Goal: Task Accomplishment & Management: Manage account settings

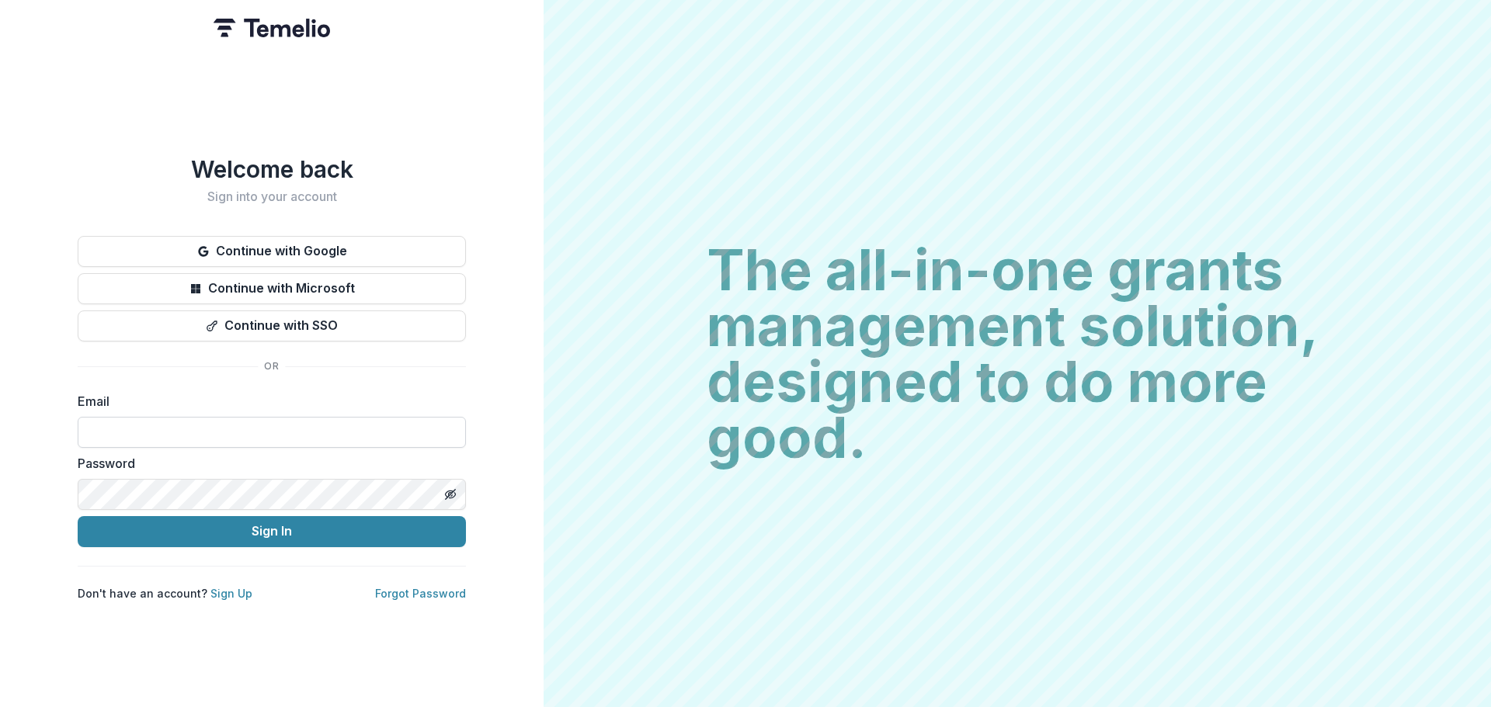
click at [206, 429] on input at bounding box center [272, 432] width 388 height 31
type input "**********"
click at [78, 516] on button "Sign In" at bounding box center [272, 531] width 388 height 31
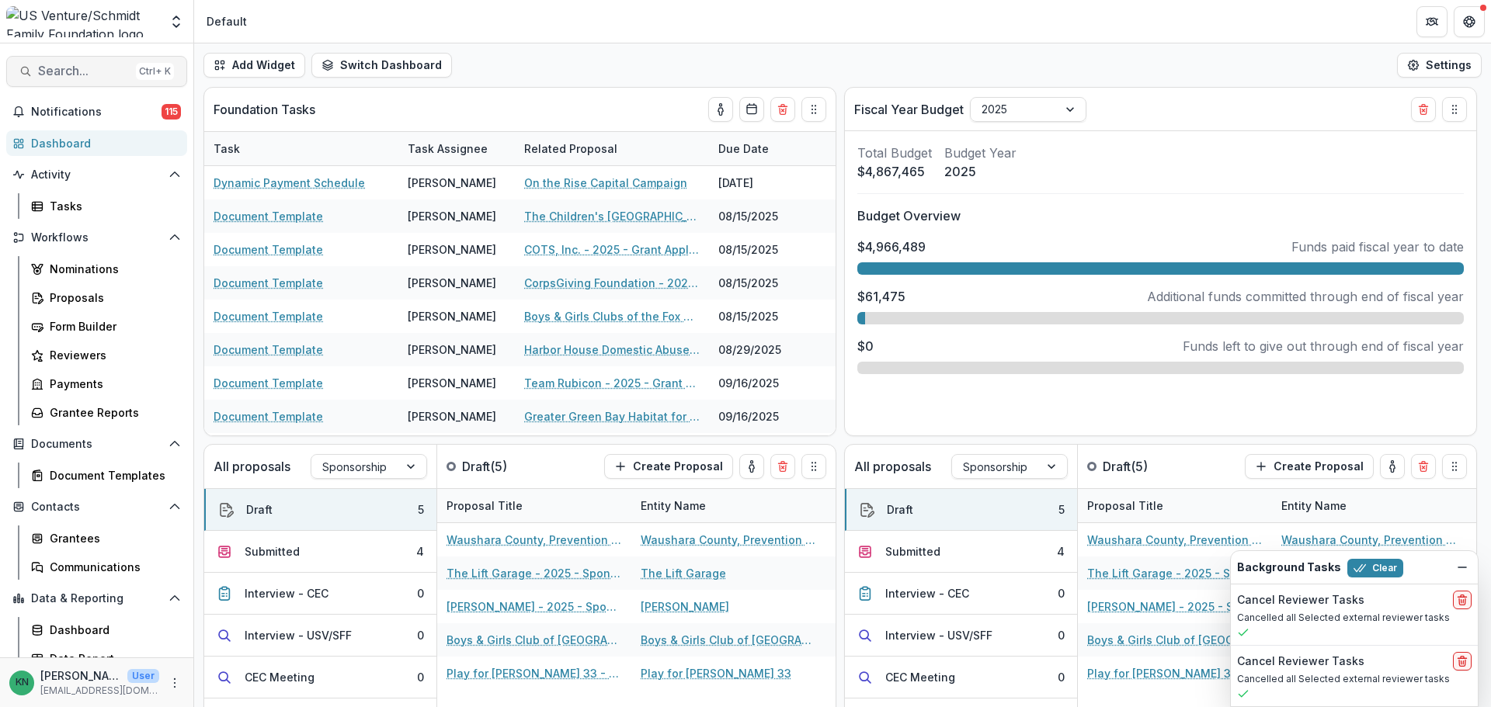
click at [71, 66] on span "Search..." at bounding box center [84, 71] width 92 height 15
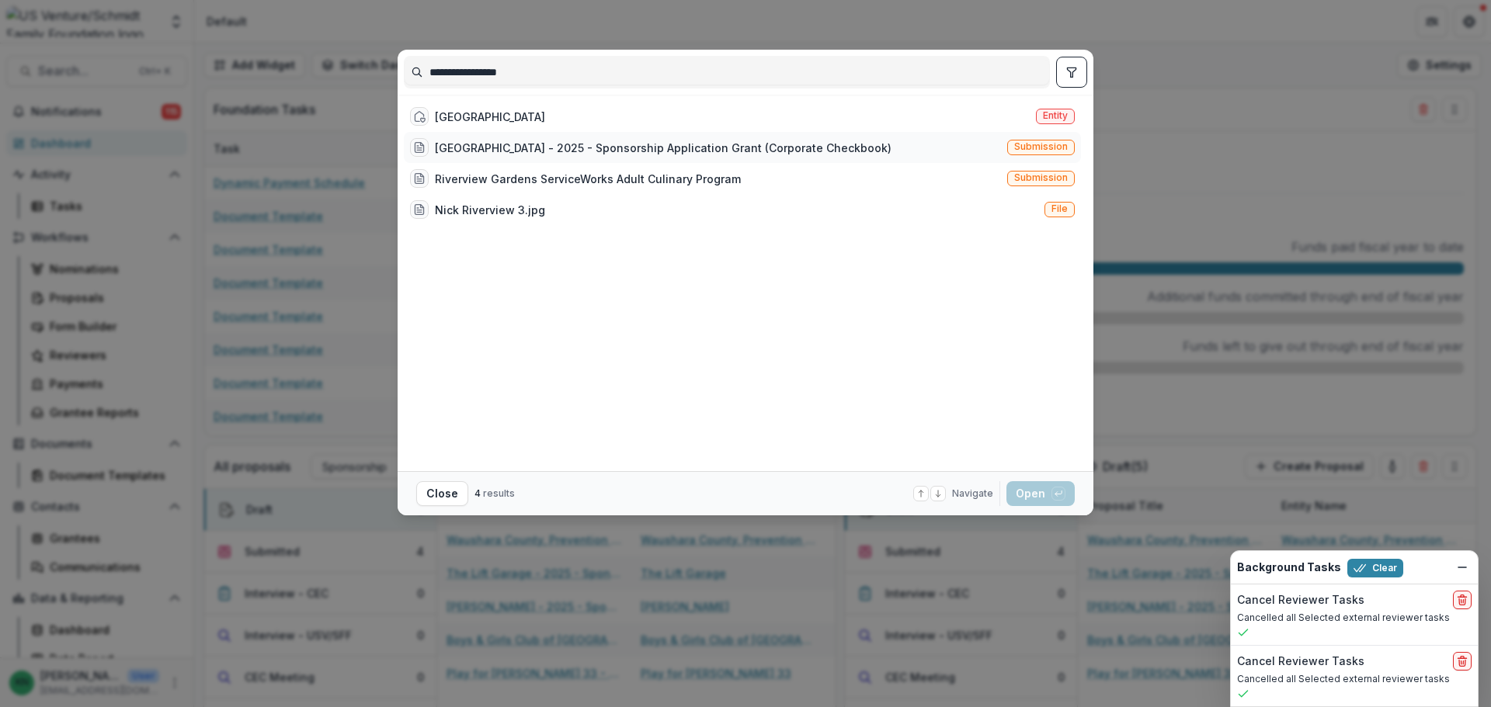
type input "**********"
click at [963, 143] on div "Riverview Gardens - 2025 - Sponsorship Application Grant (Corporate Checkbook) …" at bounding box center [742, 147] width 677 height 31
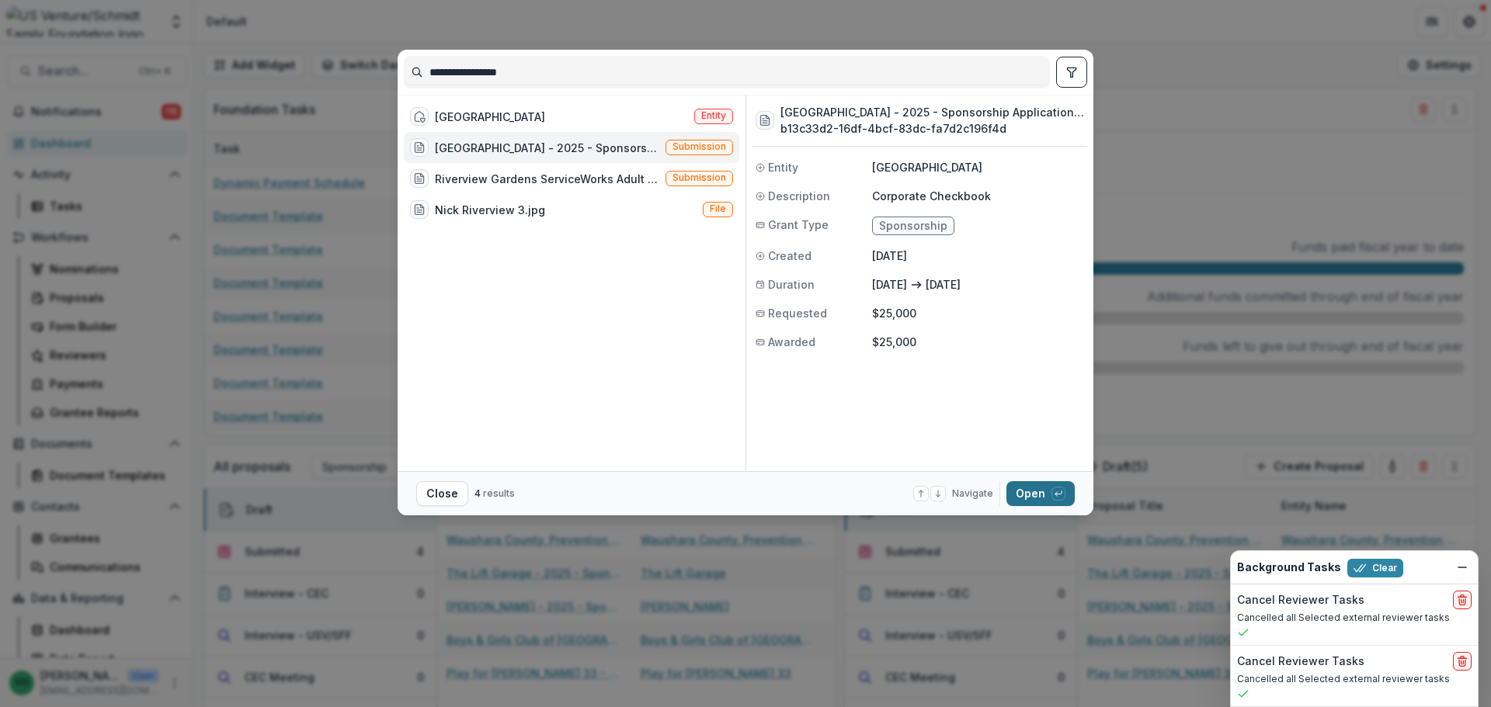
click at [1039, 490] on button "Open with enter key" at bounding box center [1040, 493] width 68 height 25
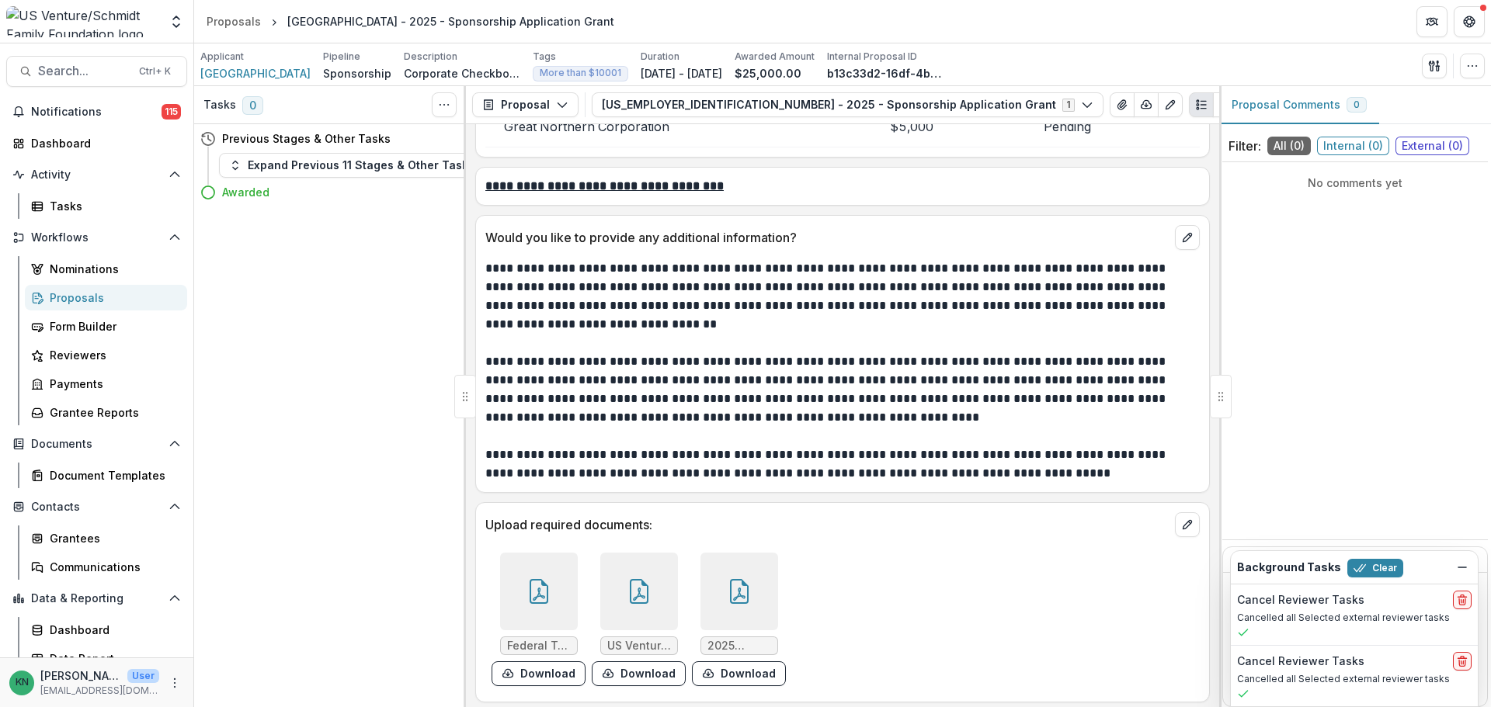
scroll to position [4706, 0]
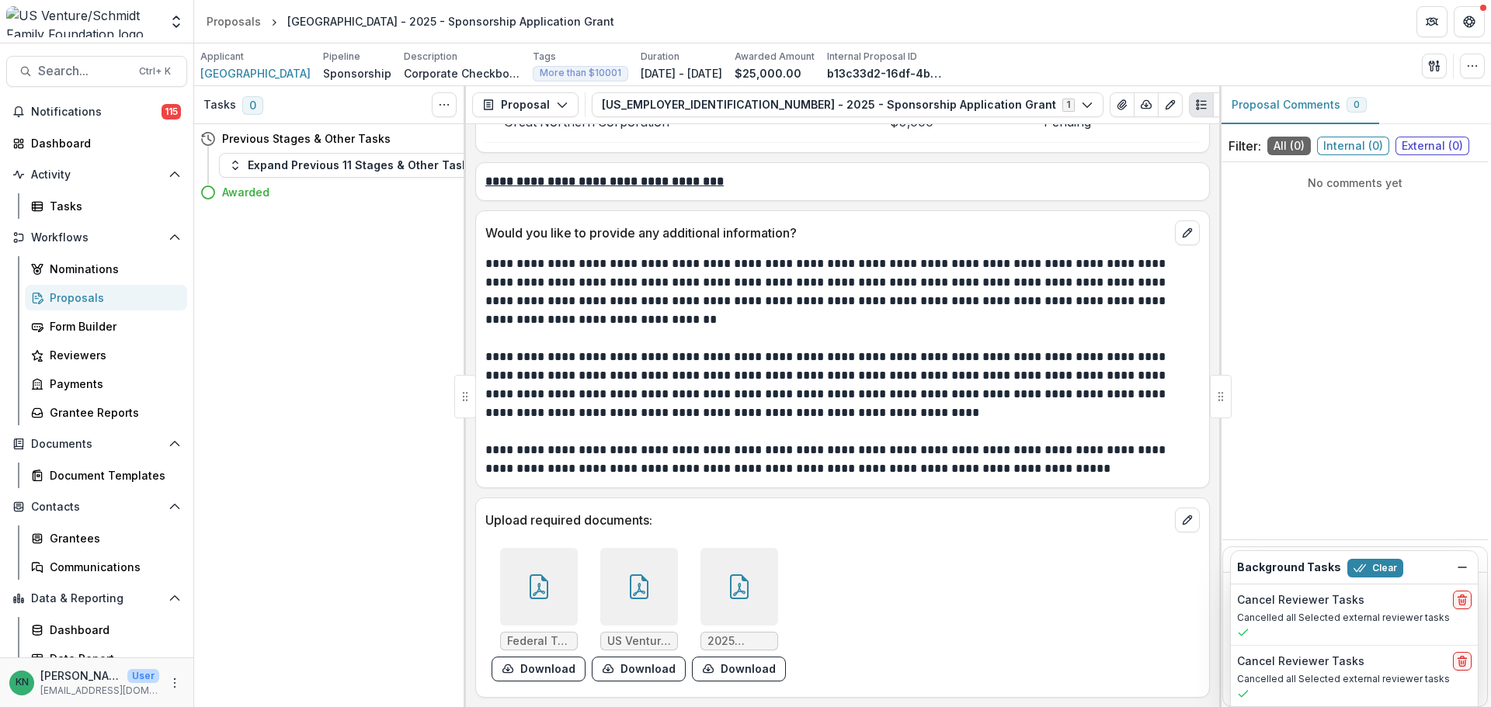
click at [728, 601] on div at bounding box center [739, 587] width 78 height 78
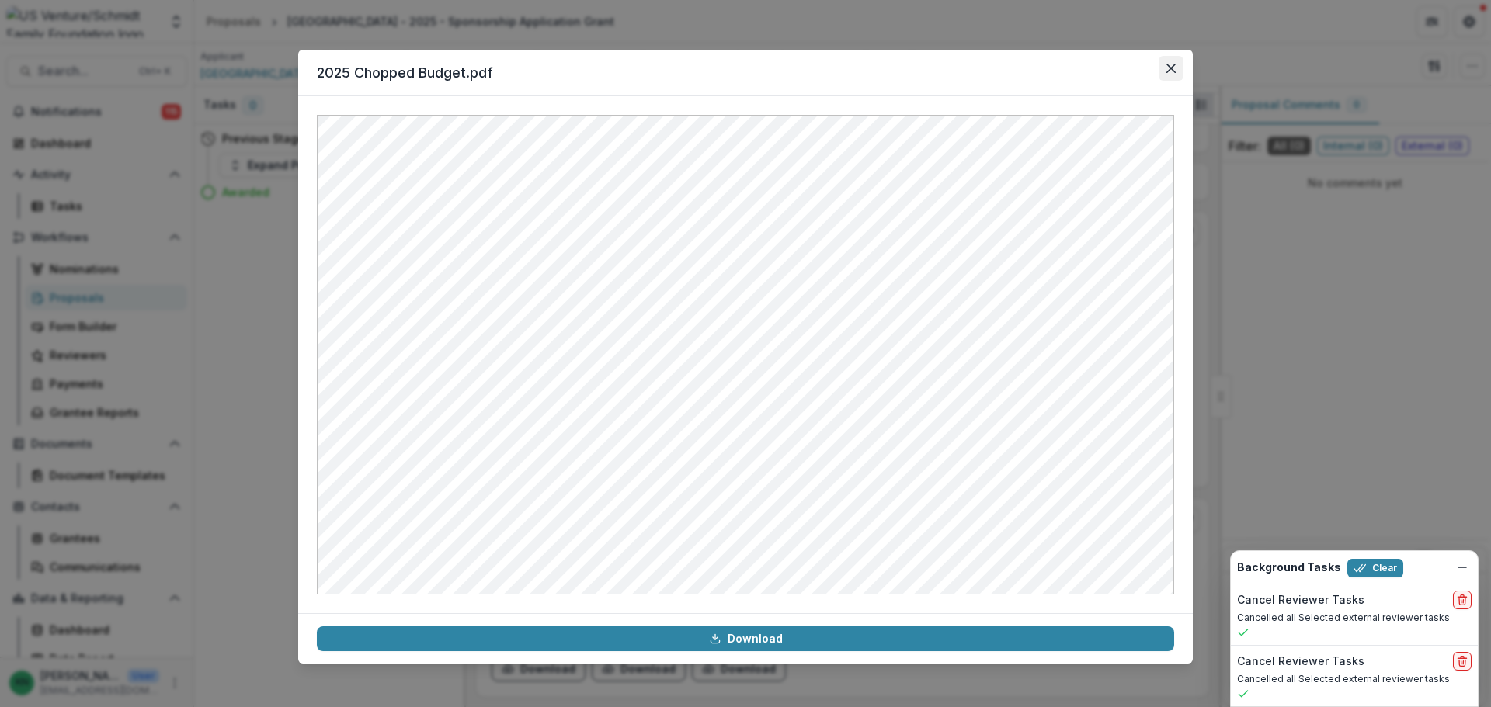
click at [1171, 63] on button "Close" at bounding box center [1170, 68] width 25 height 25
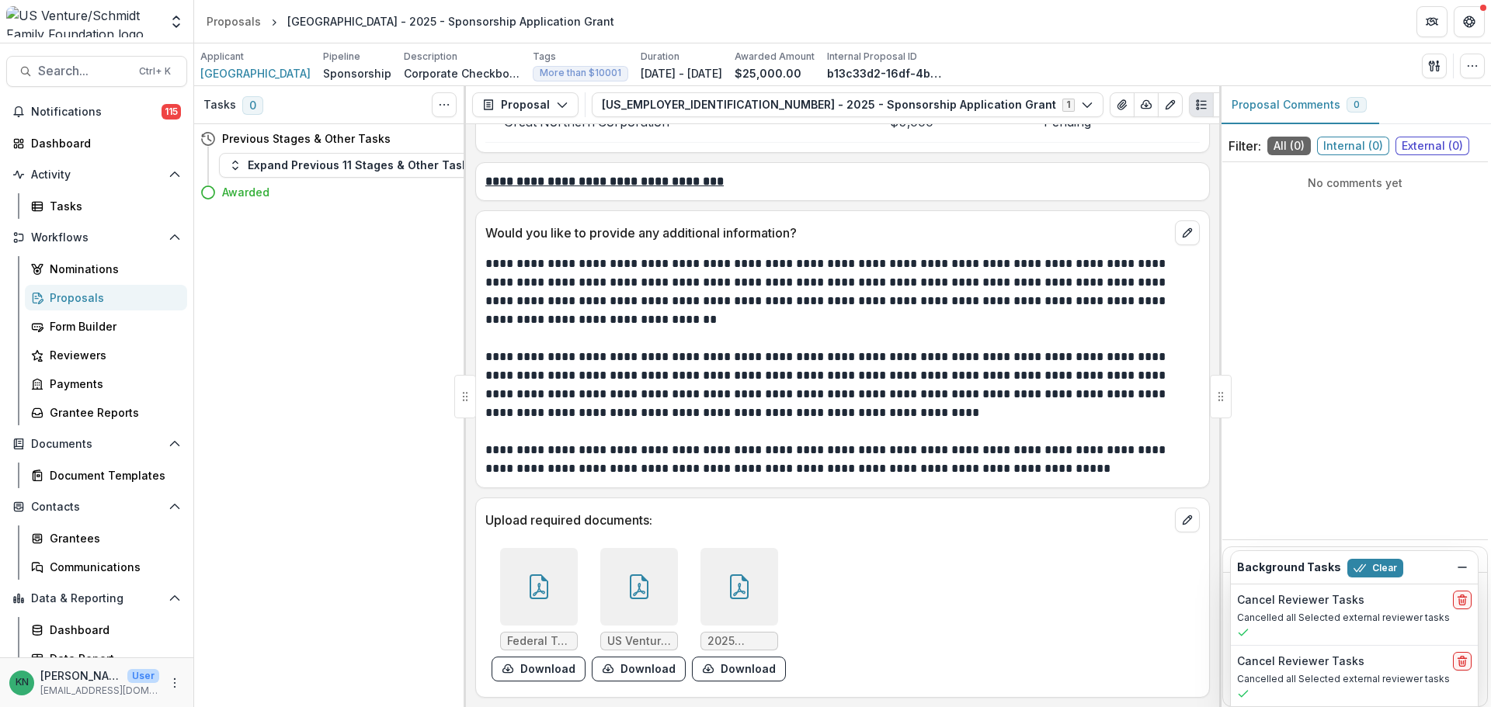
click at [630, 585] on icon at bounding box center [639, 586] width 19 height 25
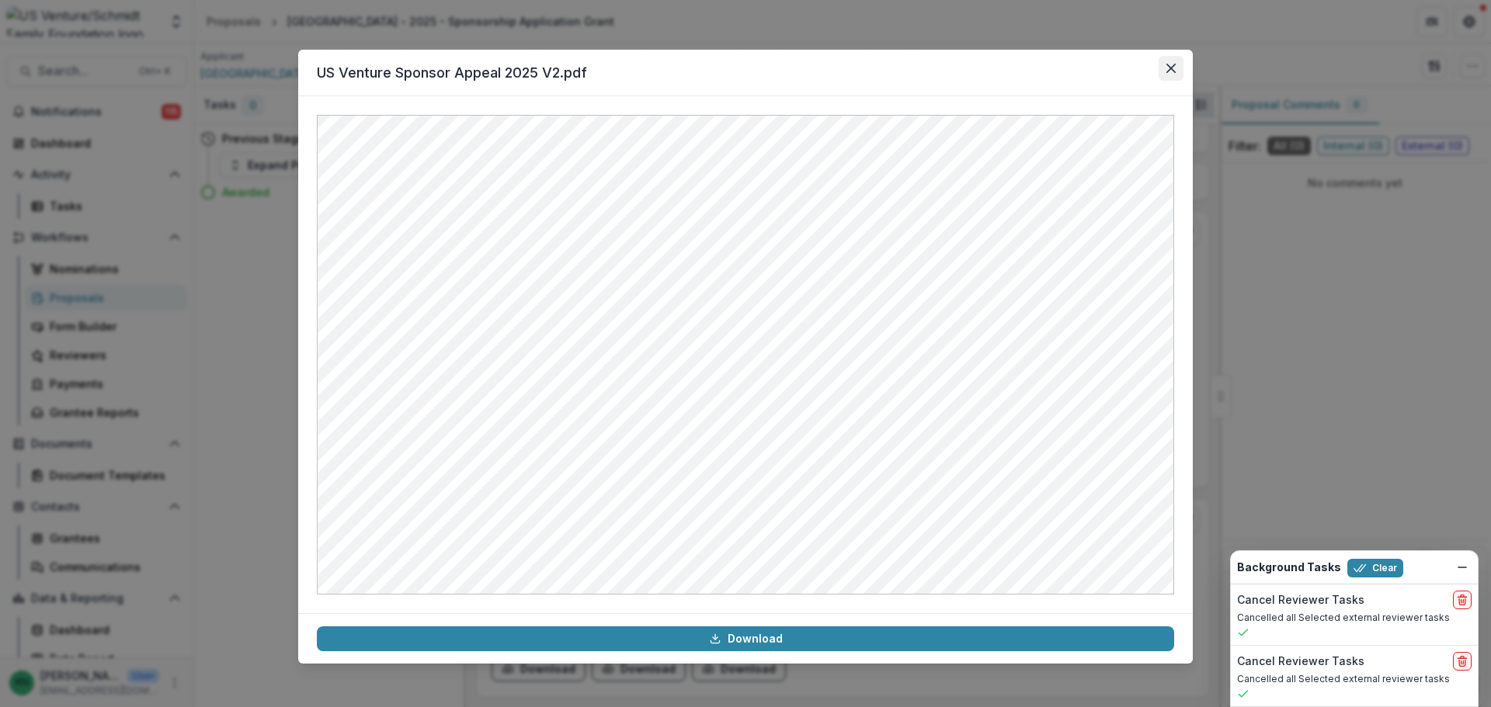
click at [1178, 67] on button "Close" at bounding box center [1170, 68] width 25 height 25
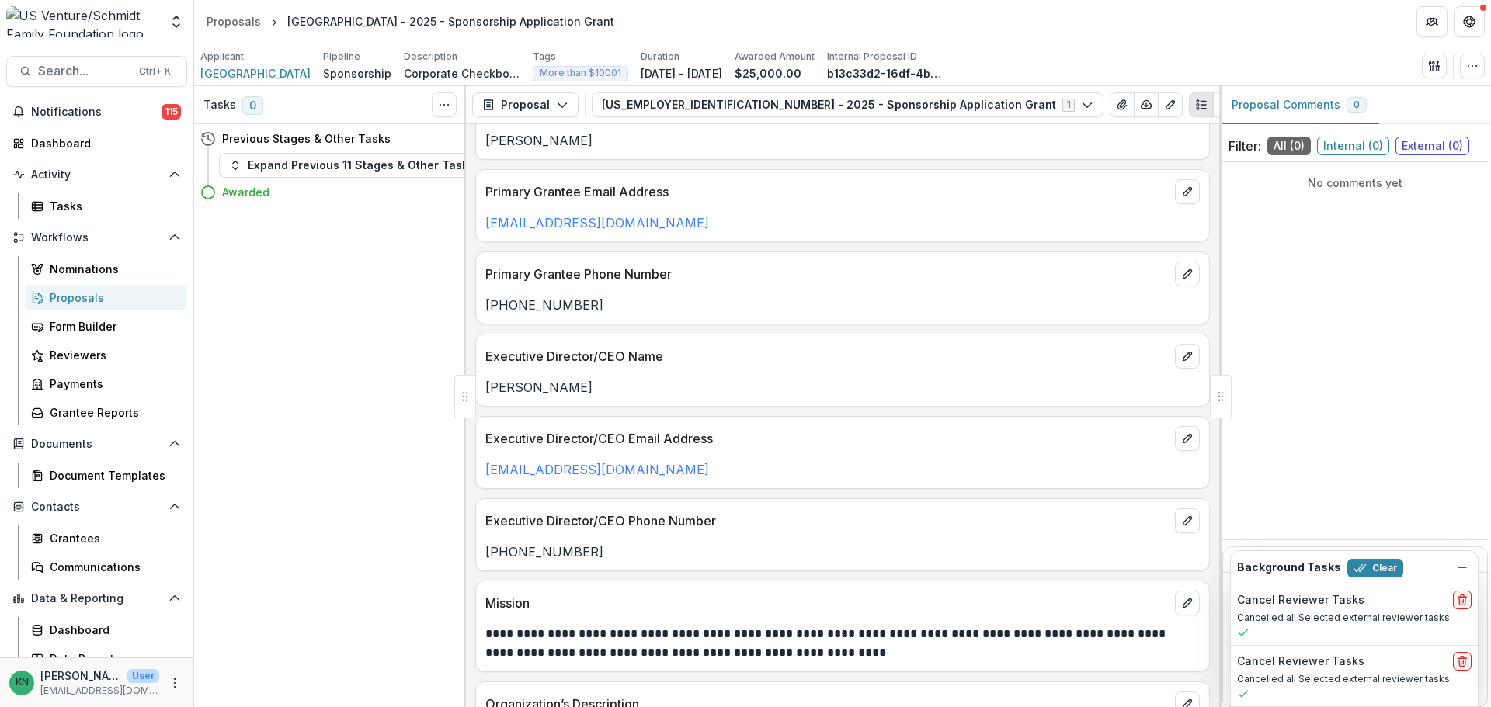
scroll to position [359, 0]
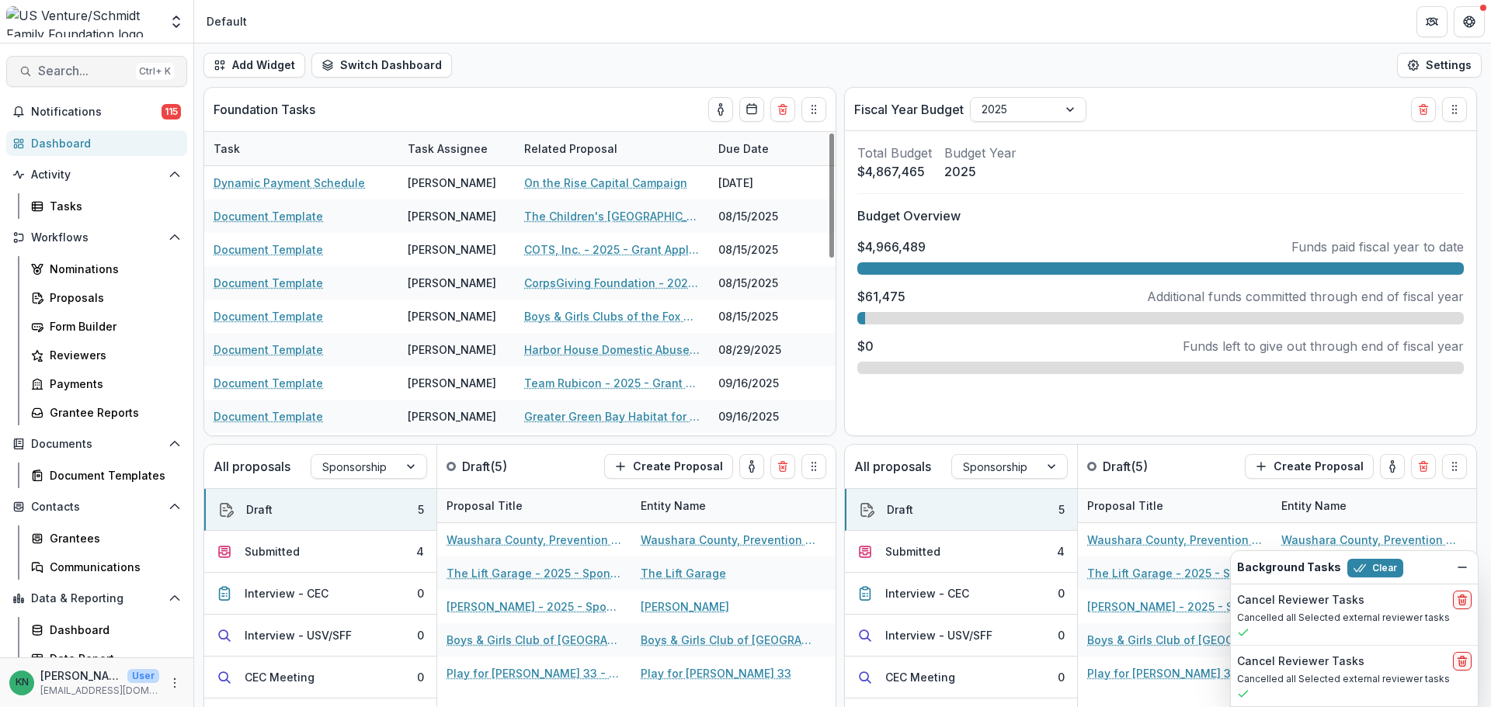
click at [58, 76] on span "Search..." at bounding box center [84, 71] width 92 height 15
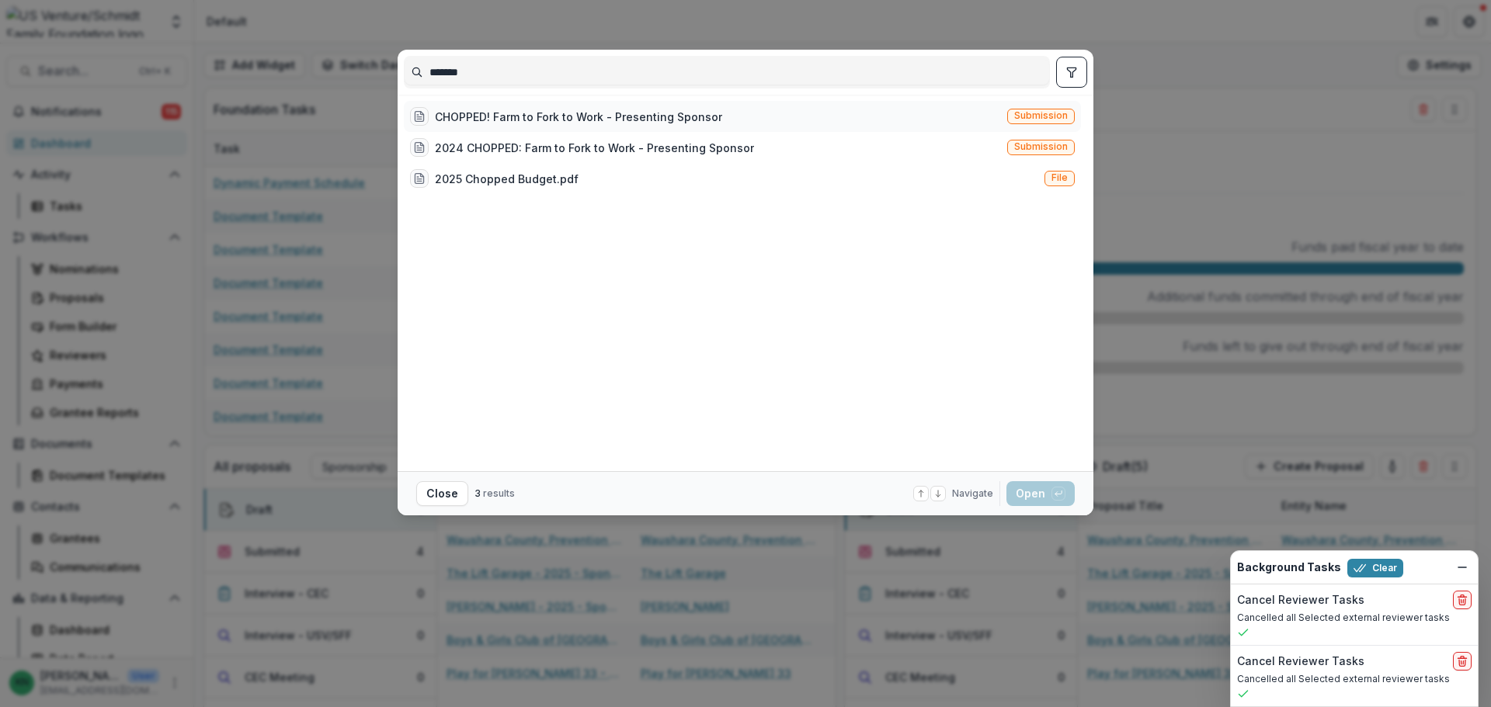
type input "*******"
click at [590, 113] on div "CHOPPED! Farm to Fork to Work - Presenting Sponsor" at bounding box center [578, 117] width 287 height 16
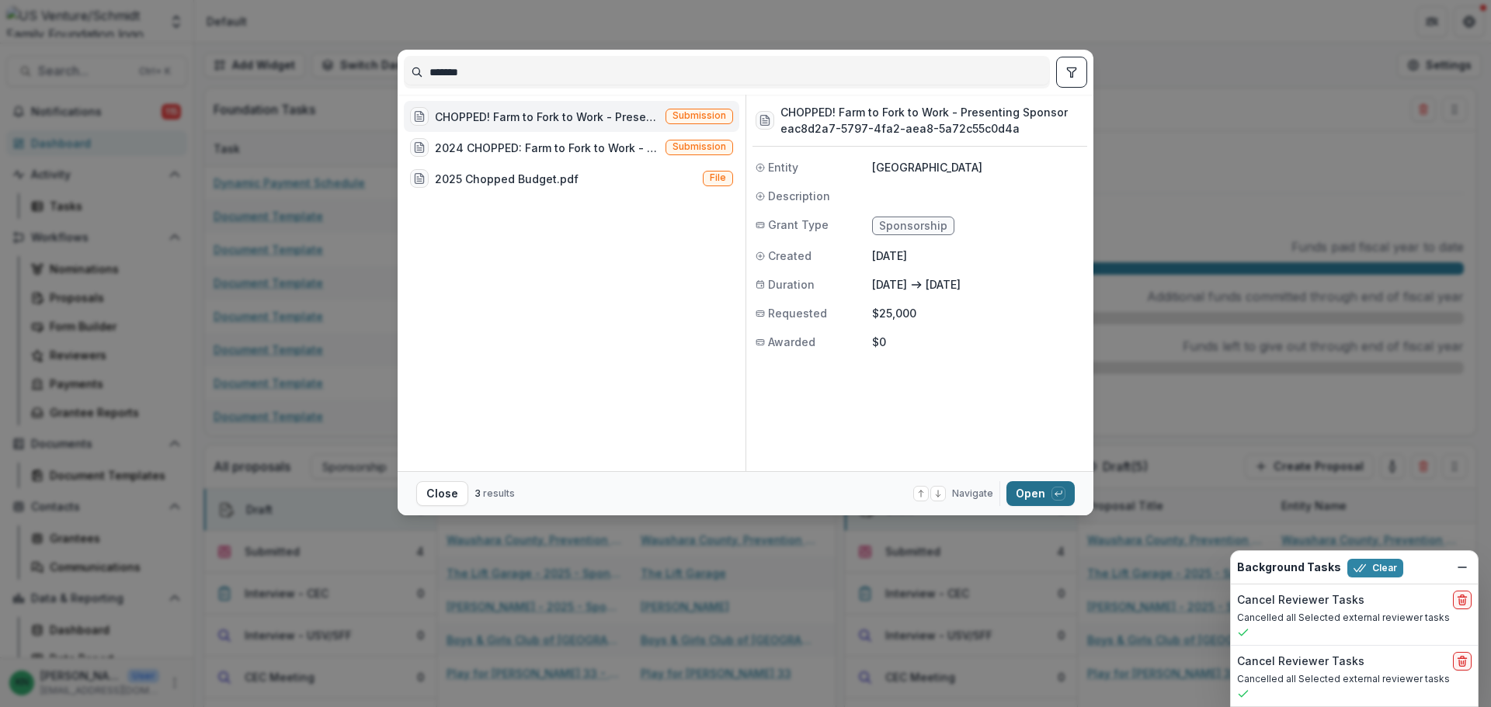
click at [1053, 495] on icon "button" at bounding box center [1057, 493] width 9 height 9
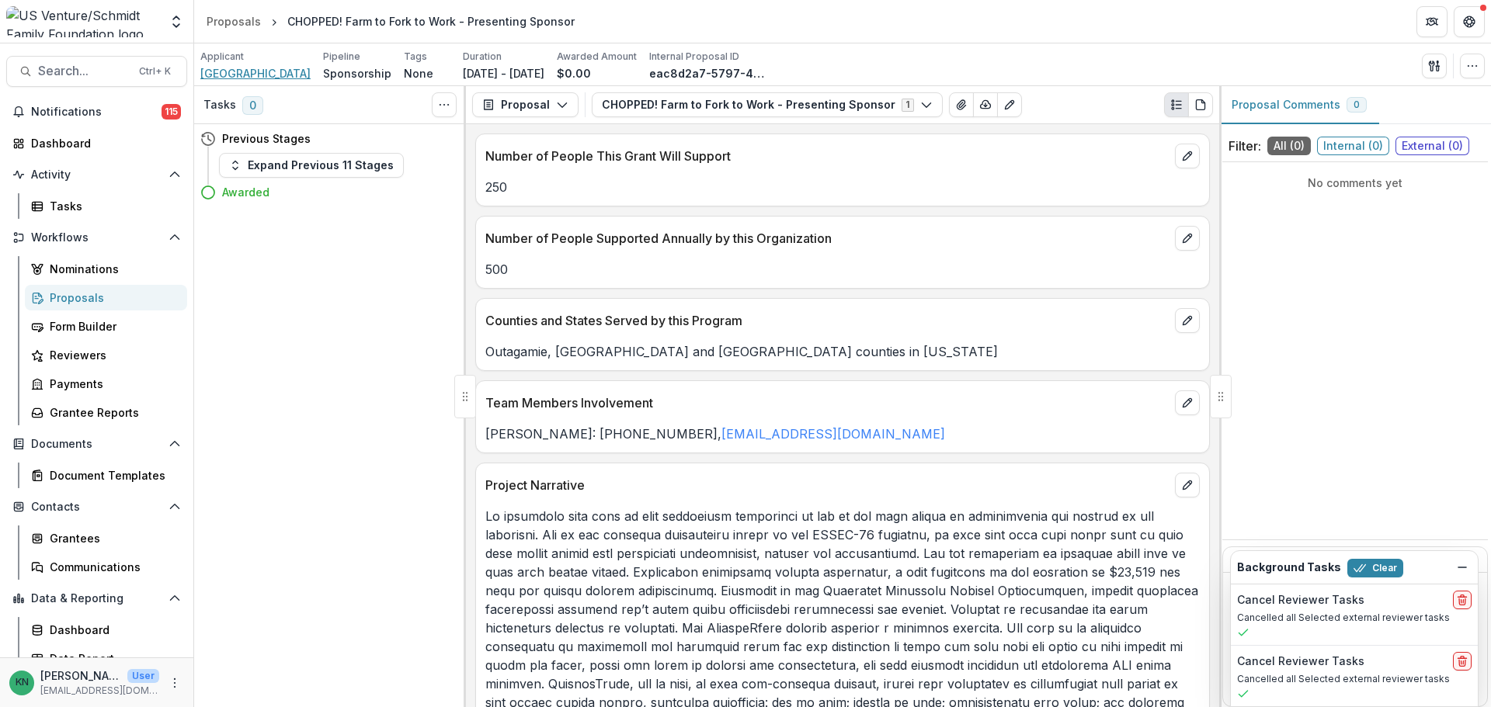
click at [252, 73] on span "[GEOGRAPHIC_DATA]" at bounding box center [255, 73] width 110 height 16
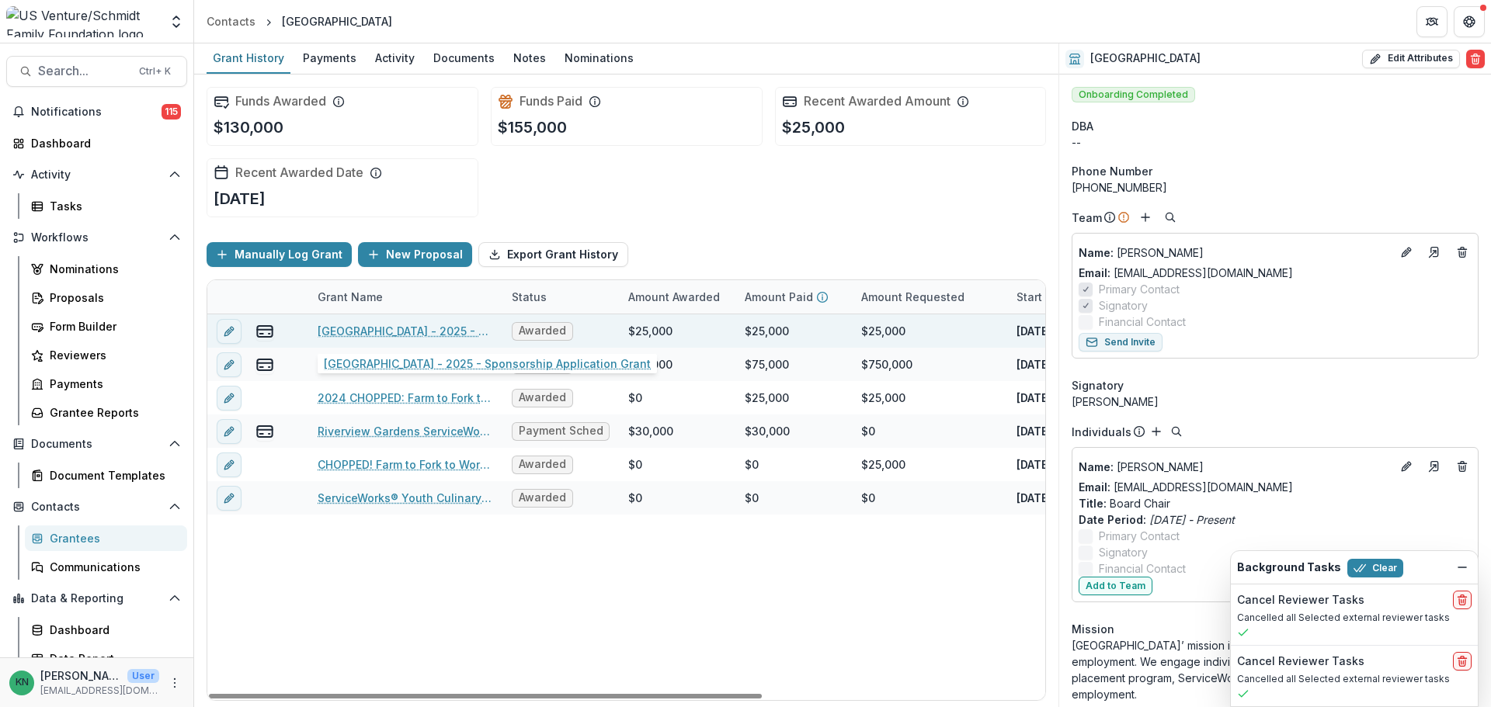
click at [404, 329] on link "[GEOGRAPHIC_DATA] - 2025 - Sponsorship Application Grant" at bounding box center [405, 331] width 175 height 16
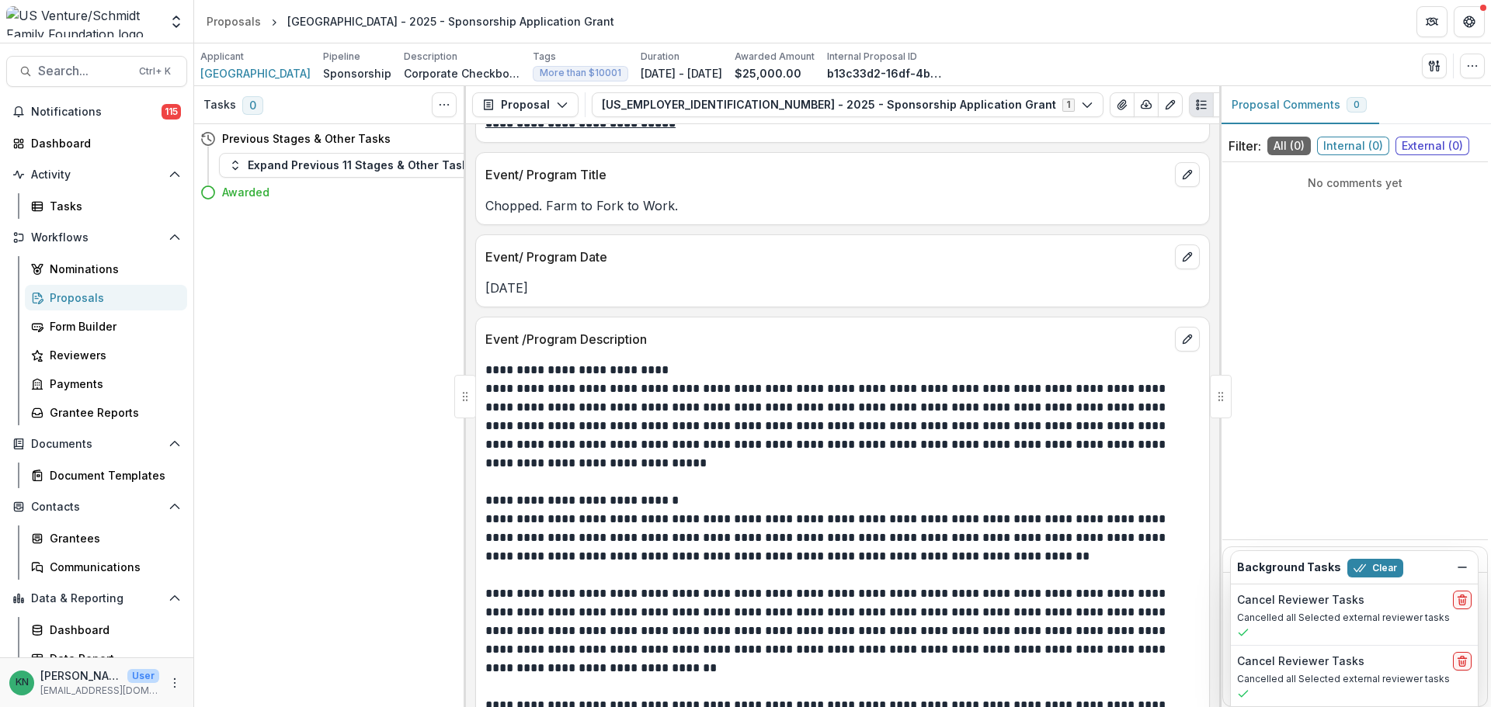
scroll to position [1475, 0]
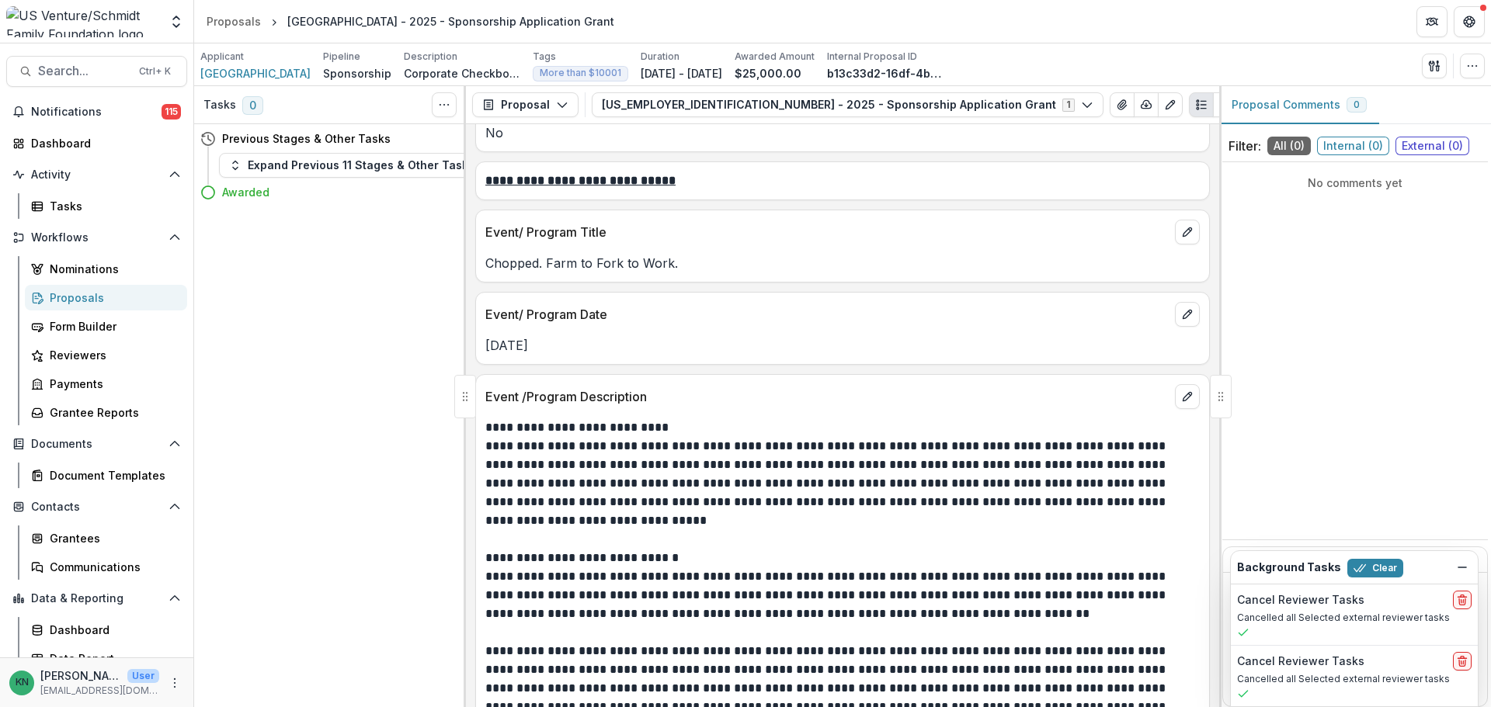
click at [96, 296] on div "Proposals" at bounding box center [112, 298] width 125 height 16
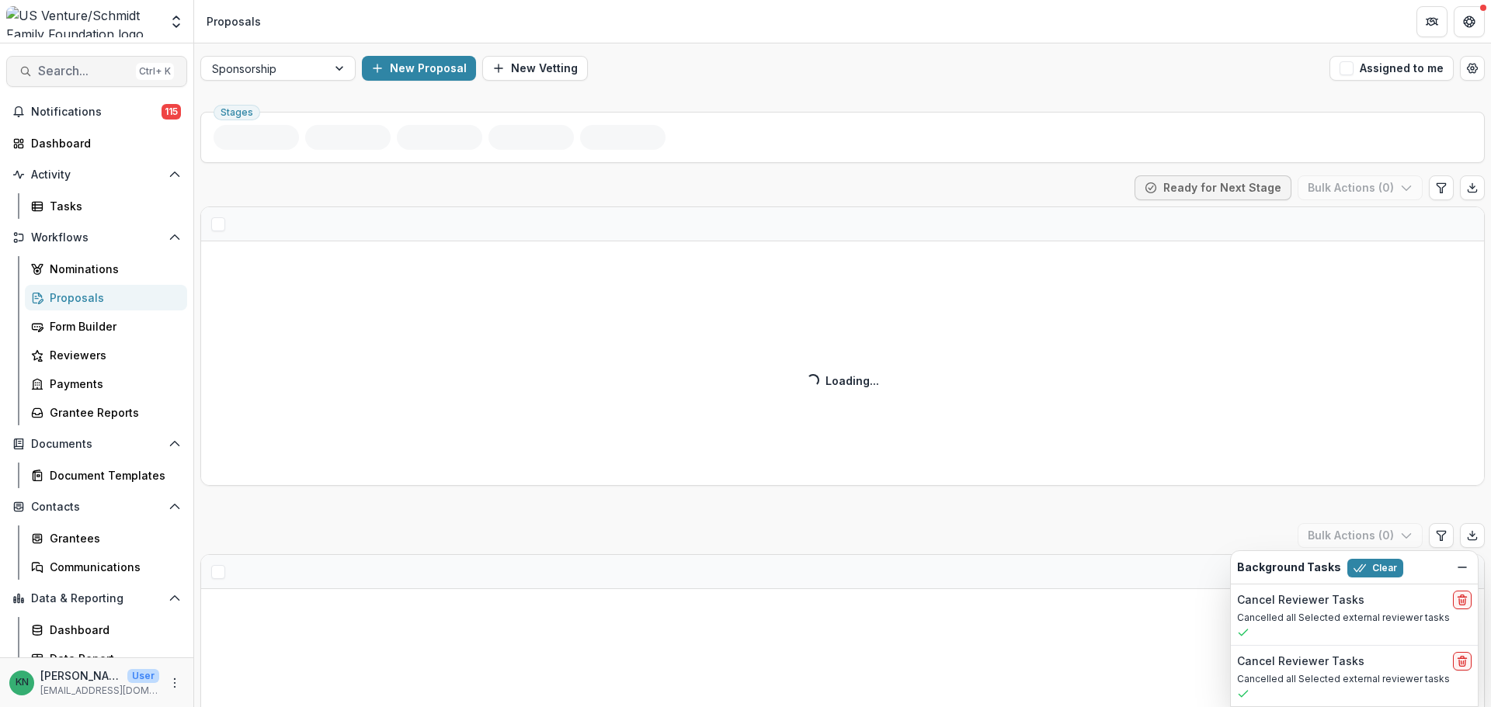
click at [87, 71] on span "Search..." at bounding box center [84, 71] width 92 height 15
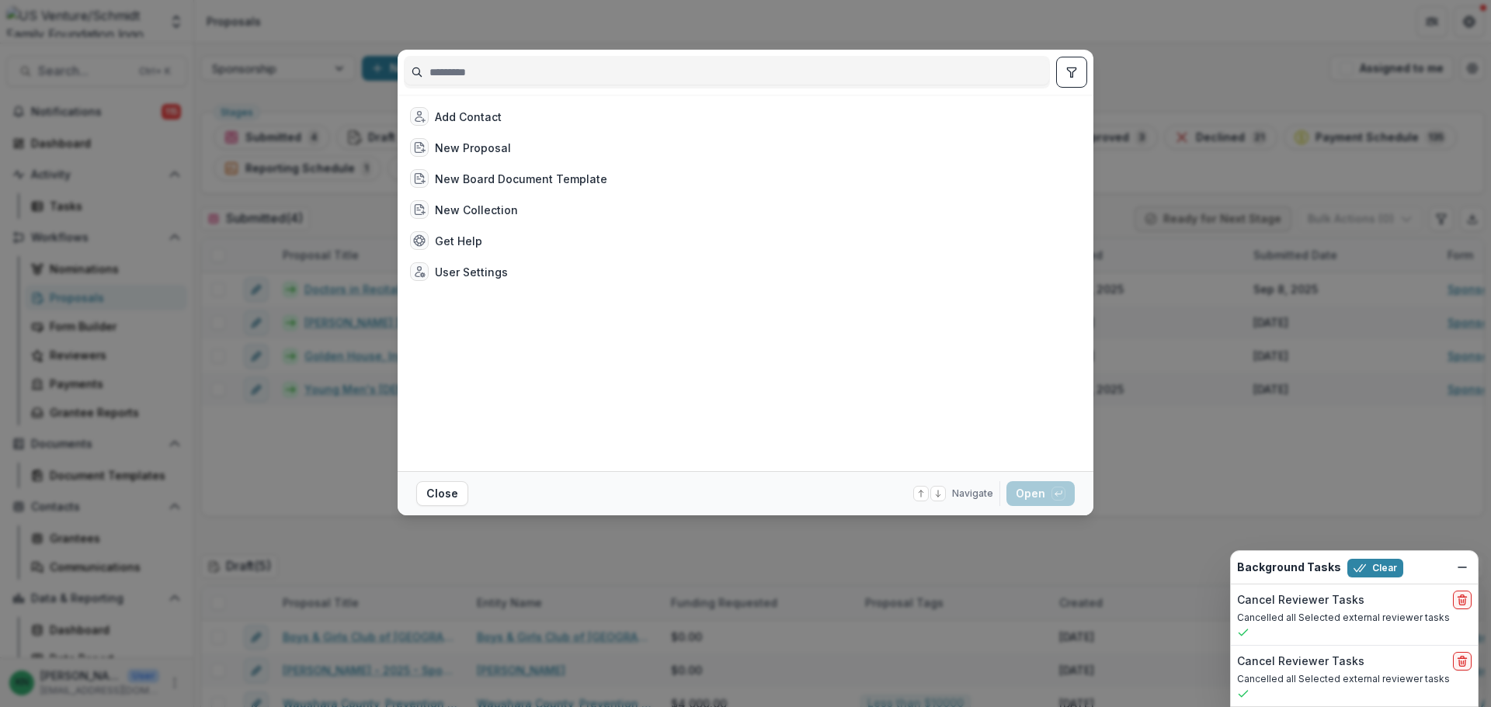
click at [484, 82] on input at bounding box center [726, 72] width 644 height 25
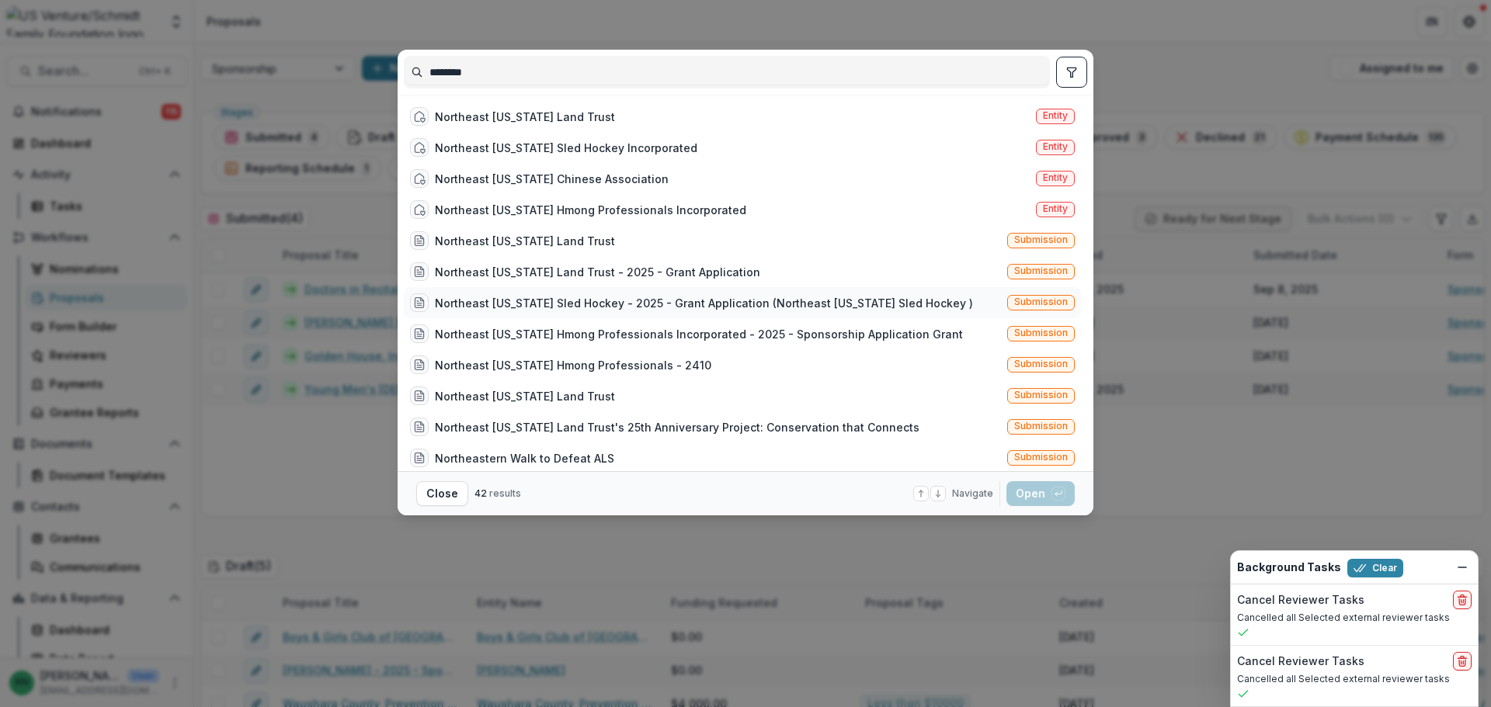
type input "********"
click at [635, 301] on div "Northeast [US_STATE] Sled Hockey - 2025 - Grant Application (Northeast [US_STAT…" at bounding box center [704, 303] width 538 height 16
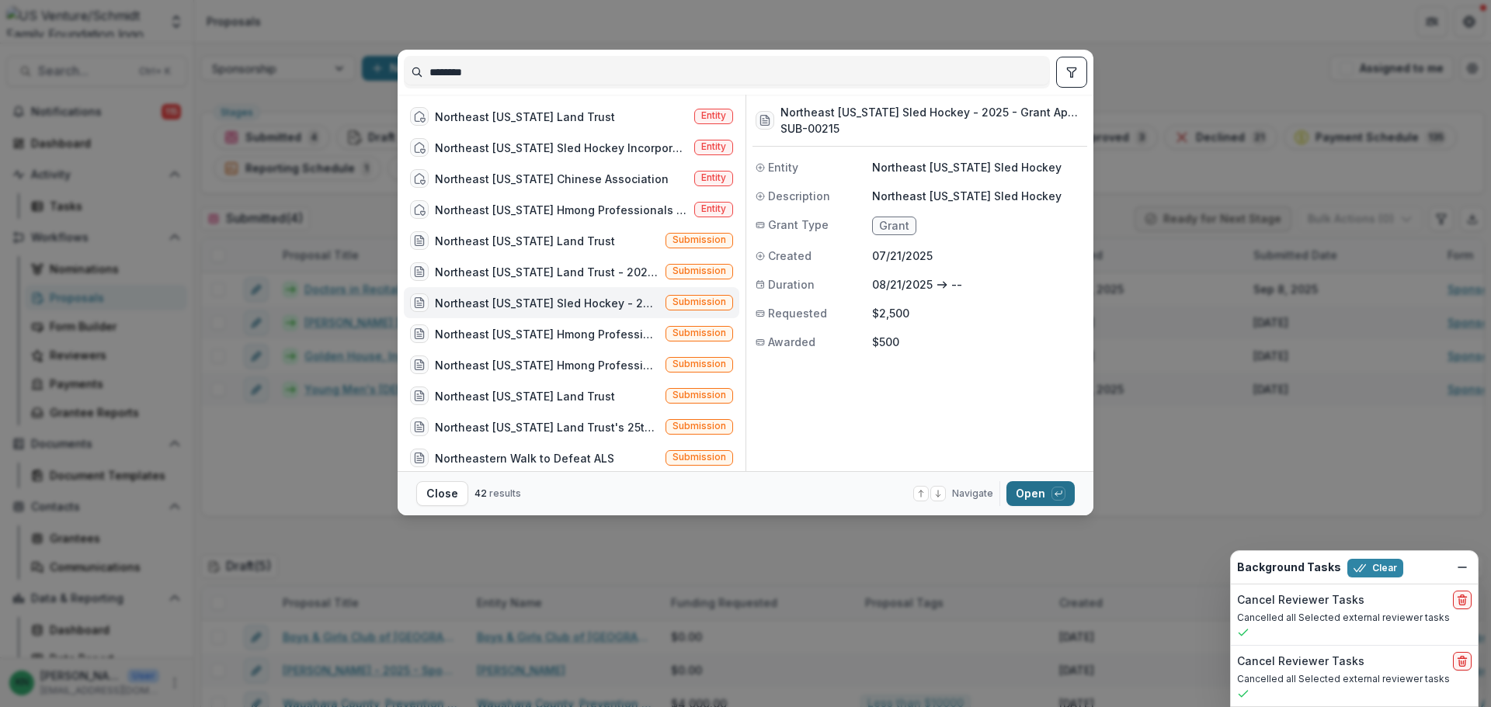
click at [1027, 491] on button "Open with enter key" at bounding box center [1040, 493] width 68 height 25
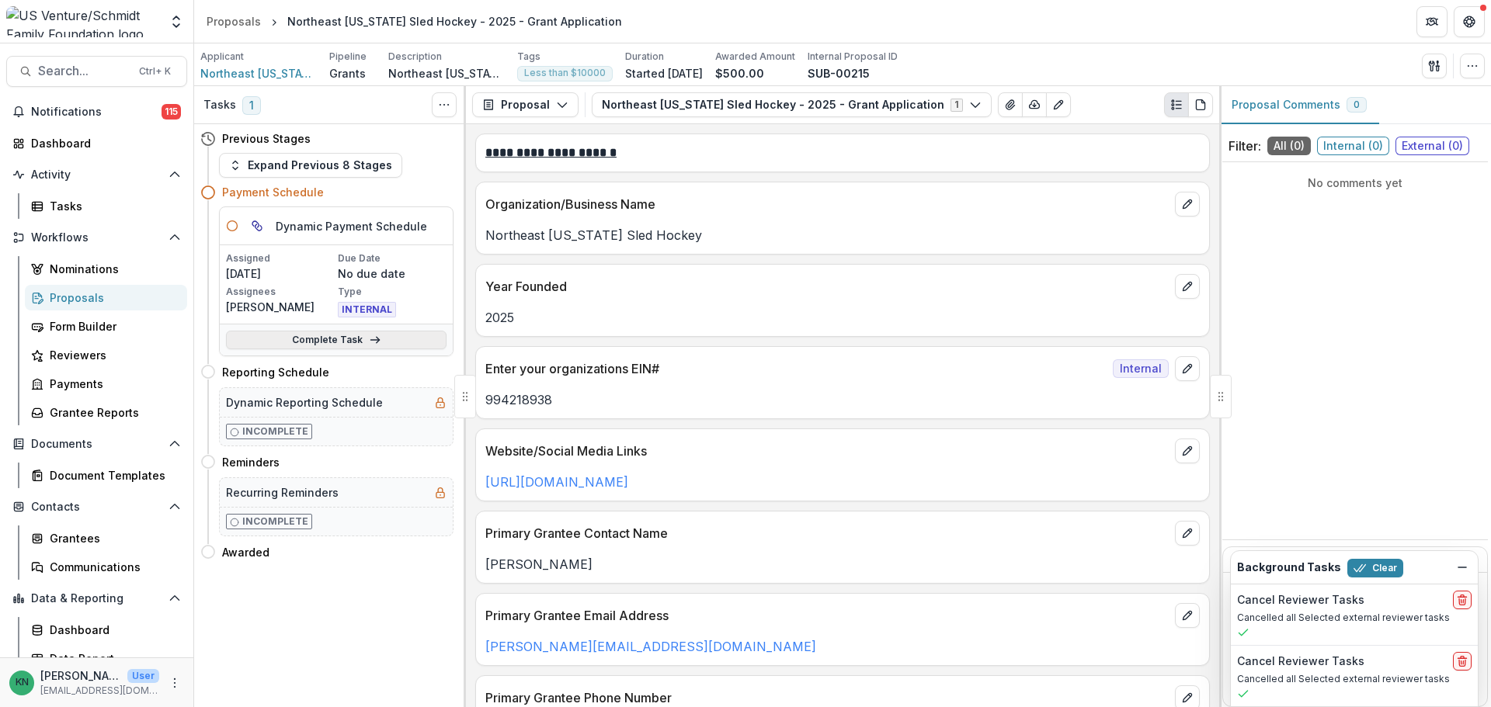
click at [363, 339] on link "Complete Task" at bounding box center [336, 340] width 220 height 19
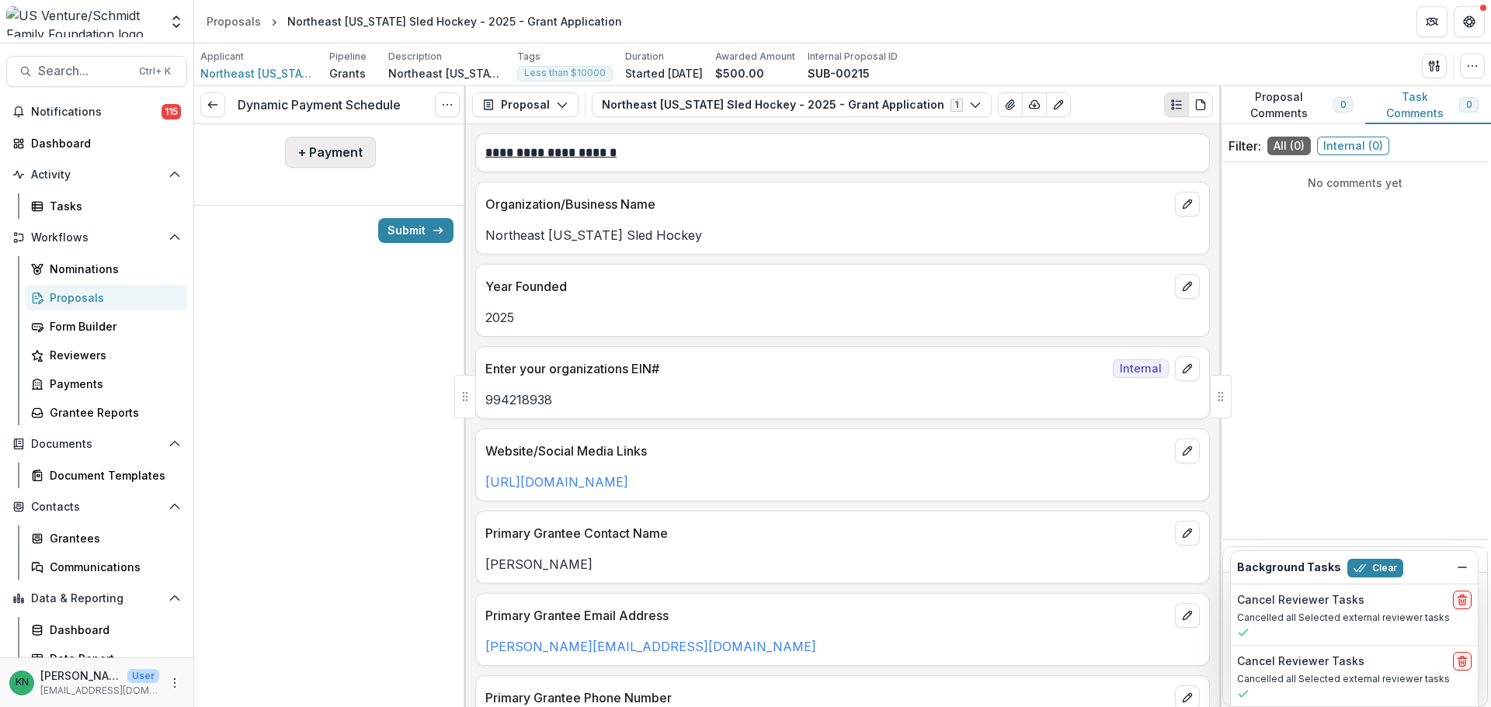
click at [329, 150] on button "+ Payment" at bounding box center [330, 152] width 91 height 31
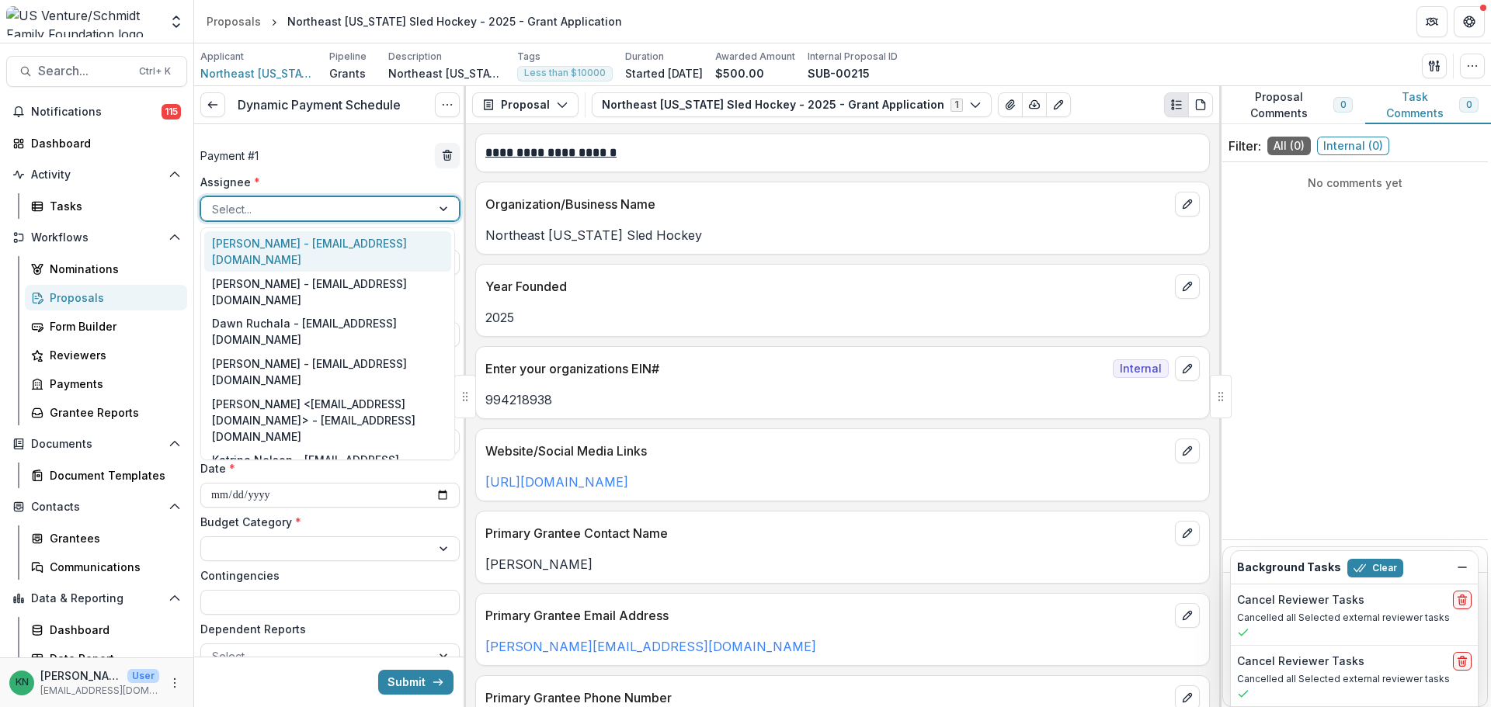
click at [420, 215] on div "Select..." at bounding box center [316, 209] width 230 height 23
click at [352, 448] on div "Katrina Nelson - [EMAIL_ADDRESS][DOMAIN_NAME]" at bounding box center [327, 468] width 247 height 40
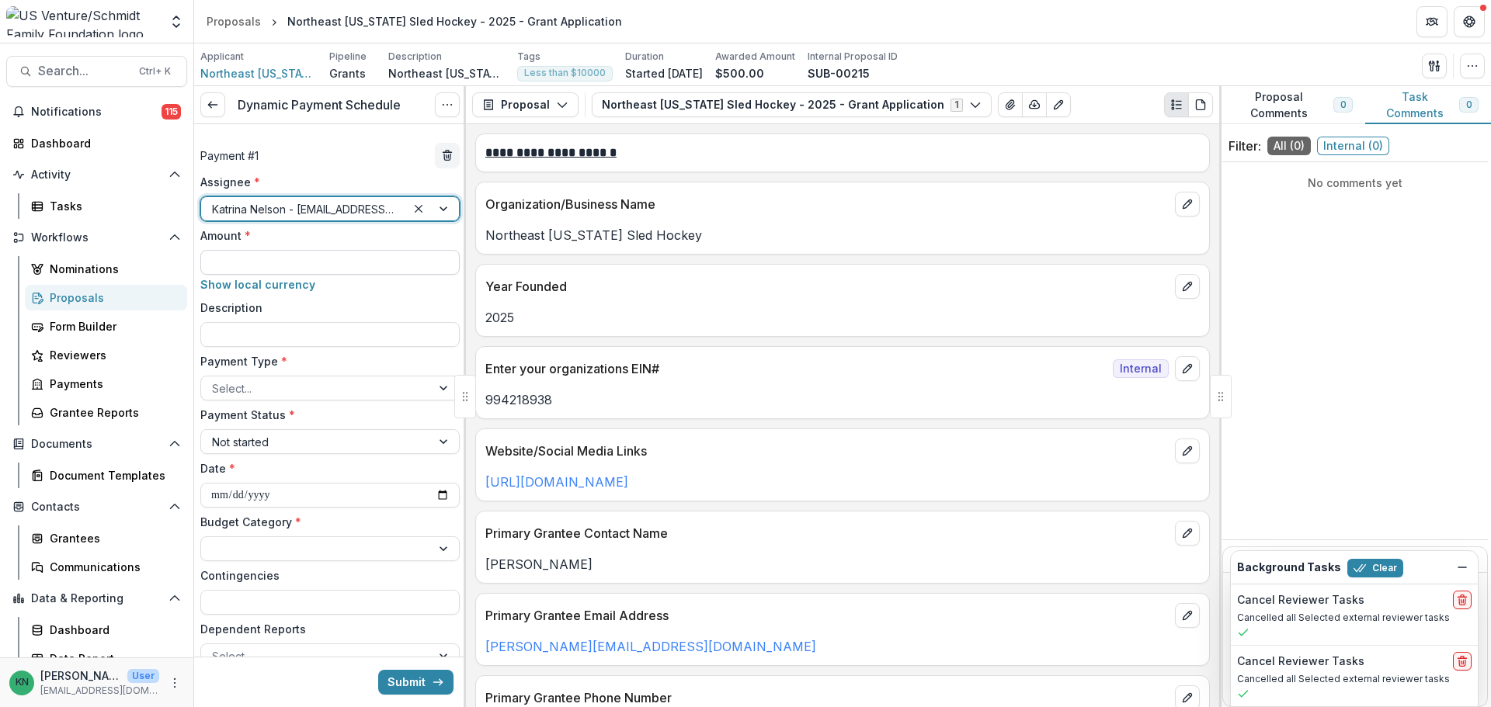
click at [265, 257] on input "Amount *" at bounding box center [329, 262] width 259 height 25
type input "****"
click at [262, 341] on input "Description" at bounding box center [329, 334] width 259 height 25
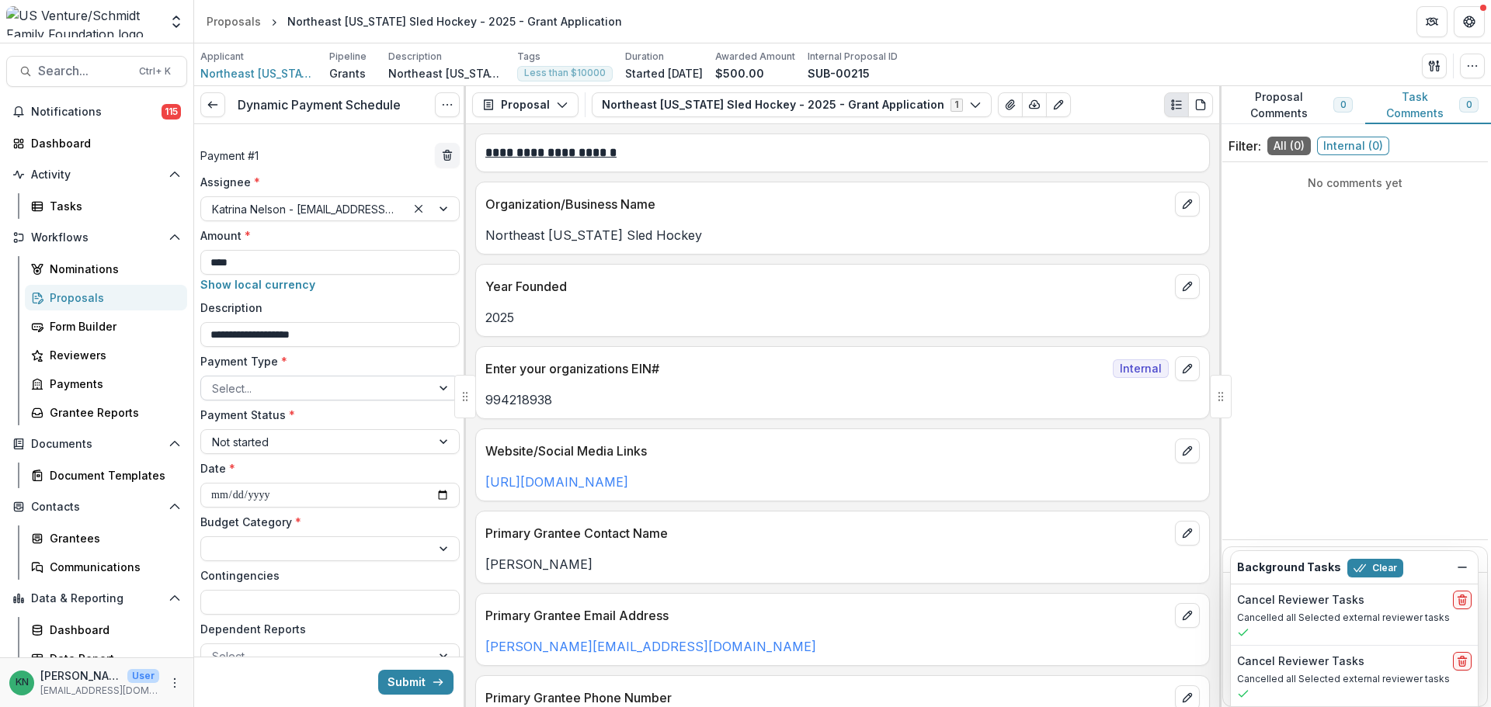
type input "**********"
click at [433, 394] on div at bounding box center [445, 388] width 28 height 23
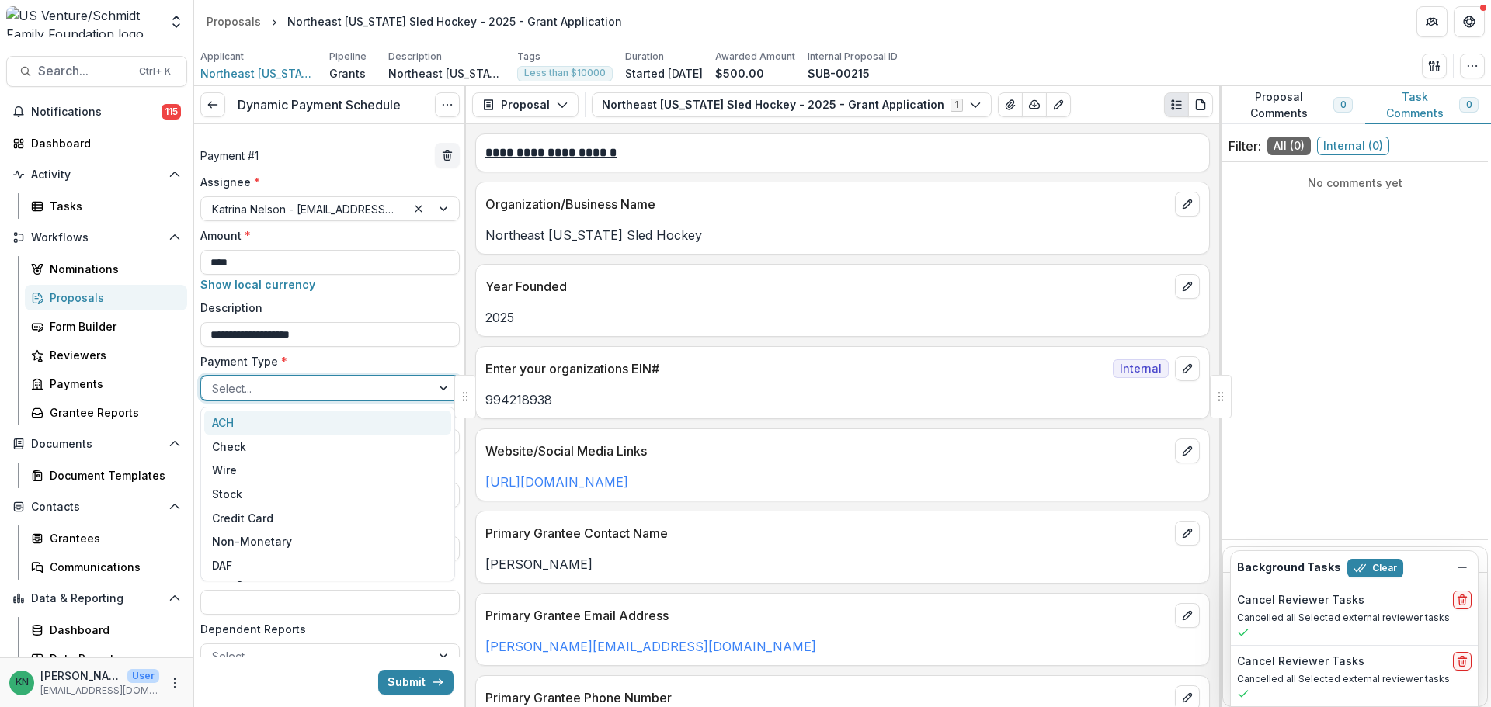
click at [412, 418] on div "ACH" at bounding box center [327, 423] width 247 height 24
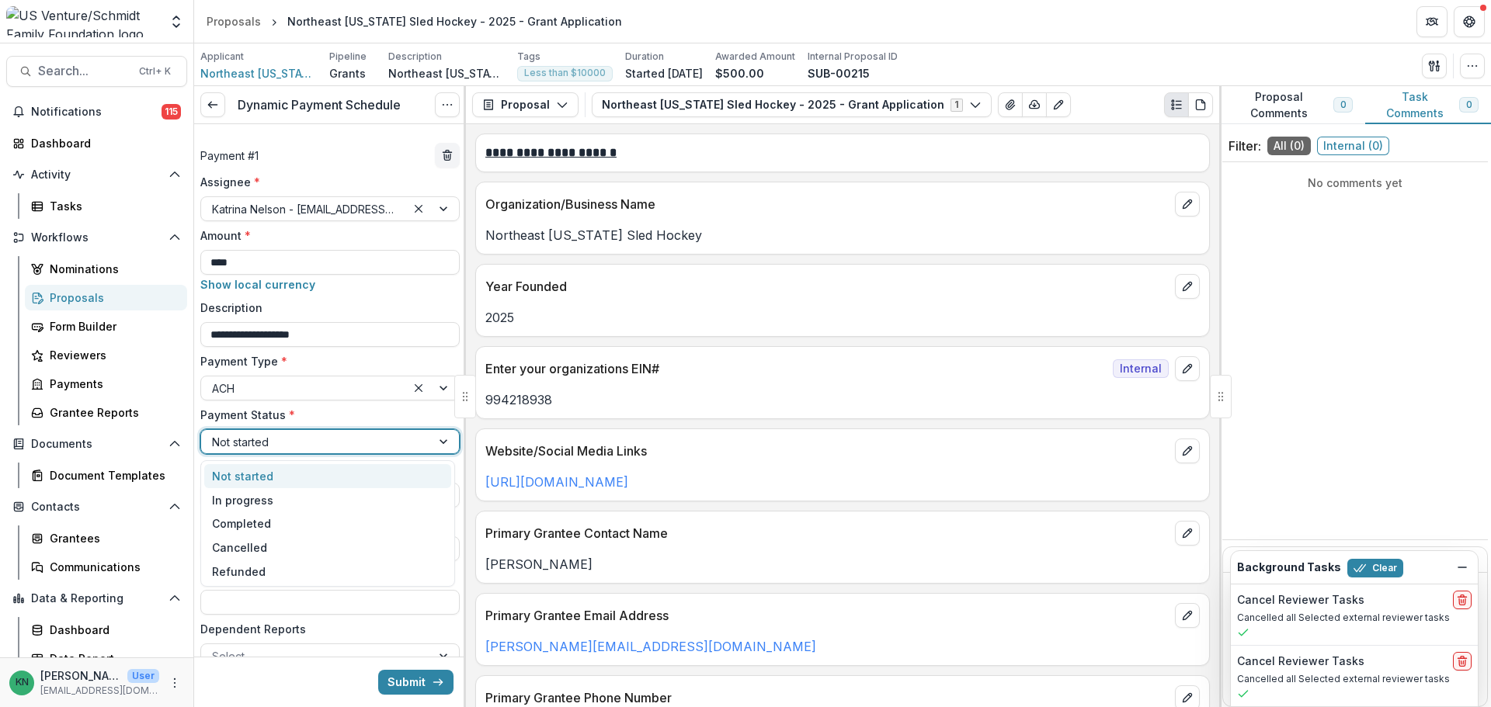
click at [437, 442] on div at bounding box center [445, 441] width 28 height 23
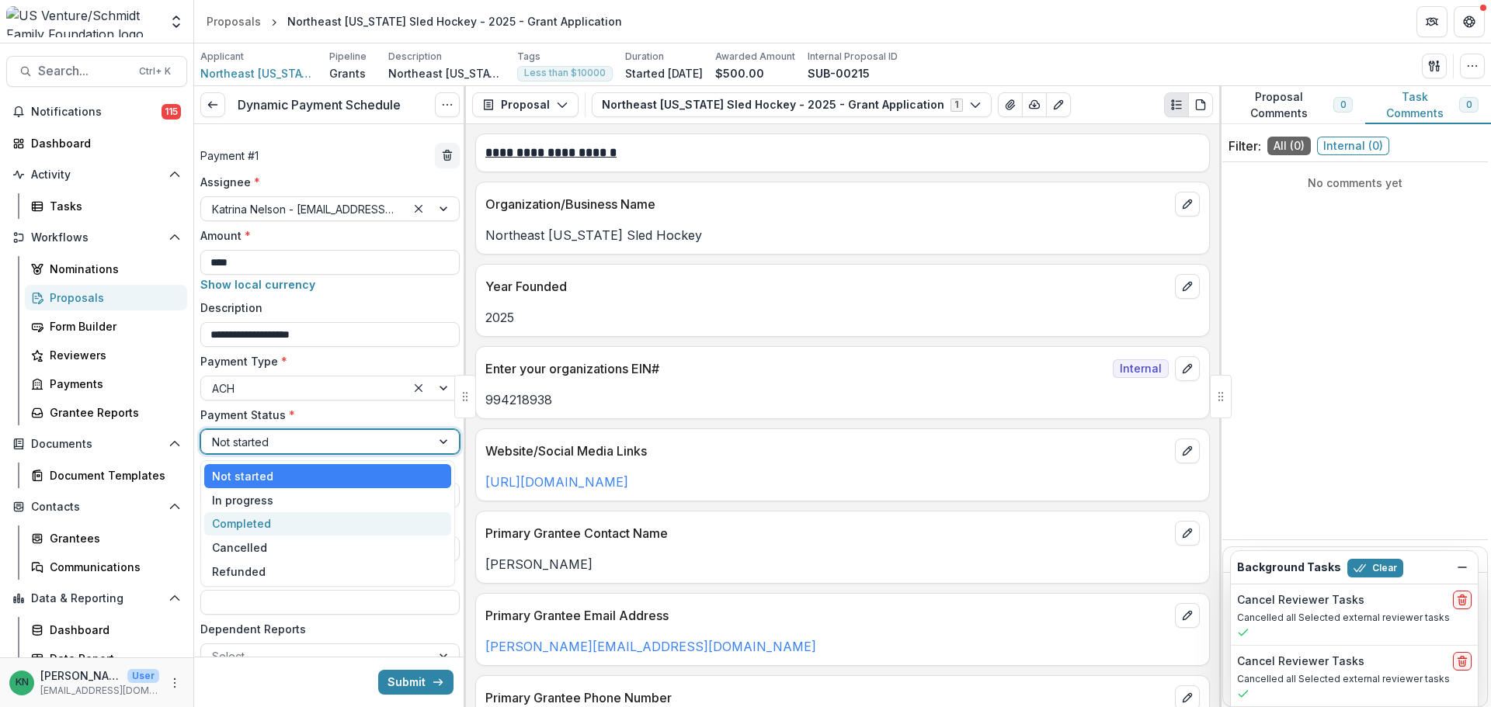
click at [345, 530] on div "Completed" at bounding box center [327, 524] width 247 height 24
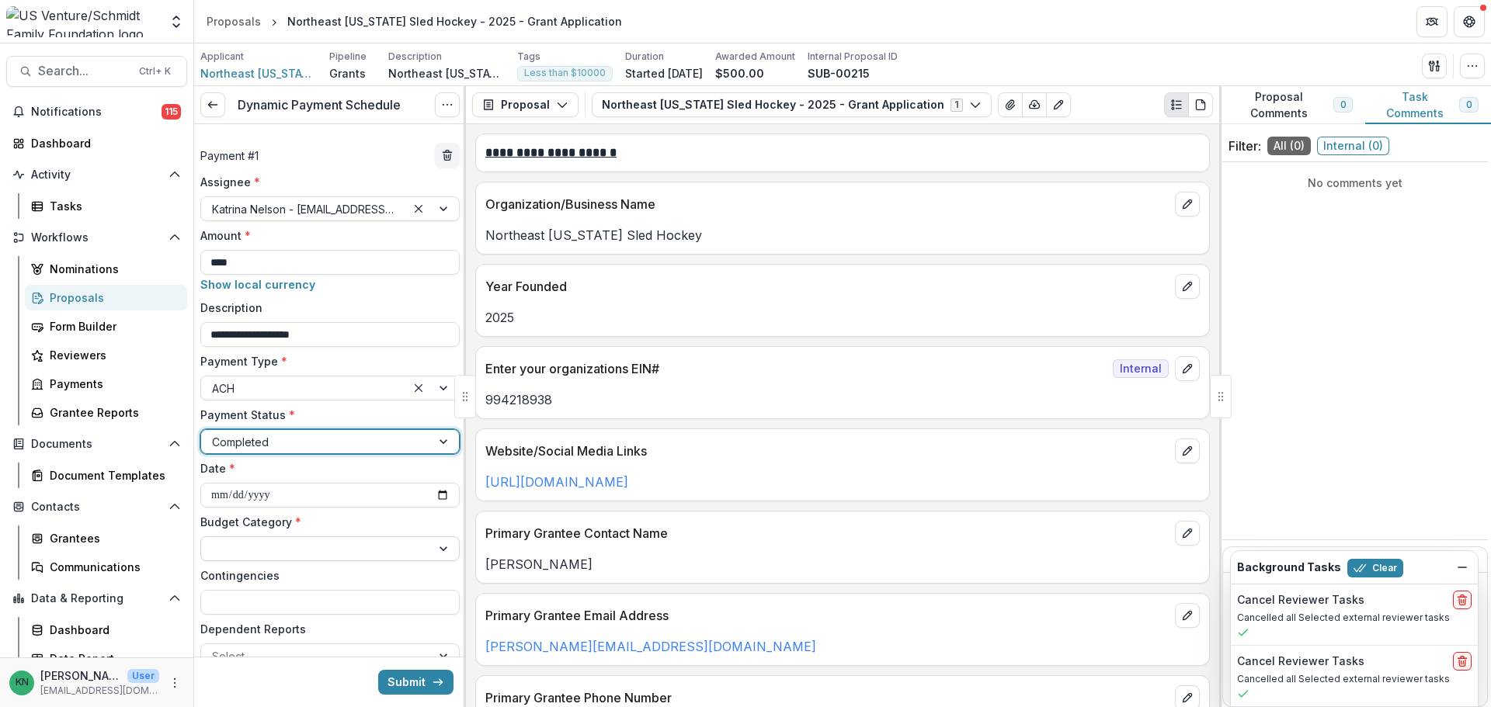
click at [431, 550] on div at bounding box center [445, 548] width 28 height 23
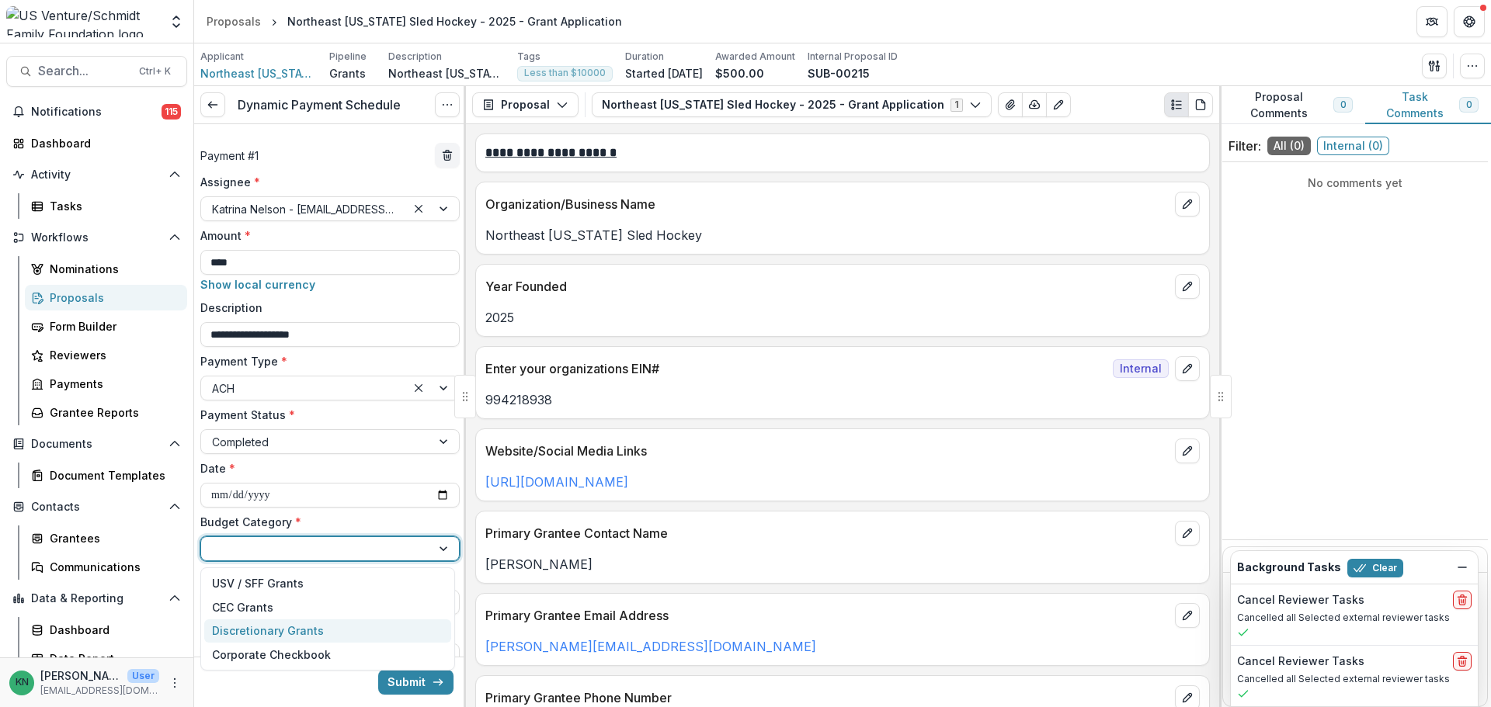
click at [347, 622] on div "Discretionary Grants" at bounding box center [327, 631] width 247 height 24
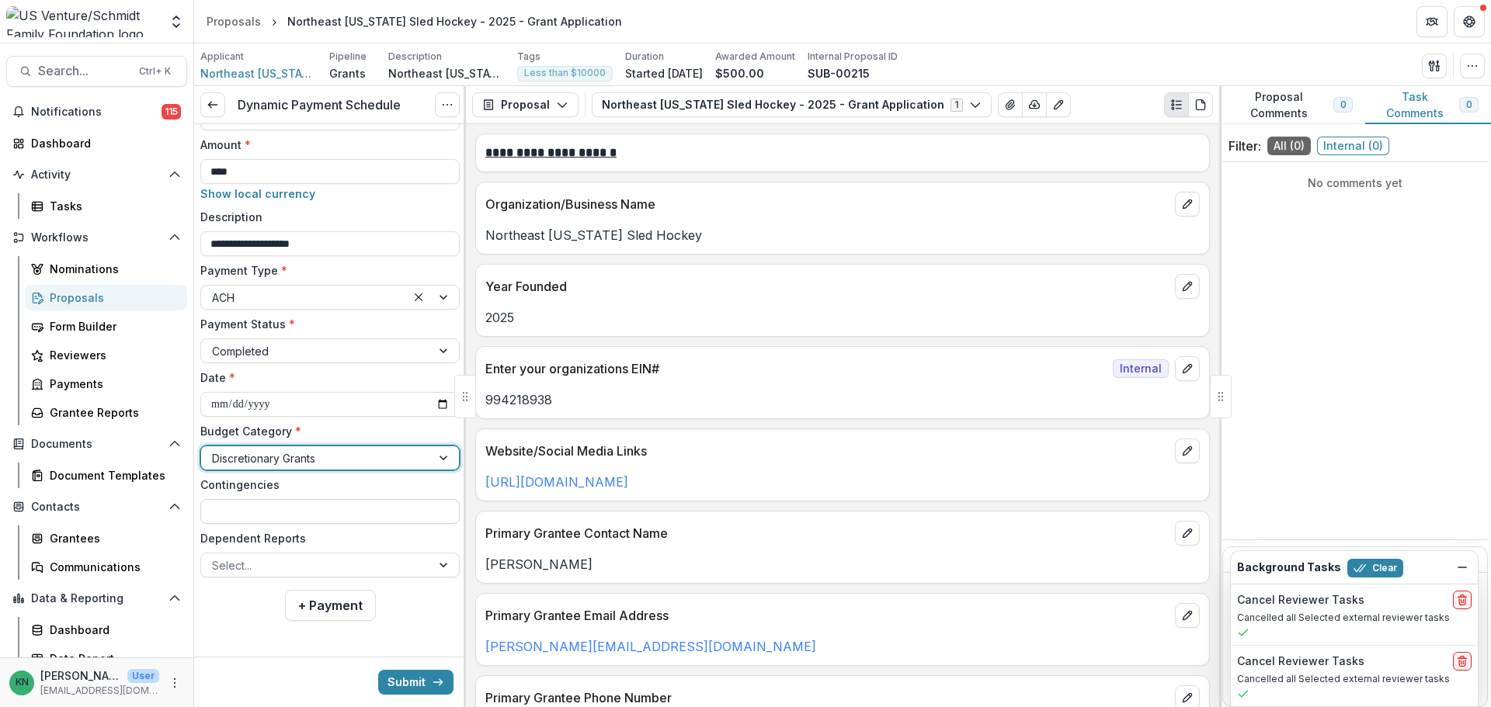
scroll to position [92, 0]
click at [403, 676] on button "Submit" at bounding box center [415, 682] width 75 height 25
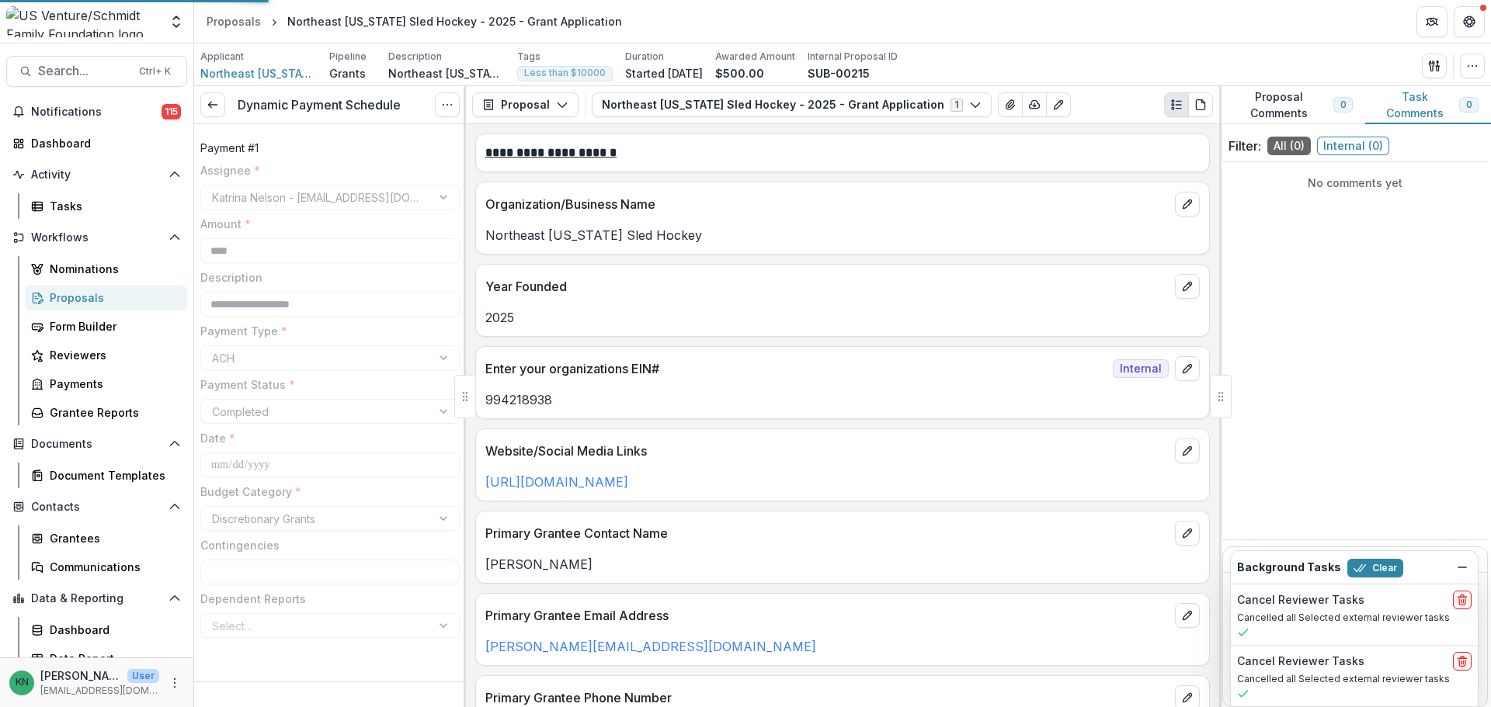
scroll to position [3, 0]
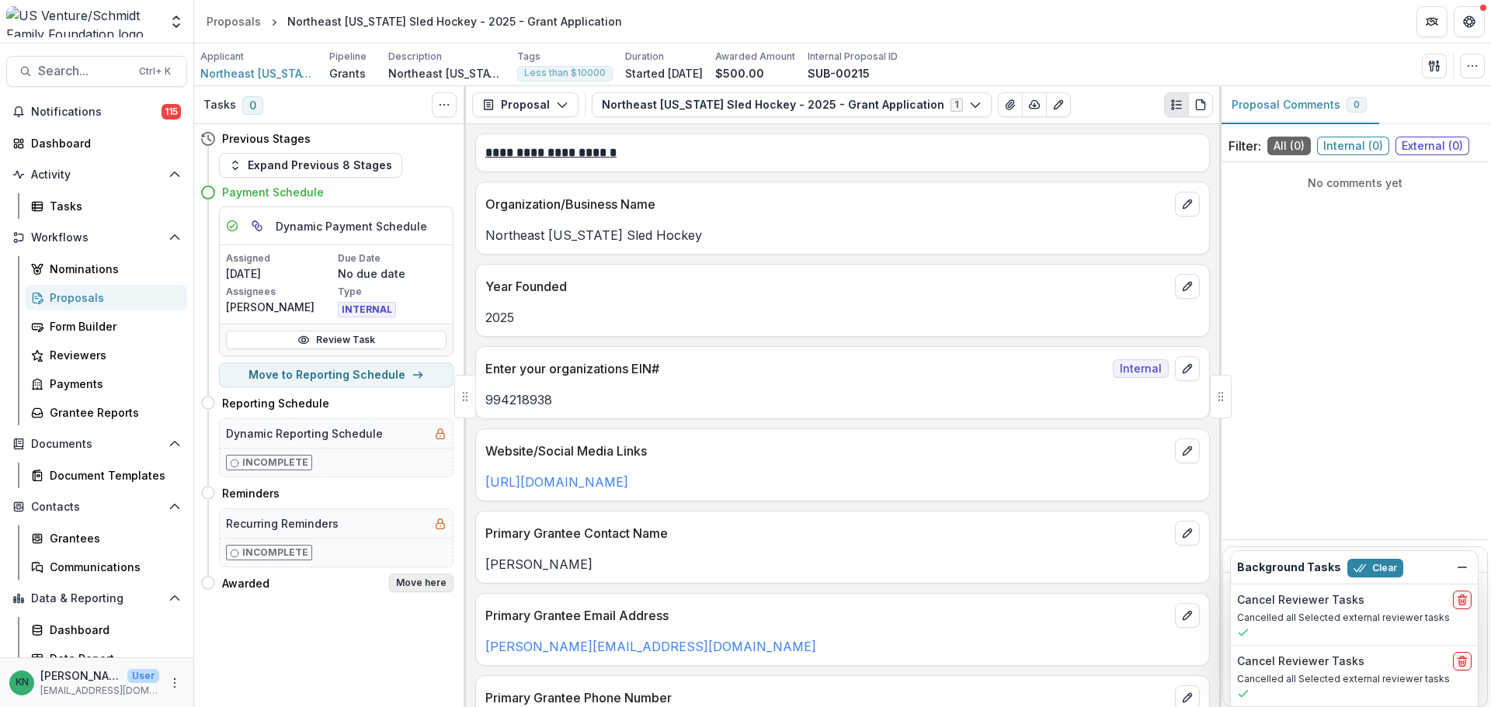
click at [425, 588] on button "Move here" at bounding box center [421, 583] width 64 height 19
select select "*******"
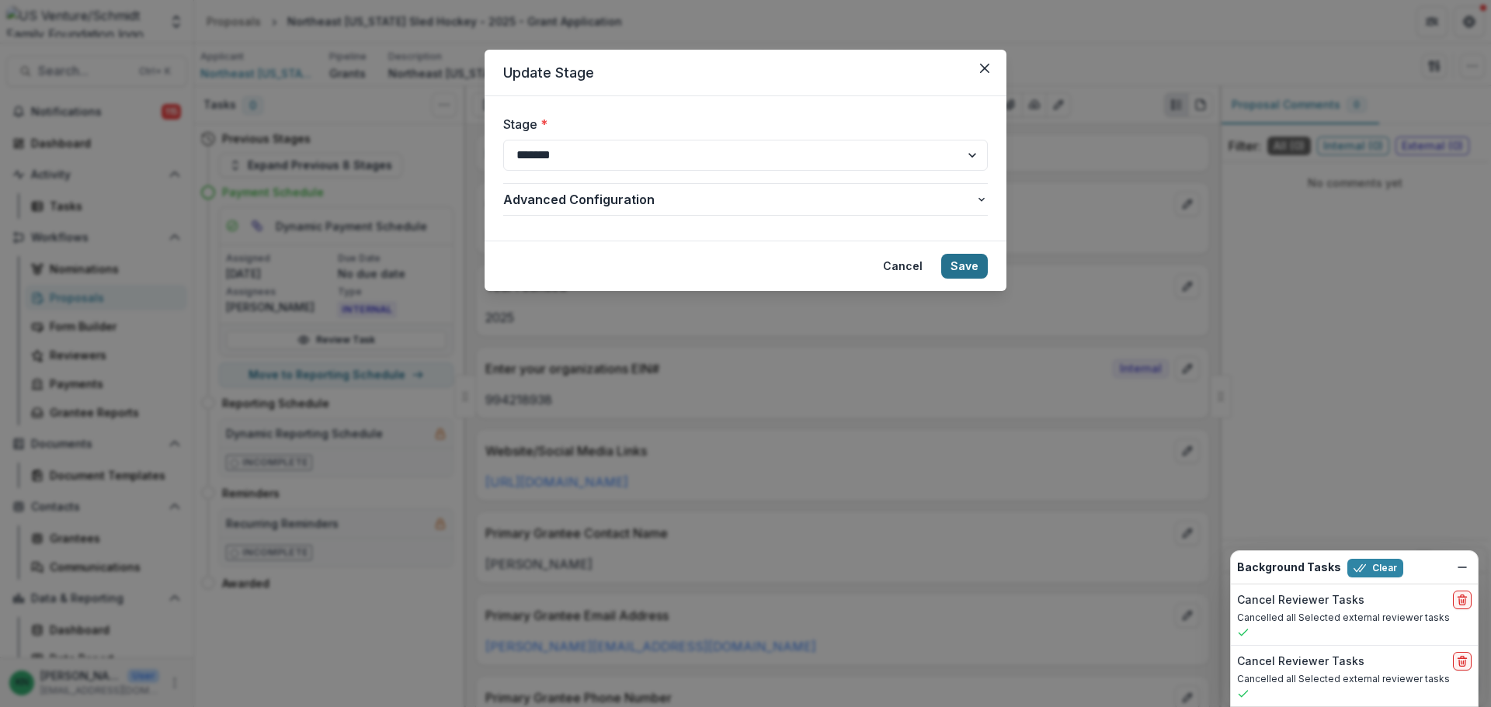
click at [963, 261] on button "Save" at bounding box center [964, 266] width 47 height 25
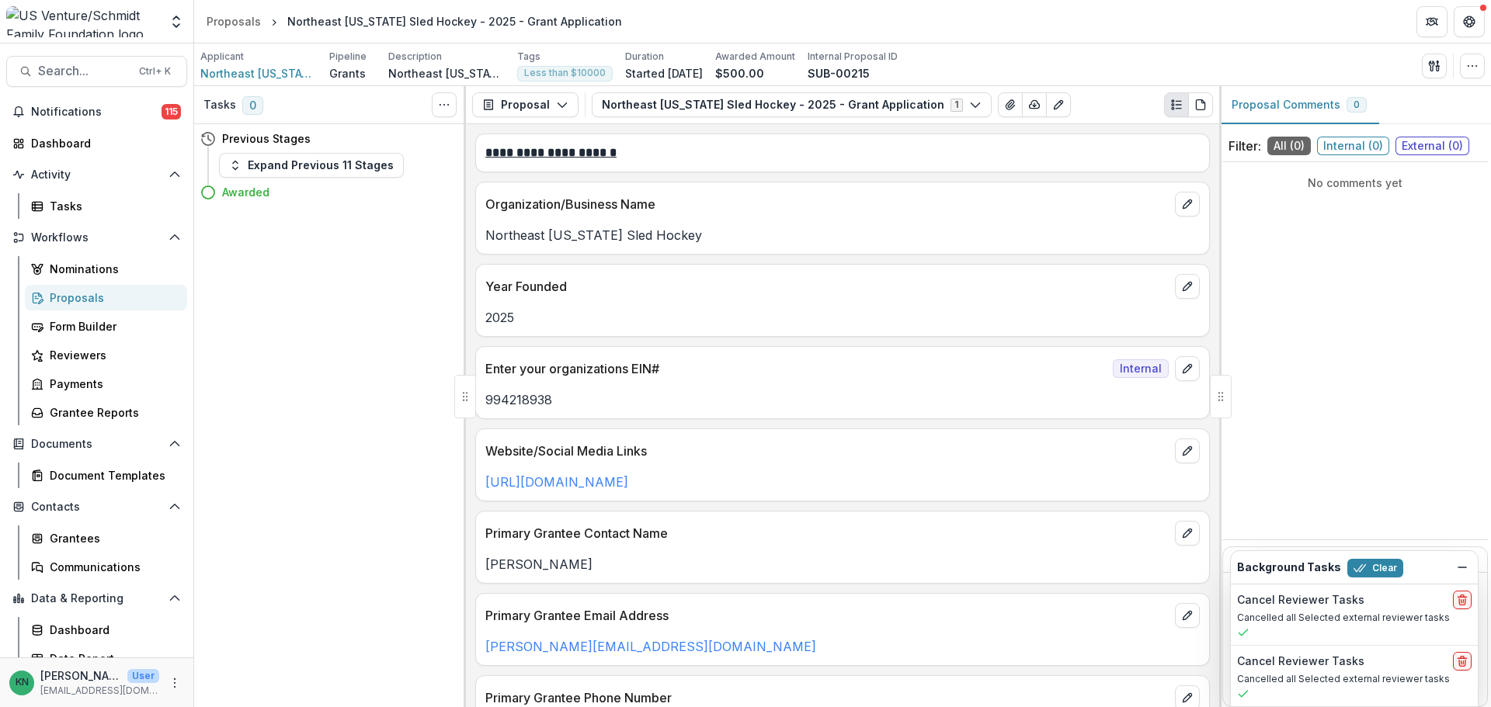
click at [63, 297] on div "Proposals" at bounding box center [112, 298] width 125 height 16
click at [78, 379] on div "Payments" at bounding box center [112, 384] width 125 height 16
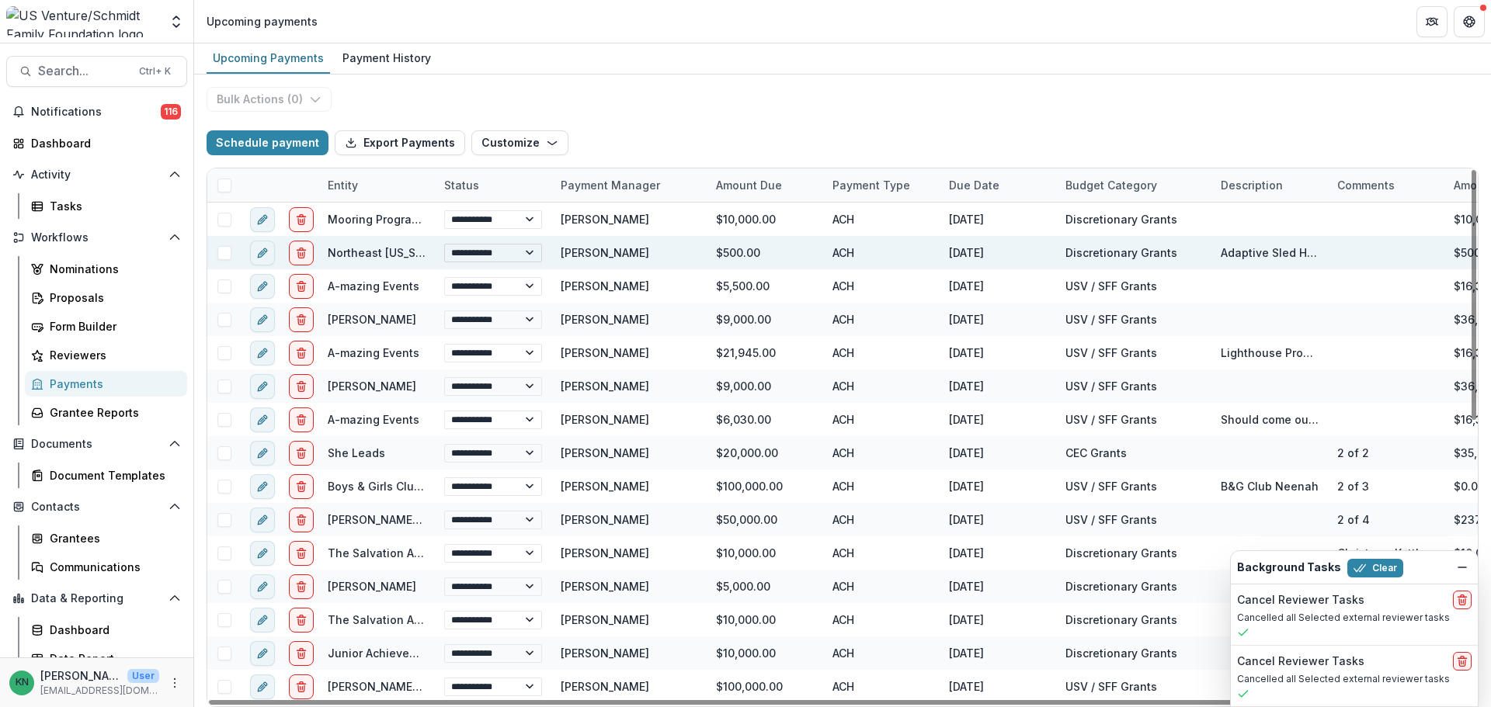
click at [524, 256] on select "**********" at bounding box center [493, 253] width 98 height 19
click at [444, 244] on select "**********" at bounding box center [493, 253] width 98 height 19
select select "**********"
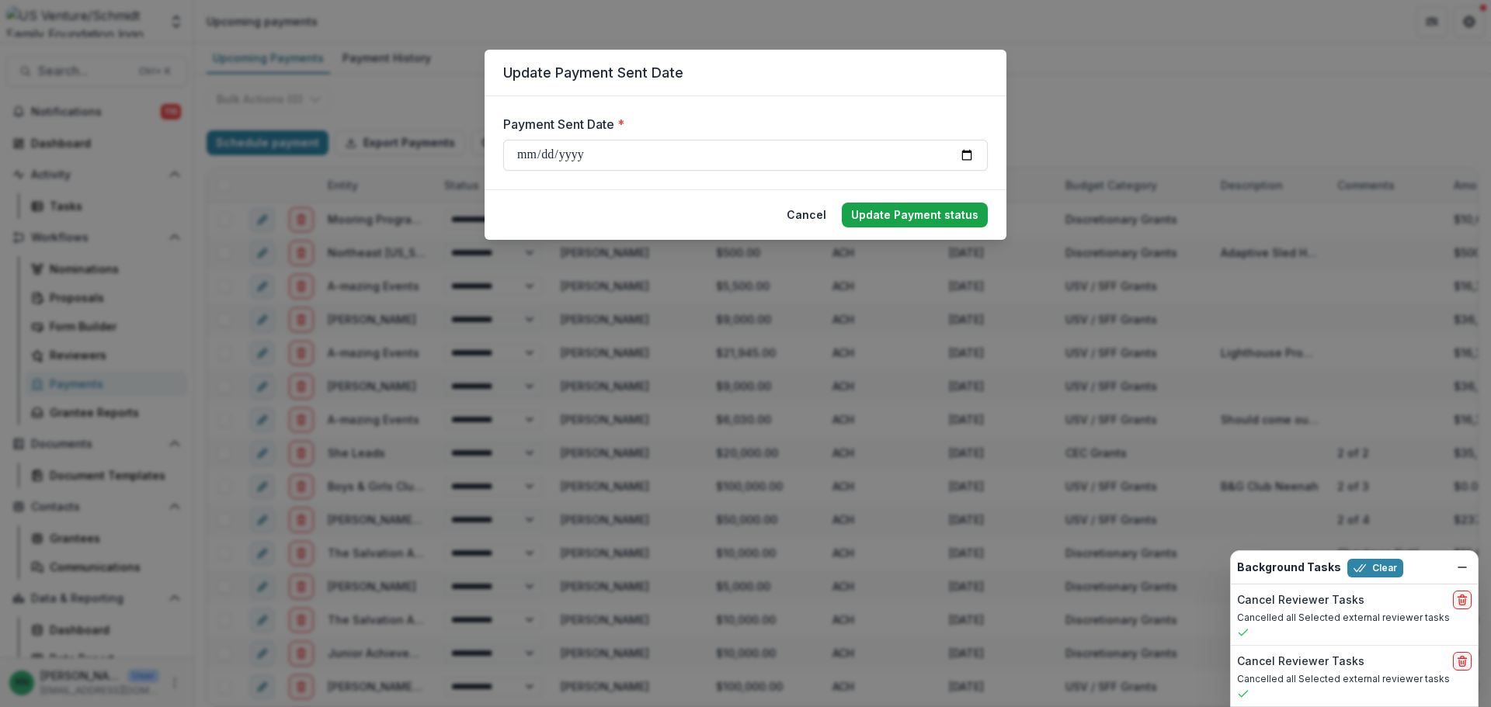
click at [901, 209] on button "Update Payment status" at bounding box center [915, 215] width 146 height 25
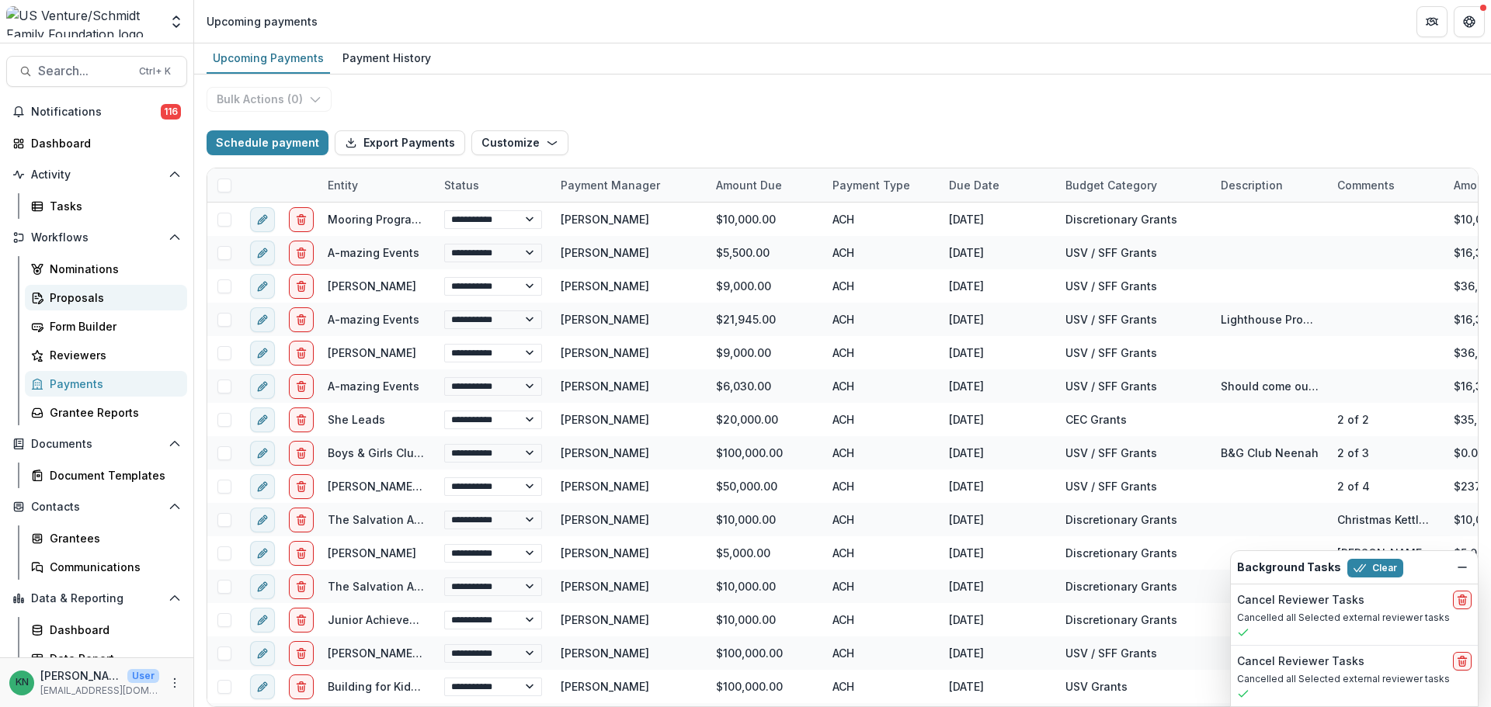
click at [73, 294] on div "Proposals" at bounding box center [112, 298] width 125 height 16
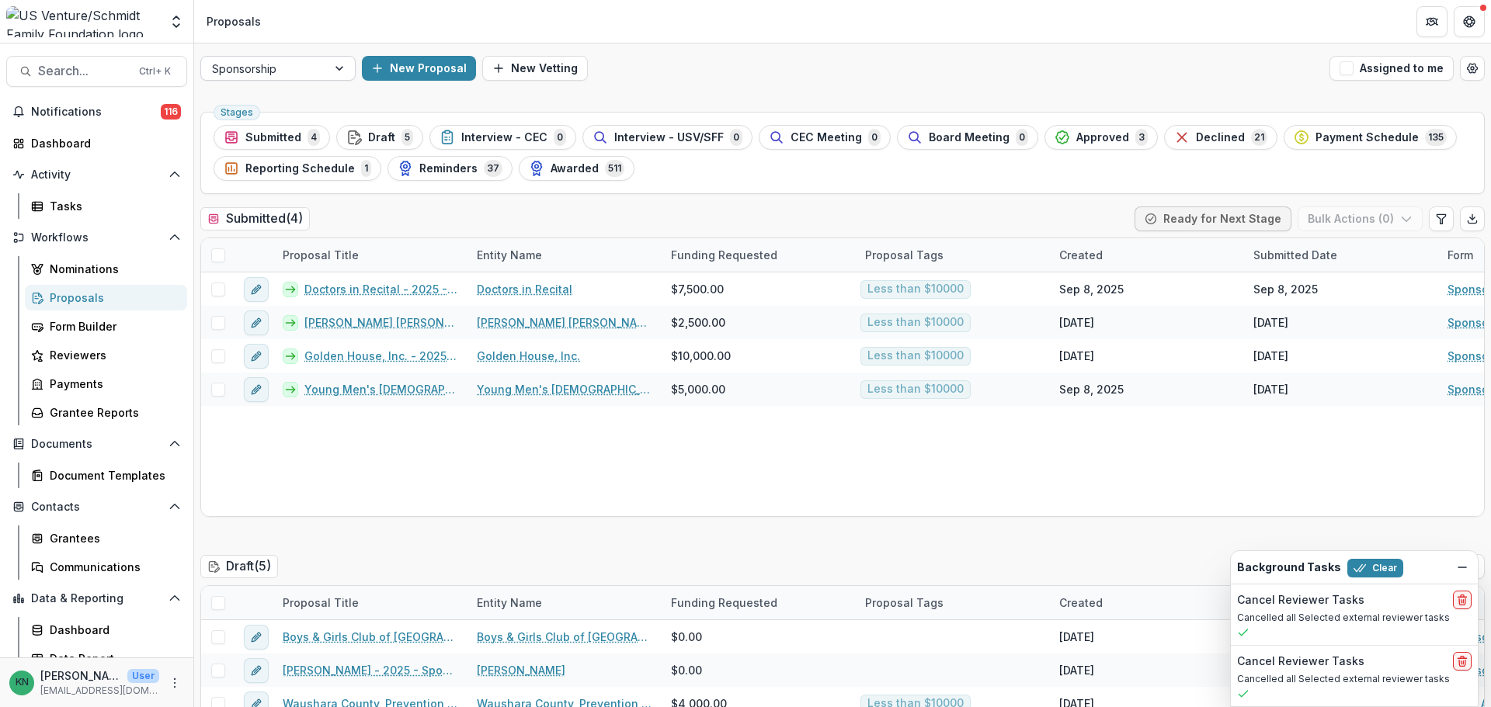
click at [338, 66] on div at bounding box center [341, 68] width 28 height 23
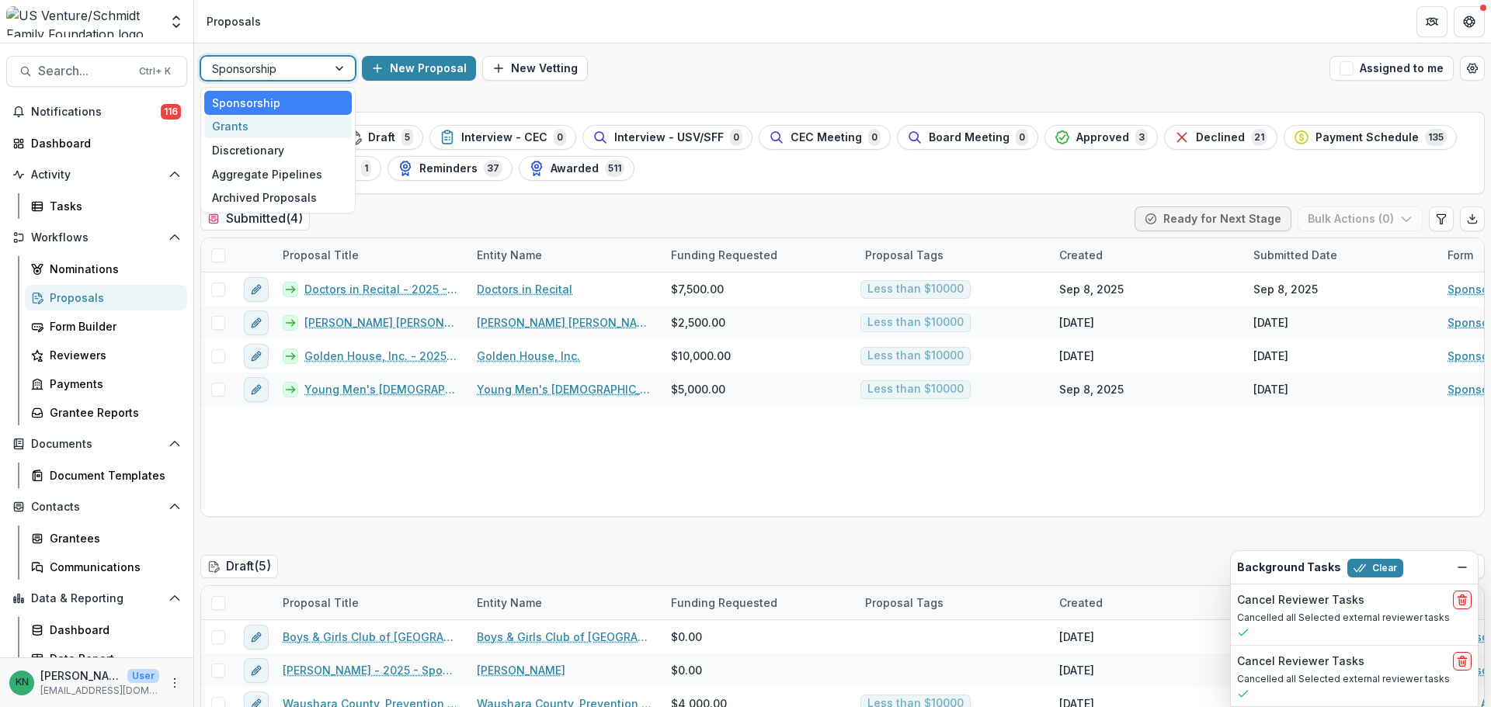
click at [231, 131] on div "Grants" at bounding box center [277, 127] width 147 height 24
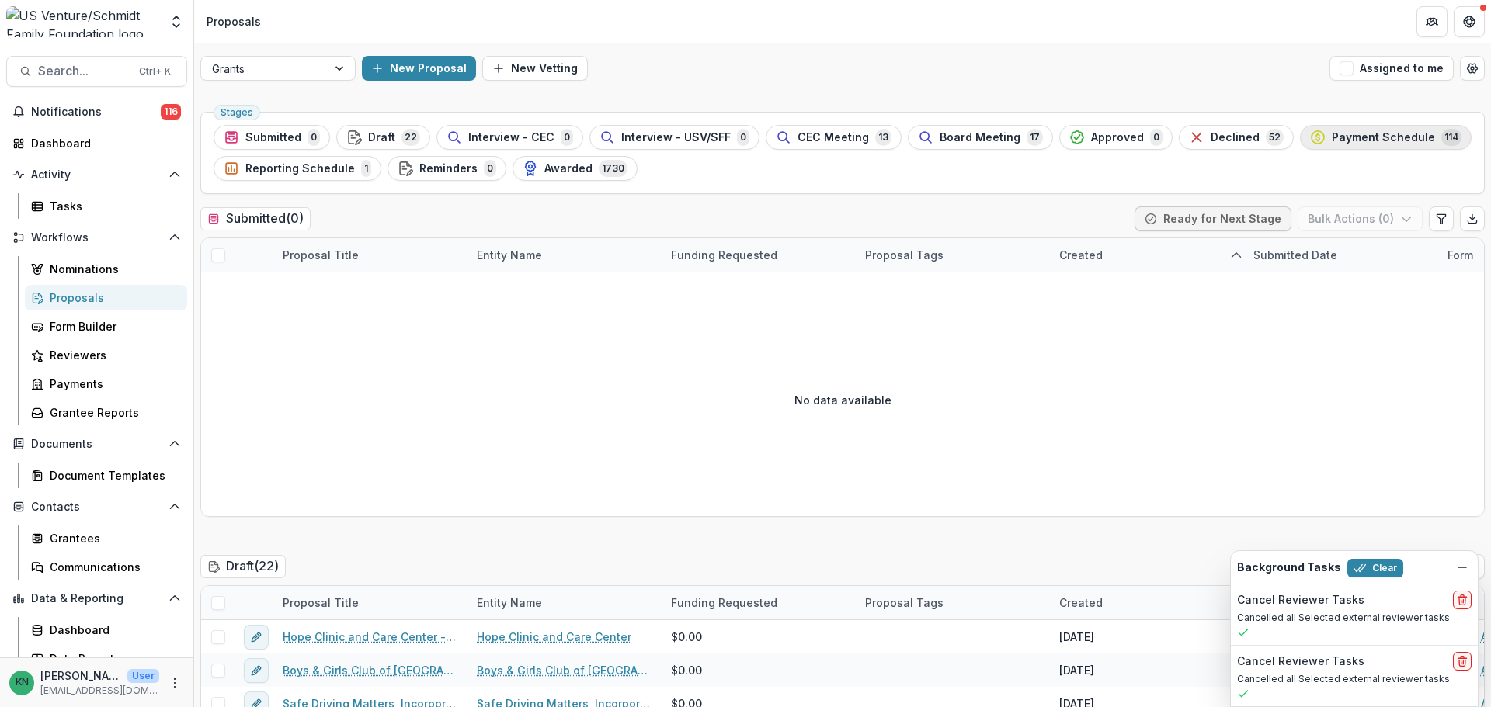
click at [1334, 138] on span "Payment Schedule" at bounding box center [1382, 137] width 103 height 13
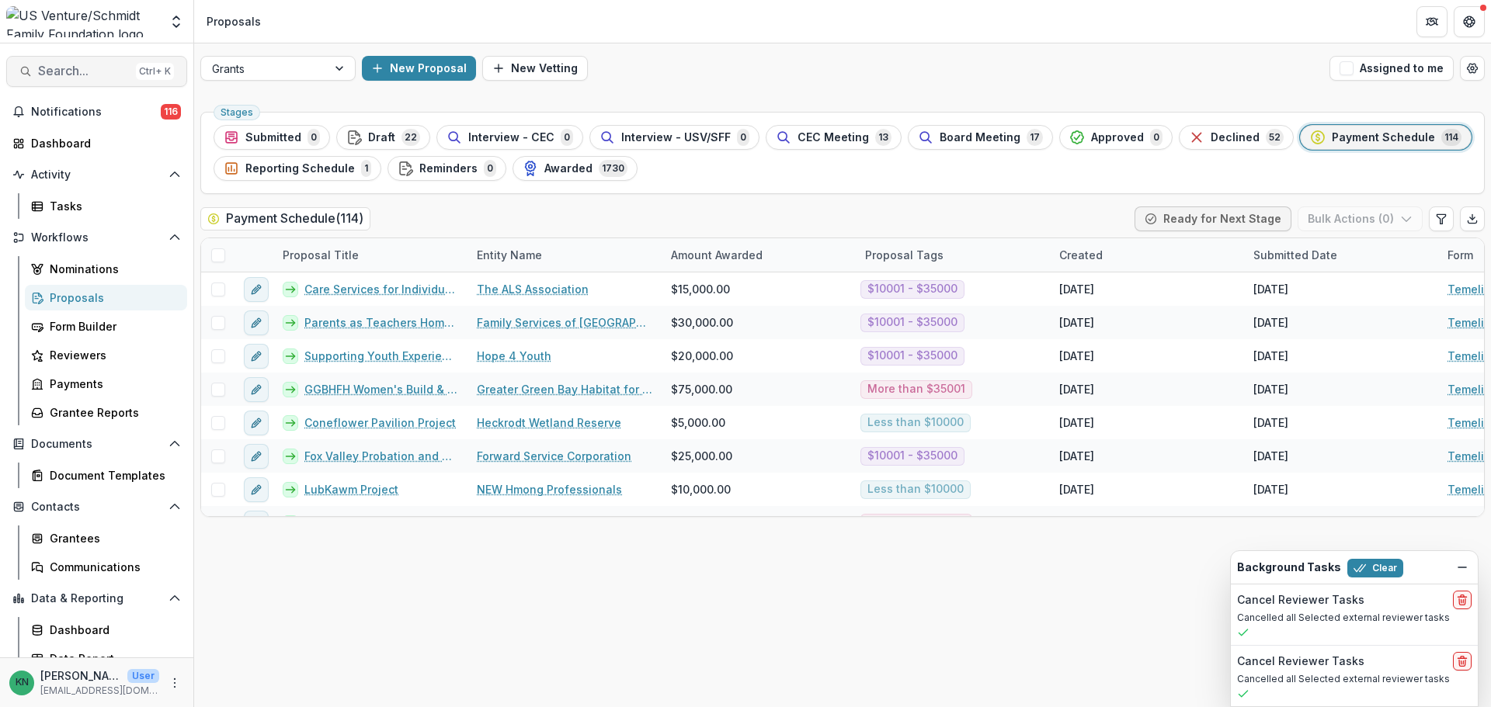
click at [67, 68] on span "Search..." at bounding box center [84, 71] width 92 height 15
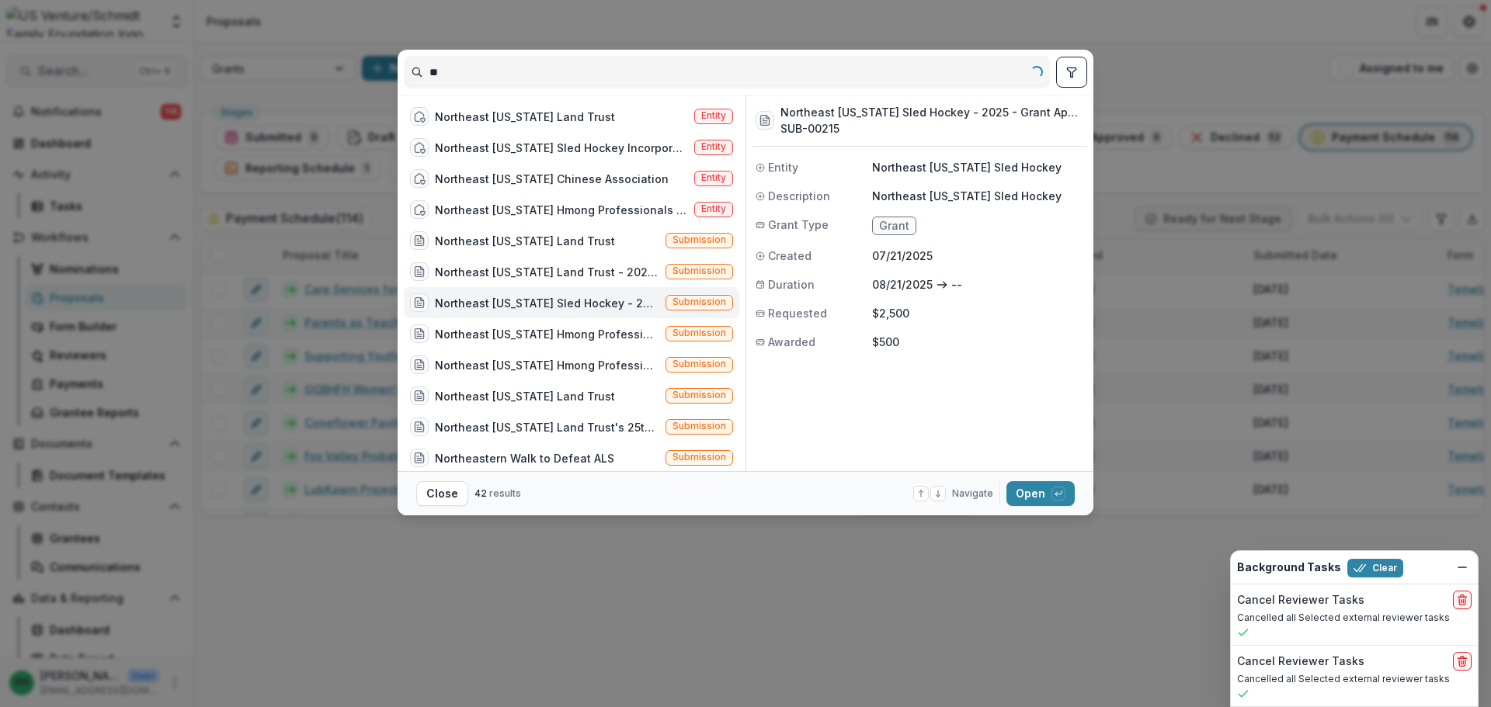
type input "*"
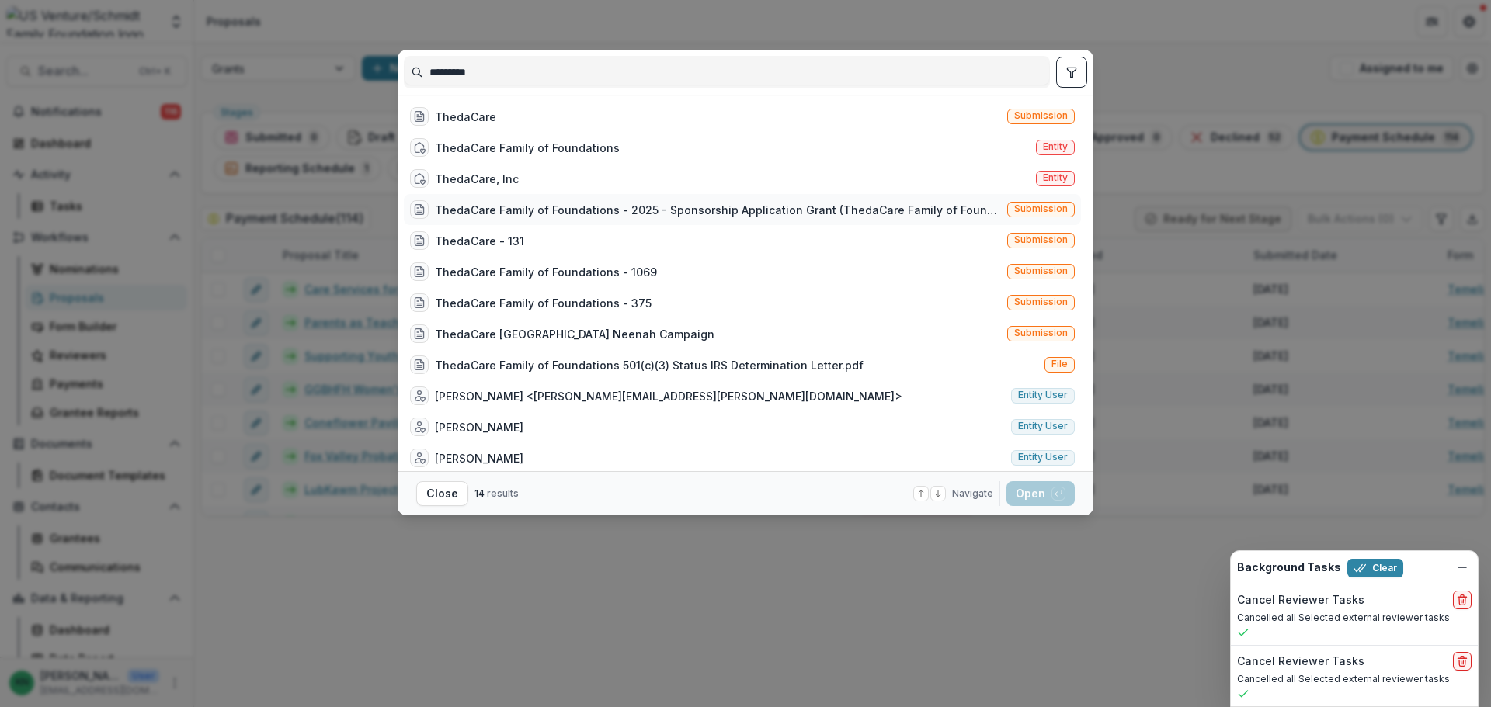
type input "*********"
click at [599, 210] on div "ThedaCare Family of Foundations - 2025 - Sponsorship Application Grant (ThedaCa…" at bounding box center [718, 210] width 566 height 16
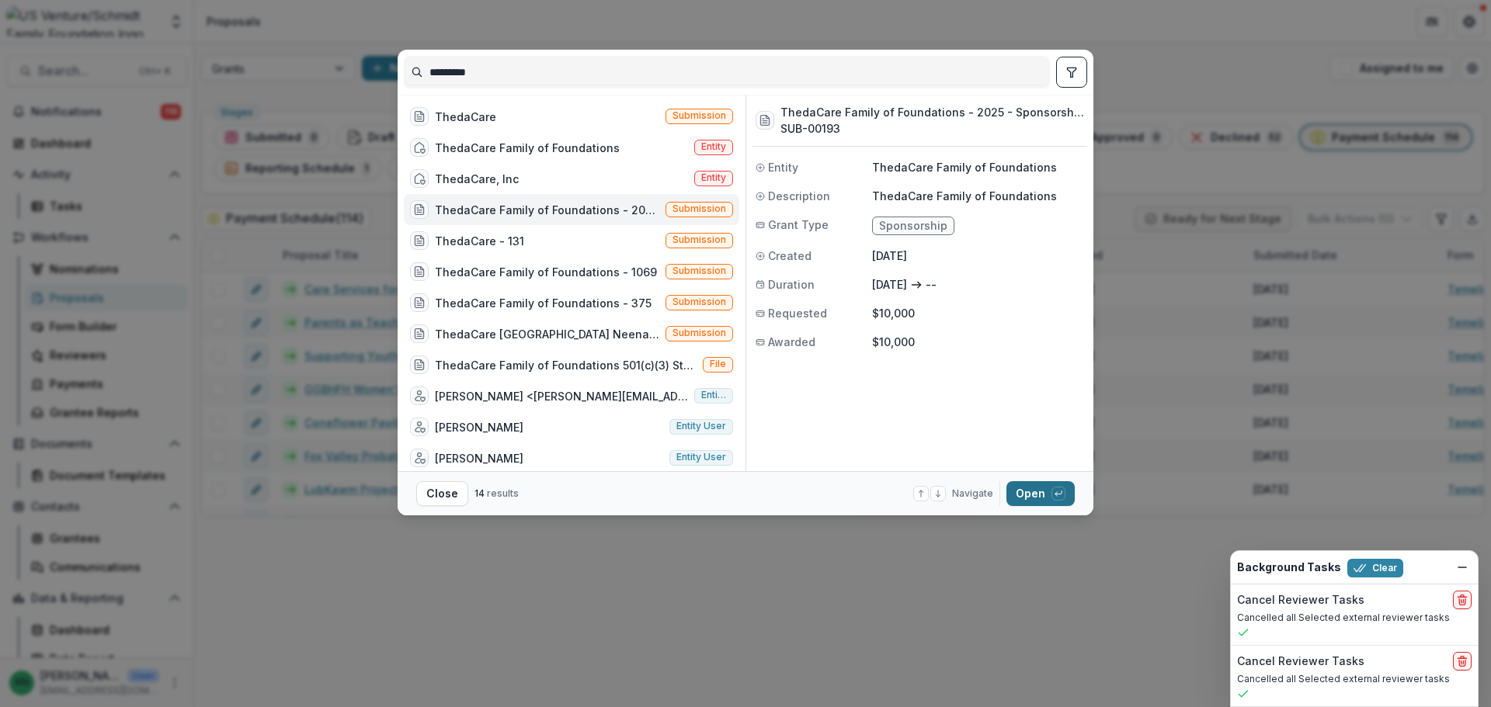
click at [1034, 491] on button "Open with enter key" at bounding box center [1040, 493] width 68 height 25
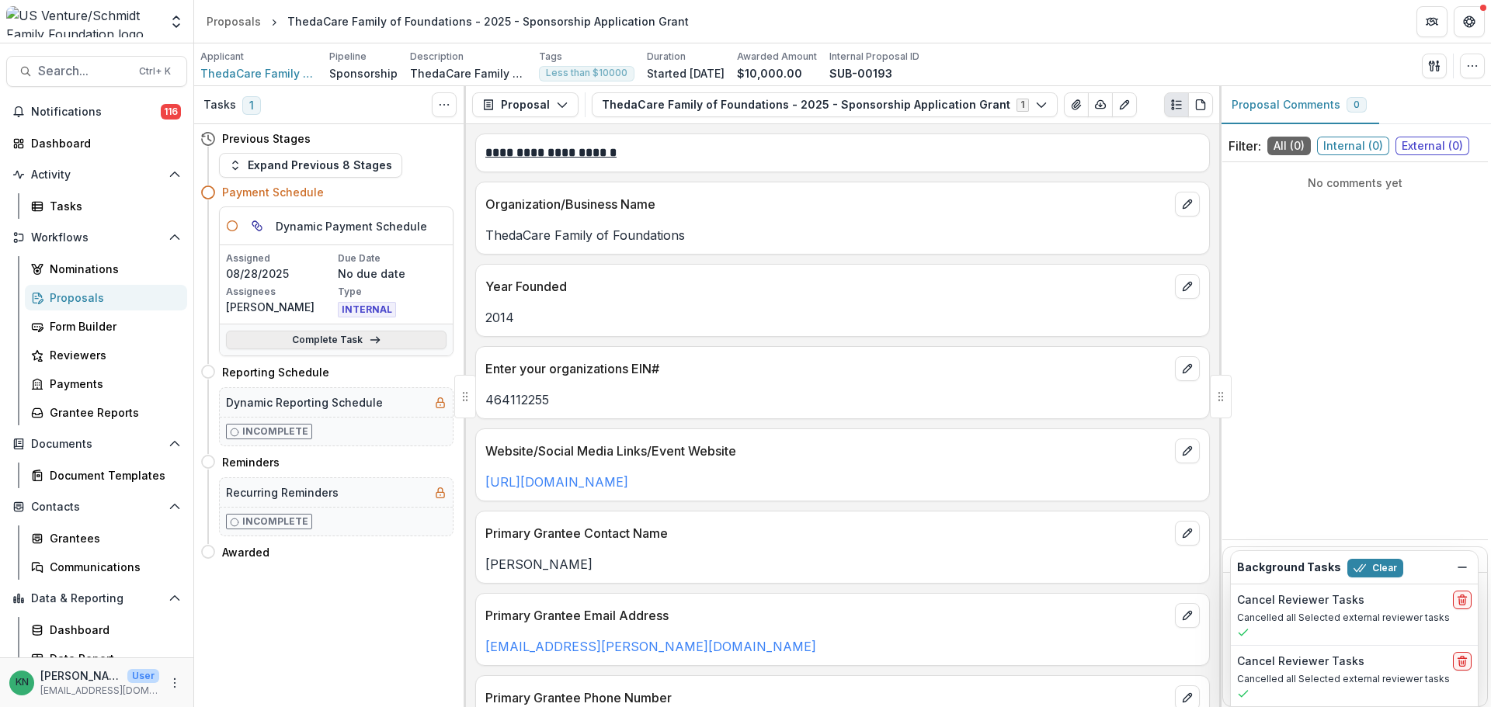
click at [341, 343] on link "Complete Task" at bounding box center [336, 340] width 220 height 19
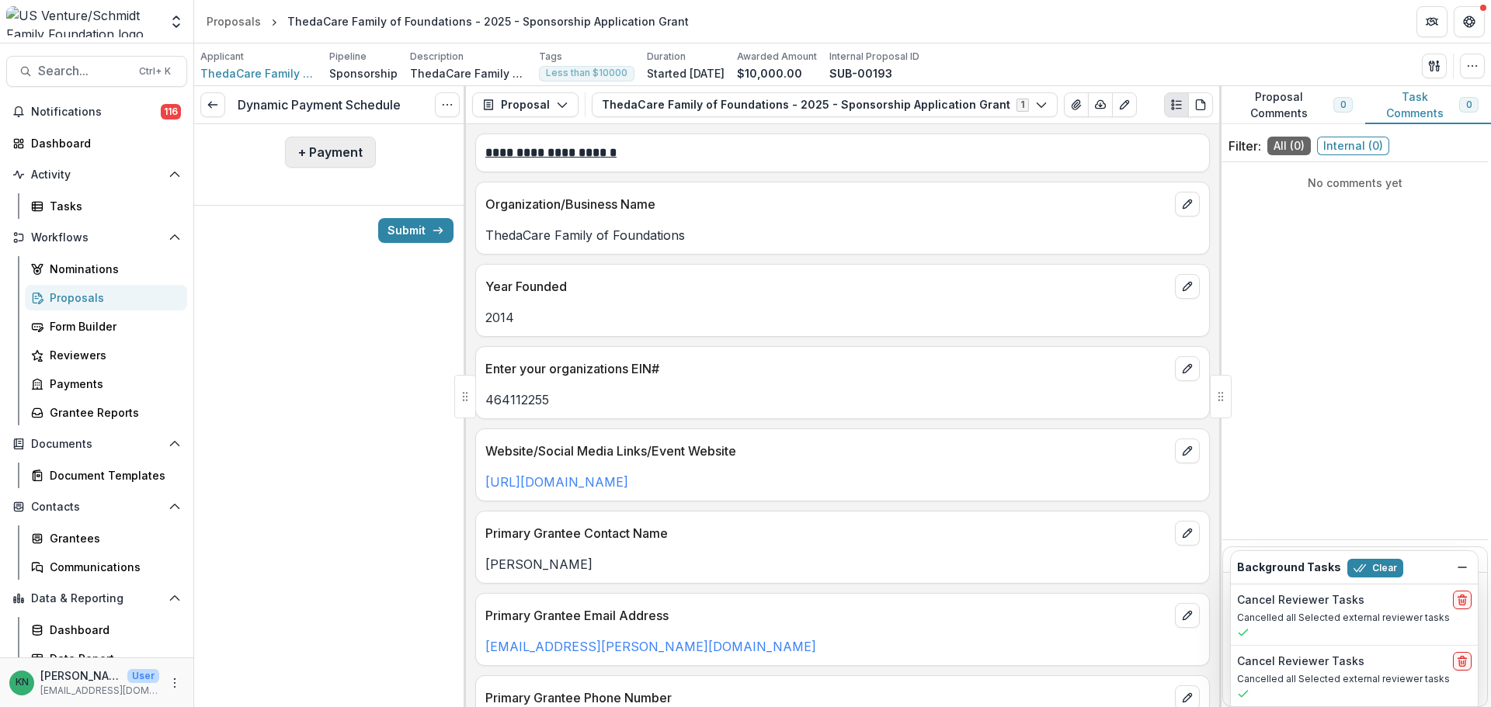
click at [331, 151] on button "+ Payment" at bounding box center [330, 152] width 91 height 31
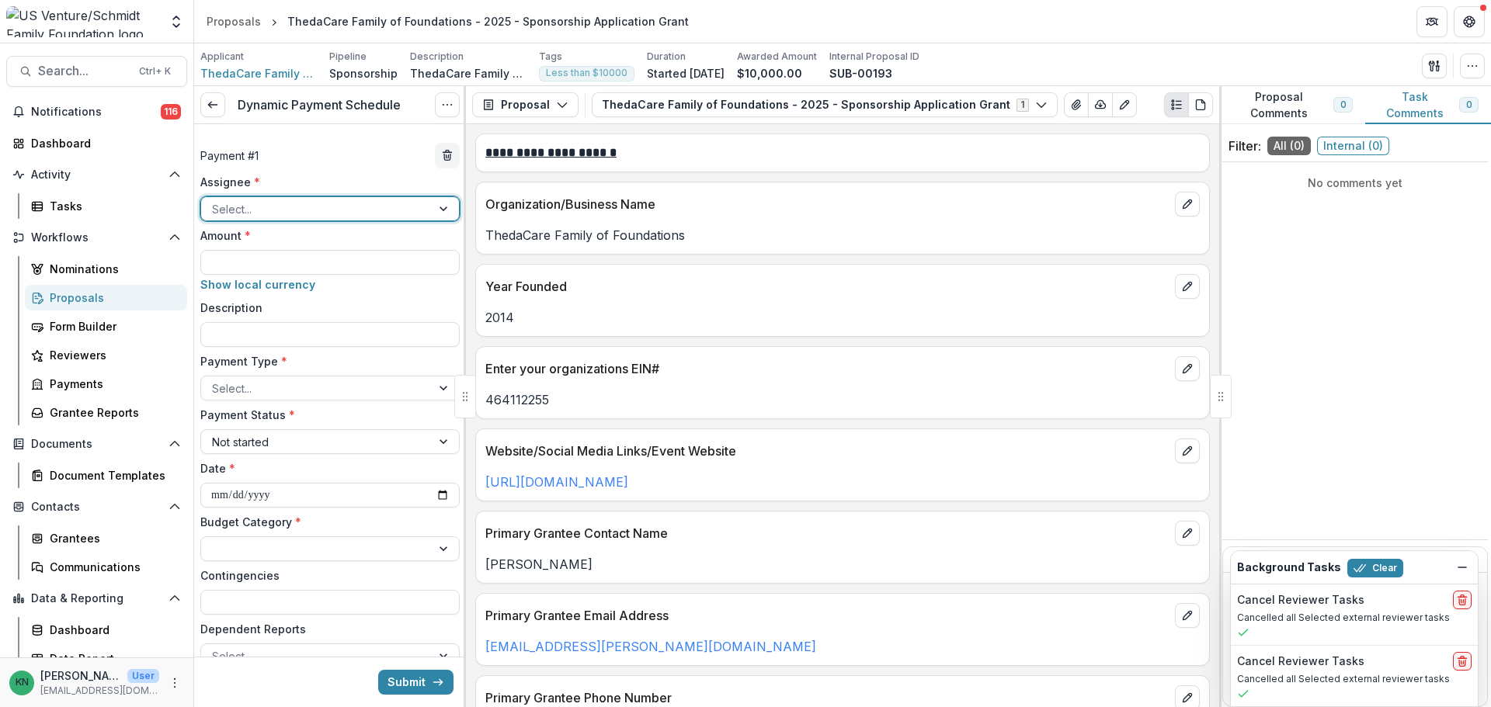
click at [433, 209] on div at bounding box center [445, 208] width 28 height 23
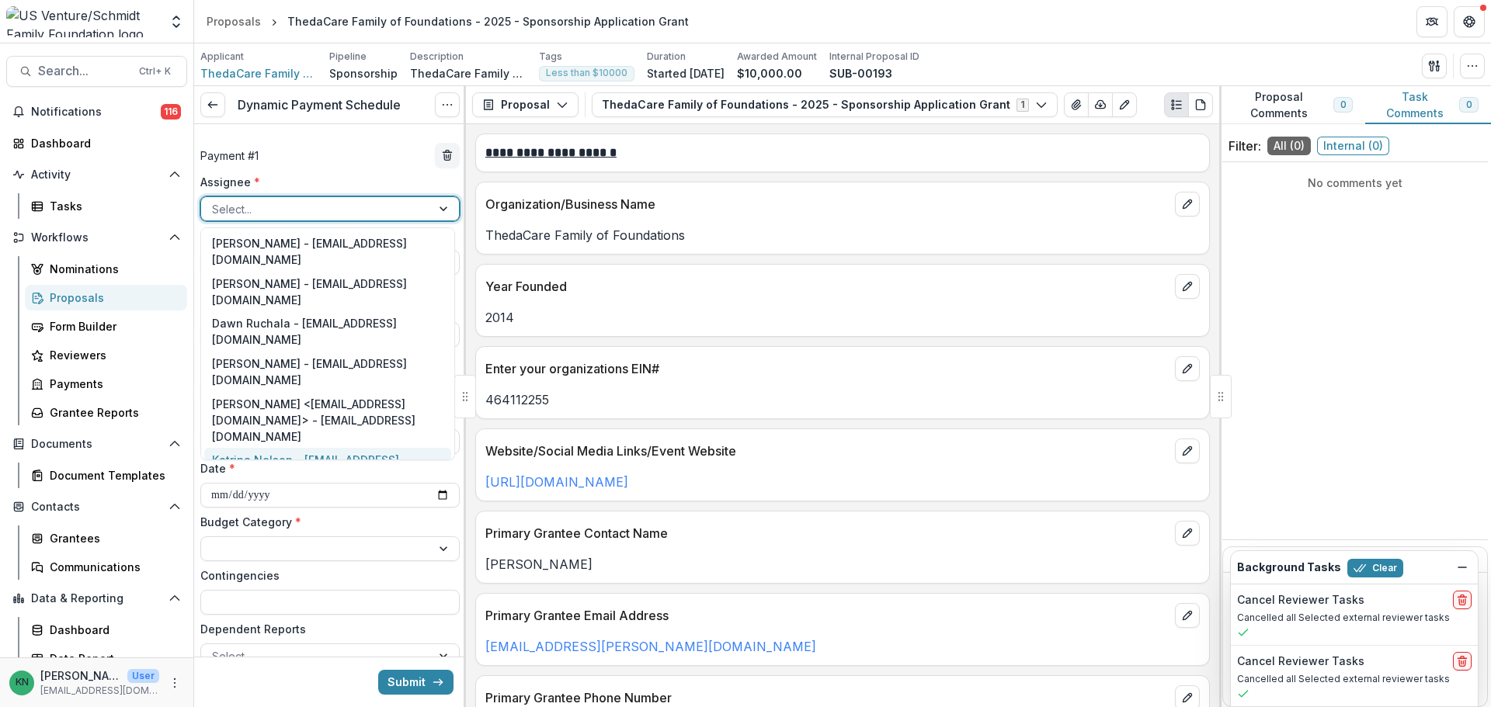
click at [358, 448] on div "Katrina Nelson - [EMAIL_ADDRESS][DOMAIN_NAME]" at bounding box center [327, 468] width 247 height 40
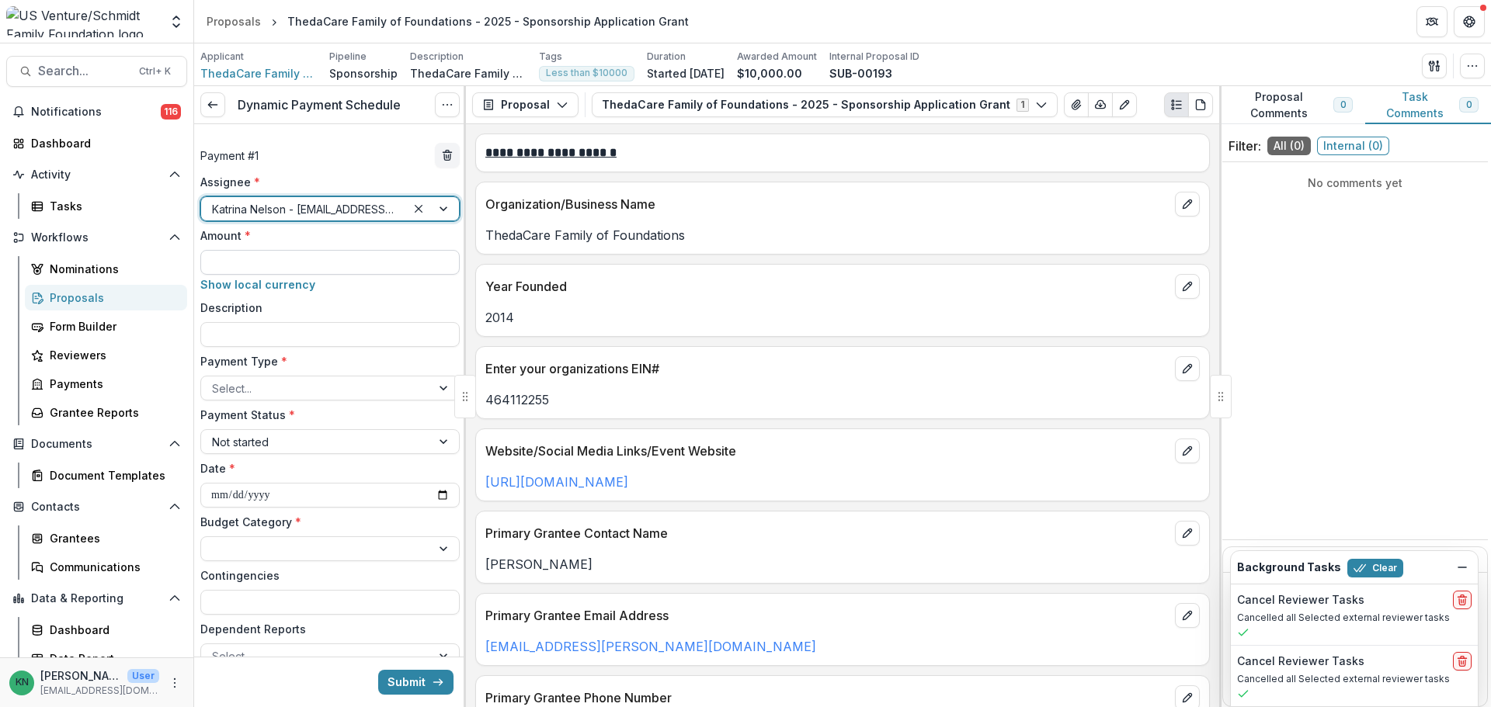
click at [258, 255] on input "Amount *" at bounding box center [329, 262] width 259 height 25
type input "*******"
click at [231, 336] on input "Description" at bounding box center [329, 334] width 259 height 25
type input "*****"
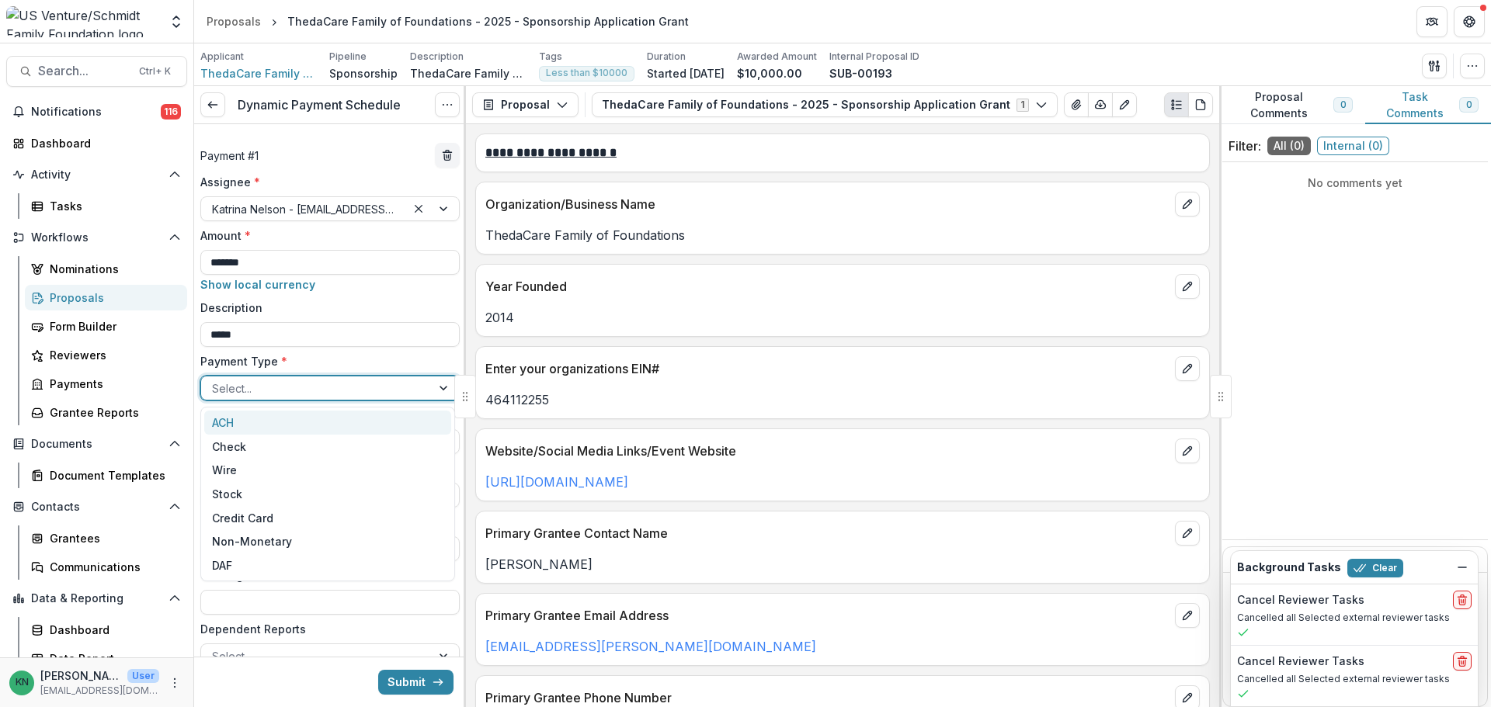
click at [447, 392] on div at bounding box center [445, 388] width 28 height 23
click at [279, 425] on div "ACH" at bounding box center [327, 423] width 247 height 24
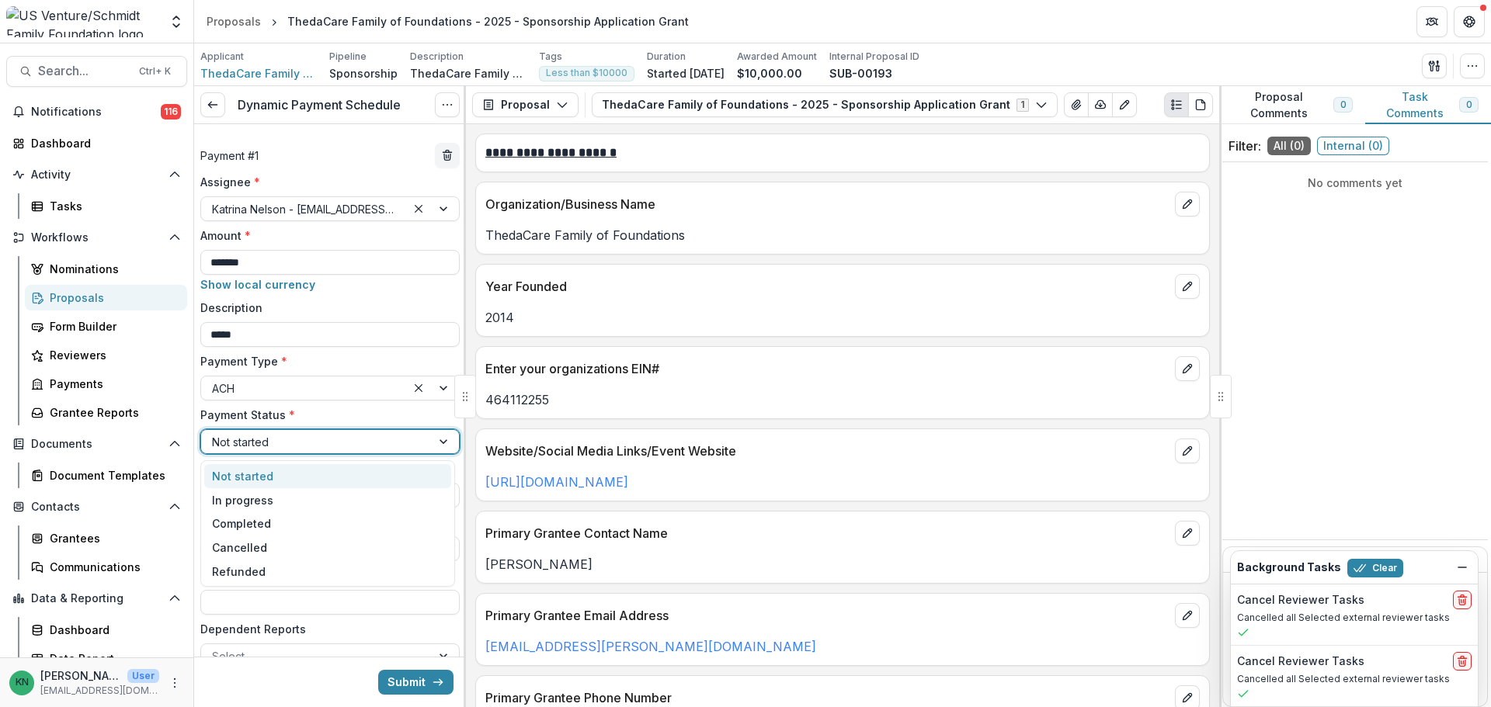
click at [436, 449] on div at bounding box center [445, 441] width 28 height 23
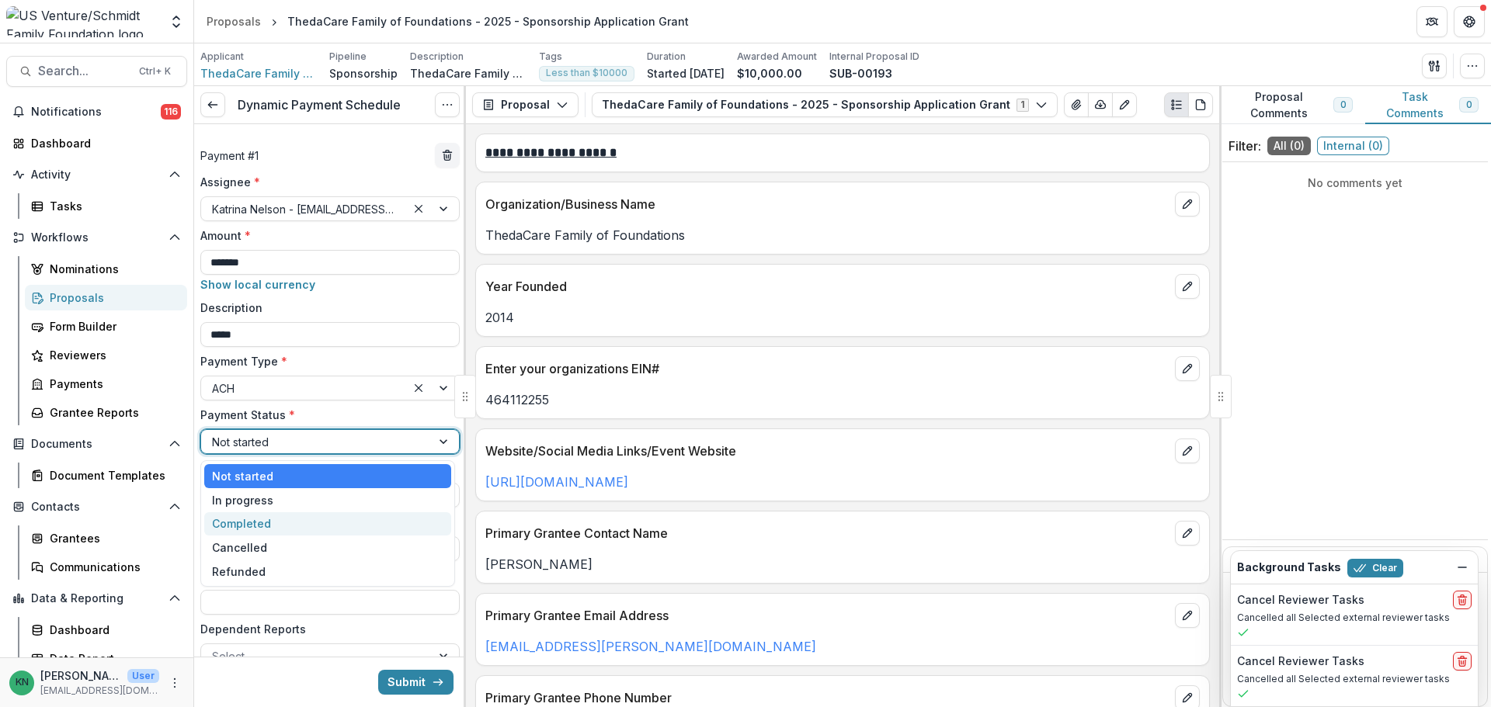
click at [325, 529] on div "Completed" at bounding box center [327, 524] width 247 height 24
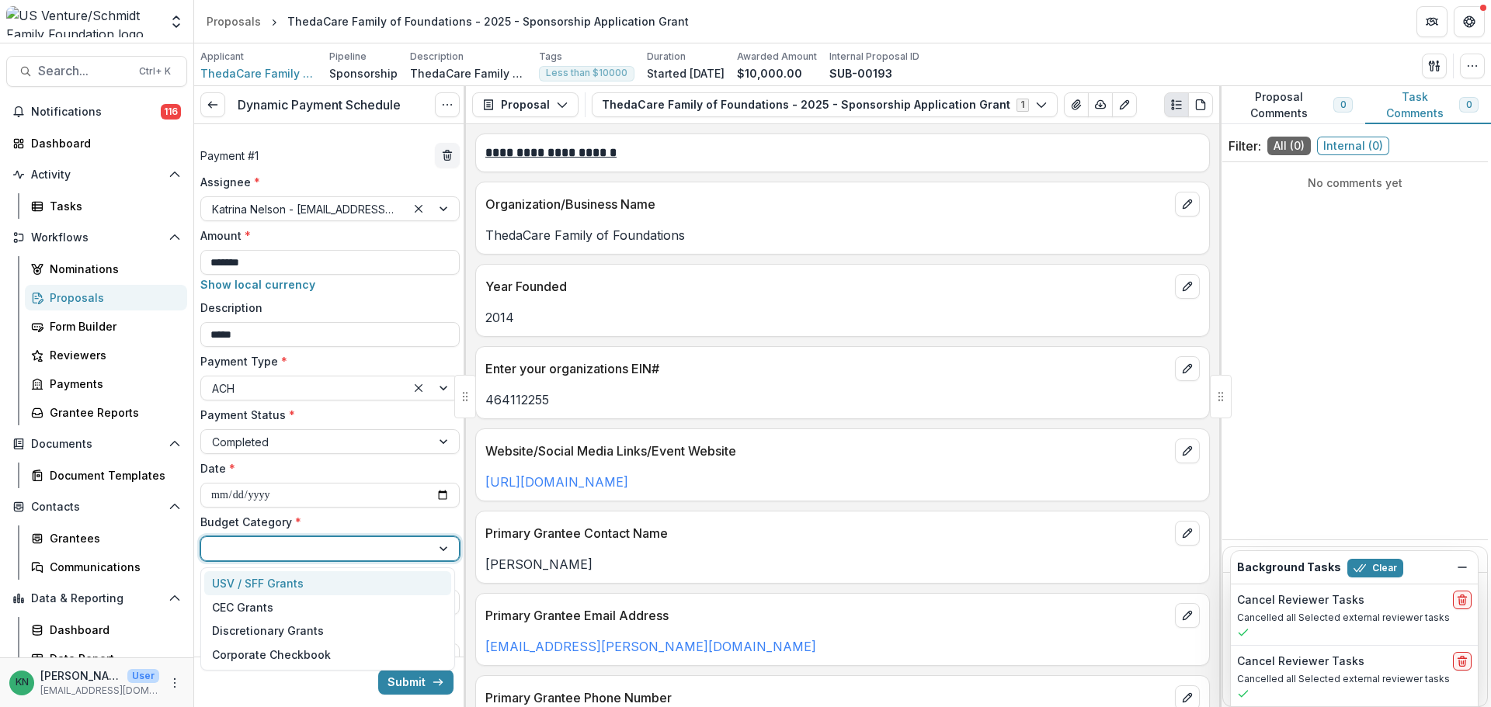
click at [440, 554] on div at bounding box center [445, 548] width 28 height 23
click at [361, 629] on div "Discretionary Grants" at bounding box center [327, 631] width 247 height 24
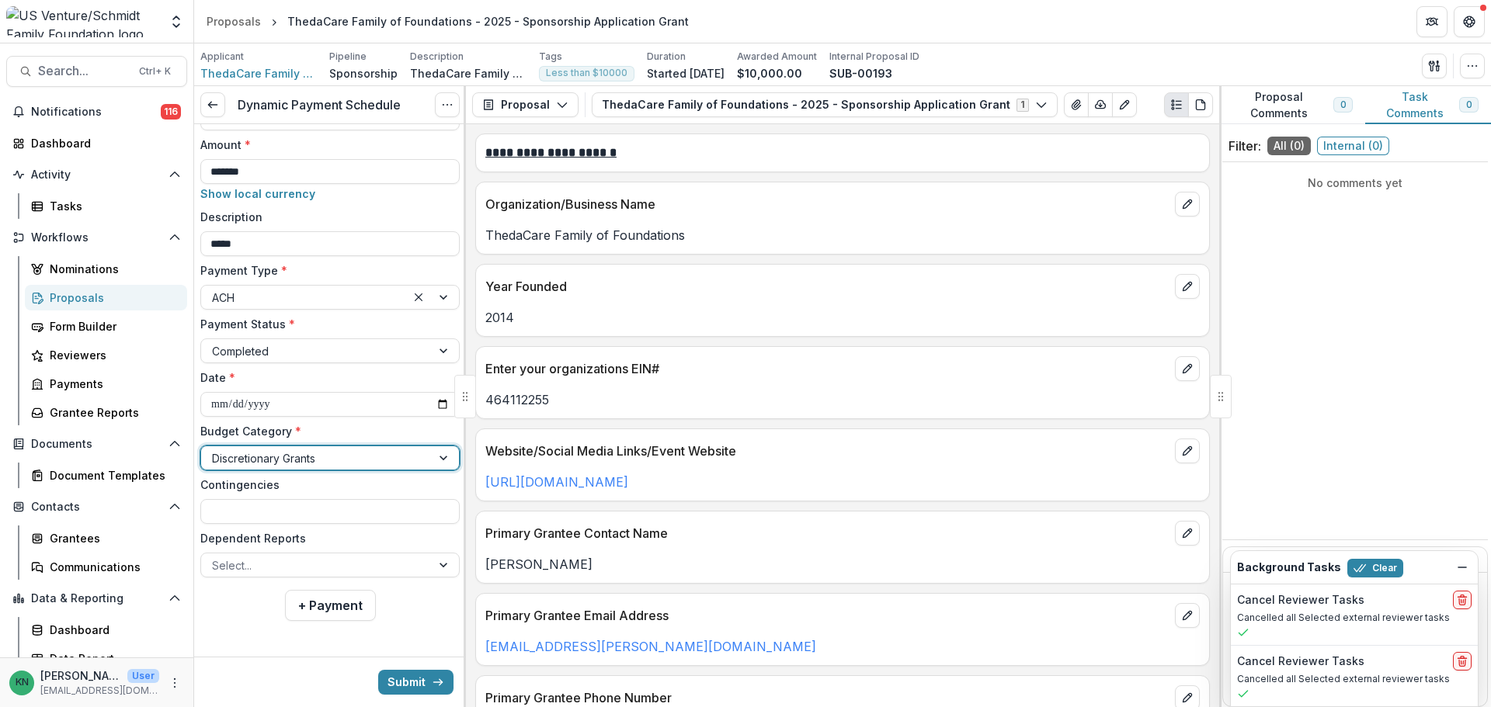
scroll to position [92, 0]
click at [415, 677] on button "Submit" at bounding box center [415, 682] width 75 height 25
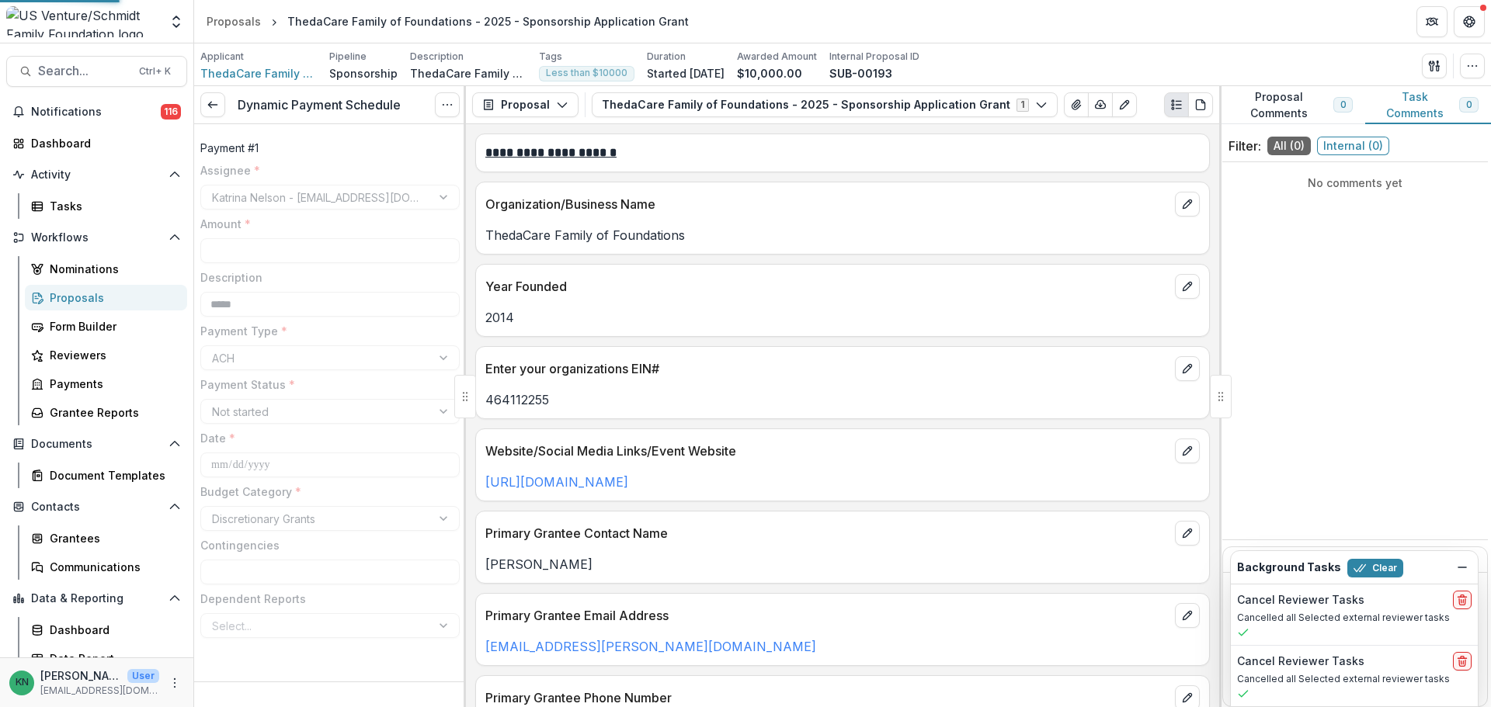
type input "*******"
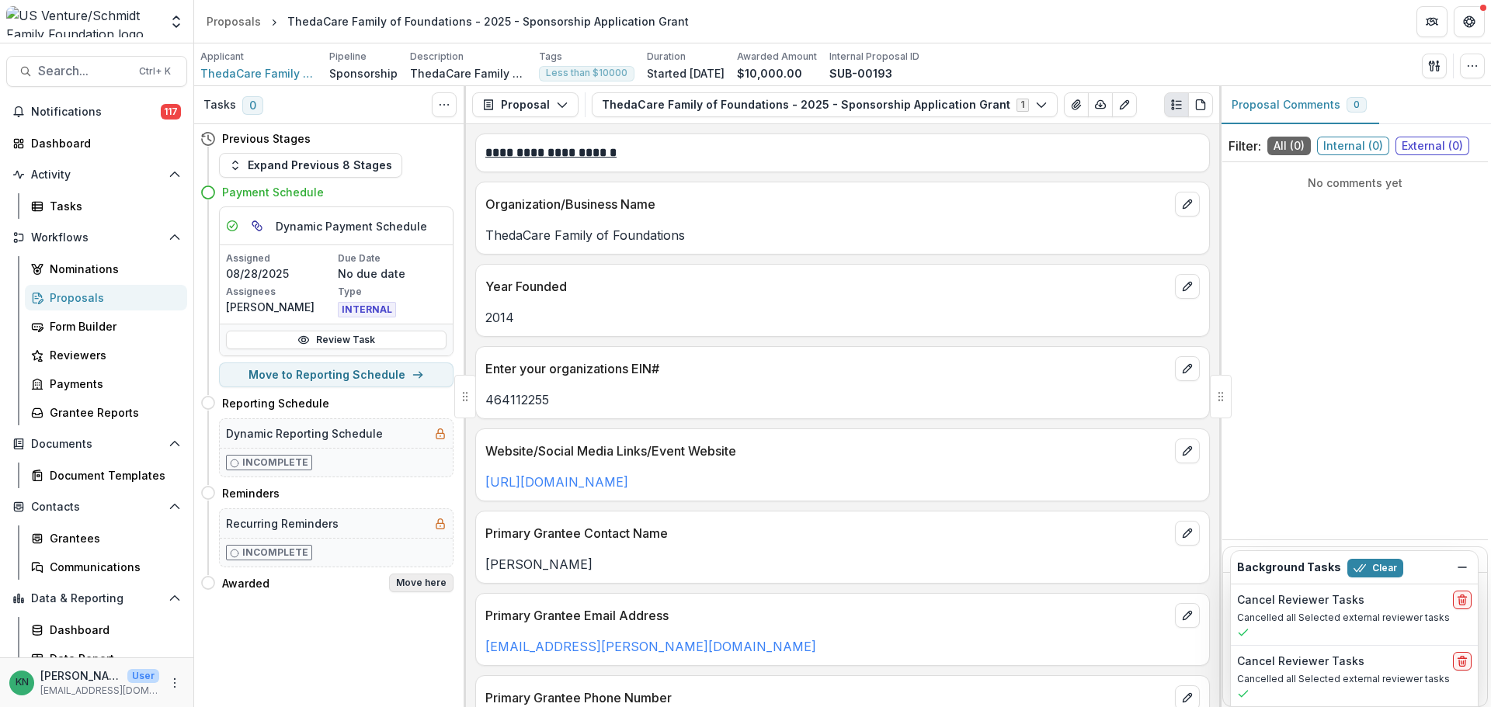
click at [412, 587] on button "Move here" at bounding box center [421, 583] width 64 height 19
select select "*******"
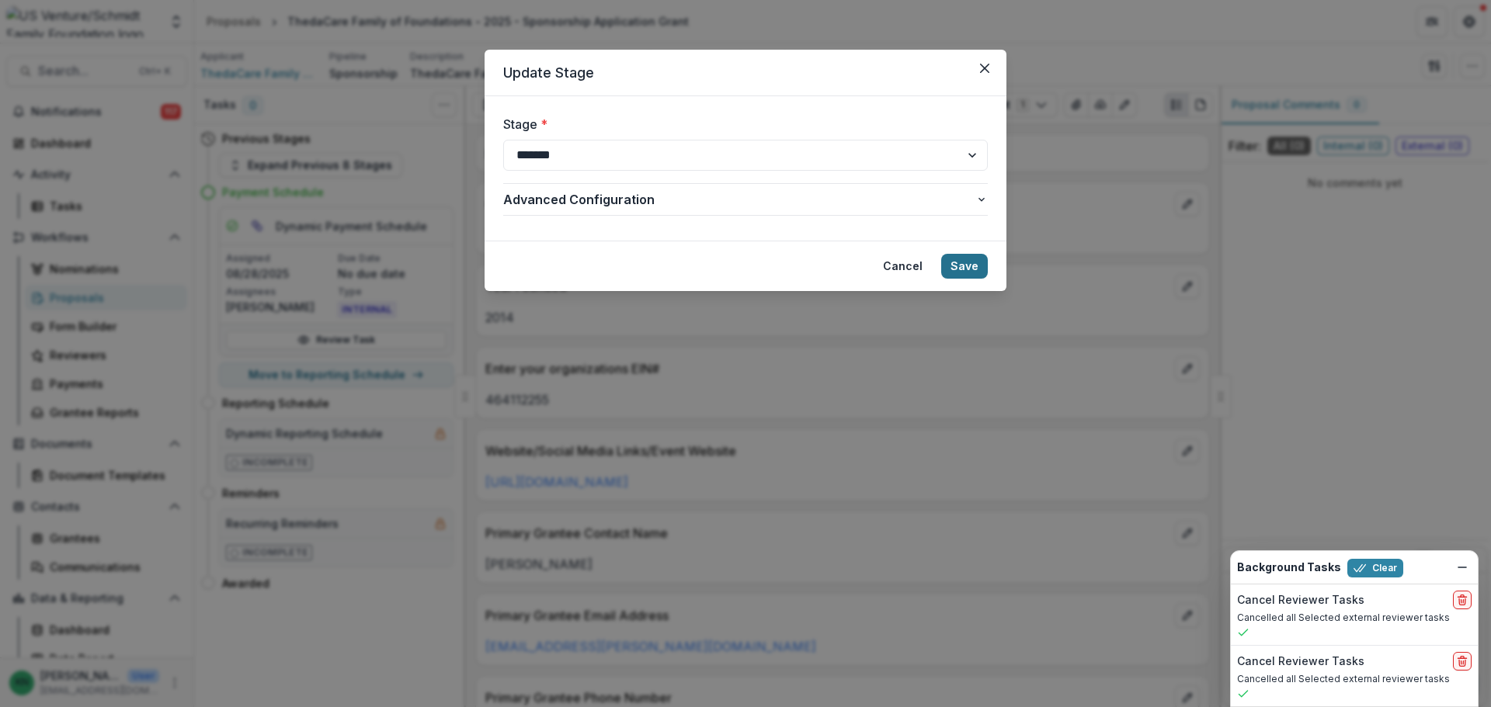
click at [972, 264] on button "Save" at bounding box center [964, 266] width 47 height 25
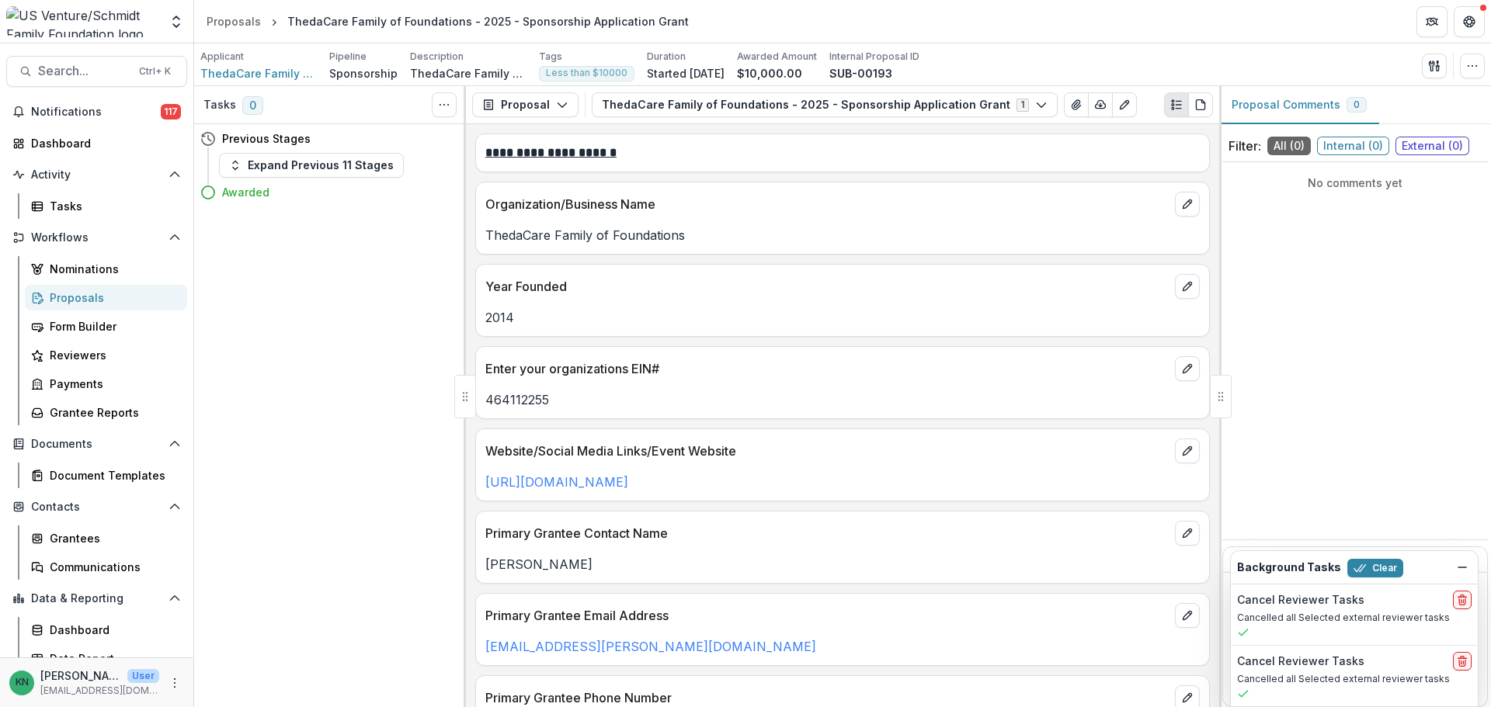
click at [65, 292] on div "Proposals" at bounding box center [112, 298] width 125 height 16
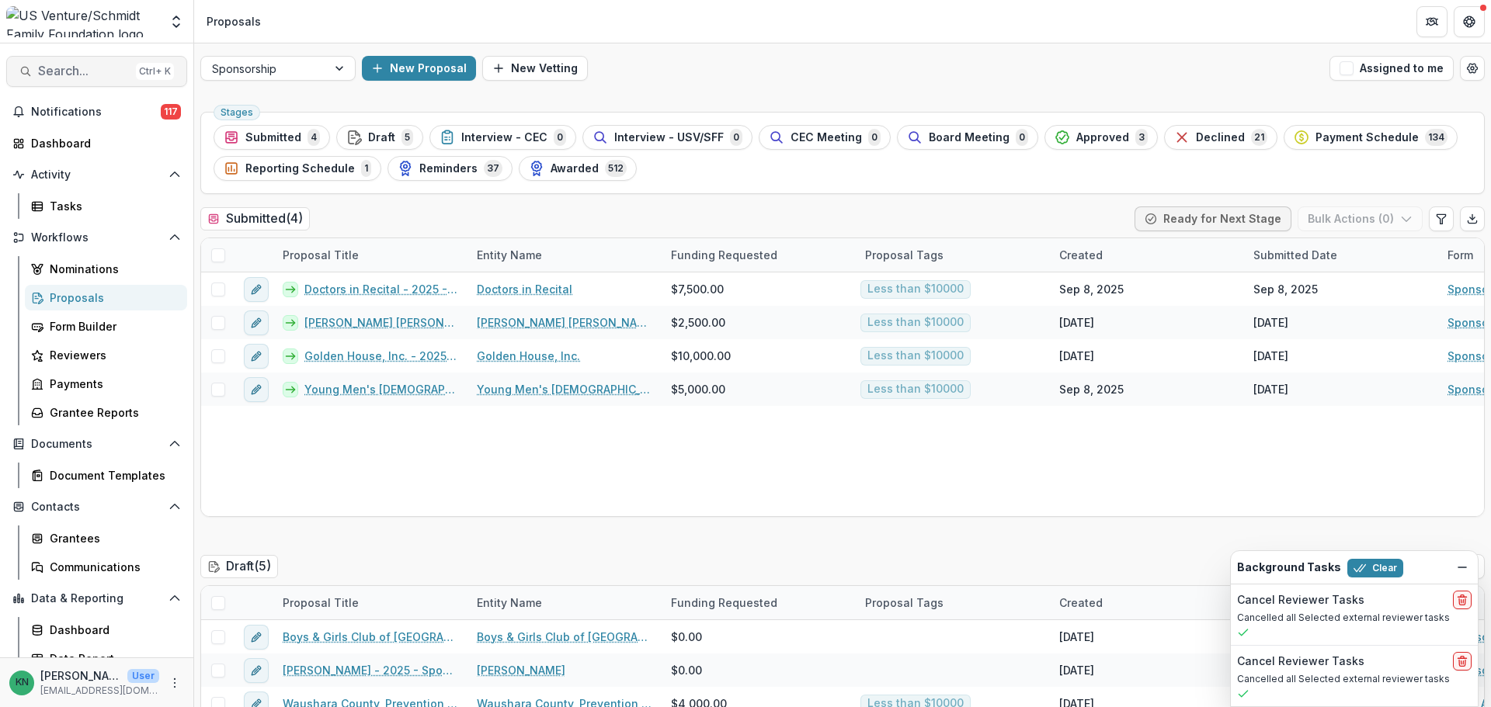
click at [57, 69] on span "Search..." at bounding box center [84, 71] width 92 height 15
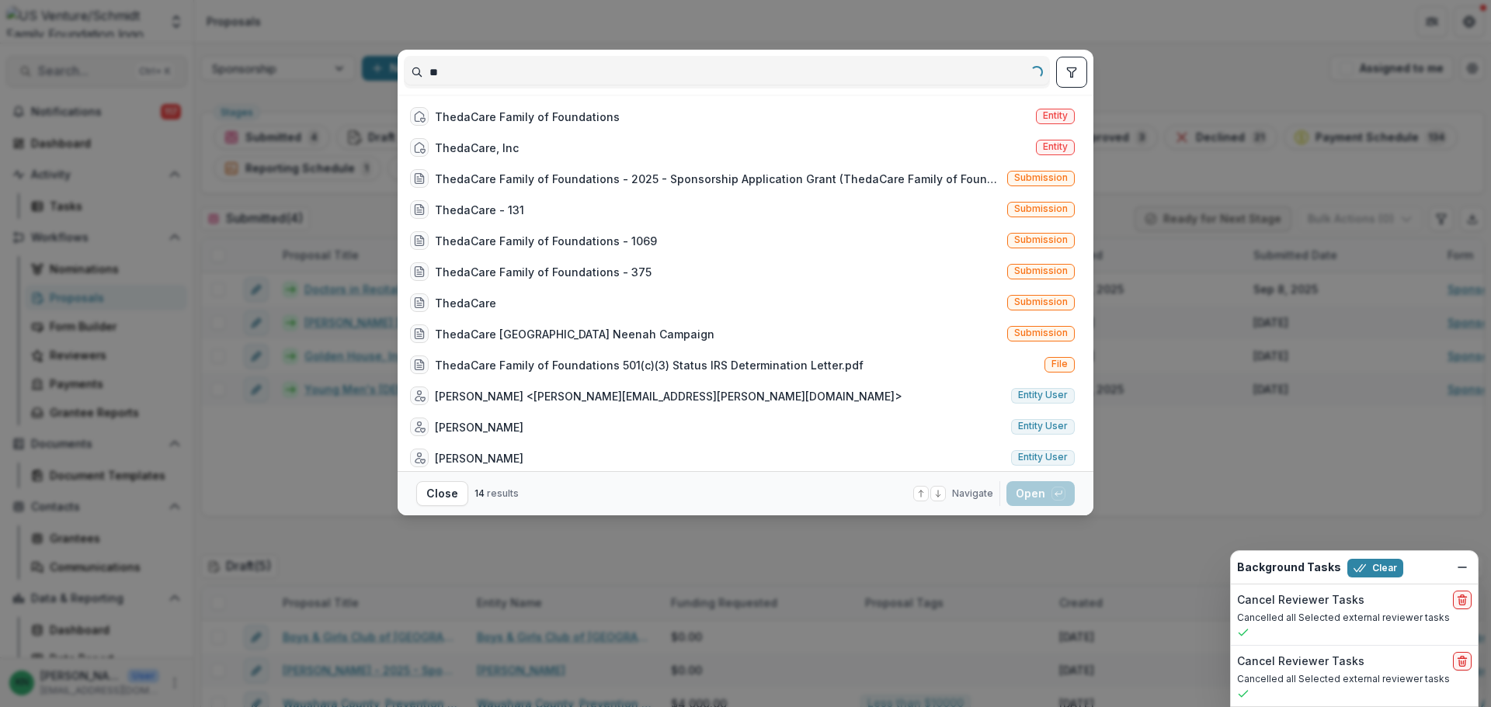
type input "*"
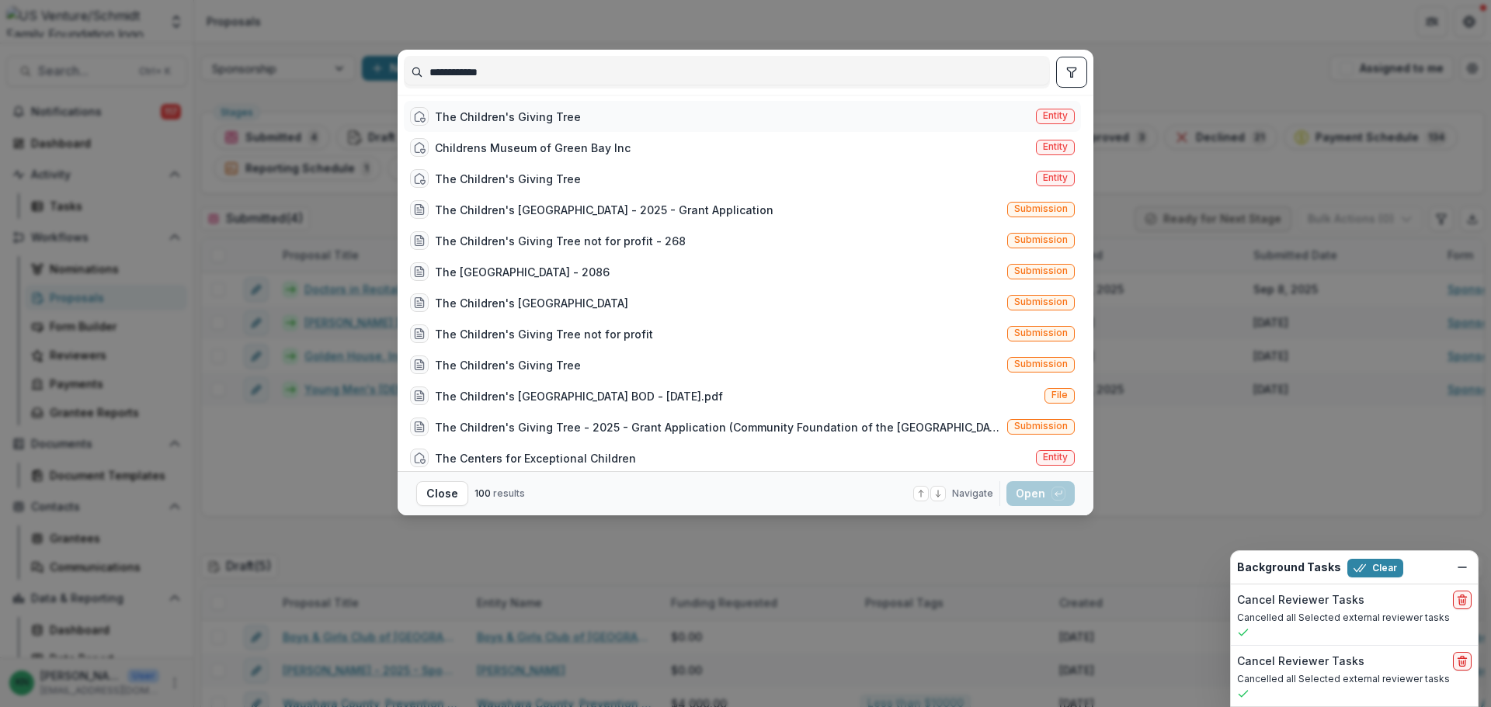
type input "**********"
click at [507, 113] on div "The Children's Giving Tree" at bounding box center [508, 117] width 146 height 16
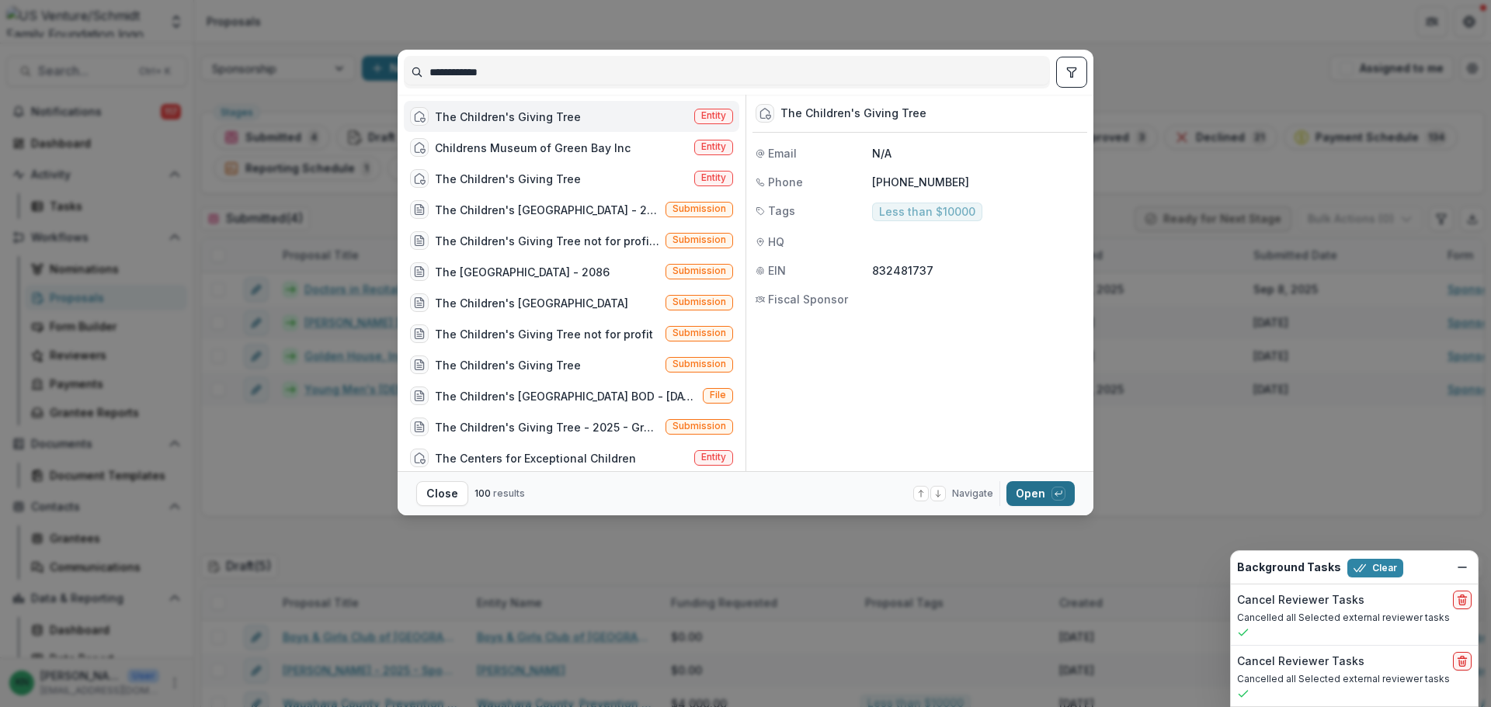
click at [1036, 491] on button "Open with enter key" at bounding box center [1040, 493] width 68 height 25
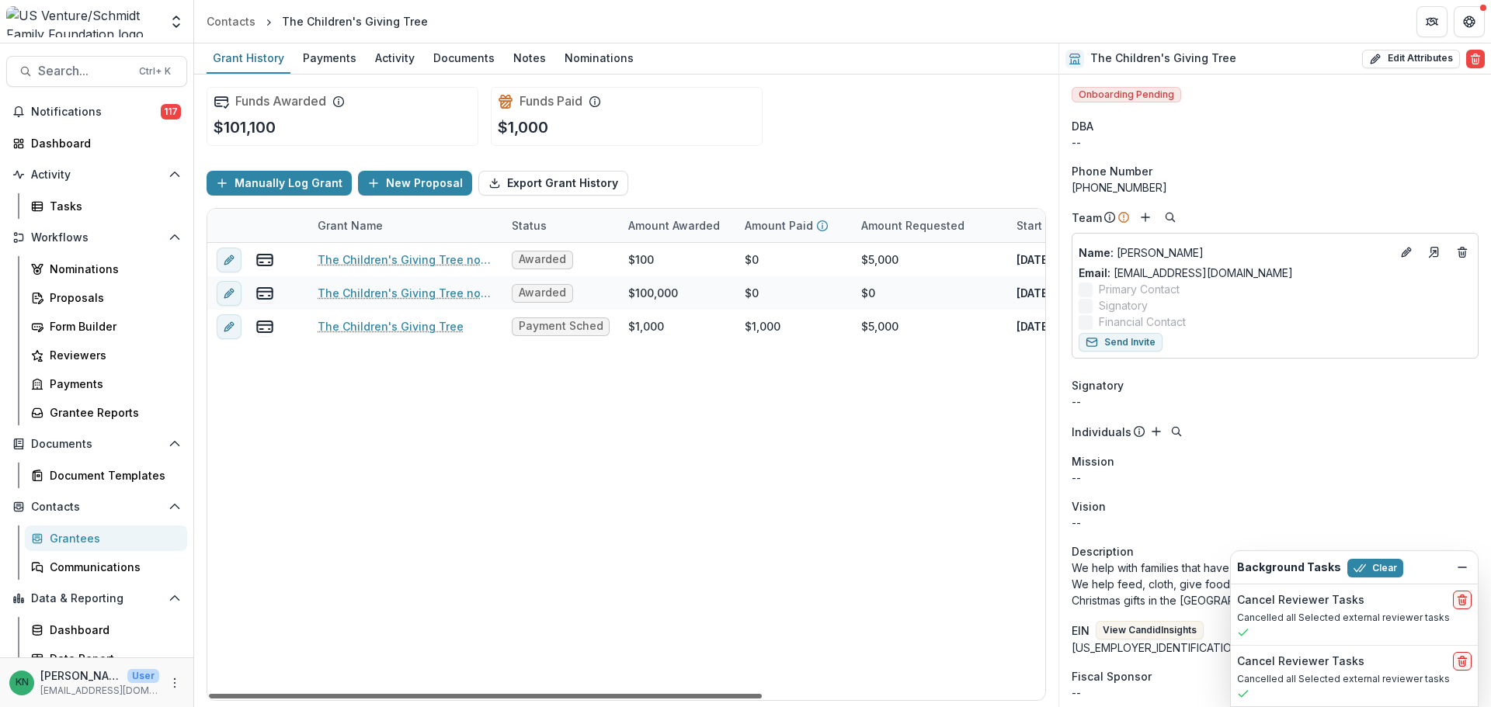
drag, startPoint x: 610, startPoint y: 695, endPoint x: 551, endPoint y: 699, distance: 59.2
click at [554, 699] on div at bounding box center [485, 696] width 553 height 5
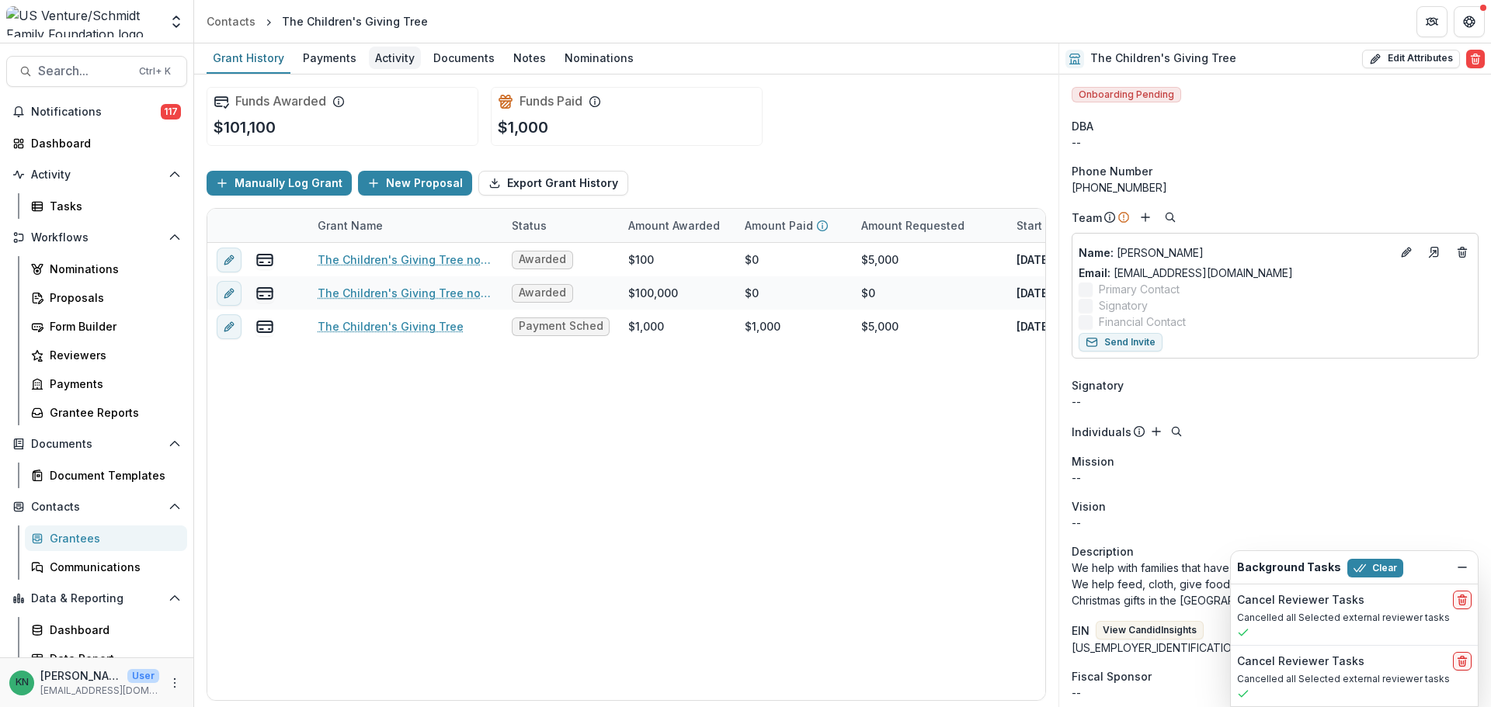
click at [404, 60] on div "Activity" at bounding box center [395, 58] width 52 height 23
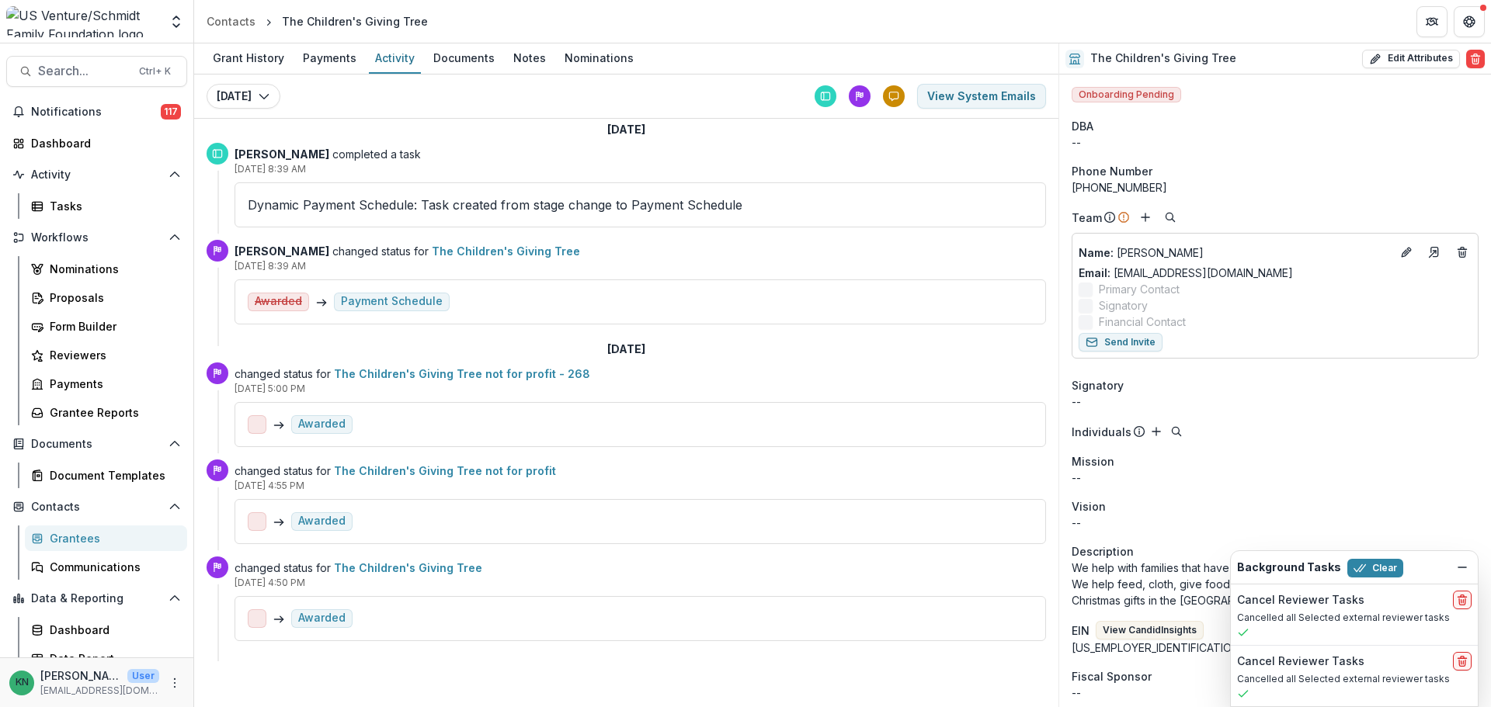
scroll to position [9, 0]
click at [75, 382] on div "Payments" at bounding box center [112, 384] width 125 height 16
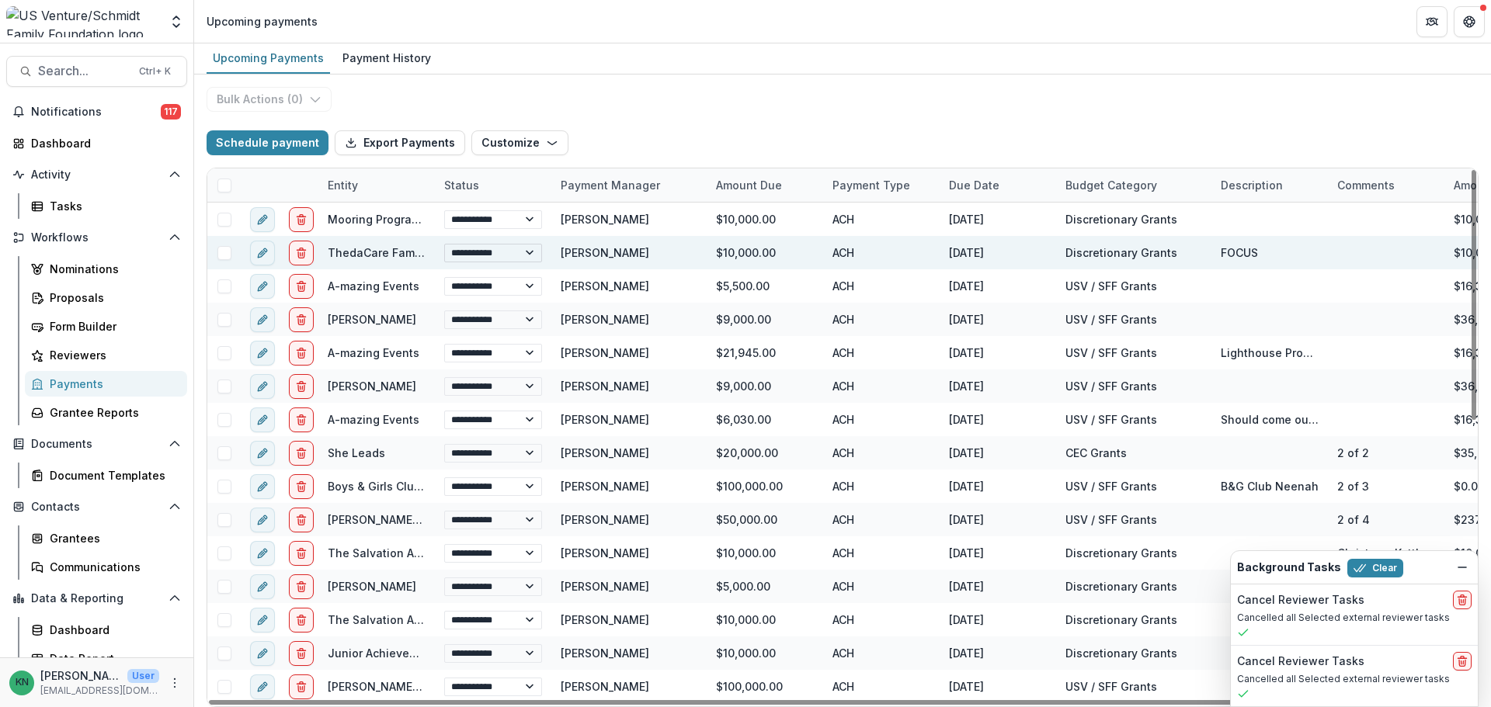
click at [530, 254] on select "**********" at bounding box center [493, 253] width 98 height 19
click at [444, 244] on select "**********" at bounding box center [493, 253] width 98 height 19
select select "**********"
click at [531, 251] on select "**********" at bounding box center [493, 253] width 98 height 19
click at [444, 244] on select "**********" at bounding box center [493, 253] width 98 height 19
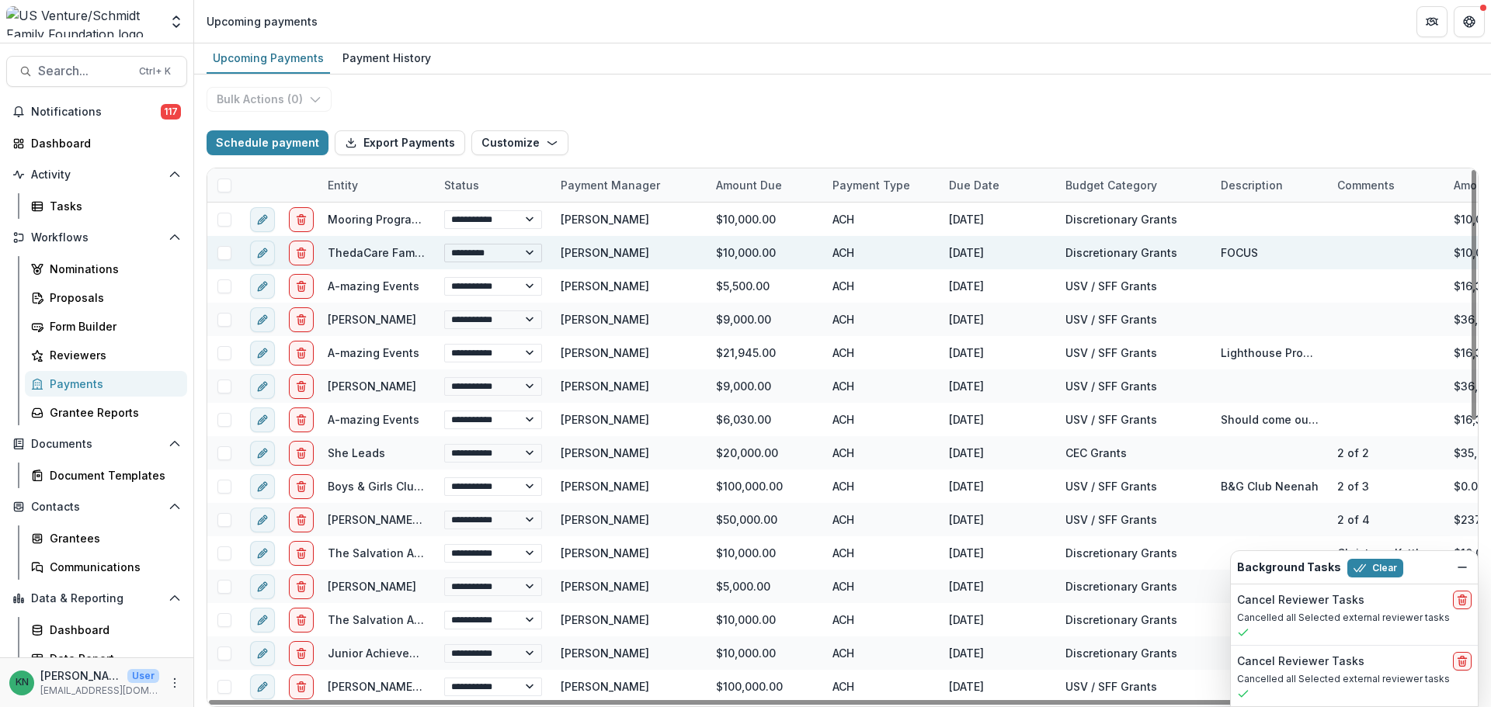
select select "**********"
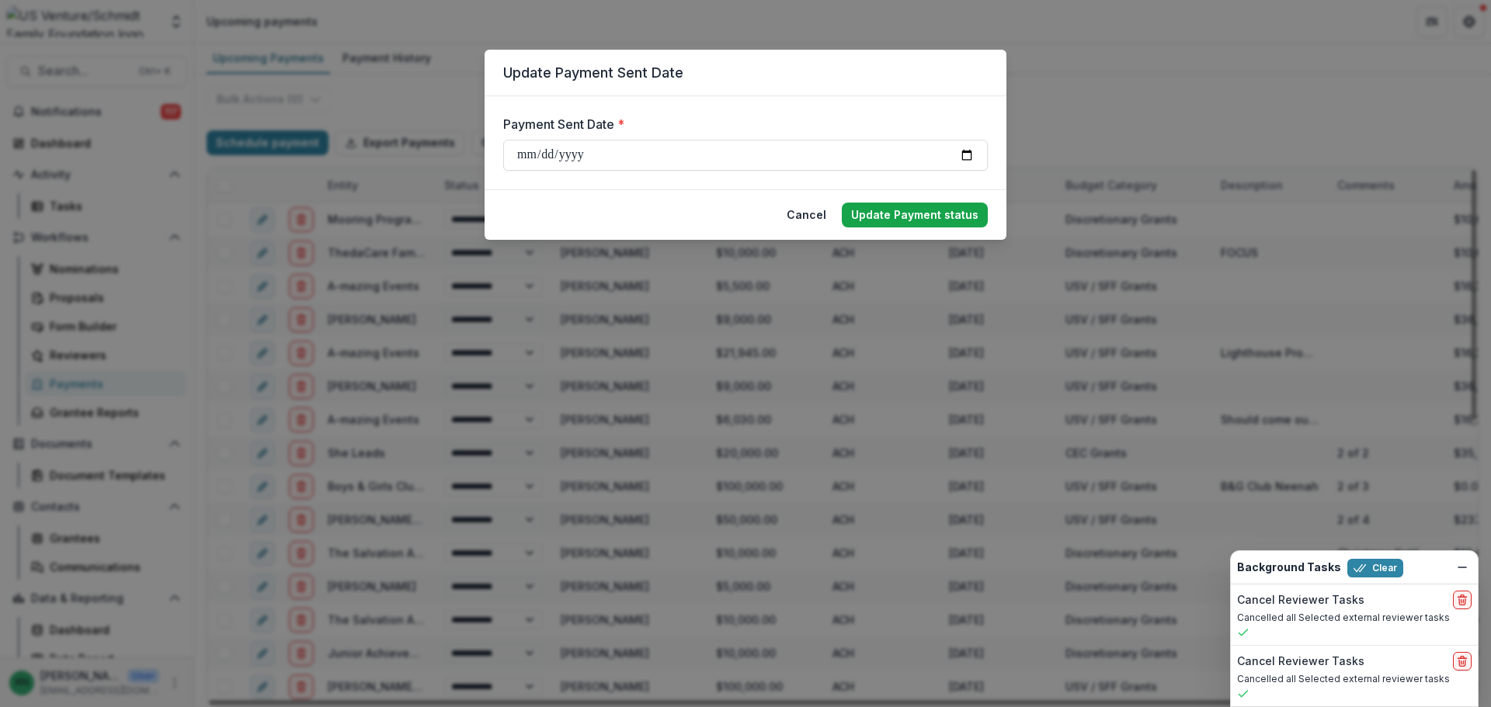
click at [910, 206] on button "Update Payment status" at bounding box center [915, 215] width 146 height 25
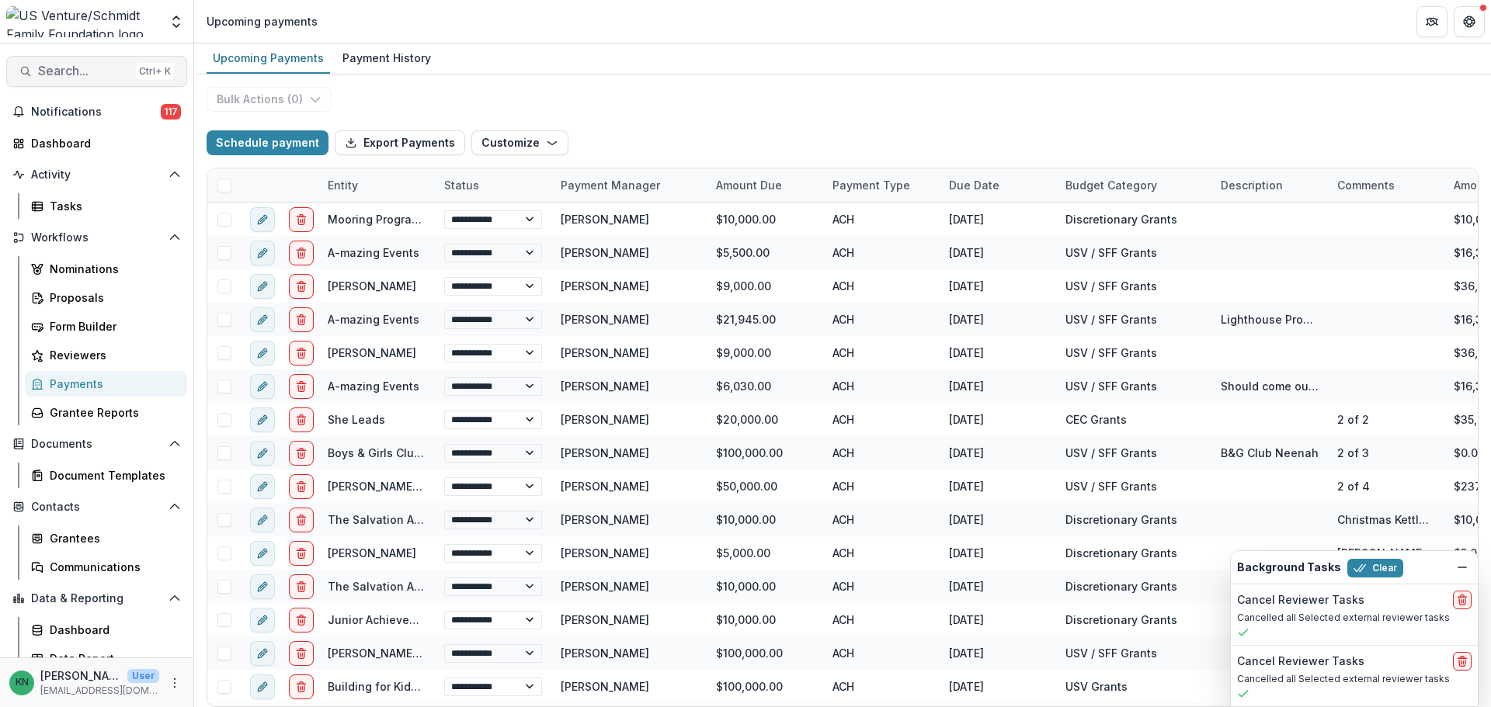
click at [57, 68] on span "Search..." at bounding box center [84, 71] width 92 height 15
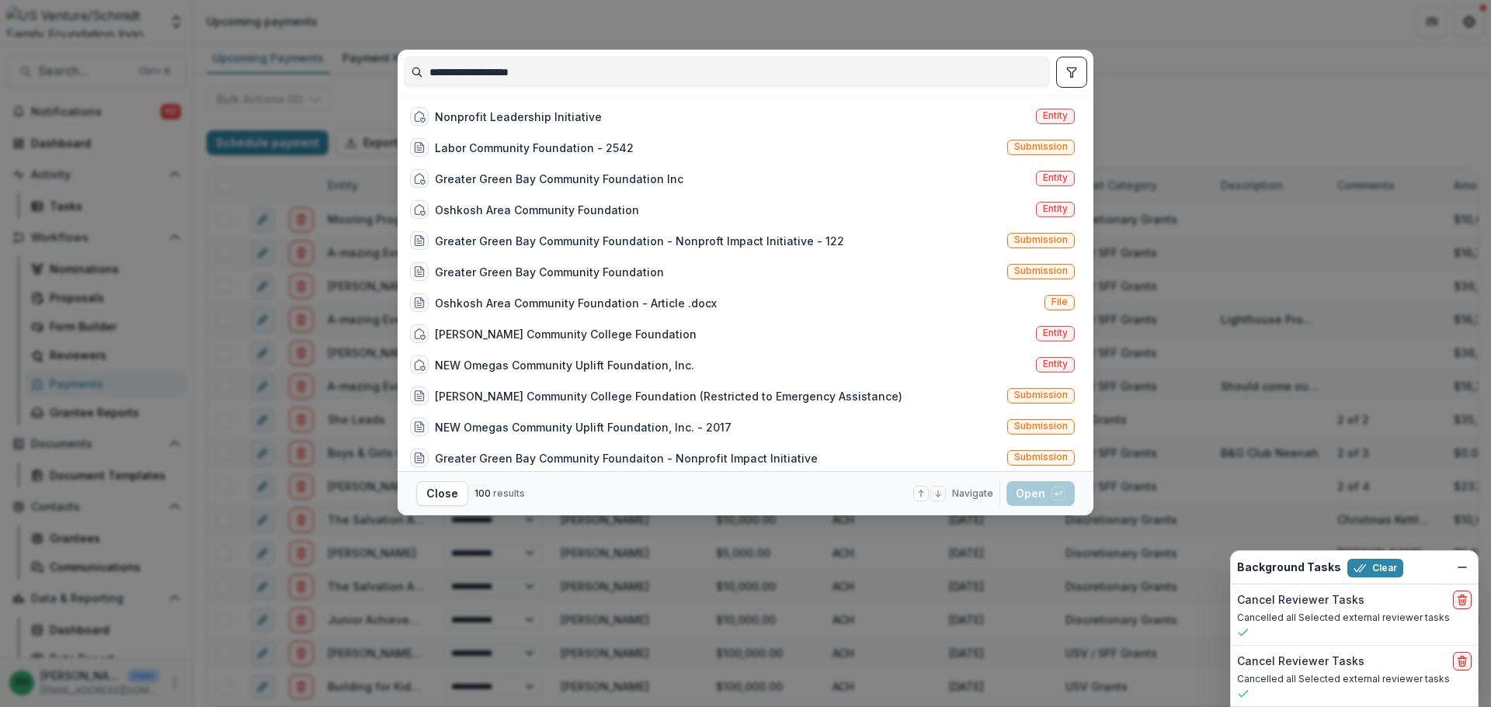
drag, startPoint x: 554, startPoint y: 71, endPoint x: 429, endPoint y: 80, distance: 126.1
click at [429, 80] on input "**********" at bounding box center [726, 72] width 644 height 25
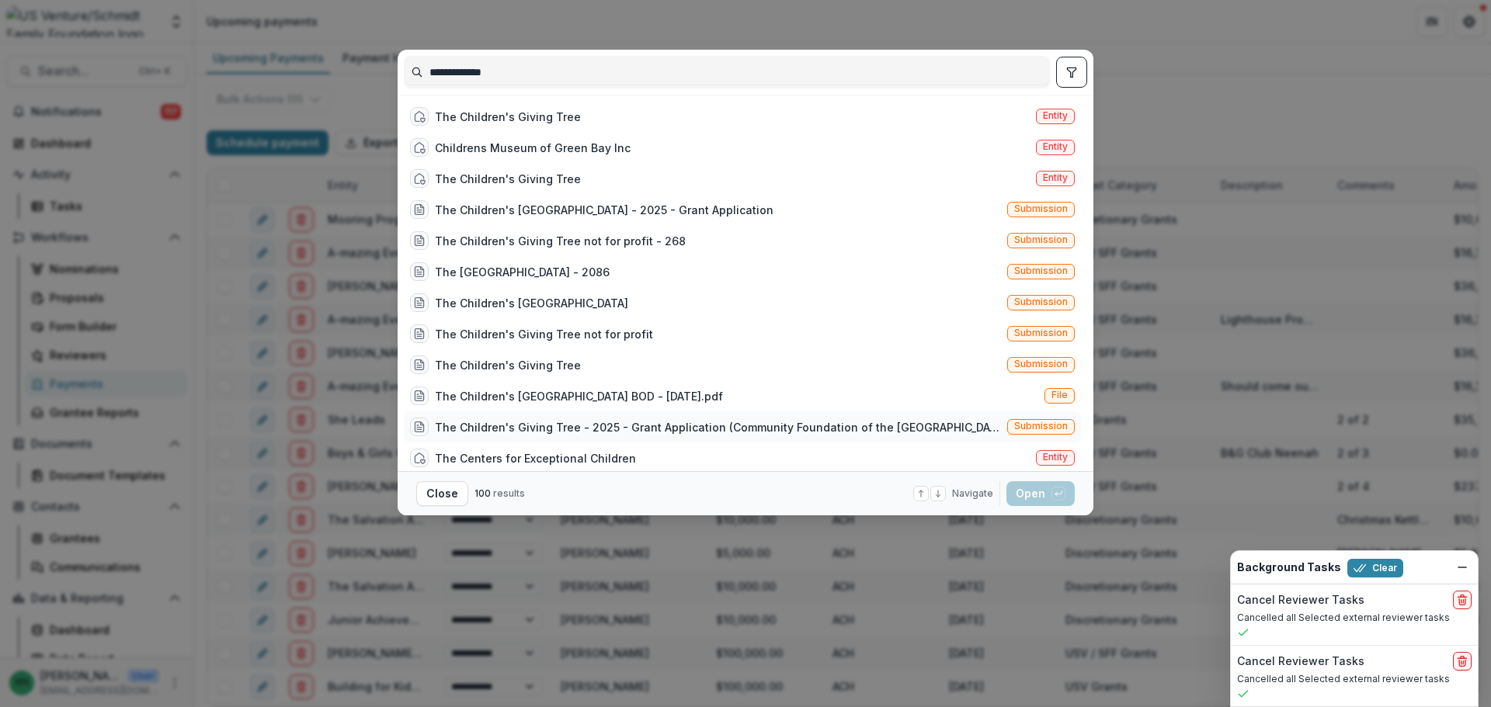
type input "**********"
click at [742, 424] on div "The Children's Giving Tree - 2025 - Grant Application (Community Foundation of …" at bounding box center [718, 427] width 566 height 16
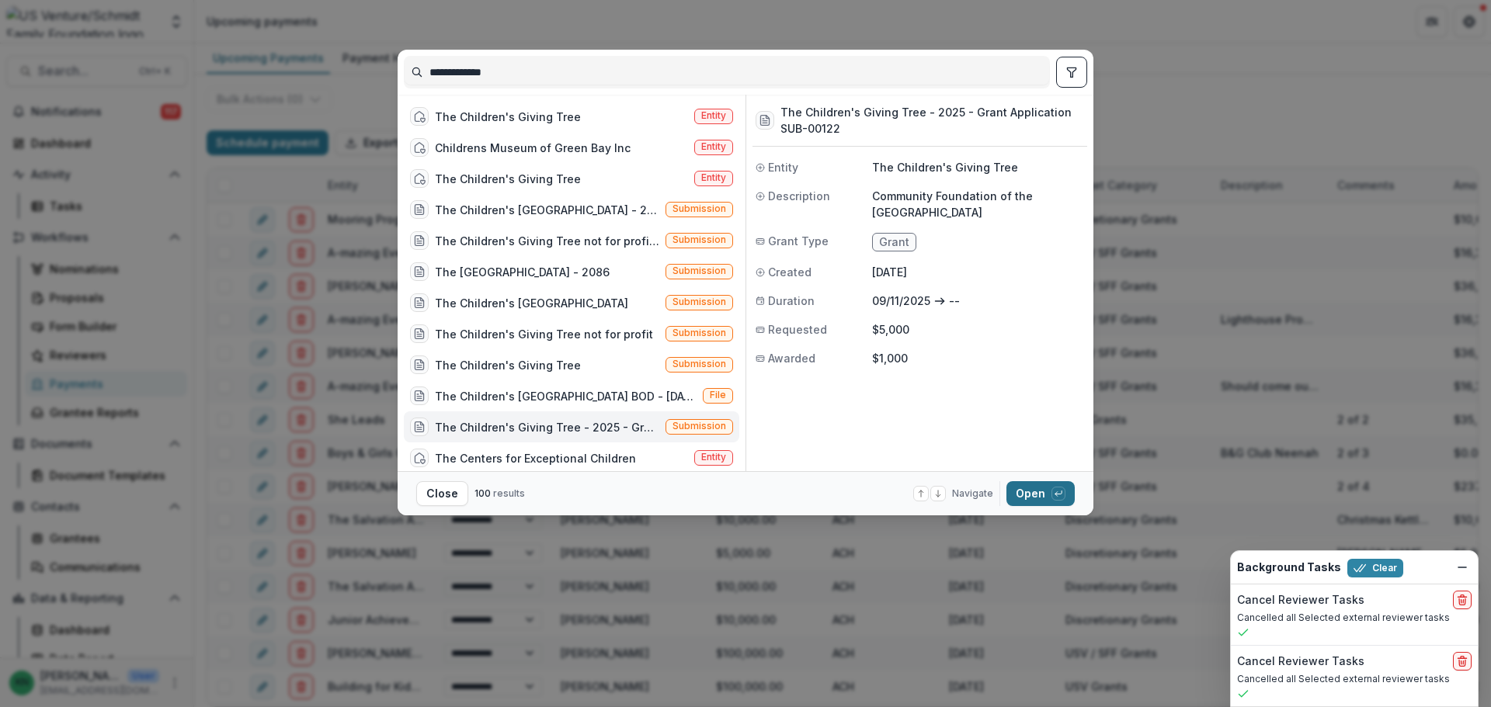
click at [1027, 488] on button "Open with enter key" at bounding box center [1040, 493] width 68 height 25
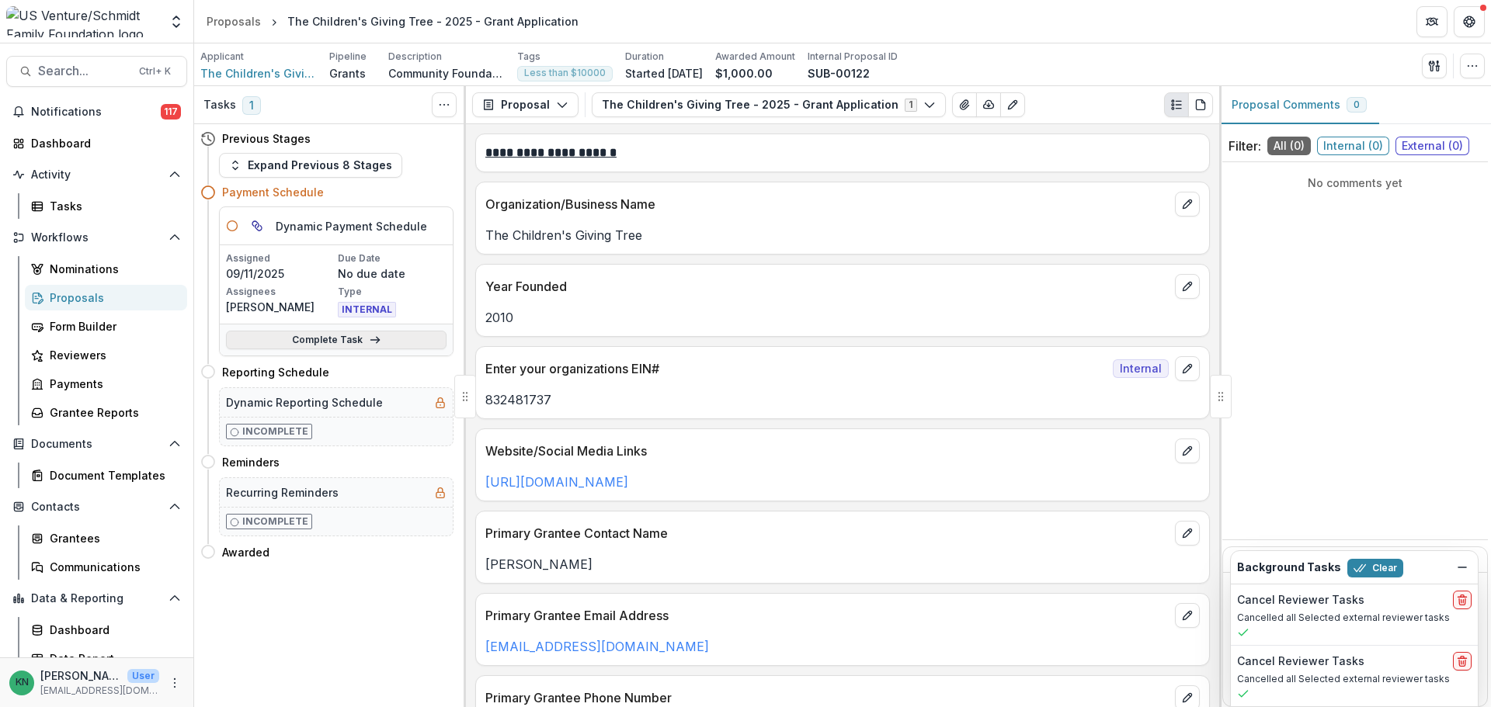
click at [320, 341] on link "Complete Task" at bounding box center [336, 340] width 220 height 19
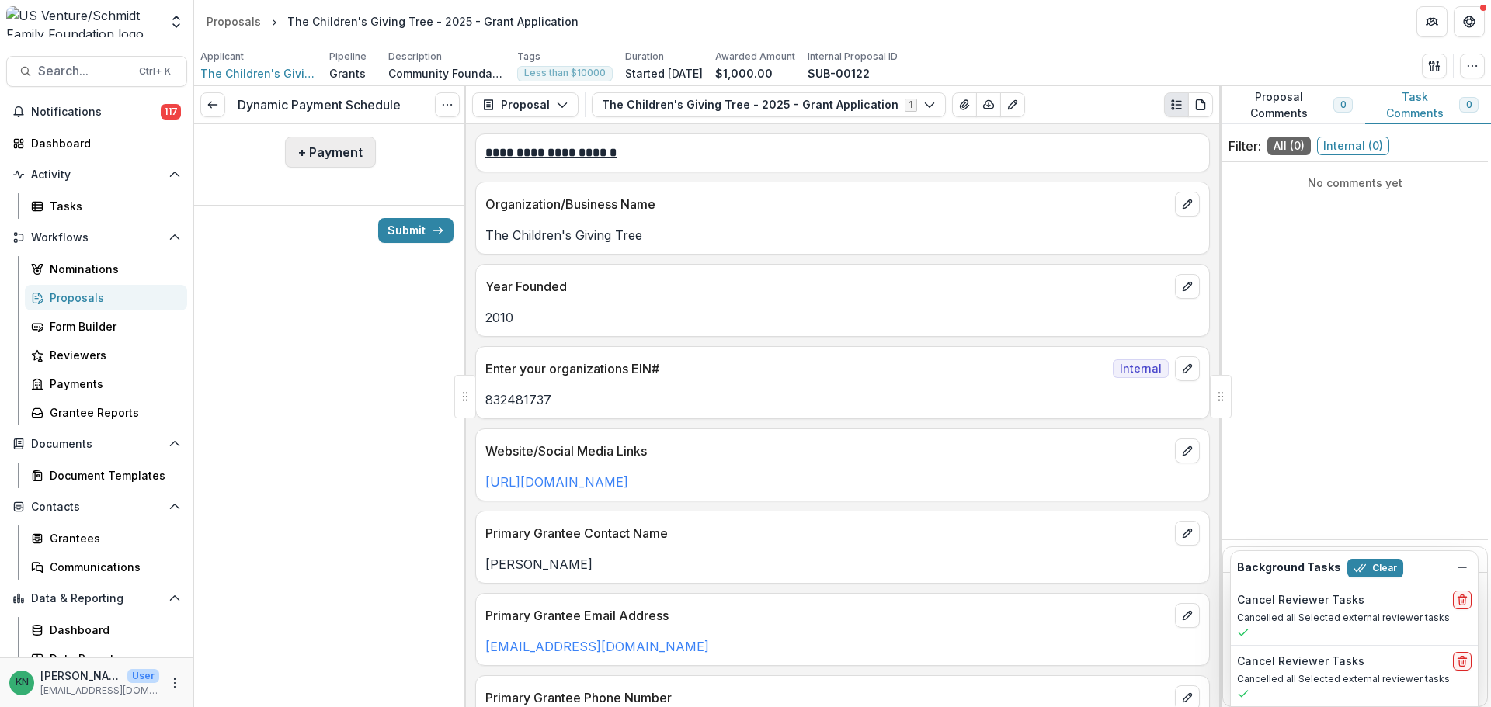
click at [337, 148] on button "+ Payment" at bounding box center [330, 152] width 91 height 31
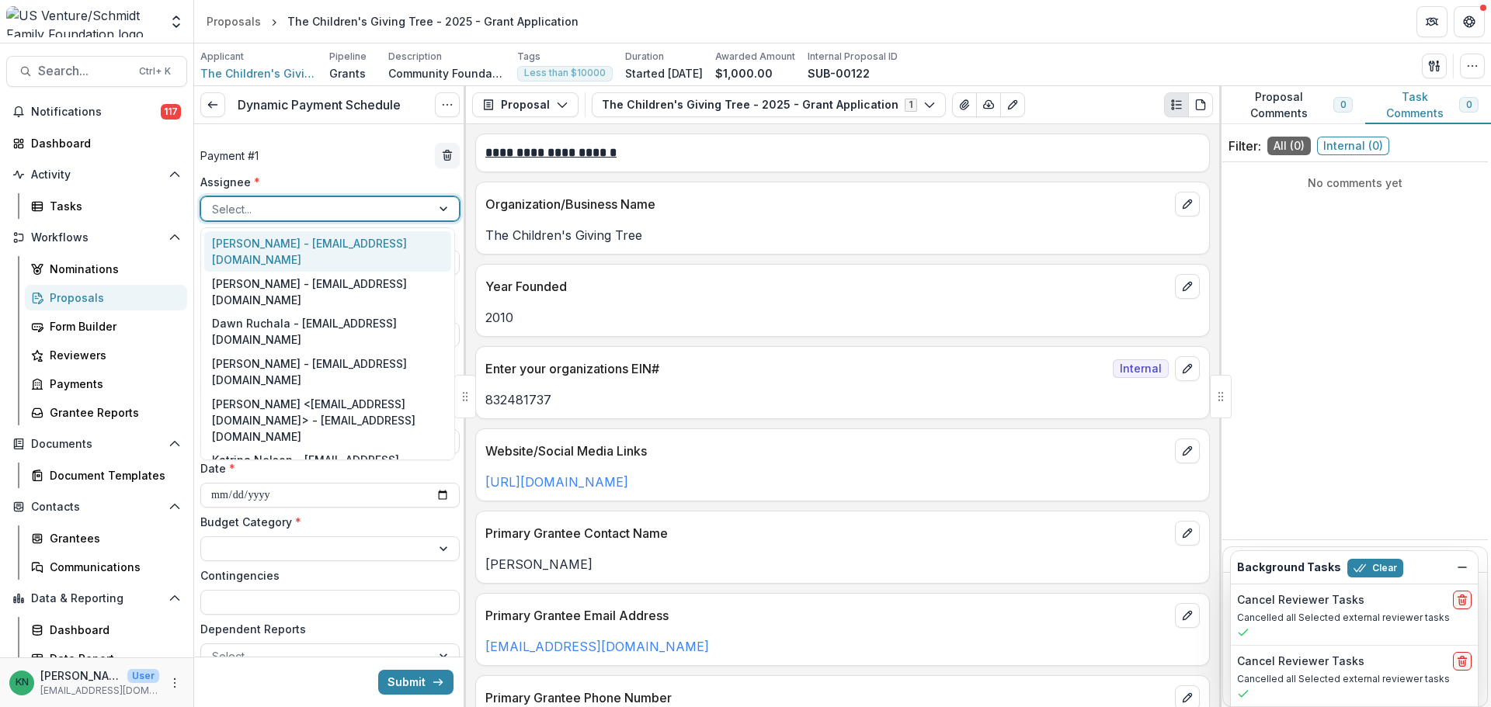
click at [436, 209] on div at bounding box center [445, 208] width 28 height 23
click at [377, 448] on div "Katrina Nelson - [EMAIL_ADDRESS][DOMAIN_NAME]" at bounding box center [327, 468] width 247 height 40
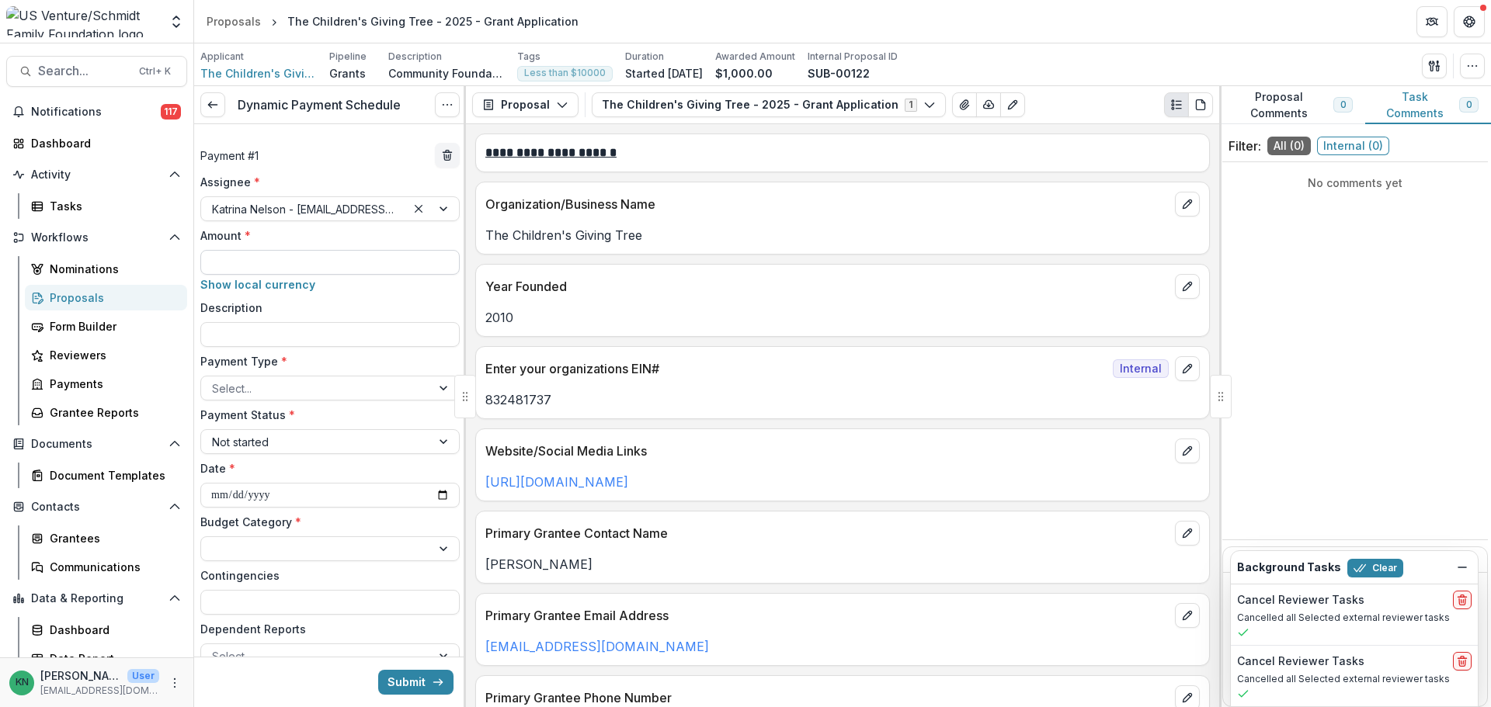
click at [296, 265] on input "Amount *" at bounding box center [329, 262] width 259 height 25
type input "******"
click at [261, 349] on div "**********" at bounding box center [329, 421] width 259 height 495
click at [252, 338] on input "Description" at bounding box center [329, 334] width 259 height 25
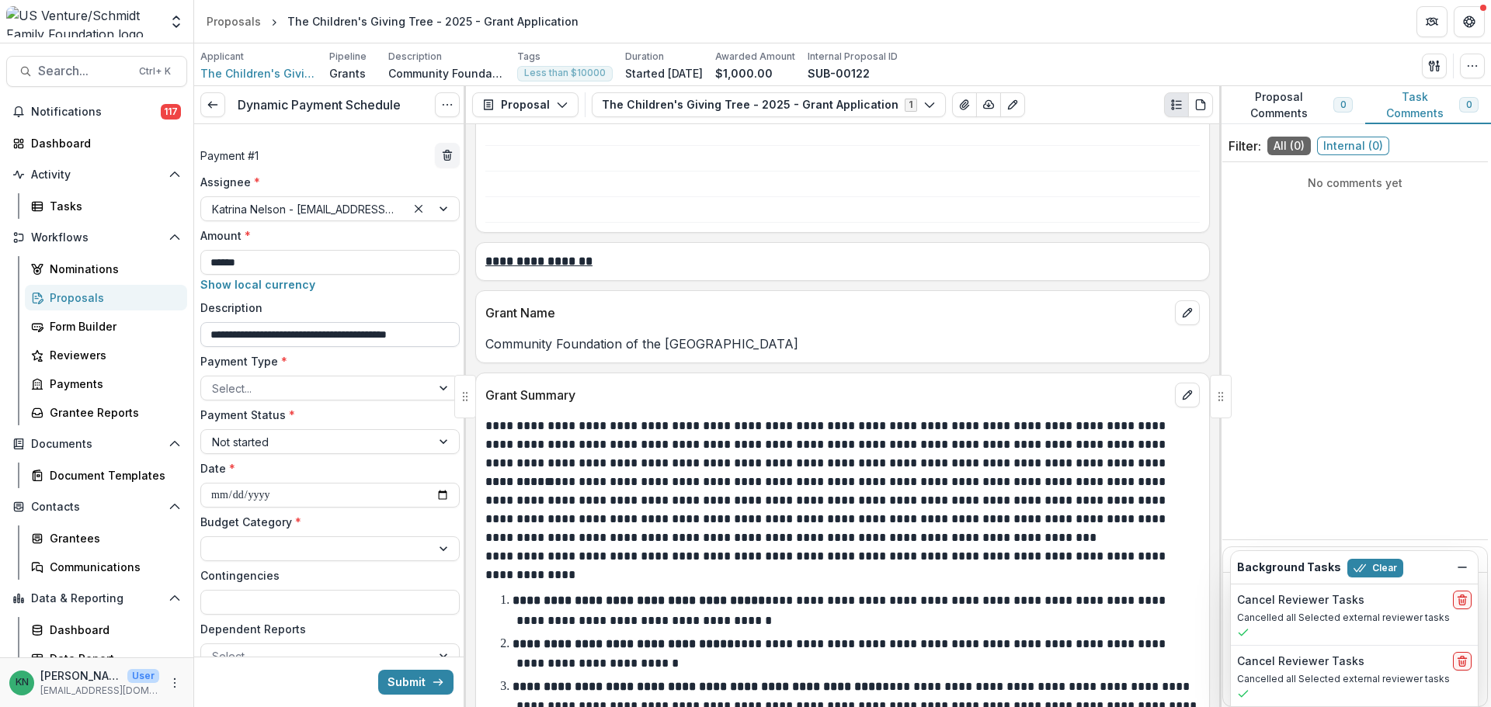
scroll to position [0, 11]
type input "**********"
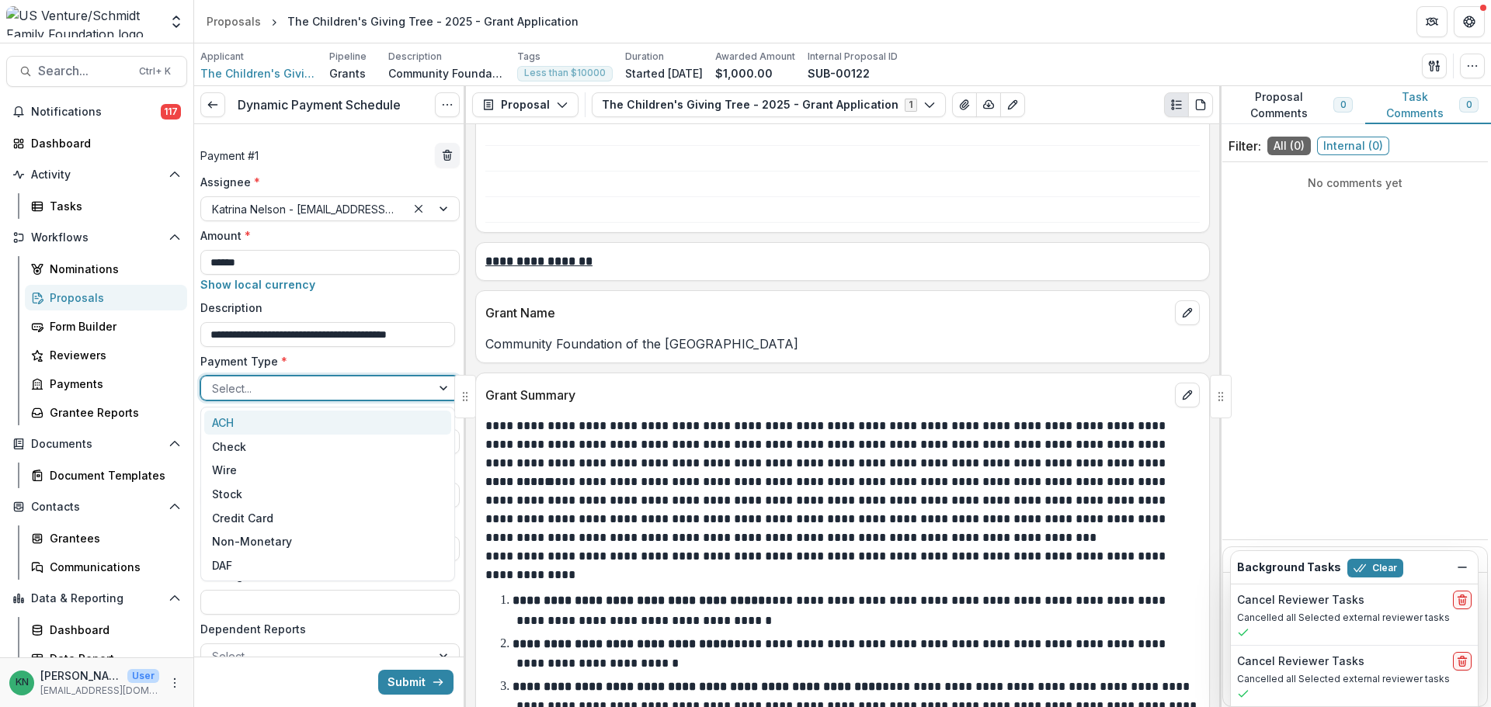
click at [434, 387] on div at bounding box center [445, 388] width 28 height 23
click at [314, 415] on div "ACH" at bounding box center [327, 423] width 247 height 24
click at [446, 446] on div at bounding box center [445, 441] width 28 height 23
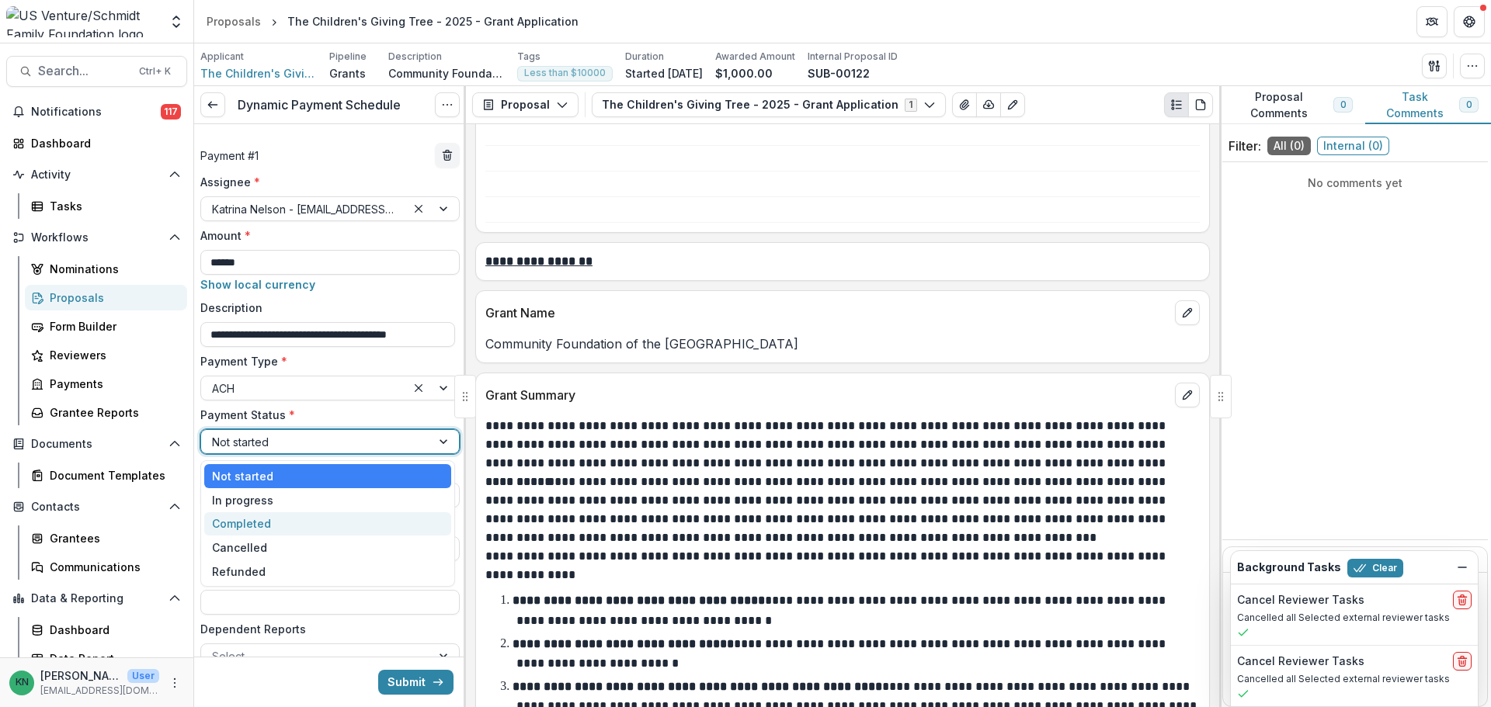
click at [361, 519] on div "Completed" at bounding box center [327, 524] width 247 height 24
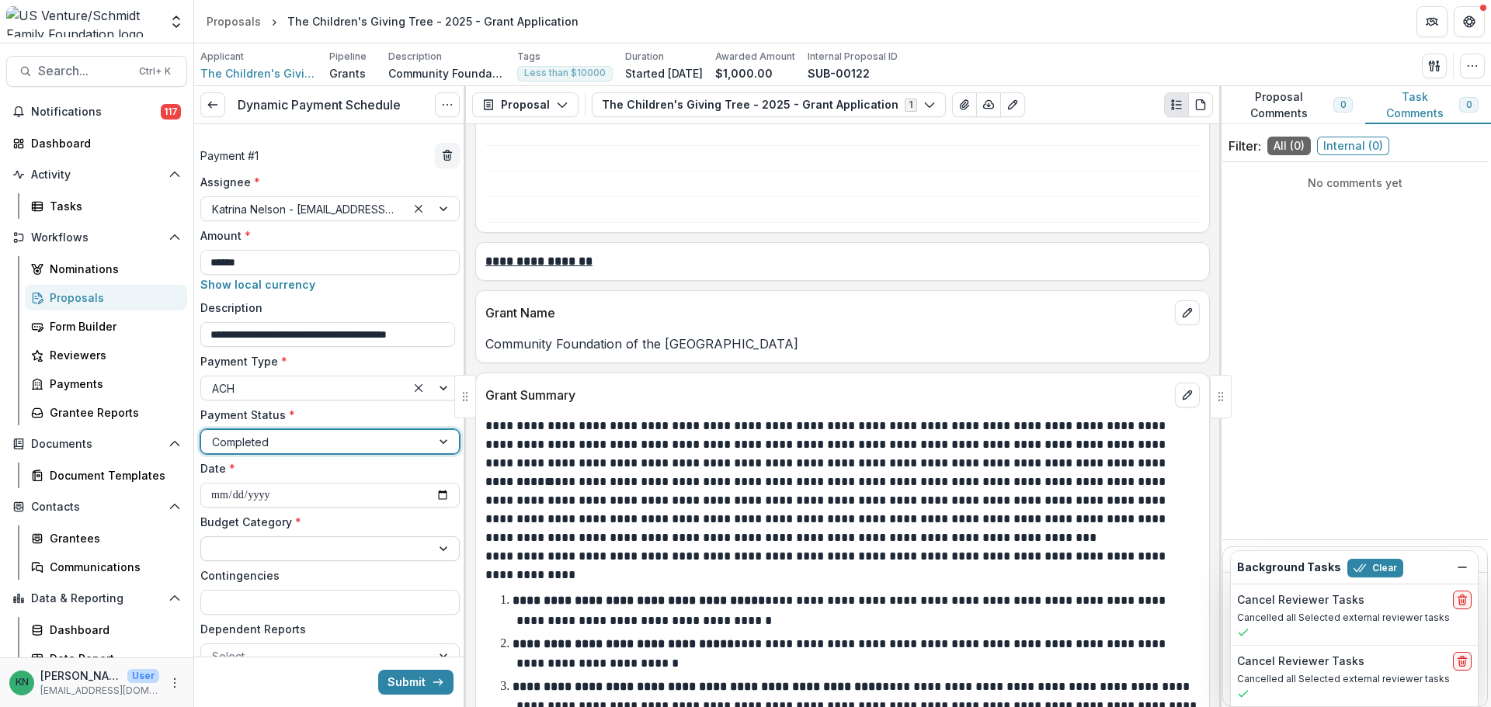
click at [342, 548] on div at bounding box center [316, 549] width 208 height 19
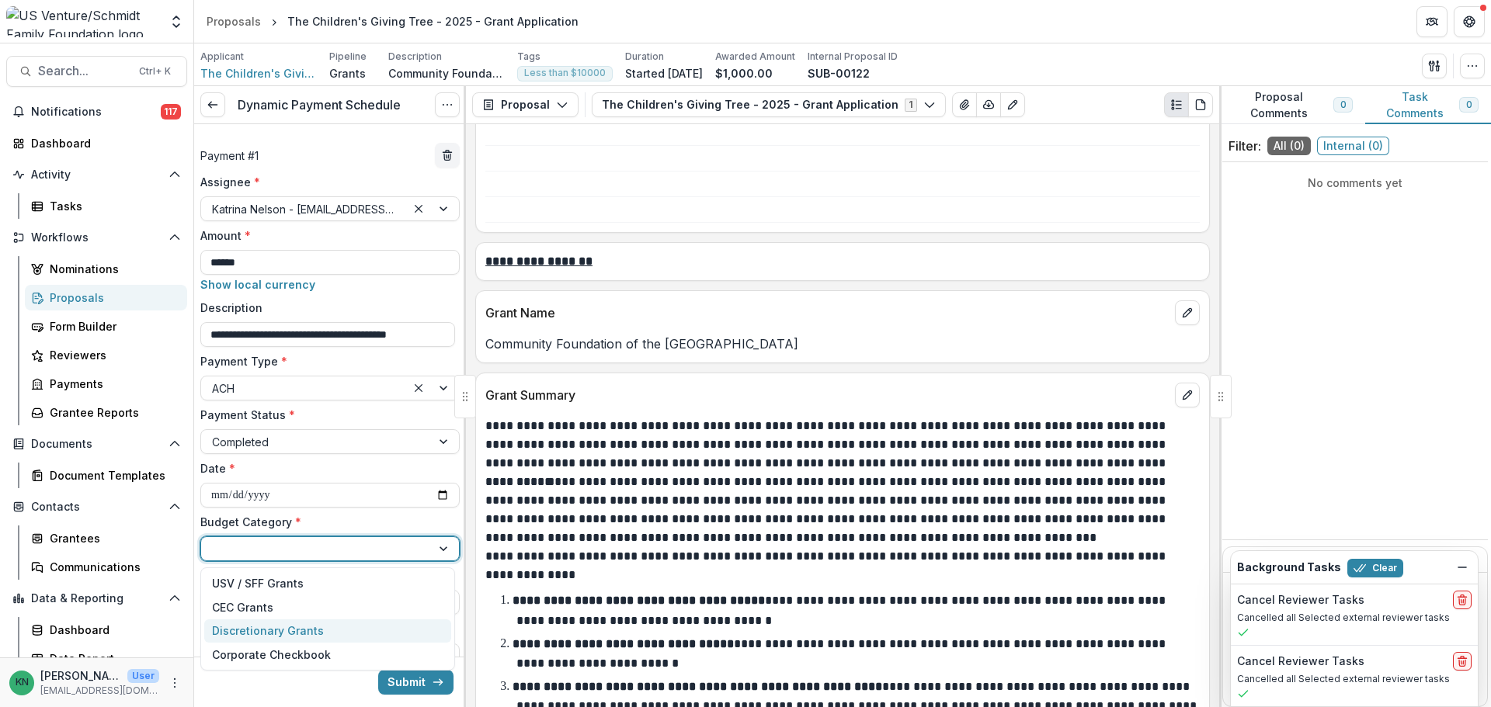
click at [304, 629] on div "Discretionary Grants" at bounding box center [268, 631] width 112 height 16
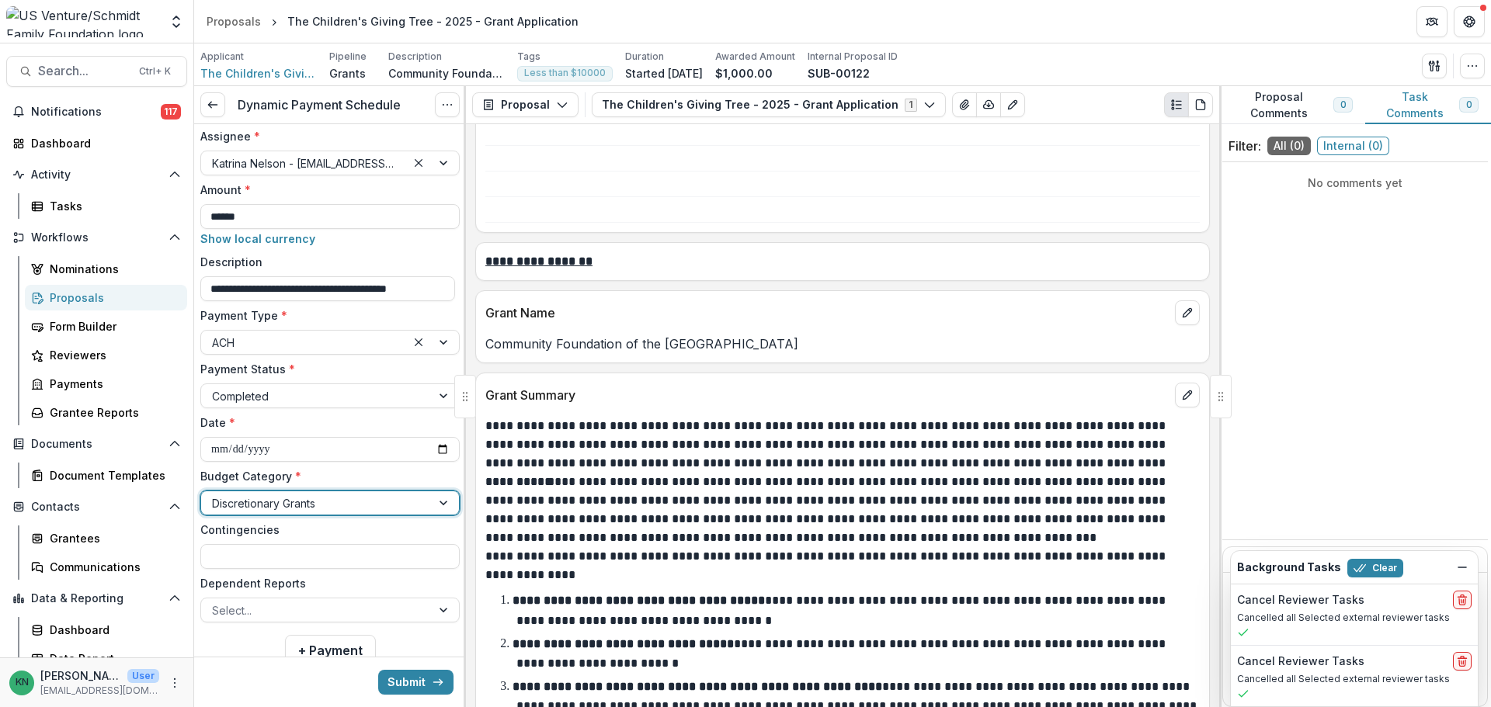
scroll to position [92, 0]
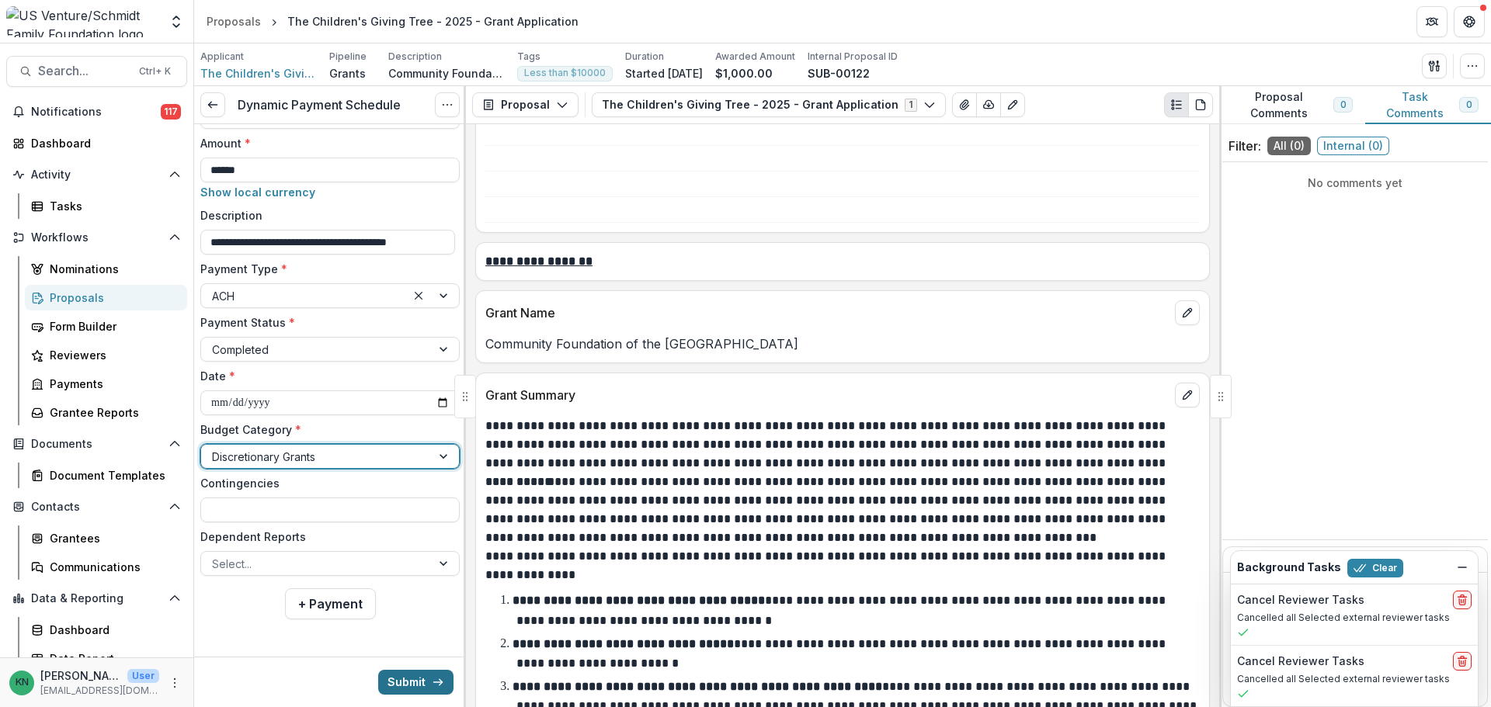
click at [399, 684] on button "Submit" at bounding box center [415, 682] width 75 height 25
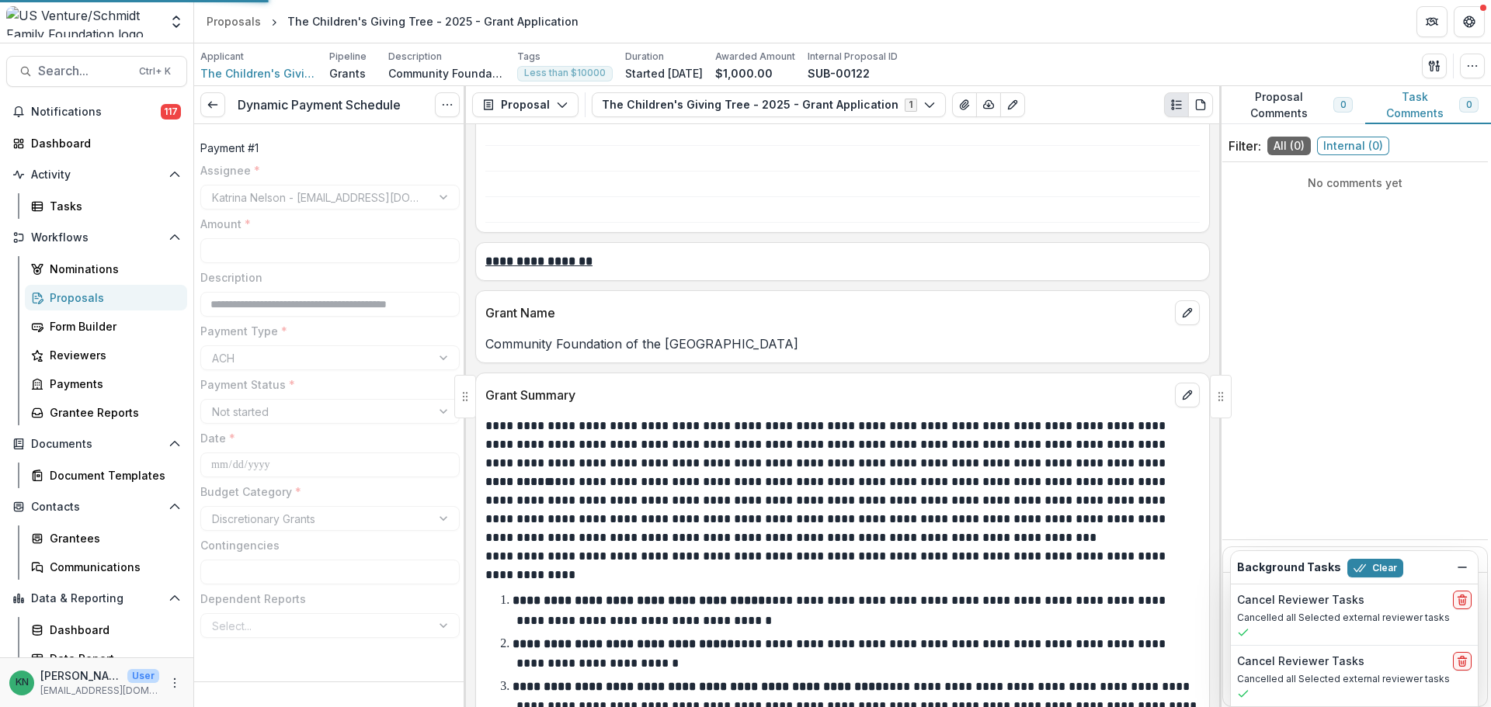
type input "******"
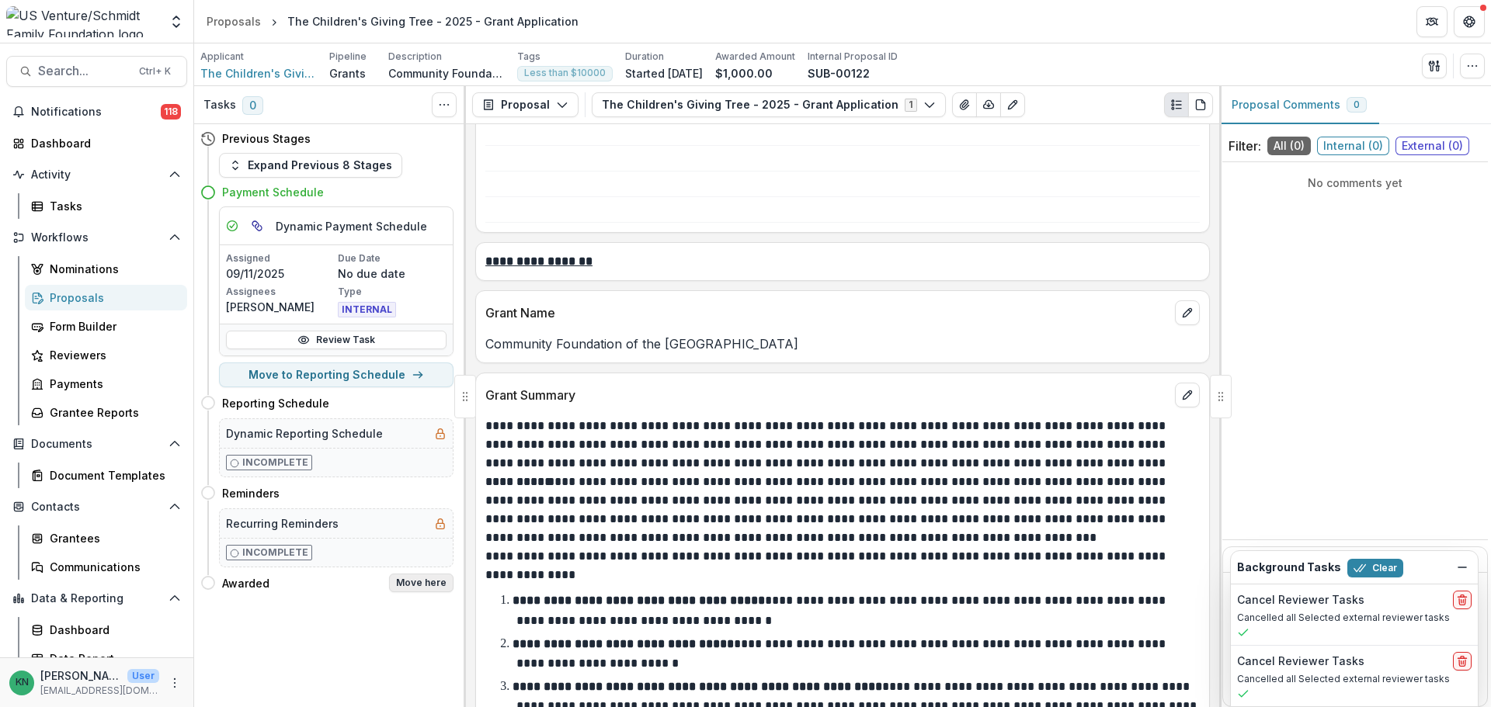
click at [427, 585] on button "Move here" at bounding box center [421, 583] width 64 height 19
select select "*******"
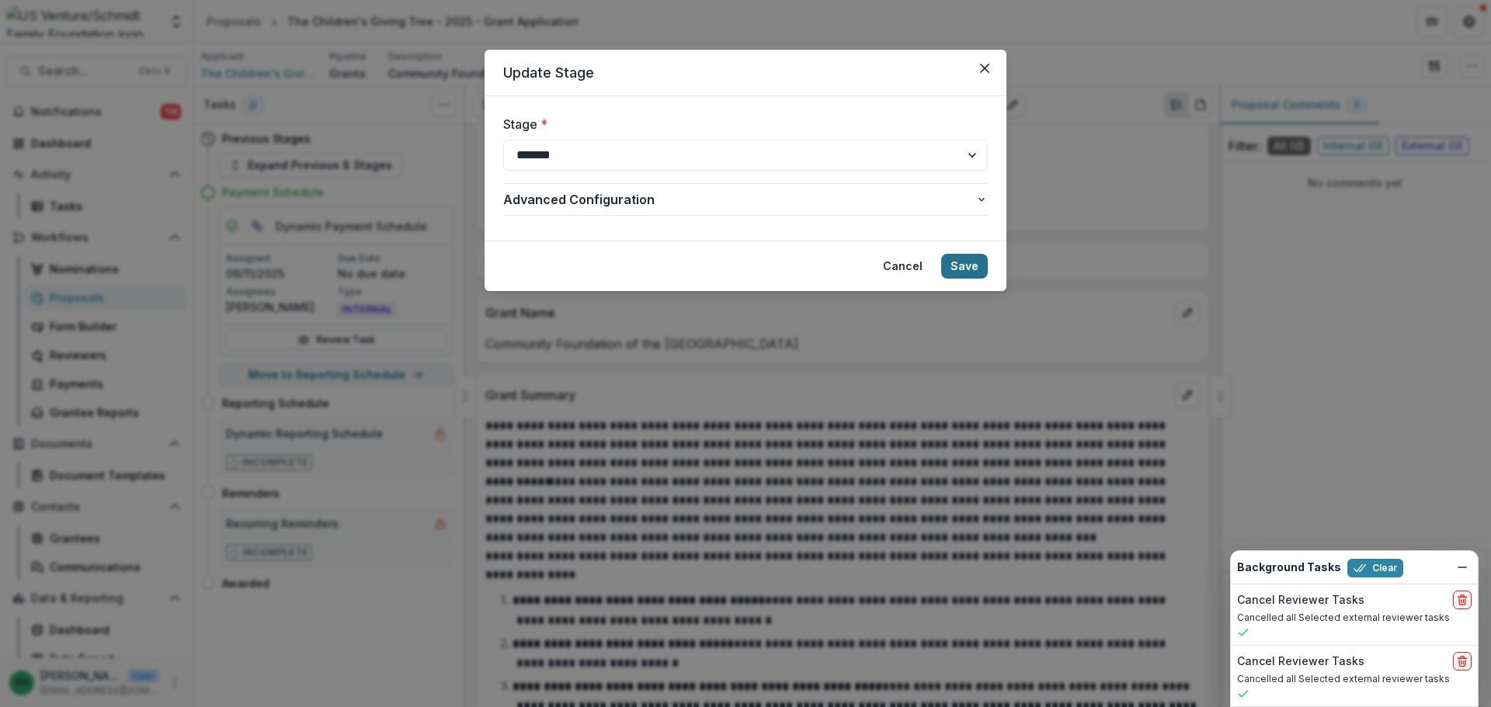
click at [973, 260] on button "Save" at bounding box center [964, 266] width 47 height 25
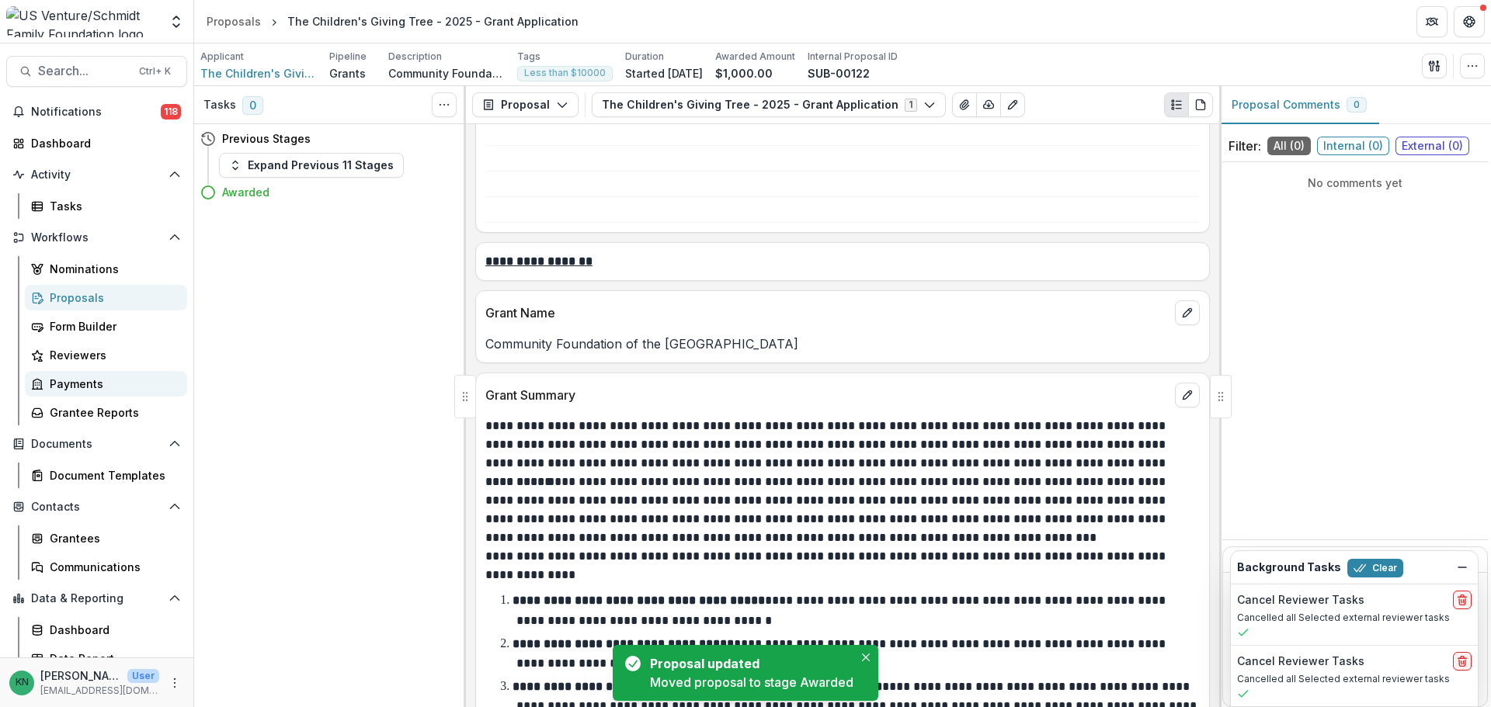
click at [64, 384] on div "Payments" at bounding box center [112, 384] width 125 height 16
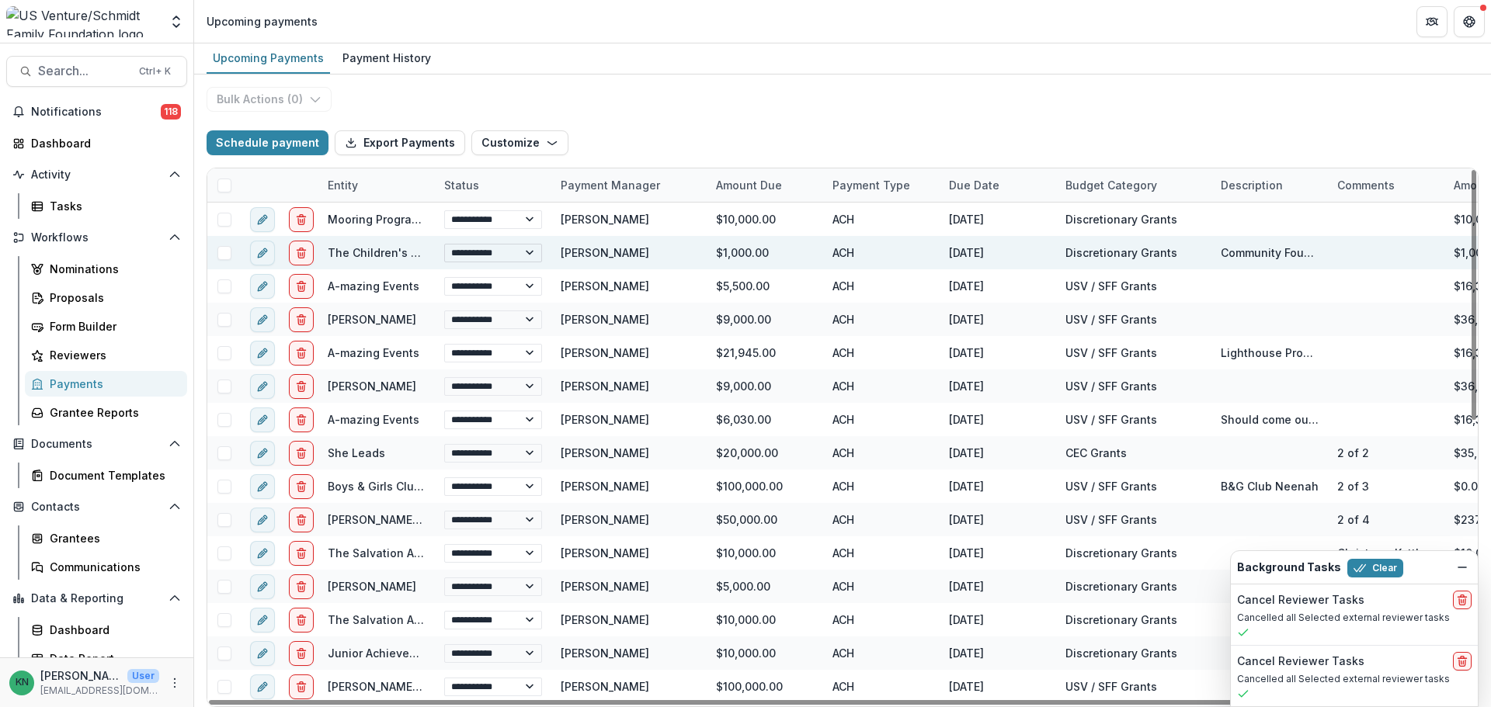
click at [526, 256] on select "**********" at bounding box center [493, 253] width 98 height 19
click at [444, 244] on select "**********" at bounding box center [493, 253] width 98 height 19
select select "**********"
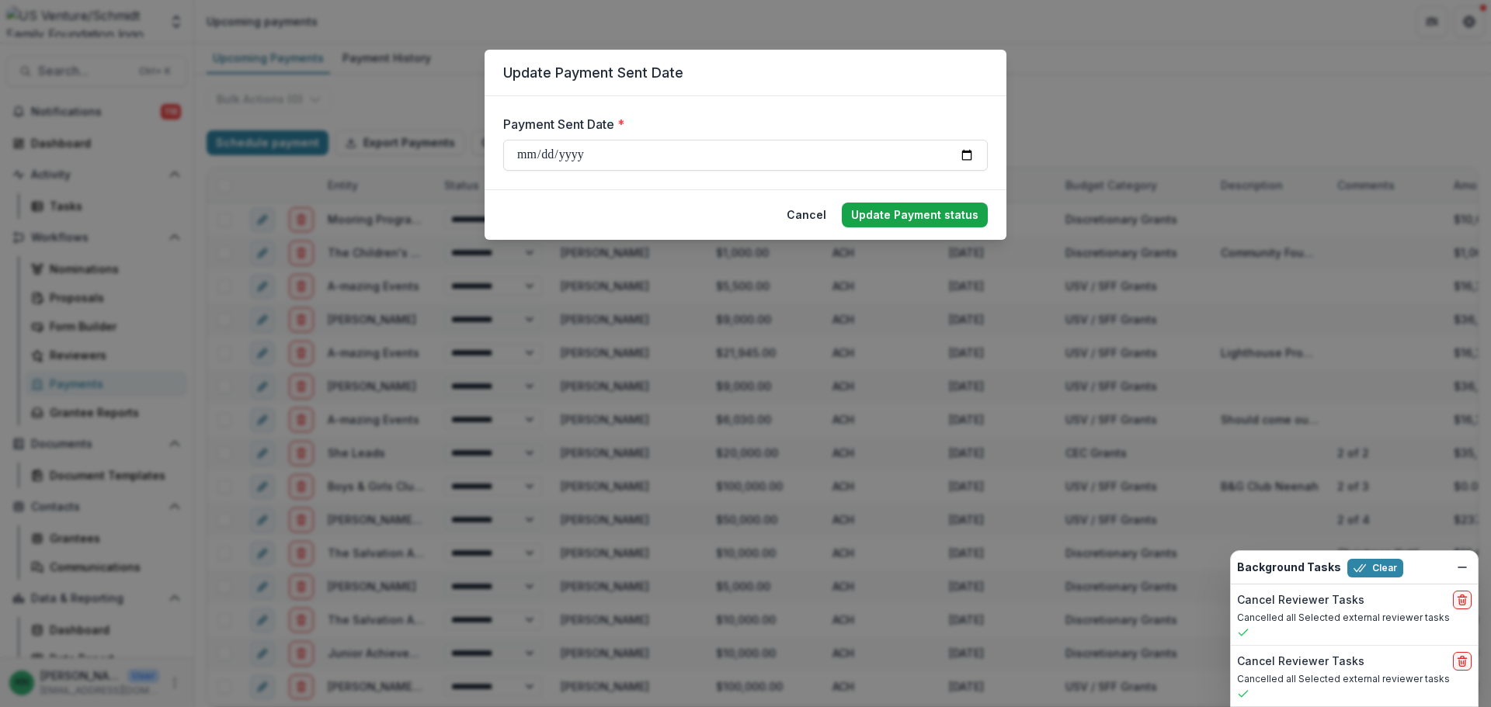
click at [926, 216] on button "Update Payment status" at bounding box center [915, 215] width 146 height 25
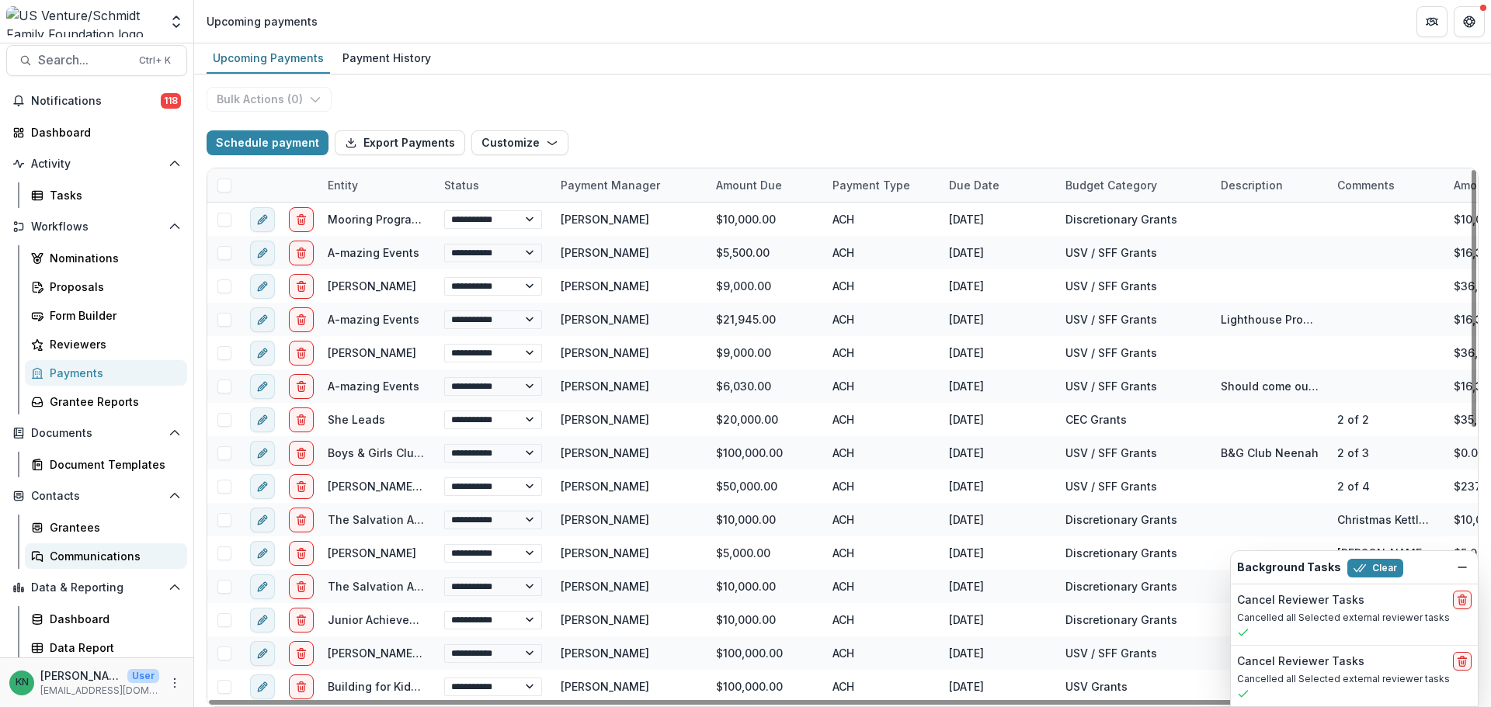
scroll to position [14, 0]
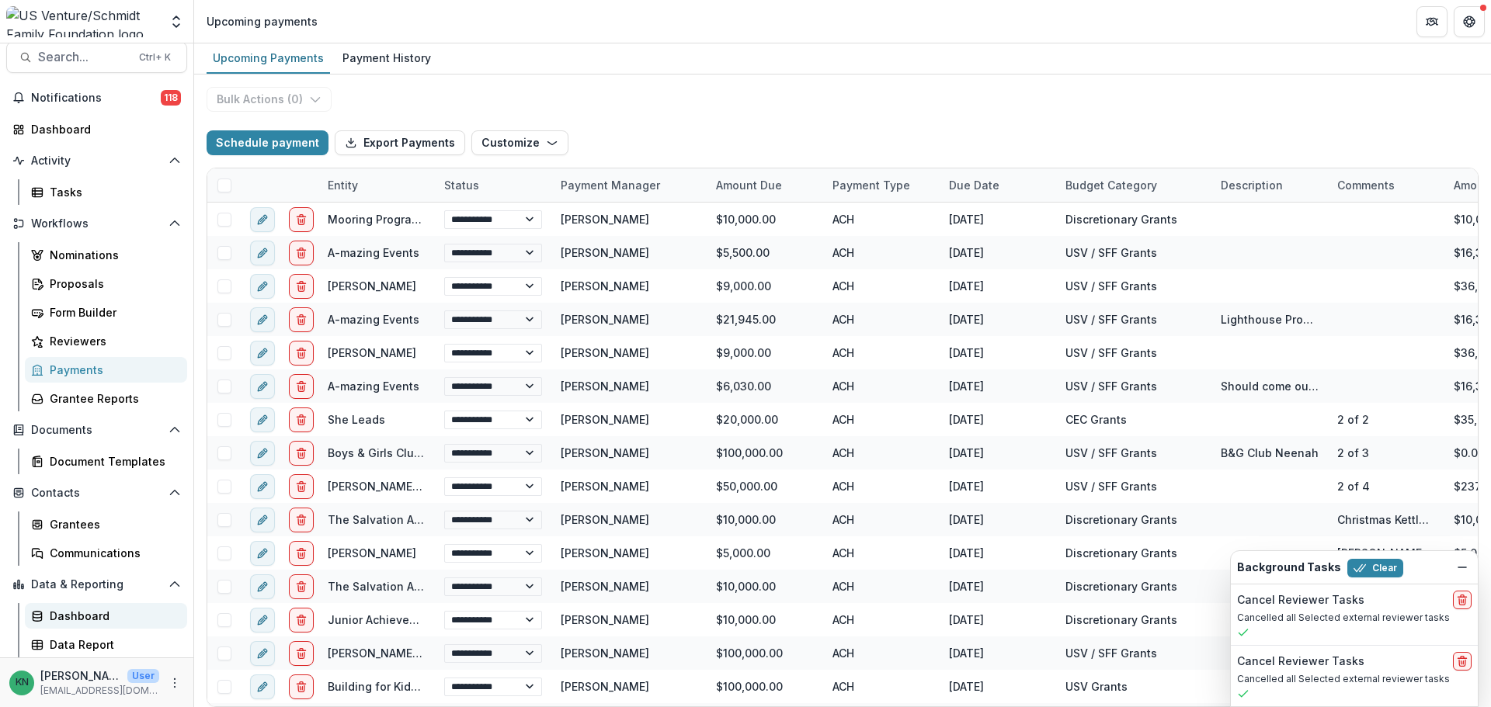
click at [95, 612] on div "Dashboard" at bounding box center [112, 616] width 125 height 16
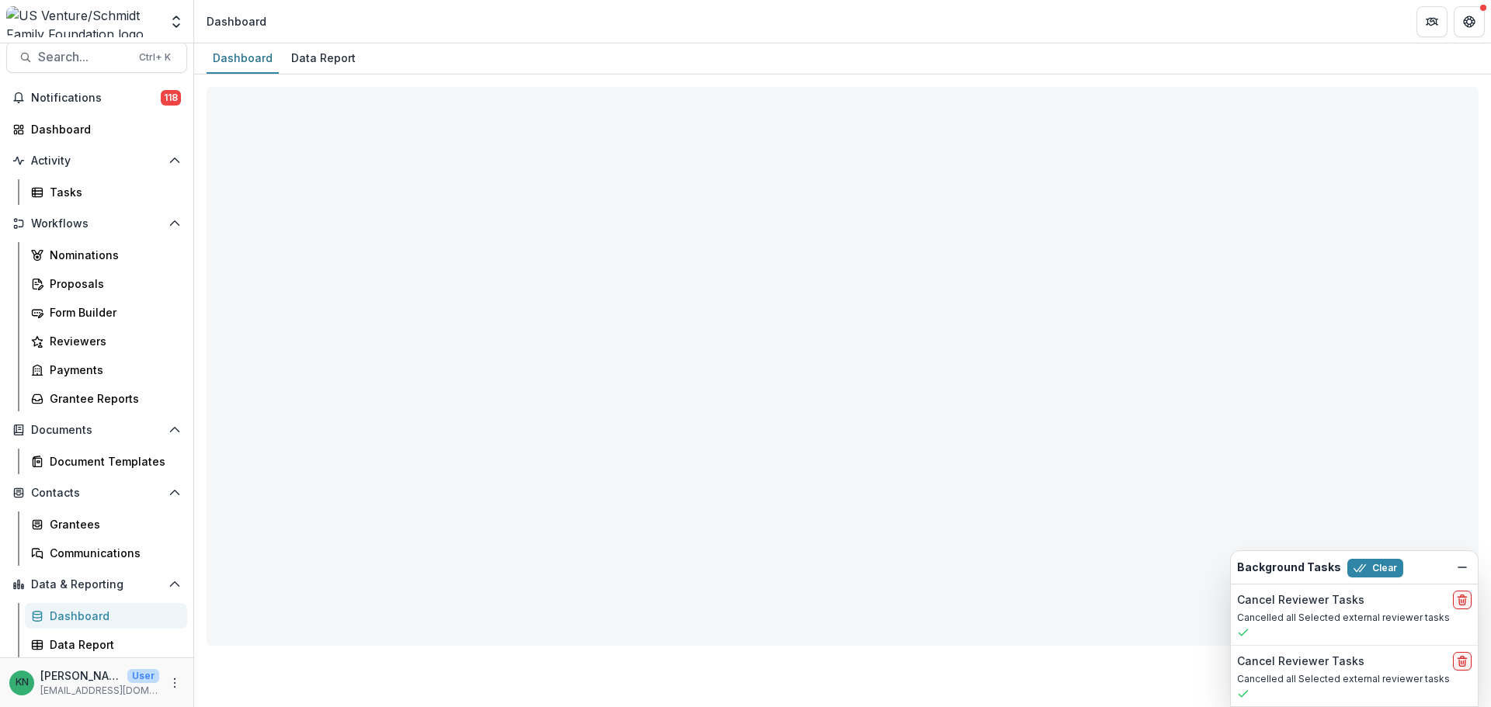
select select "**********"
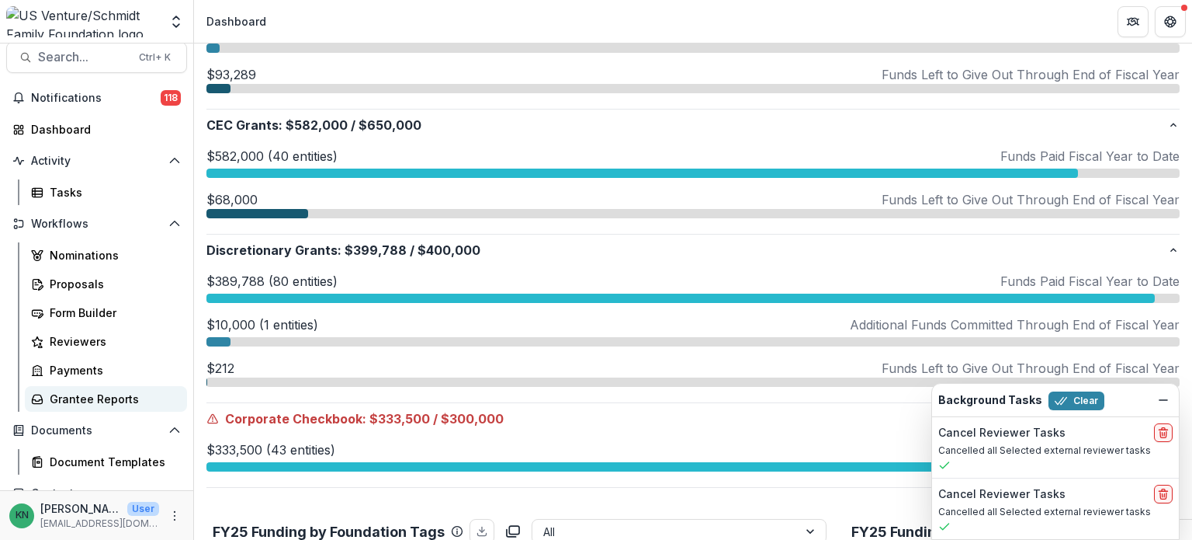
scroll to position [466, 0]
click at [67, 58] on span "Search..." at bounding box center [84, 57] width 92 height 15
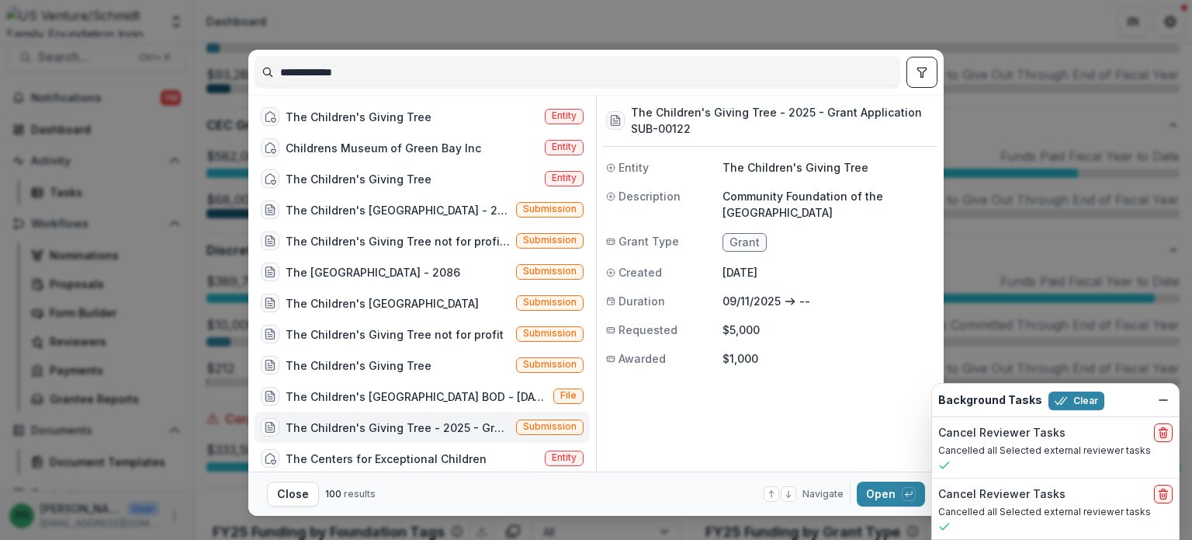
drag, startPoint x: 367, startPoint y: 71, endPoint x: 267, endPoint y: 77, distance: 100.3
click at [267, 77] on input "**********" at bounding box center [577, 72] width 644 height 25
type input "*********"
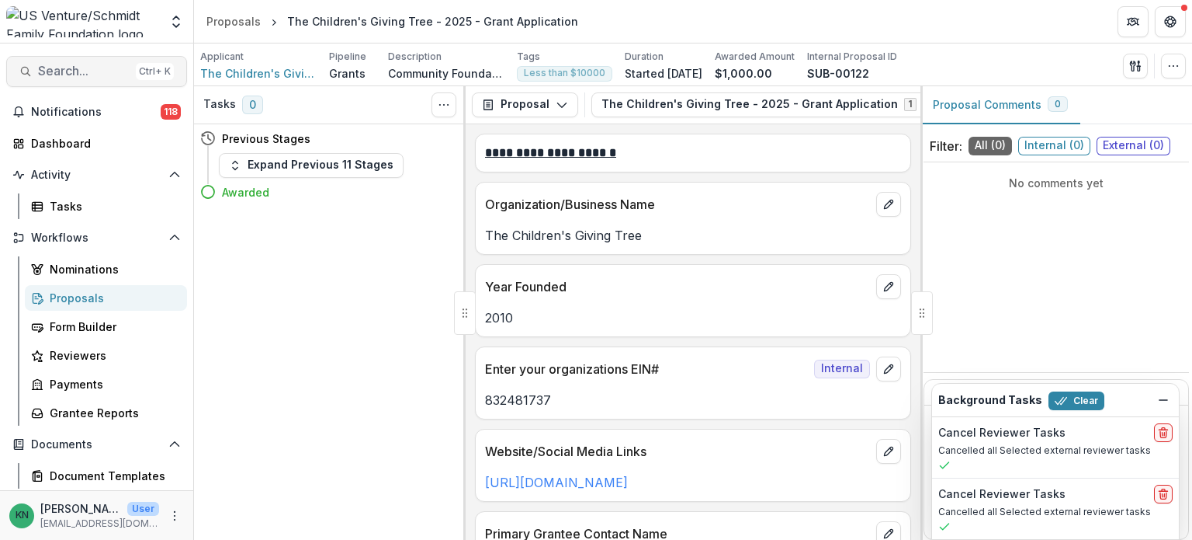
click at [61, 71] on span "Search..." at bounding box center [84, 71] width 92 height 15
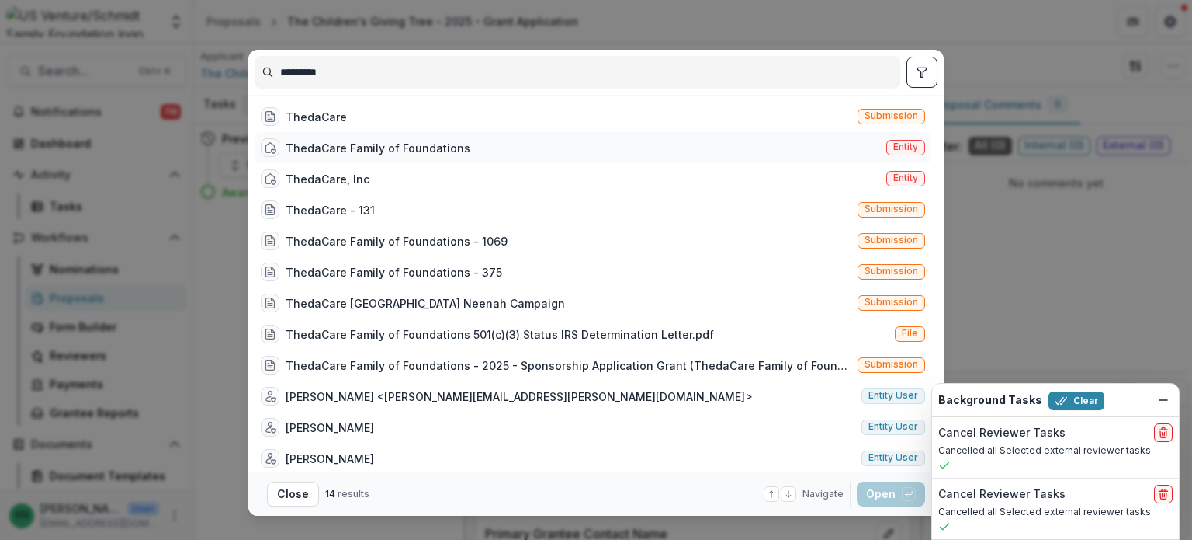
click at [390, 140] on div "ThedaCare Family of Foundations" at bounding box center [378, 148] width 185 height 16
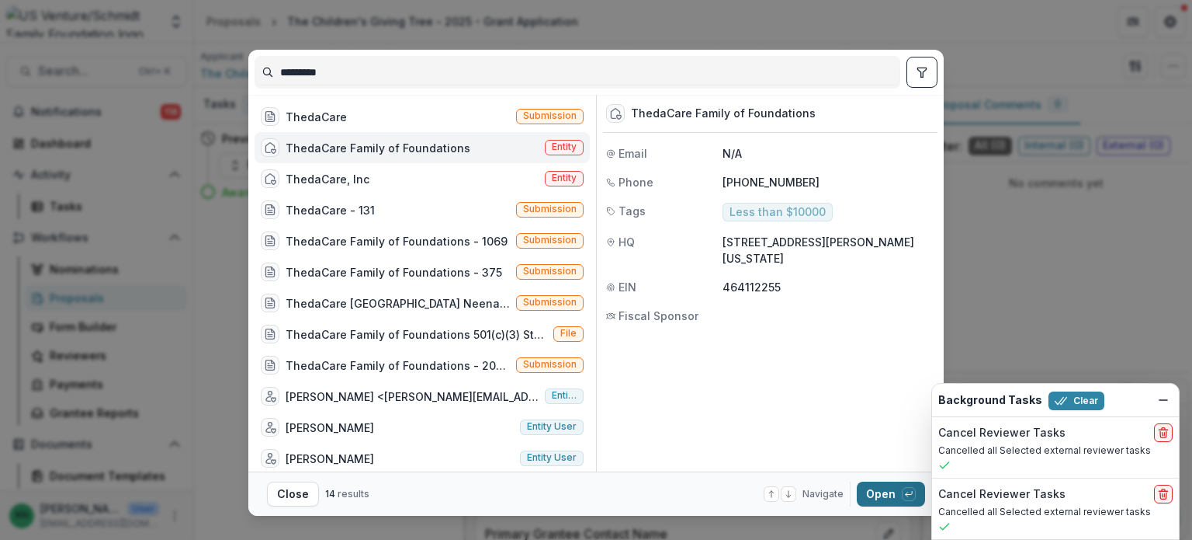
click at [868, 490] on button "Open with enter key" at bounding box center [891, 493] width 68 height 25
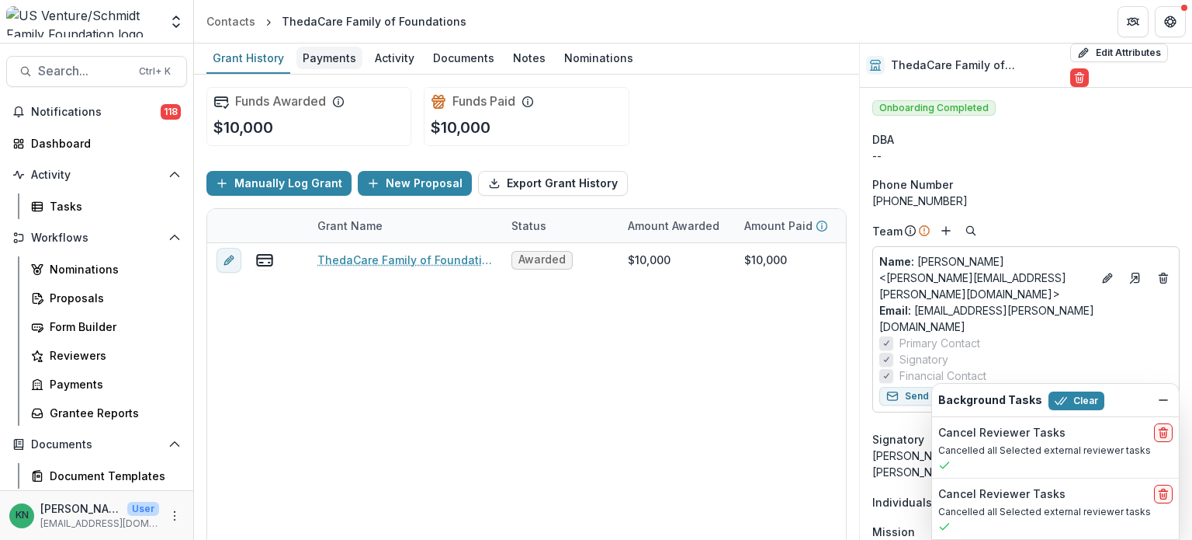
click at [317, 62] on div "Payments" at bounding box center [330, 58] width 66 height 23
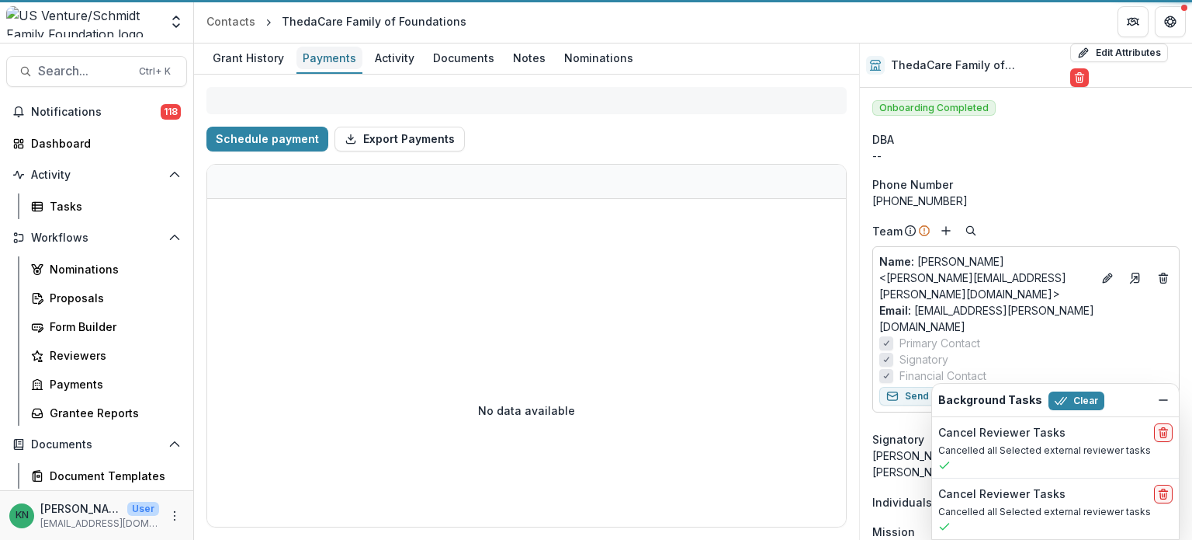
select select "****"
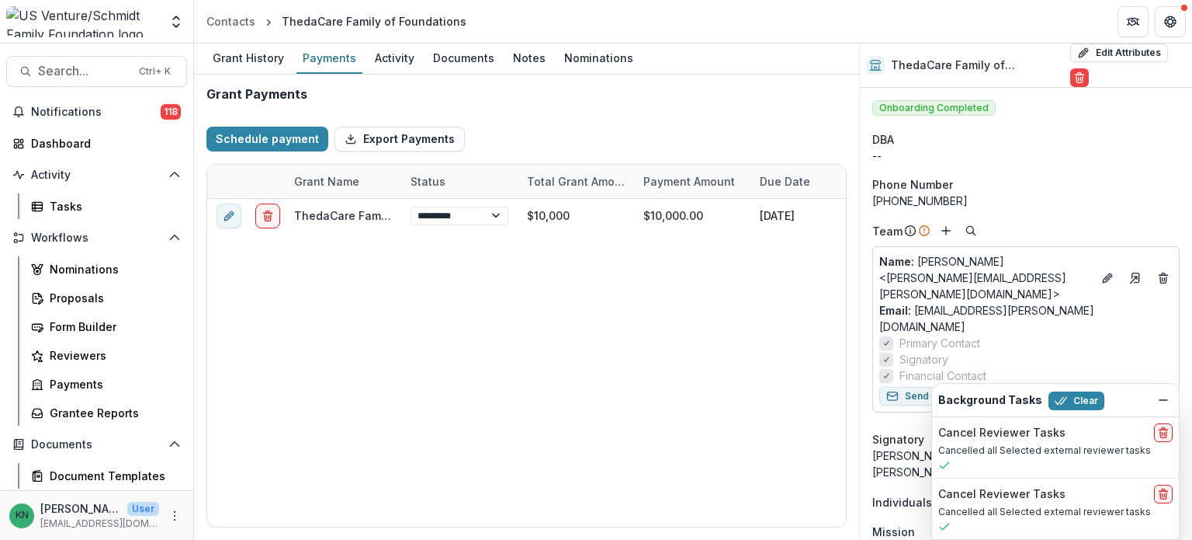
select select "****"
drag, startPoint x: 469, startPoint y: 525, endPoint x: 429, endPoint y: 508, distance: 43.8
click at [432, 520] on div at bounding box center [378, 522] width 338 height 5
click at [398, 59] on div "Activity" at bounding box center [395, 58] width 52 height 23
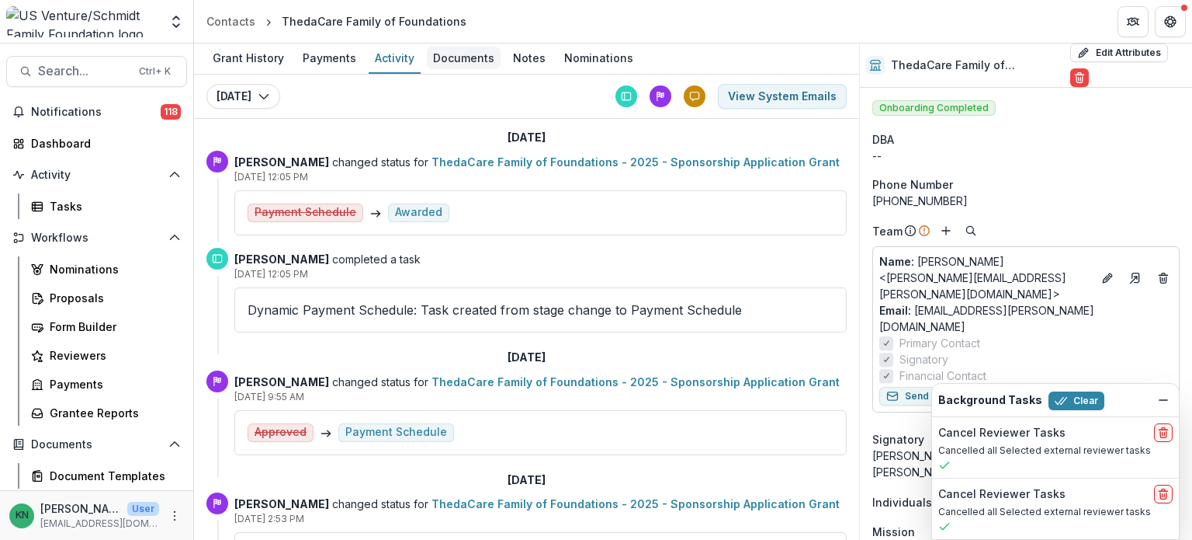
click at [456, 56] on div "Documents" at bounding box center [464, 58] width 74 height 23
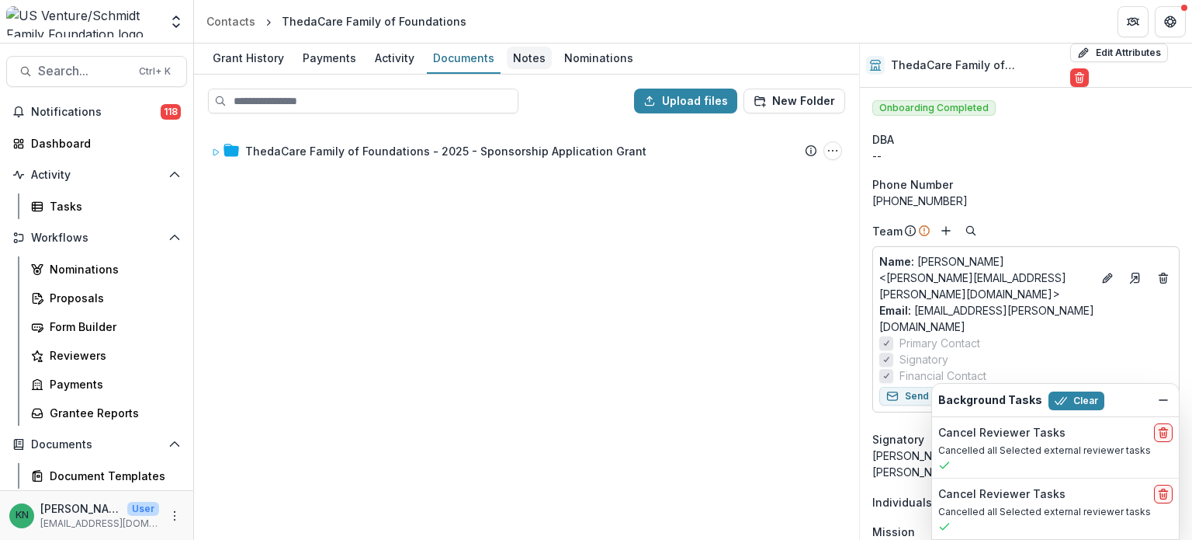
click at [533, 57] on div "Notes" at bounding box center [529, 58] width 45 height 23
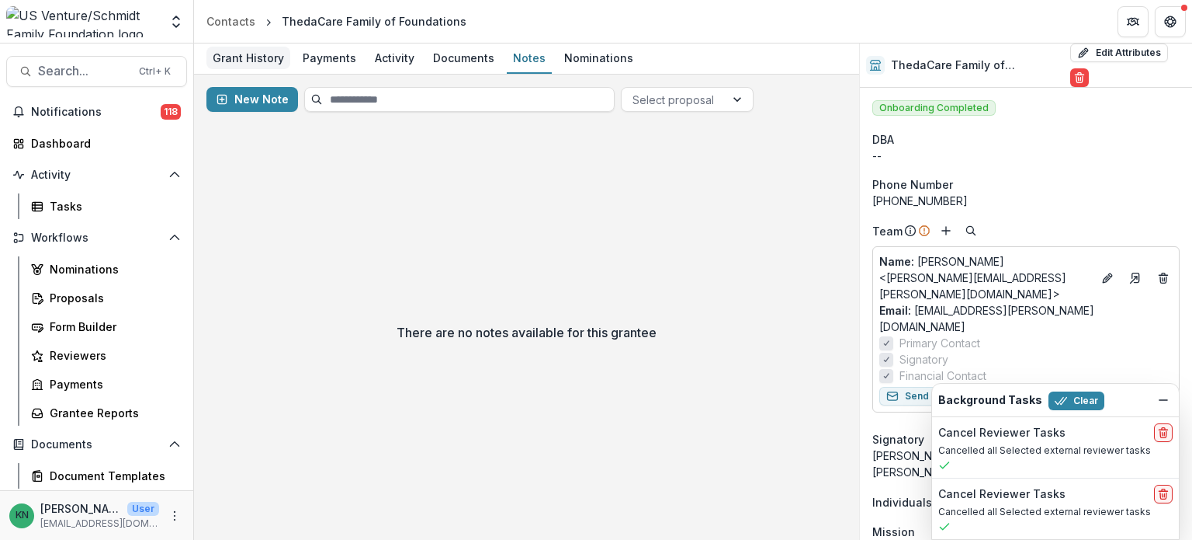
click at [252, 64] on div "Grant History" at bounding box center [248, 58] width 84 height 23
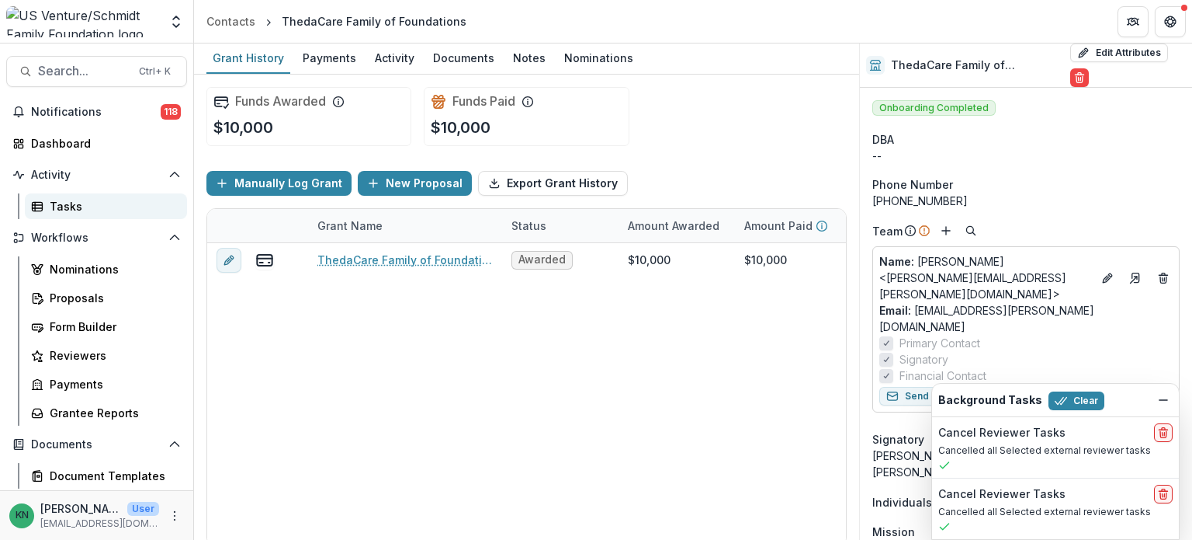
click at [72, 202] on div "Tasks" at bounding box center [112, 206] width 125 height 16
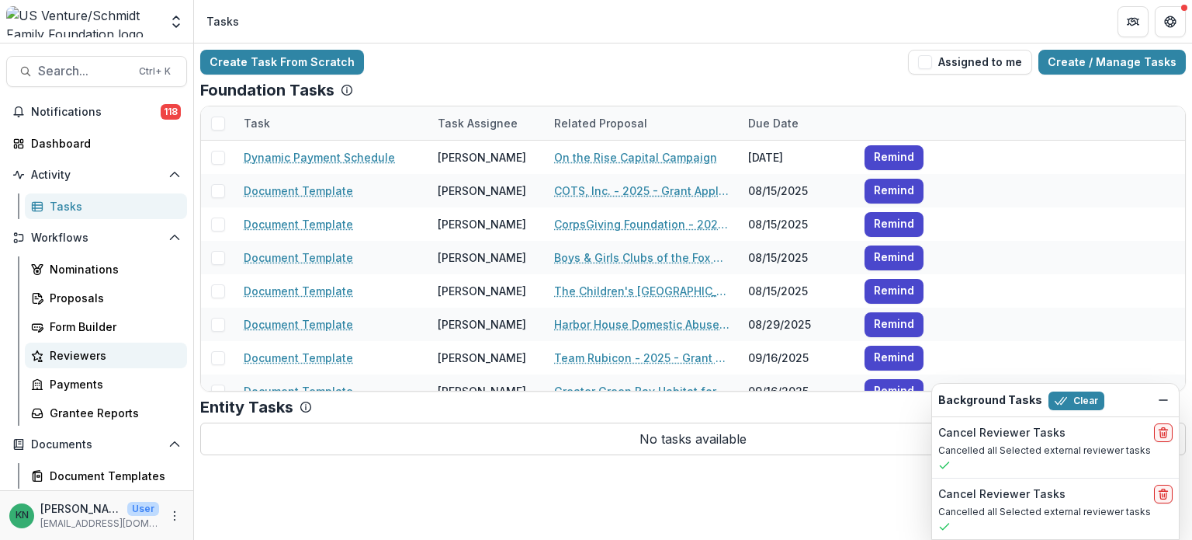
click at [66, 351] on div "Reviewers" at bounding box center [112, 355] width 125 height 16
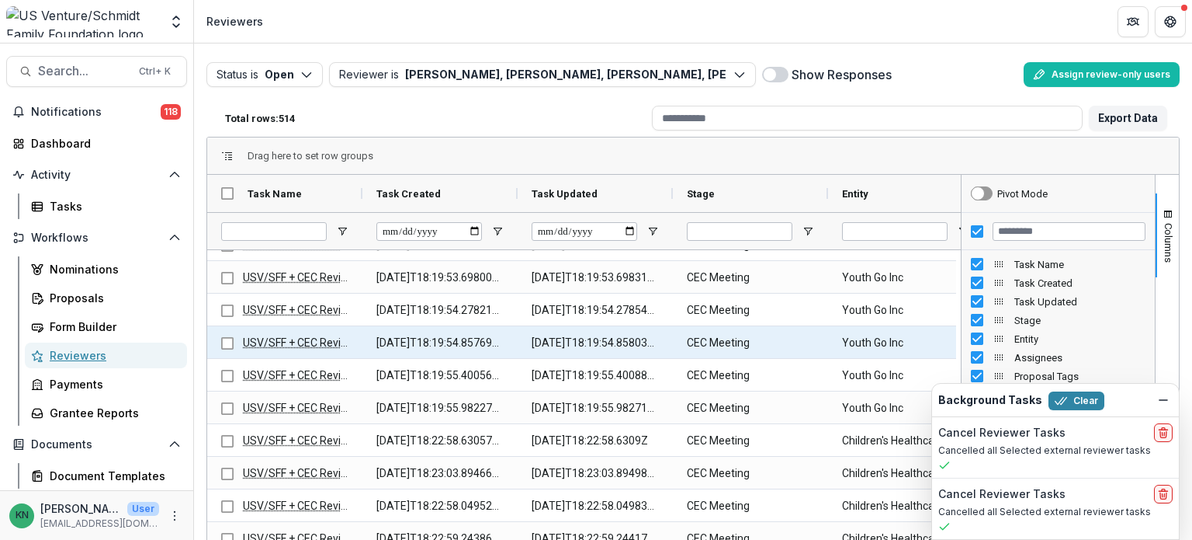
scroll to position [155, 0]
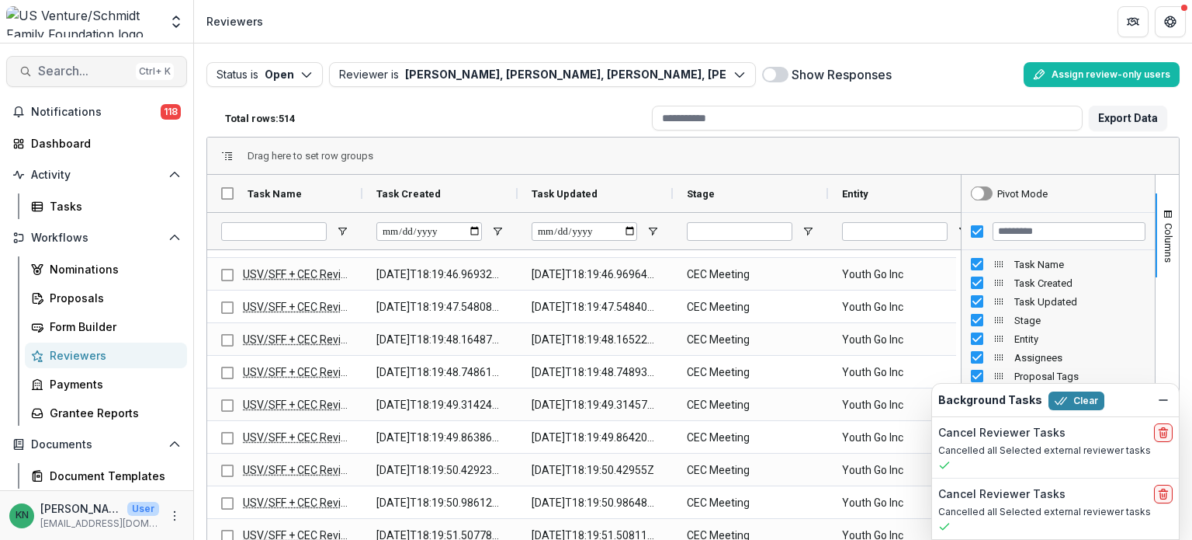
click at [71, 64] on span "Search..." at bounding box center [84, 71] width 92 height 15
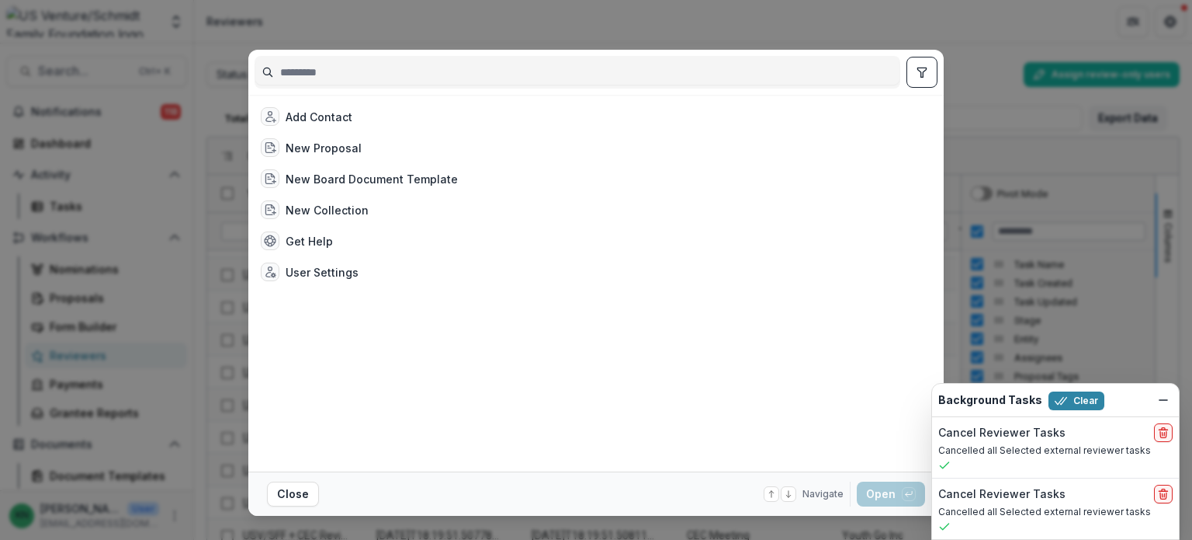
click at [359, 79] on input at bounding box center [577, 72] width 644 height 25
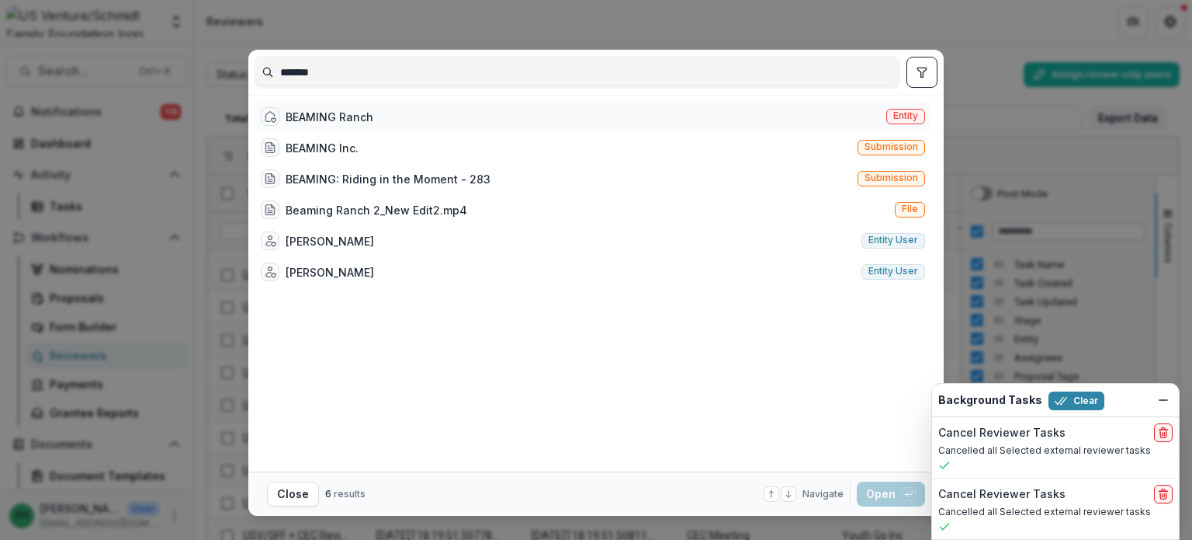
type input "*******"
click at [335, 117] on div "BEAMING Ranch" at bounding box center [330, 117] width 88 height 16
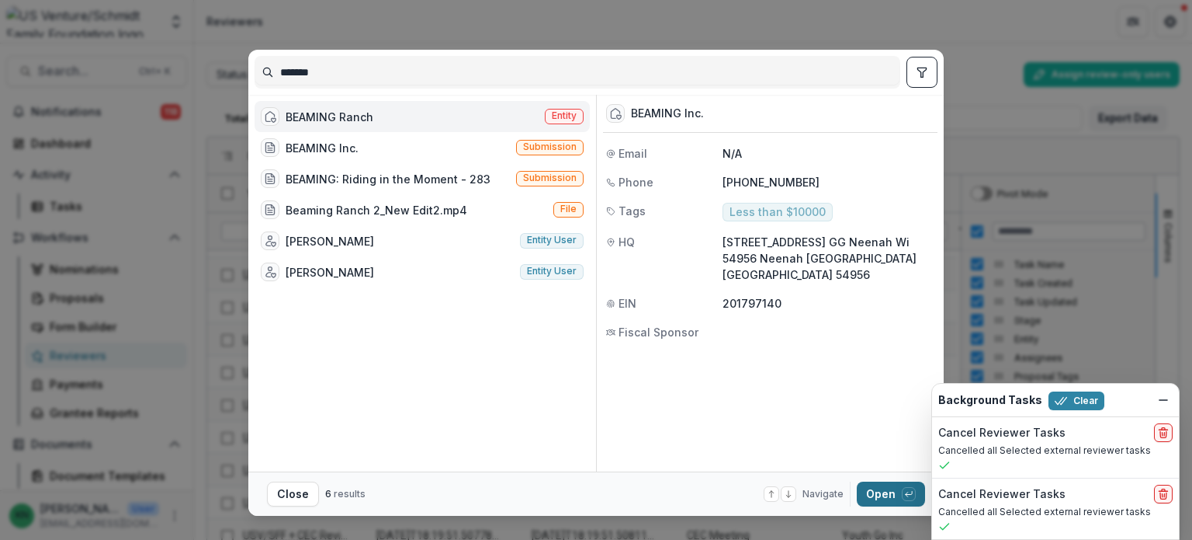
click at [874, 488] on button "Open with enter key" at bounding box center [891, 493] width 68 height 25
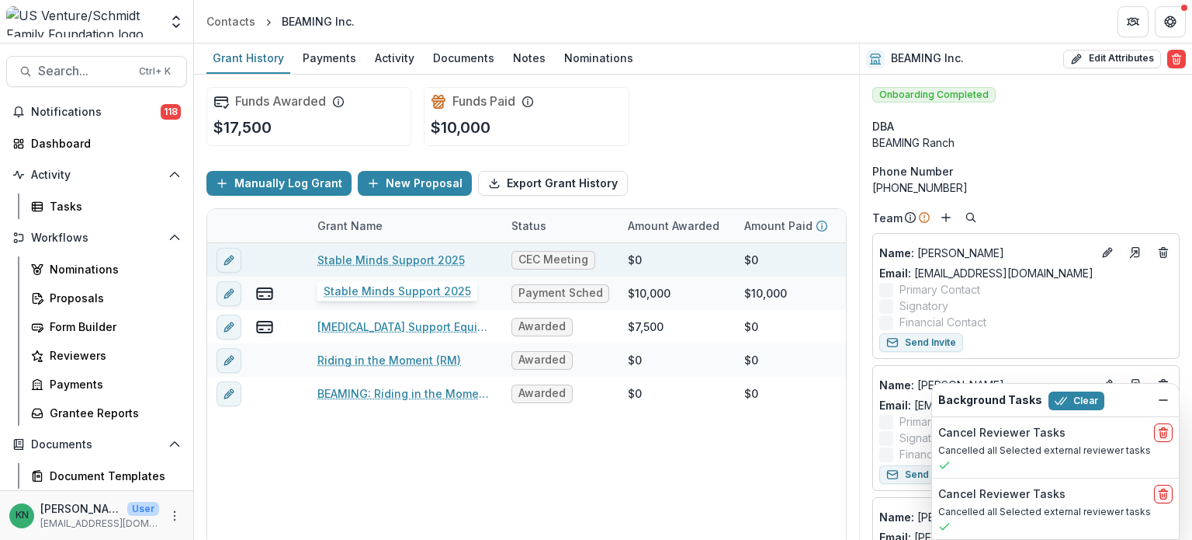
click at [373, 257] on link "Stable Minds Support 2025" at bounding box center [391, 260] width 147 height 16
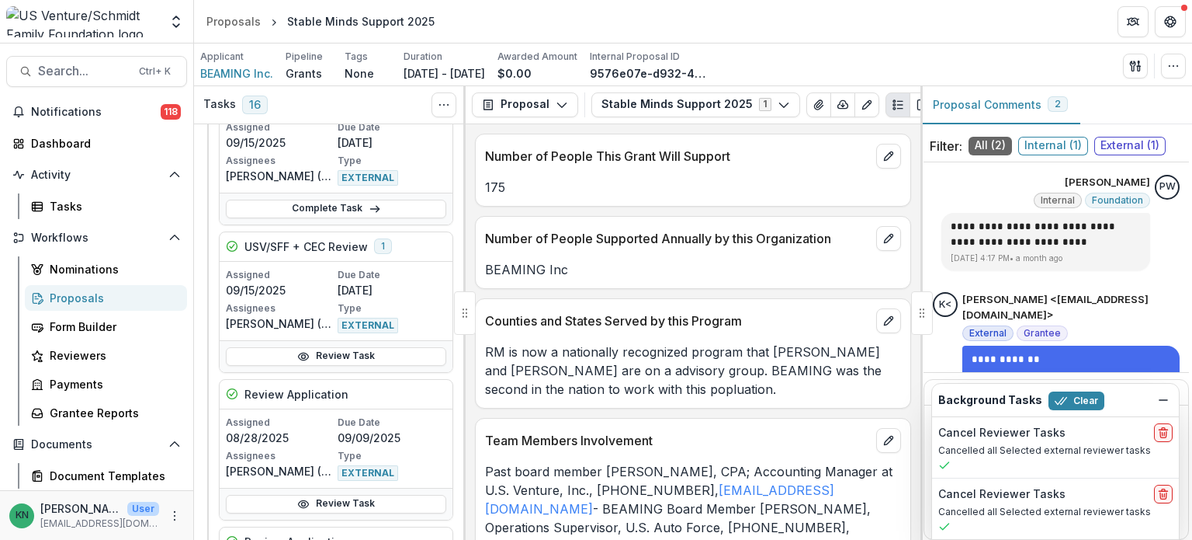
scroll to position [2329, 0]
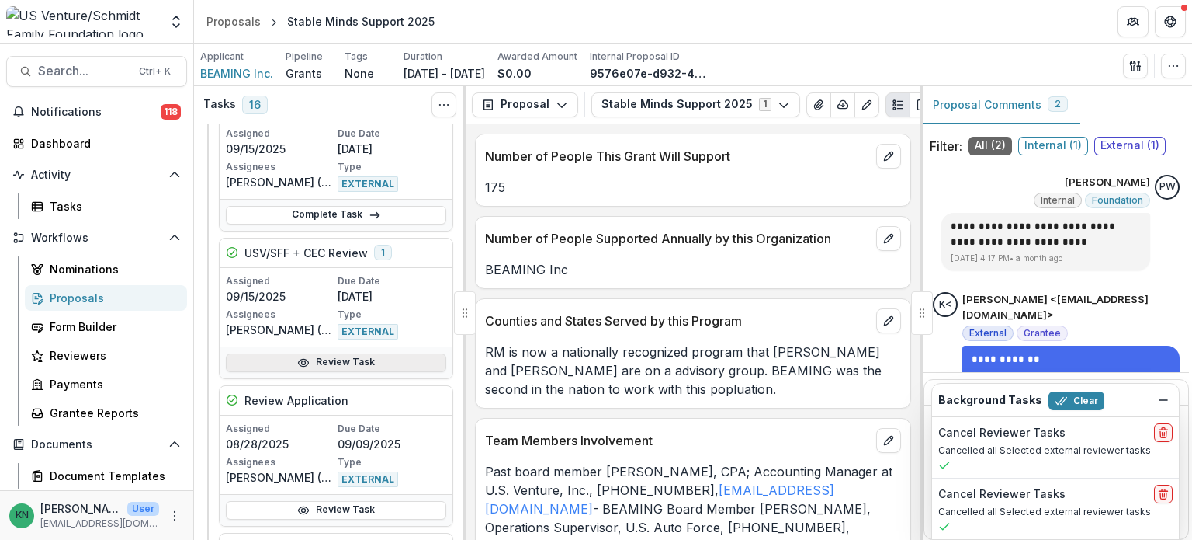
click at [323, 353] on link "Review Task" at bounding box center [336, 362] width 220 height 19
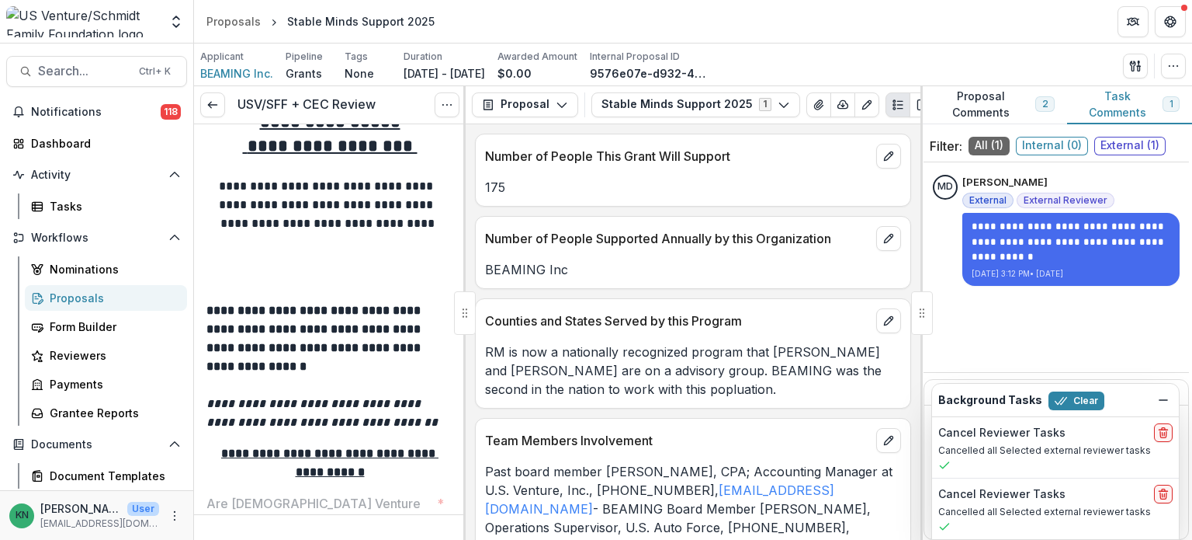
scroll to position [78, 0]
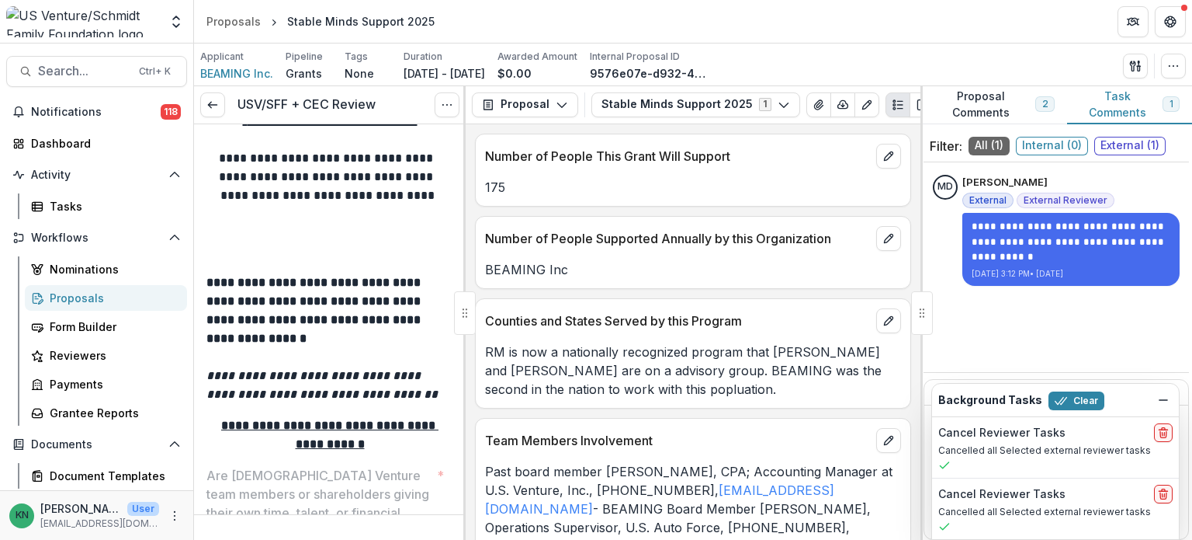
click at [976, 102] on button "Proposal Comments 2" at bounding box center [994, 105] width 147 height 38
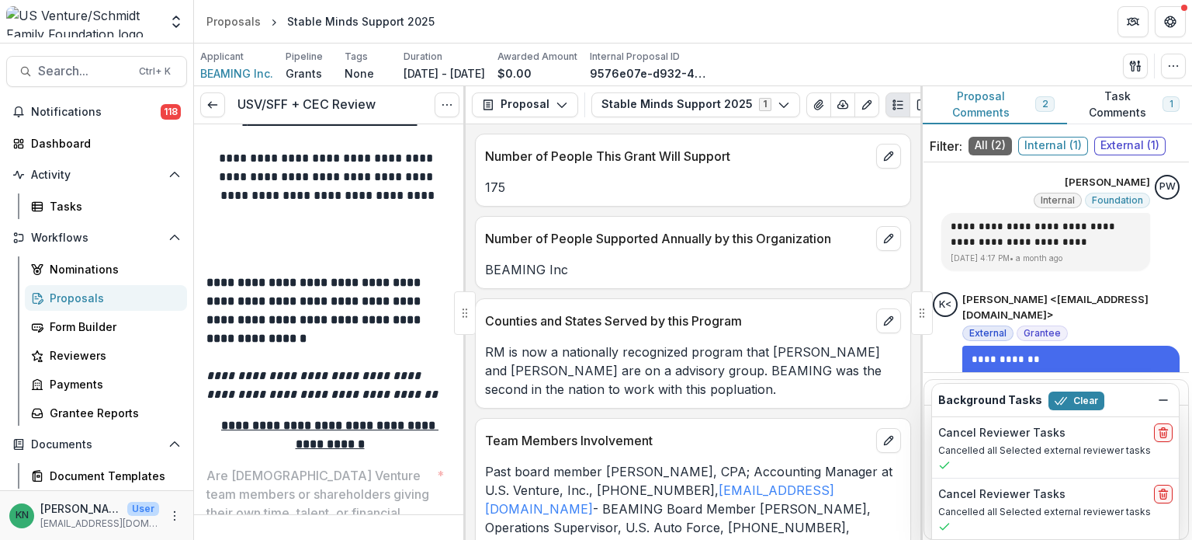
click at [1112, 99] on button "Task Comments 1" at bounding box center [1129, 105] width 125 height 38
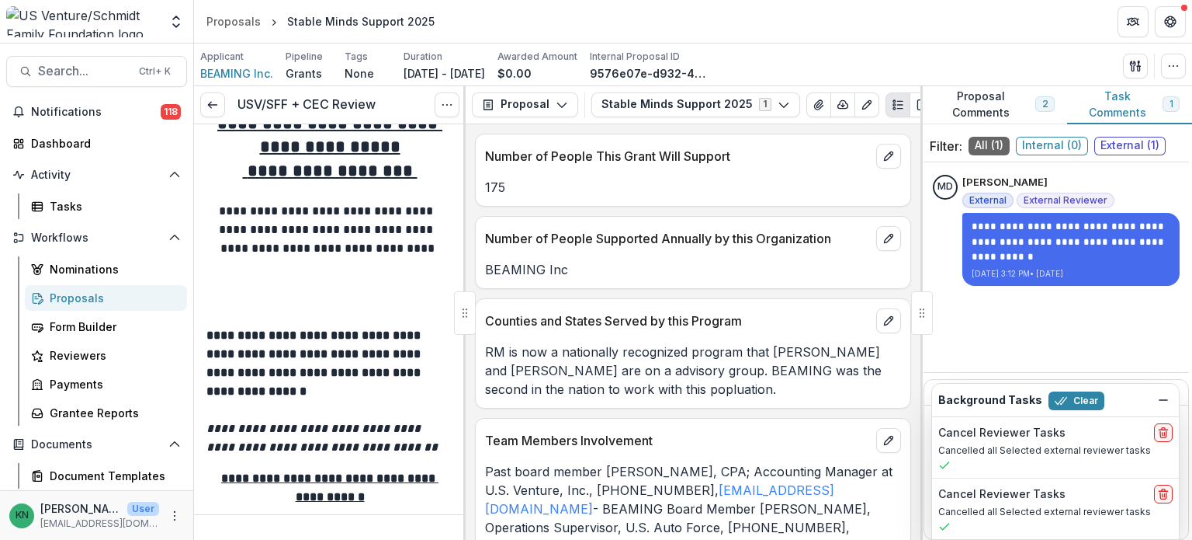
scroll to position [0, 0]
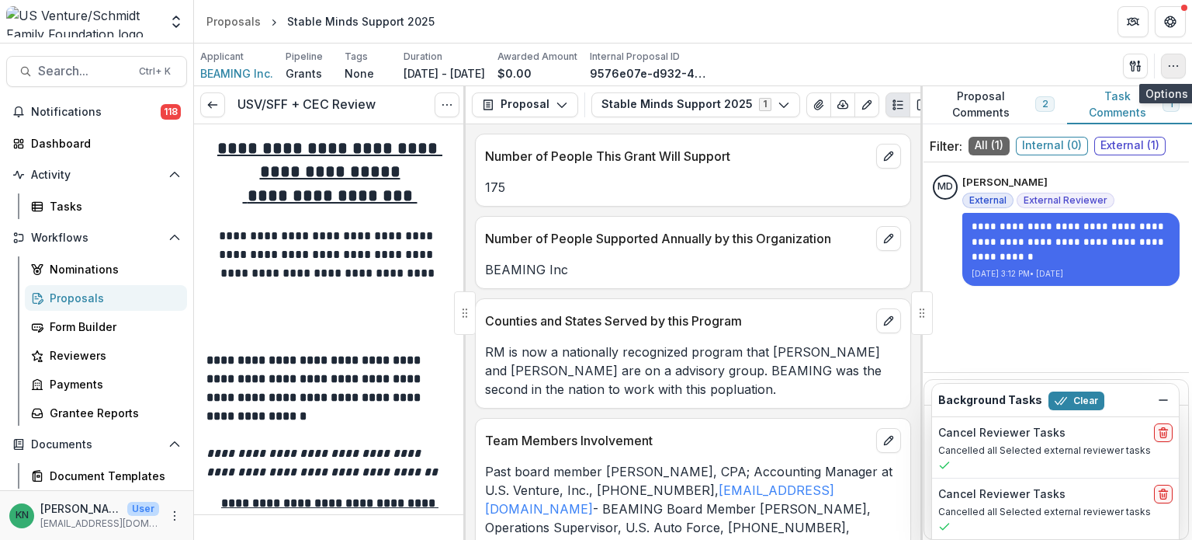
click at [1178, 65] on circle "button" at bounding box center [1178, 65] width 1 height 1
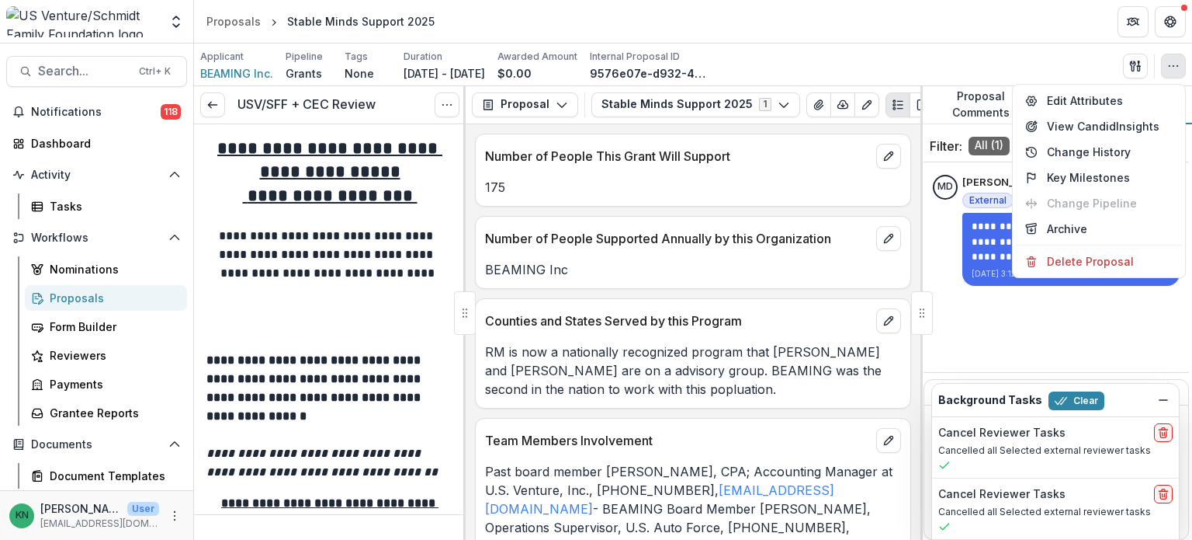
click at [1178, 65] on circle "button" at bounding box center [1178, 65] width 1 height 1
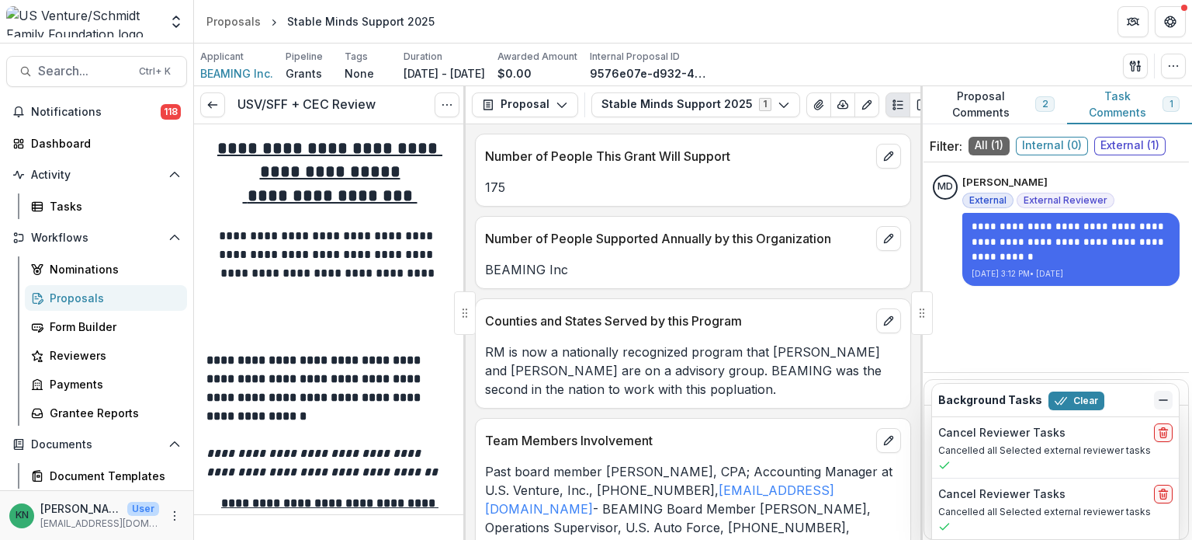
click at [1169, 397] on icon "Dismiss" at bounding box center [1163, 400] width 12 height 12
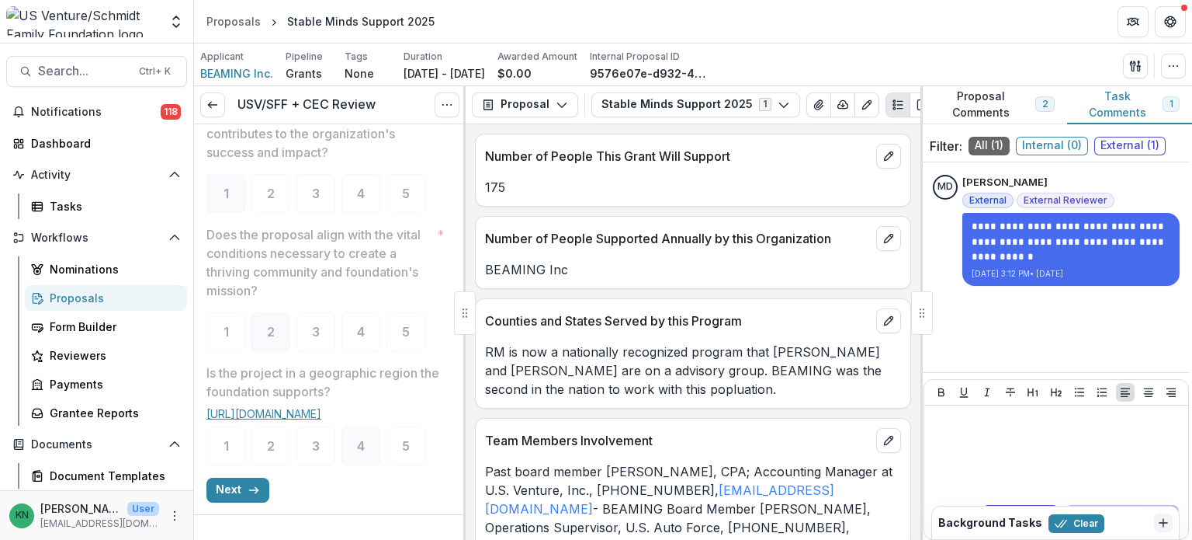
scroll to position [537, 0]
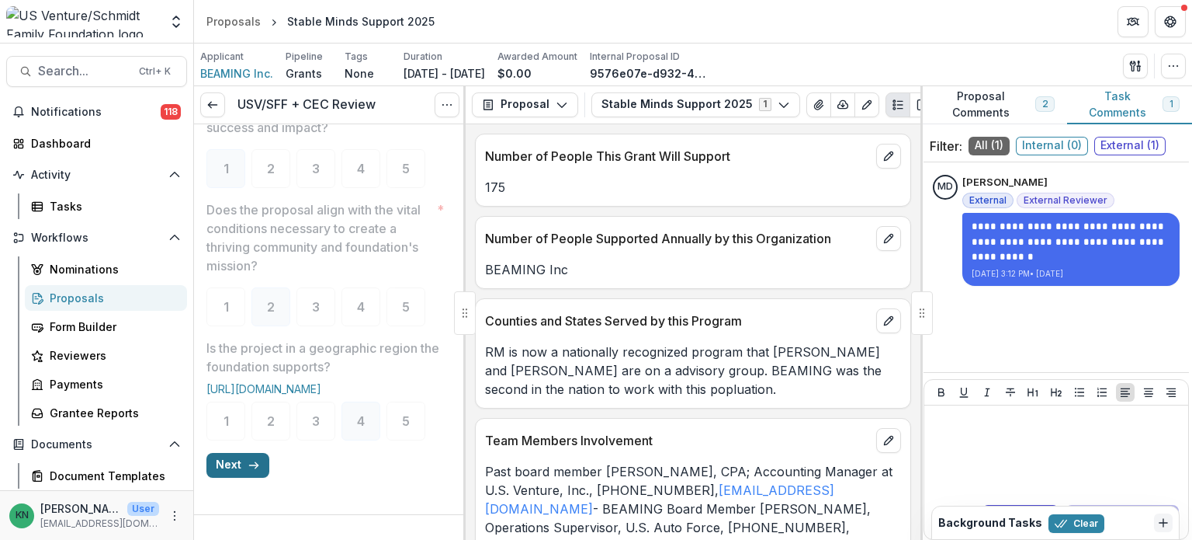
click at [255, 467] on icon "button" at bounding box center [254, 465] width 12 height 12
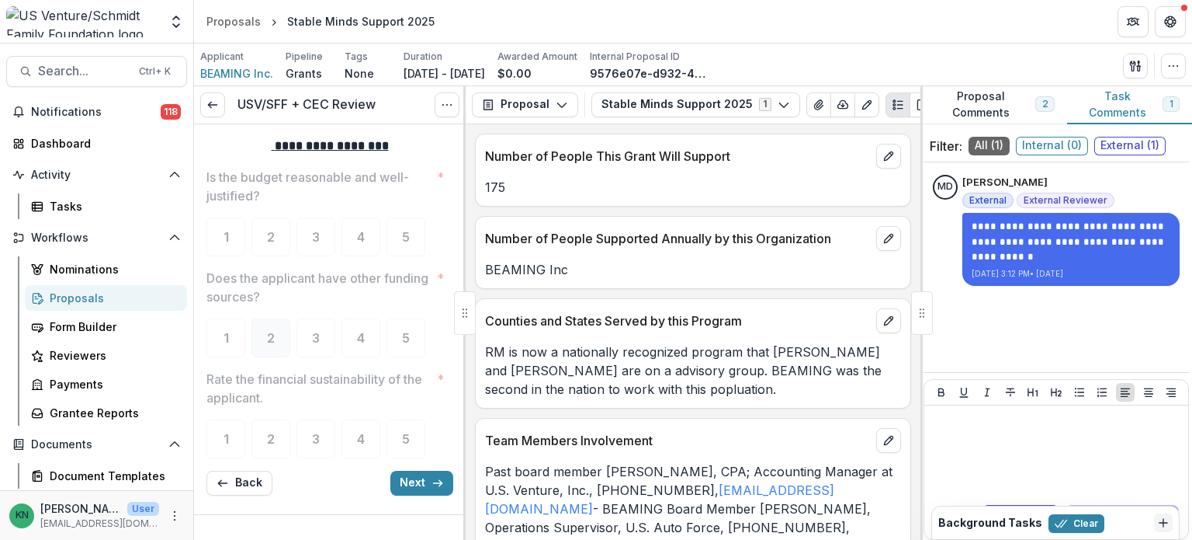
scroll to position [17, 0]
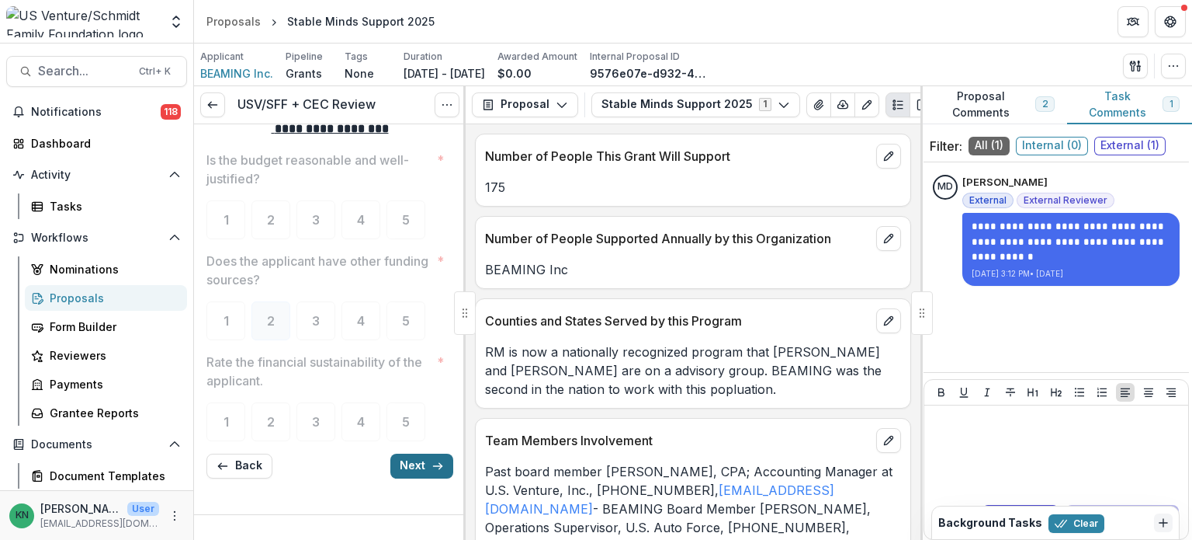
click at [412, 468] on button "Next" at bounding box center [421, 465] width 63 height 25
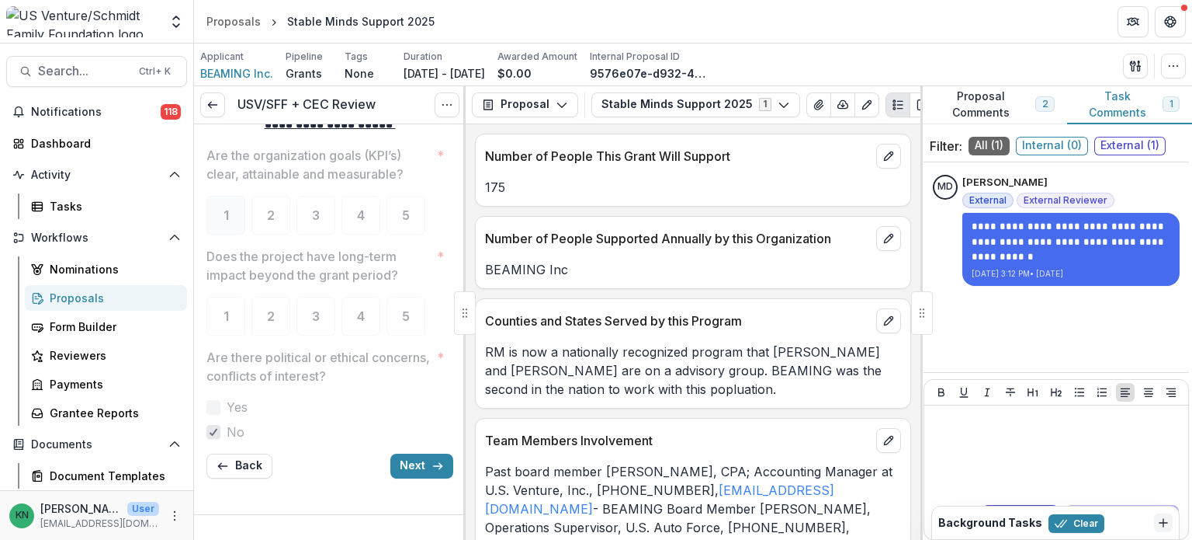
scroll to position [22, 0]
click at [425, 462] on button "Next" at bounding box center [421, 465] width 63 height 25
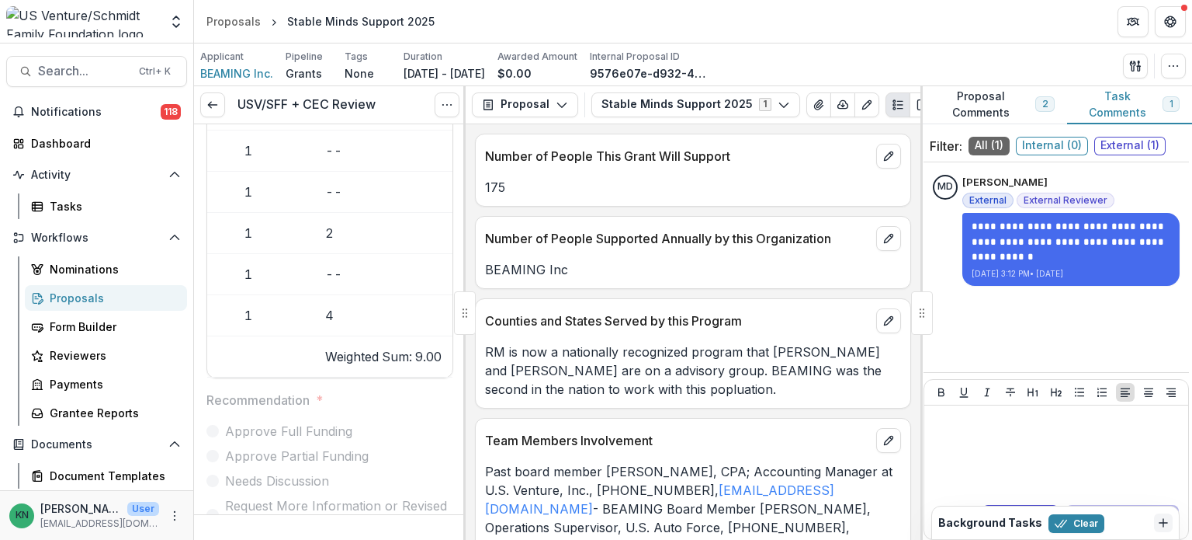
scroll to position [0, 226]
click at [444, 99] on icon "Options" at bounding box center [447, 105] width 12 height 12
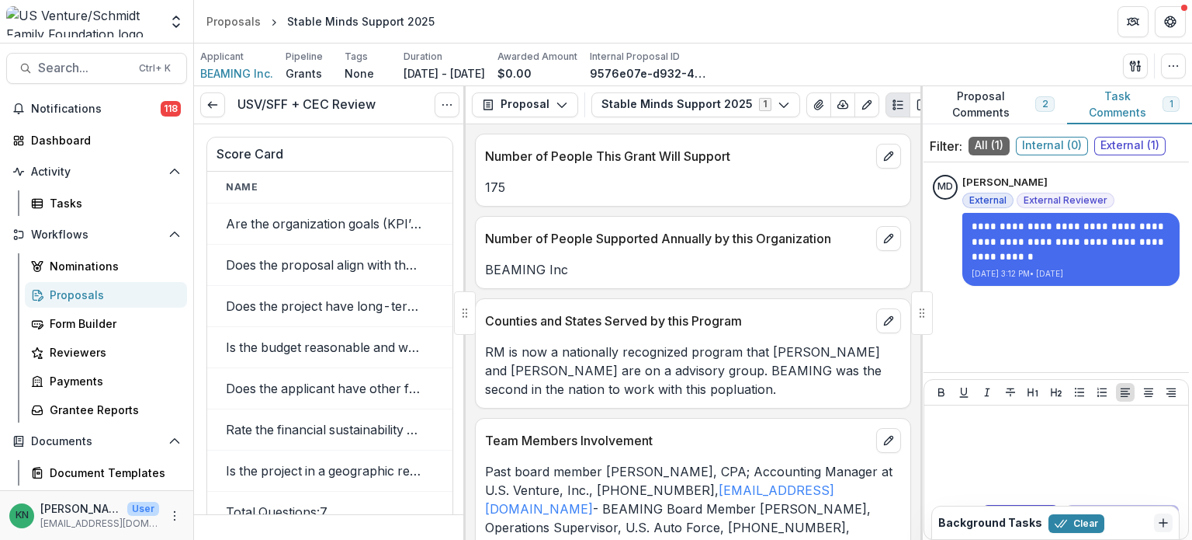
scroll to position [0, 0]
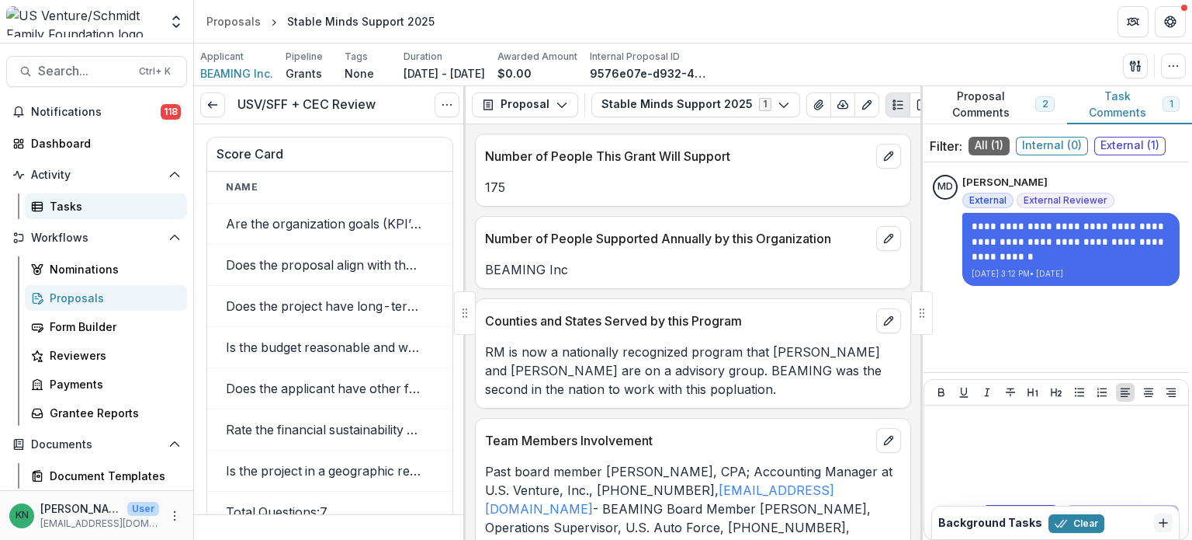
click at [72, 209] on div "Tasks" at bounding box center [112, 206] width 125 height 16
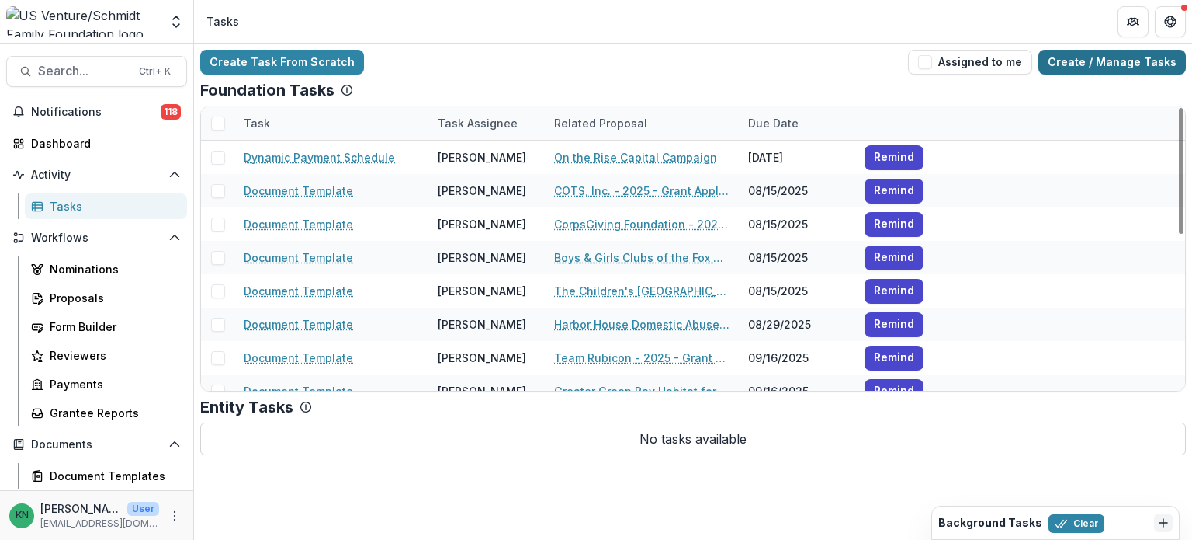
click at [1122, 58] on link "Create / Manage Tasks" at bounding box center [1112, 62] width 147 height 25
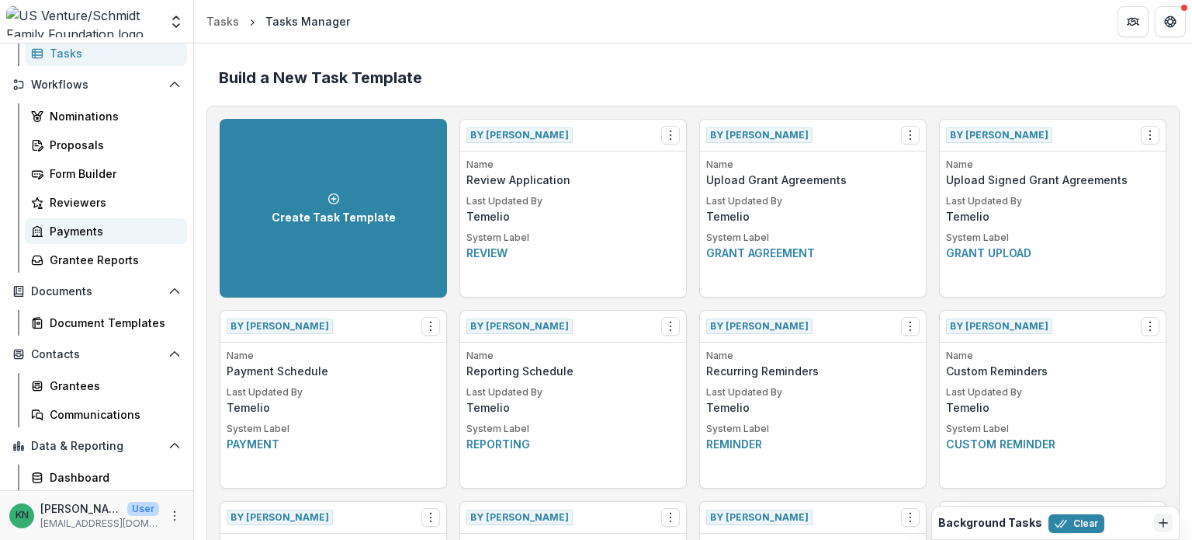
scroll to position [181, 0]
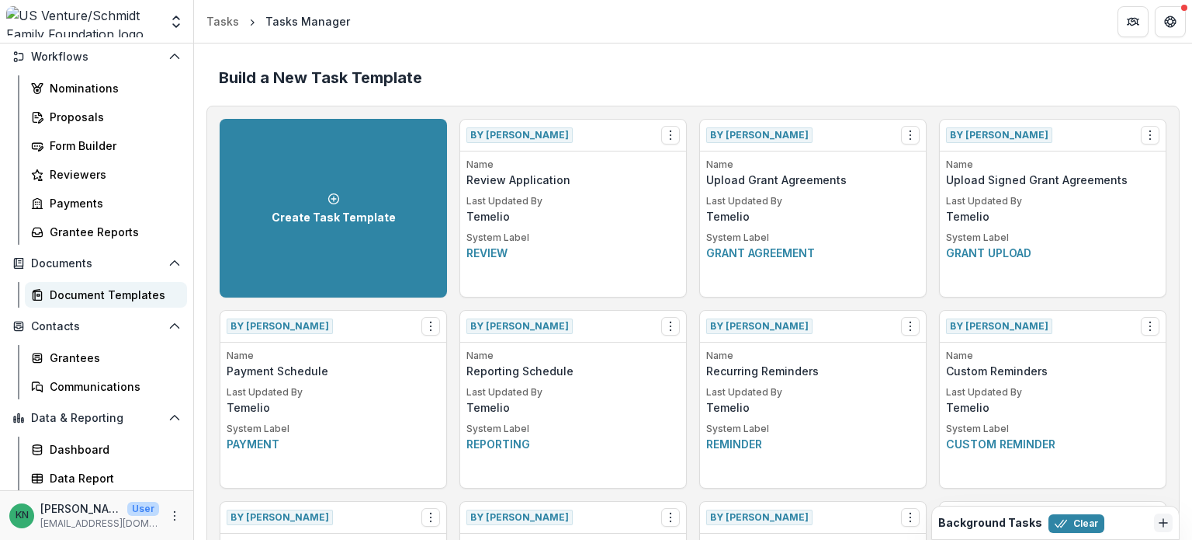
click at [115, 293] on div "Document Templates" at bounding box center [112, 294] width 125 height 16
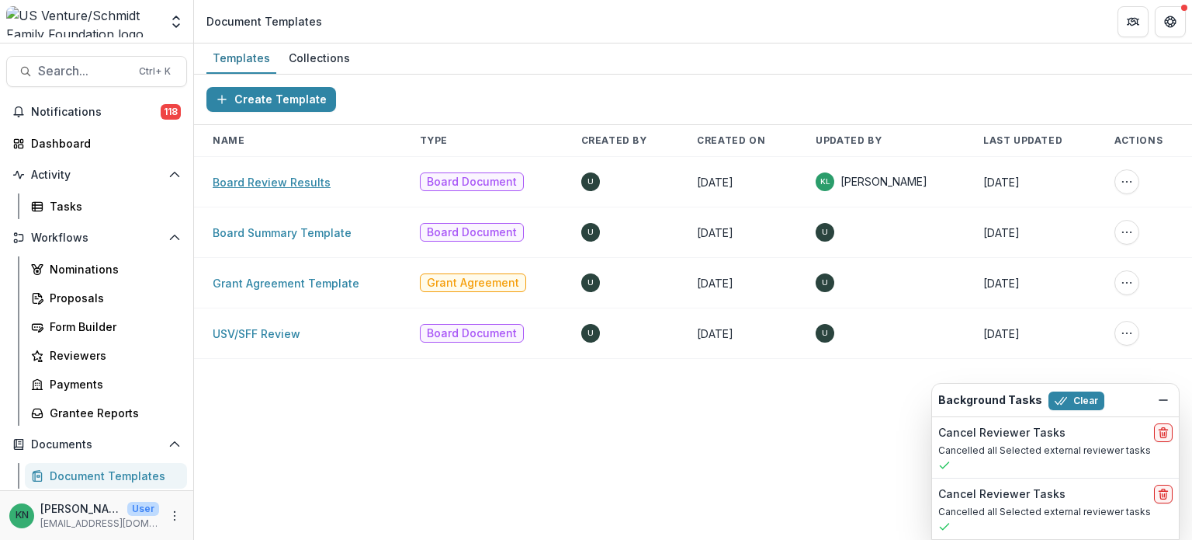
click at [259, 179] on link "Board Review Results" at bounding box center [272, 181] width 118 height 13
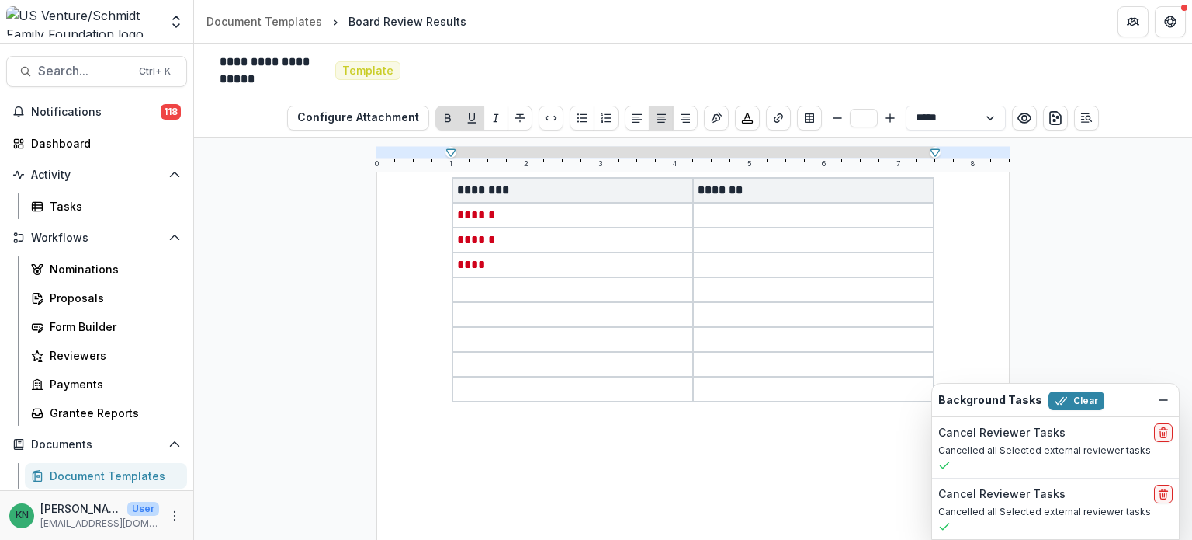
scroll to position [388, 0]
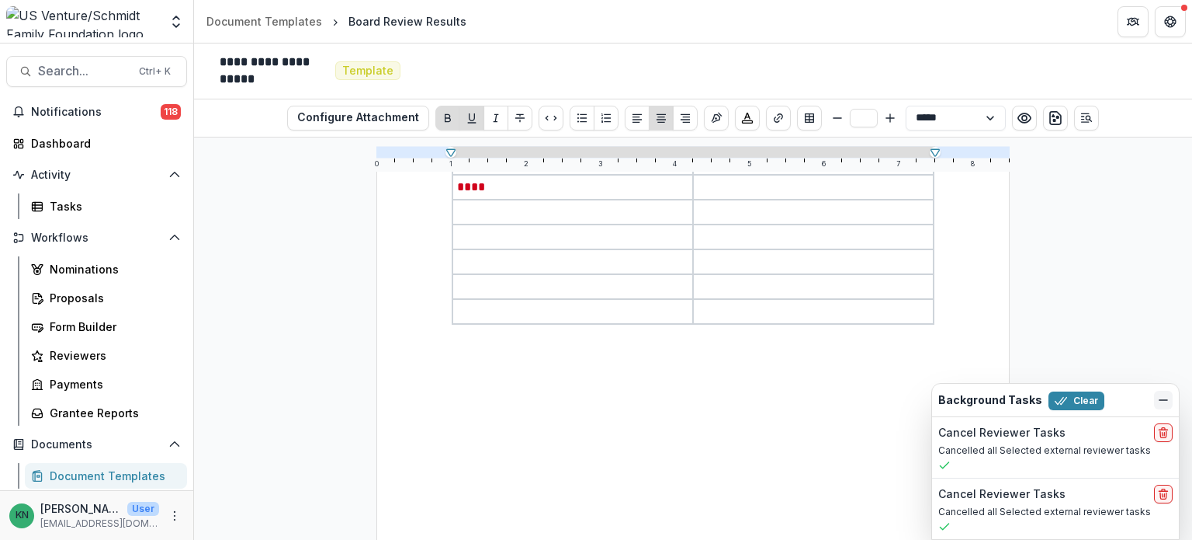
click at [1161, 397] on icon "Dismiss" at bounding box center [1163, 400] width 12 height 12
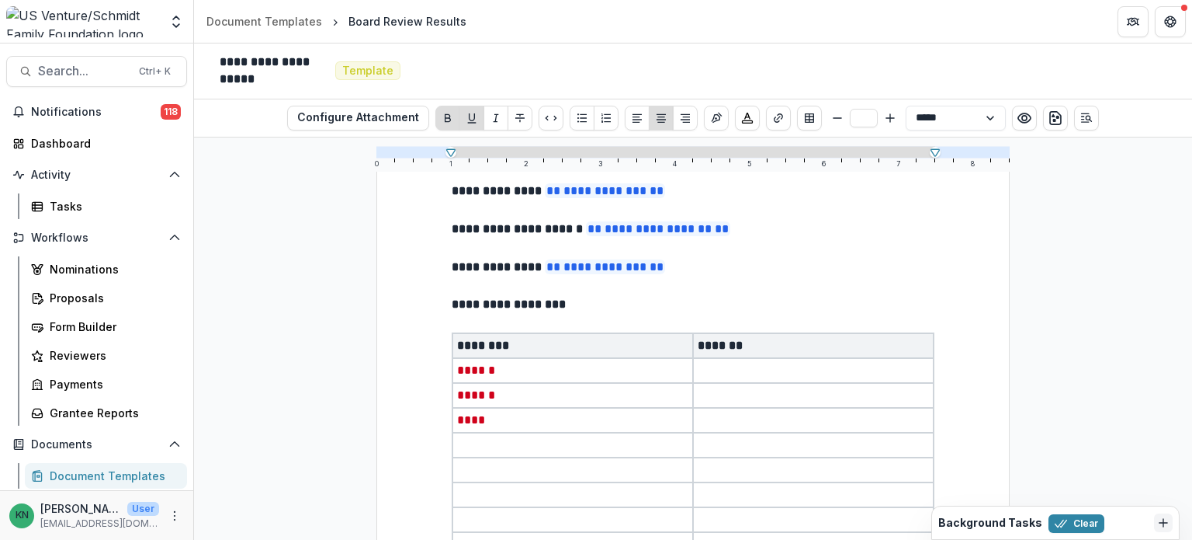
scroll to position [0, 0]
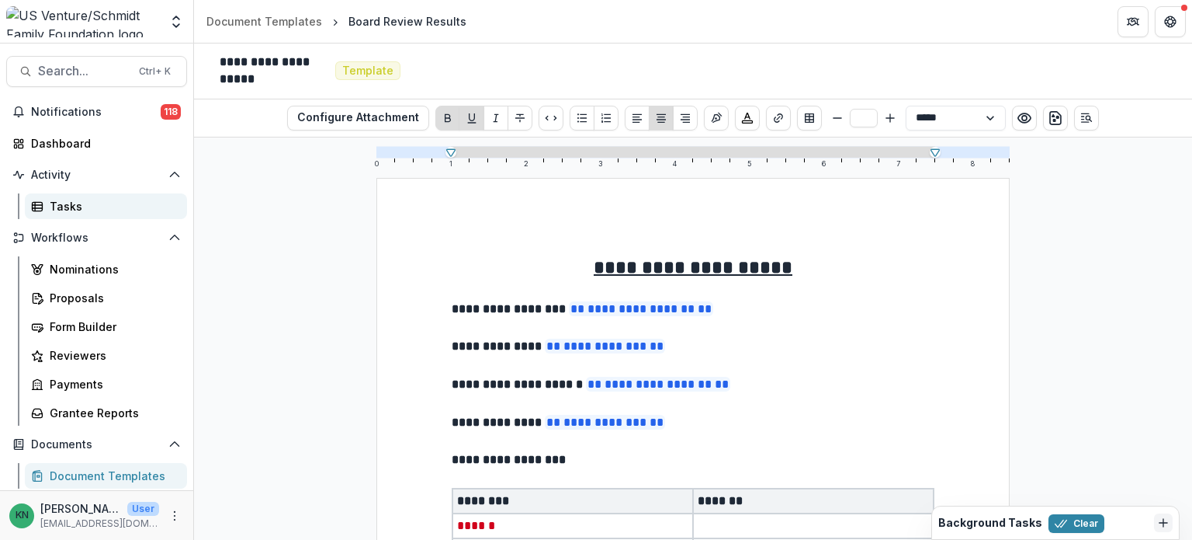
click at [78, 209] on div "Tasks" at bounding box center [112, 206] width 125 height 16
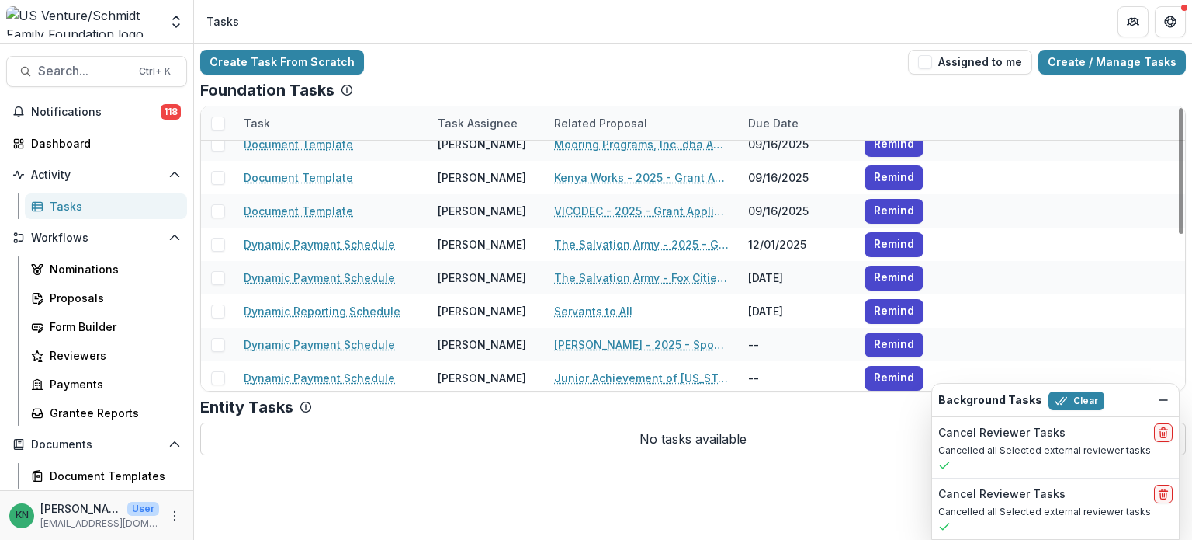
scroll to position [350, 0]
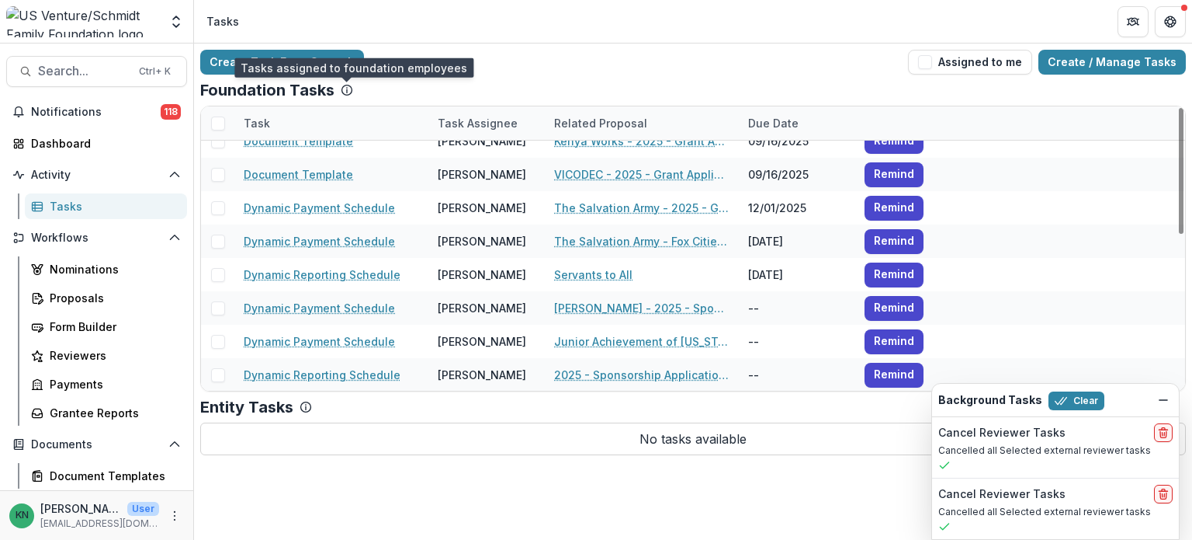
click at [348, 92] on icon at bounding box center [347, 90] width 12 height 12
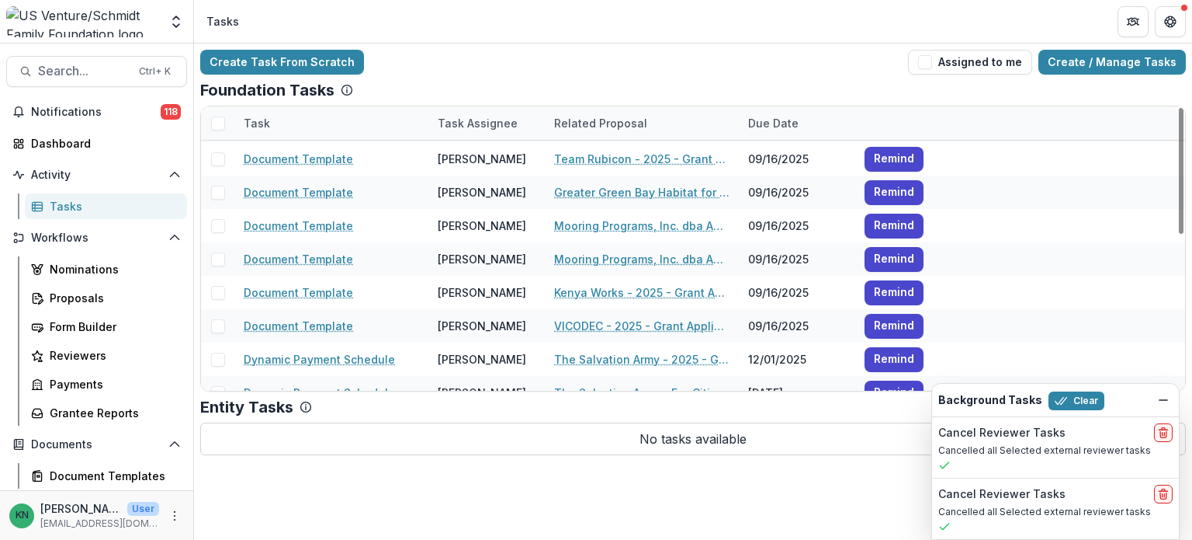
scroll to position [0, 0]
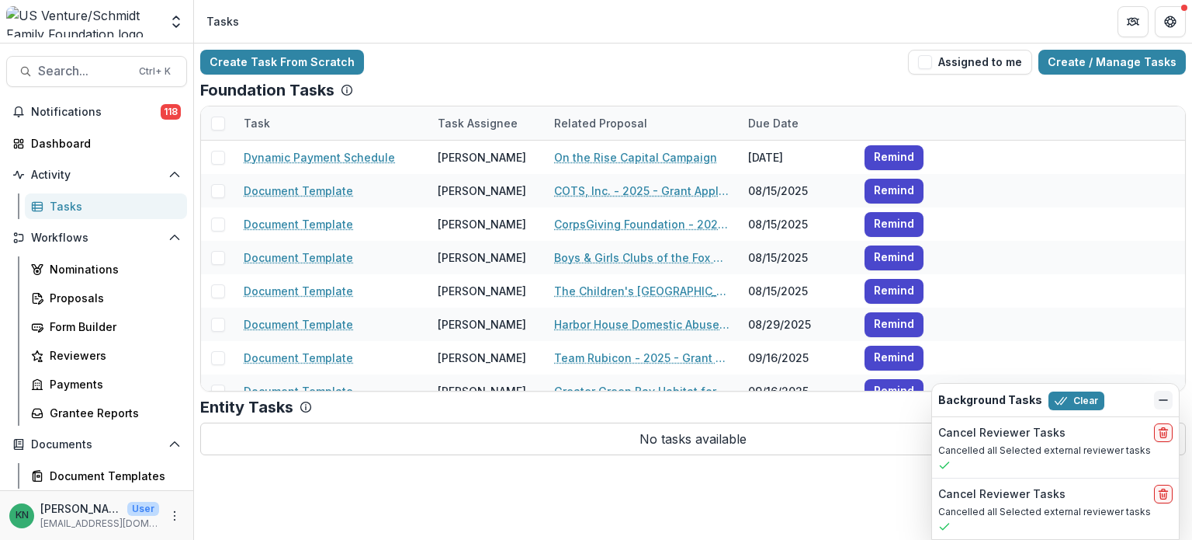
click at [1158, 397] on icon "Dismiss" at bounding box center [1163, 400] width 12 height 12
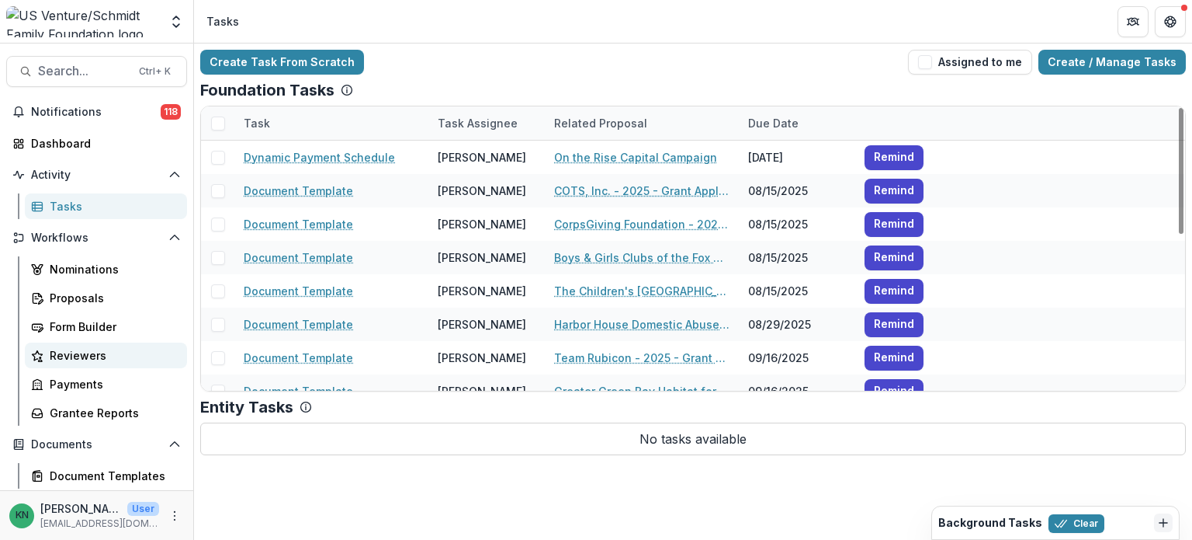
click at [62, 361] on div "Reviewers" at bounding box center [112, 355] width 125 height 16
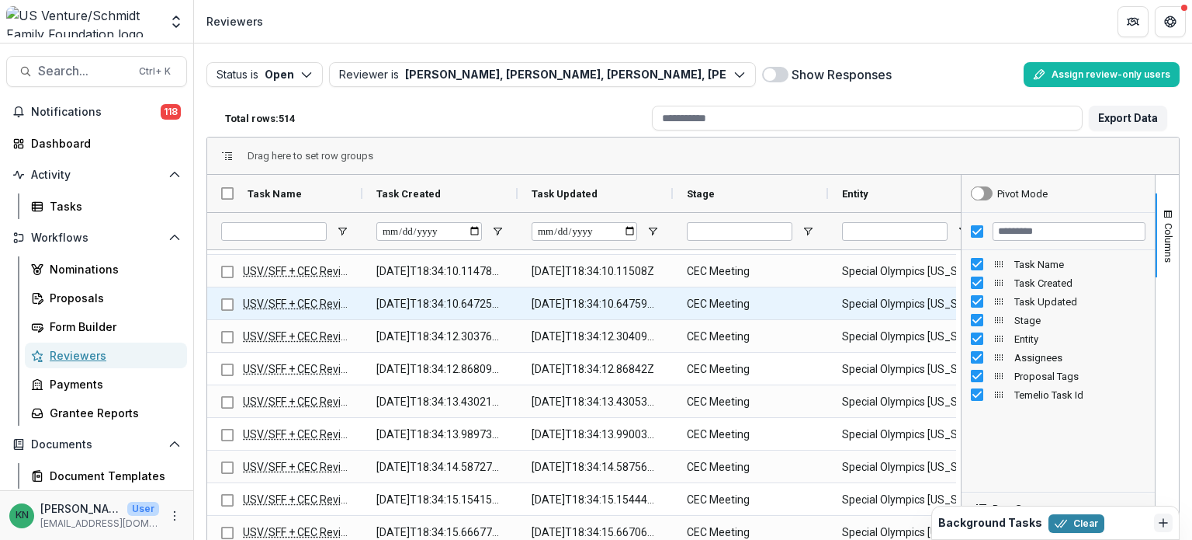
scroll to position [3375, 0]
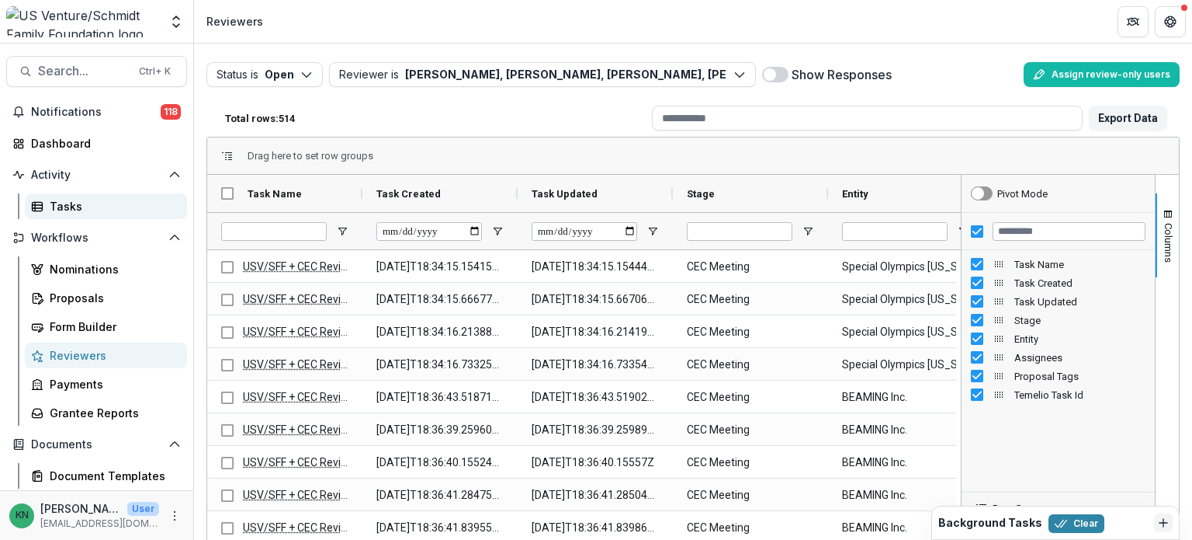
click at [71, 210] on div "Tasks" at bounding box center [112, 206] width 125 height 16
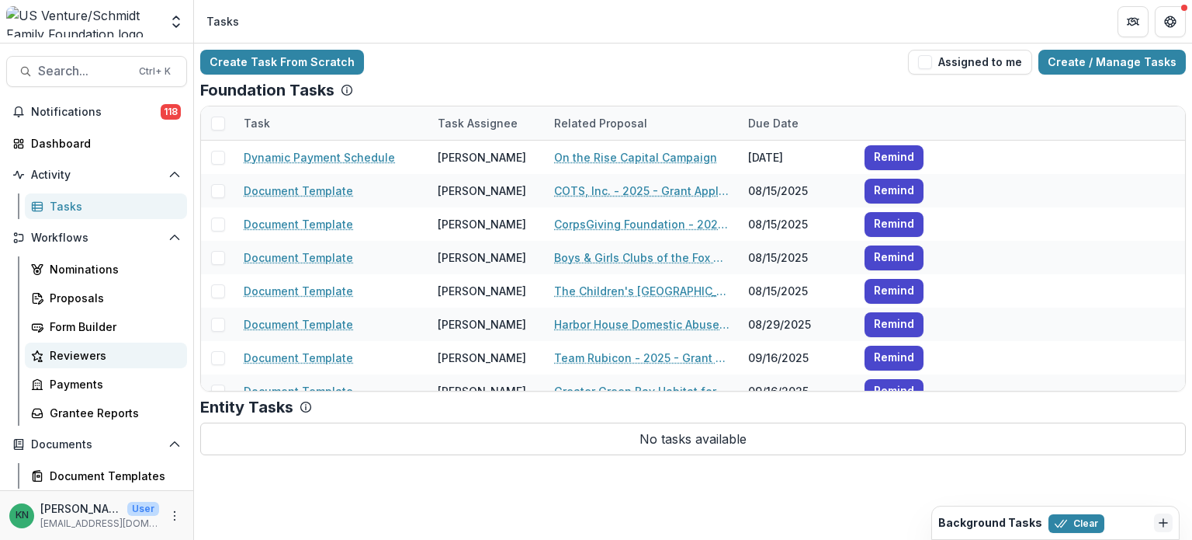
click at [68, 350] on div "Reviewers" at bounding box center [112, 355] width 125 height 16
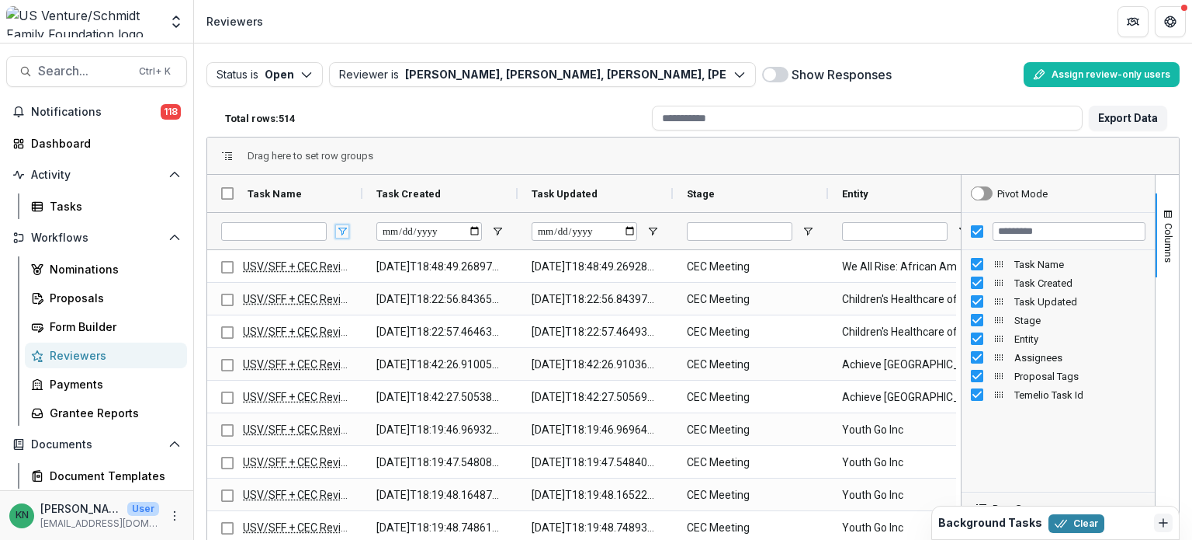
click at [340, 229] on span "Open Filter Menu" at bounding box center [342, 231] width 12 height 12
drag, startPoint x: 313, startPoint y: 206, endPoint x: 262, endPoint y: 200, distance: 51.5
click at [312, 206] on div "Task Name" at bounding box center [292, 193] width 88 height 29
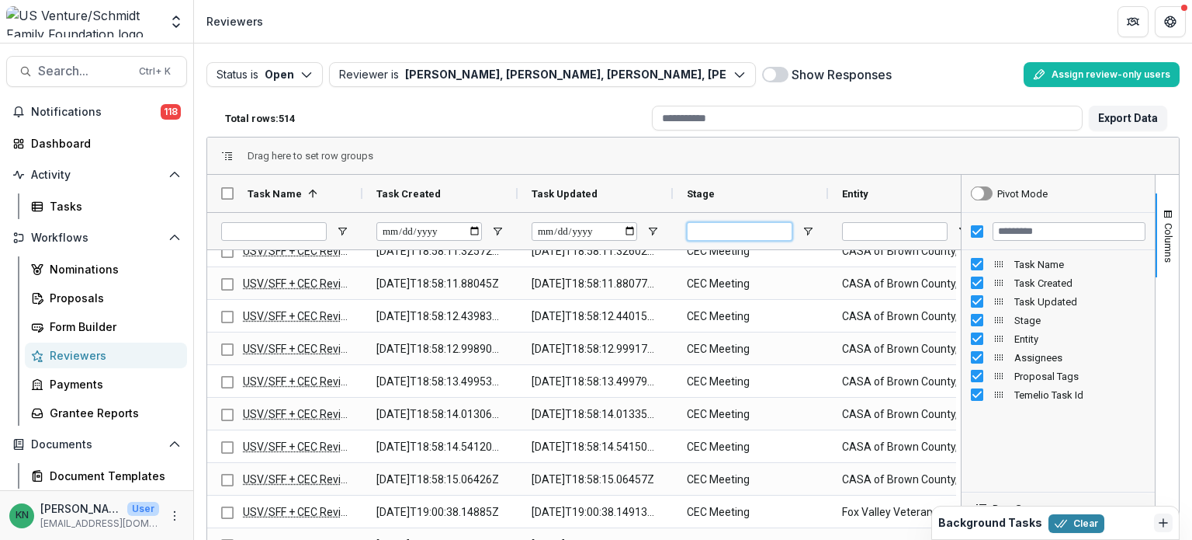
click at [711, 230] on input "Stage Filter Input" at bounding box center [740, 231] width 106 height 19
click at [807, 231] on span "Open Filter Menu" at bounding box center [808, 231] width 12 height 12
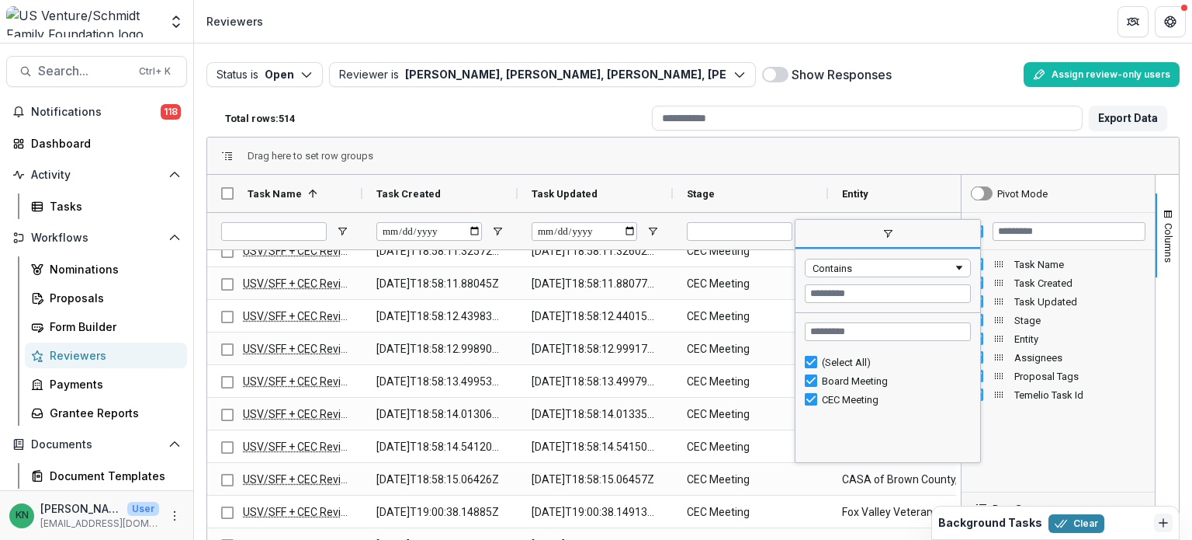
click at [807, 231] on span "filter" at bounding box center [888, 234] width 185 height 28
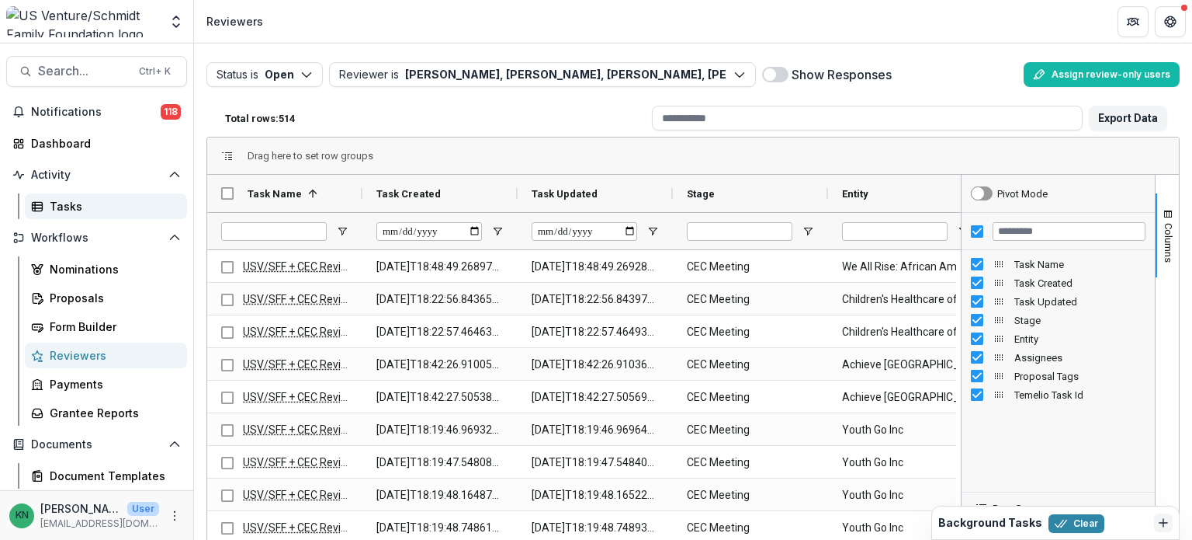
click at [60, 198] on div "Tasks" at bounding box center [112, 206] width 125 height 16
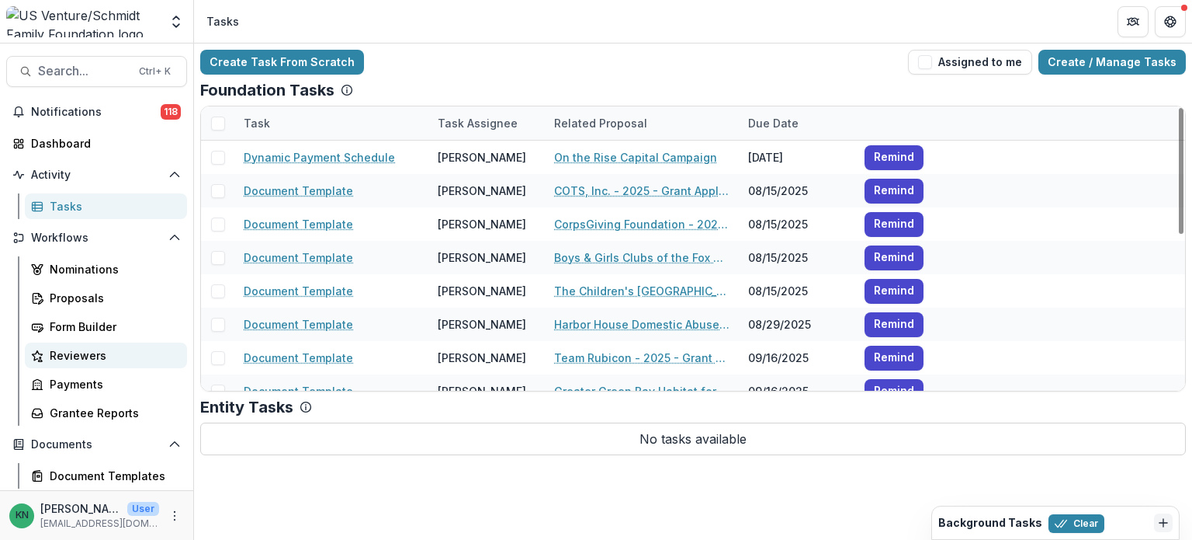
click at [87, 354] on div "Reviewers" at bounding box center [112, 355] width 125 height 16
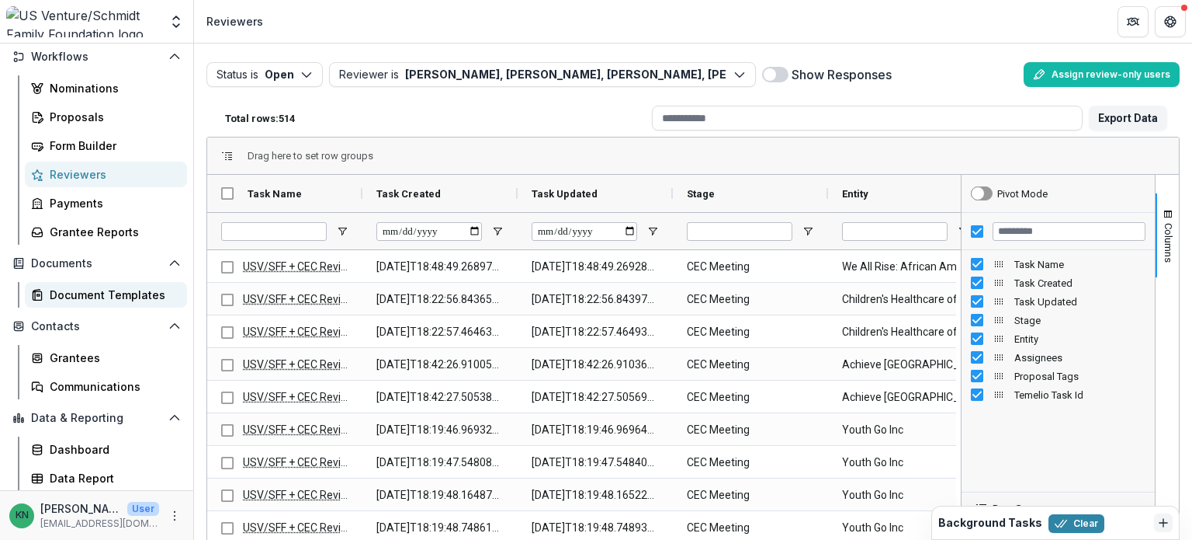
click at [106, 291] on div "Document Templates" at bounding box center [112, 294] width 125 height 16
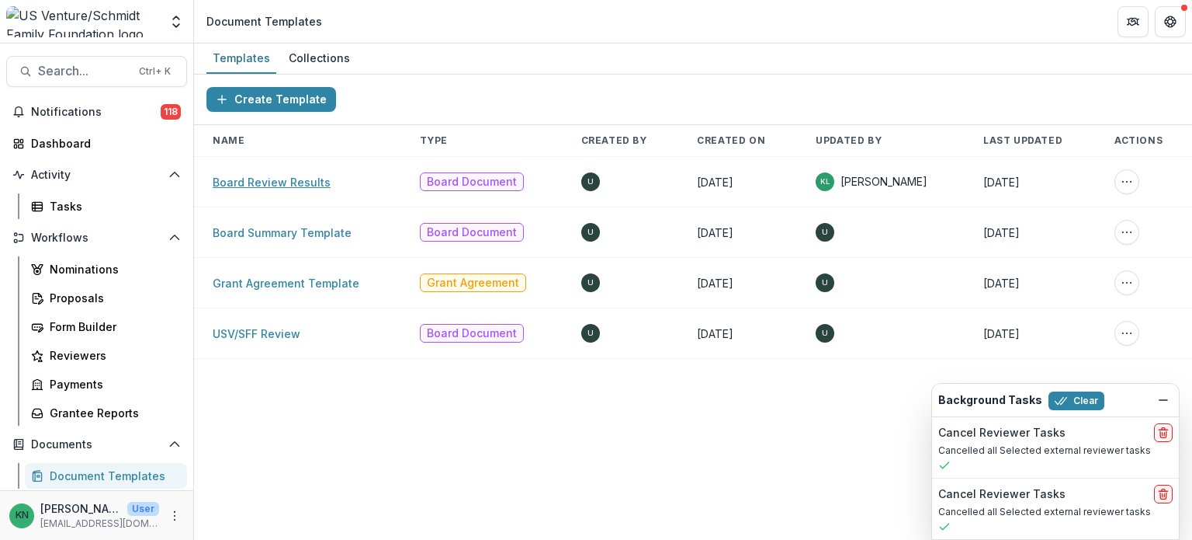
click at [258, 182] on link "Board Review Results" at bounding box center [272, 181] width 118 height 13
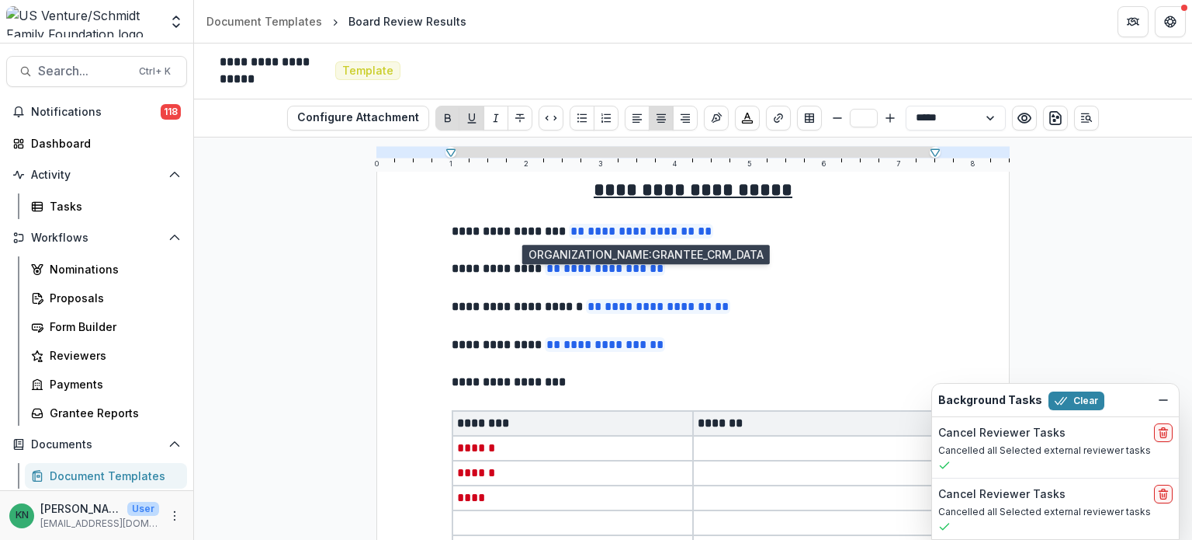
click at [637, 229] on span "**********" at bounding box center [641, 231] width 144 height 15
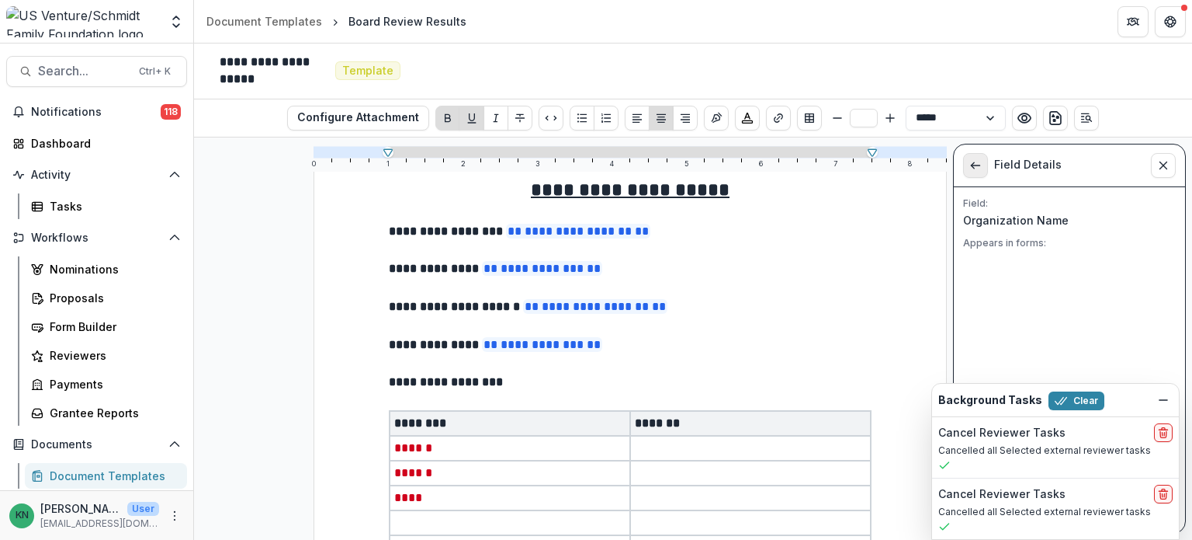
click at [986, 166] on button "View List" at bounding box center [975, 165] width 25 height 25
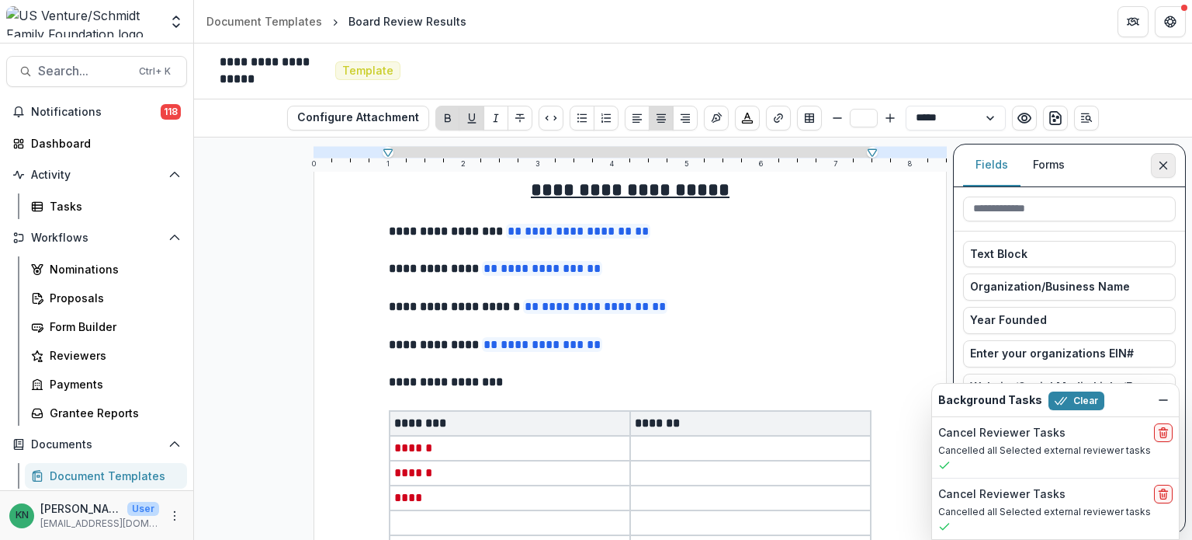
click at [1173, 167] on button "Close sidebar" at bounding box center [1163, 165] width 25 height 25
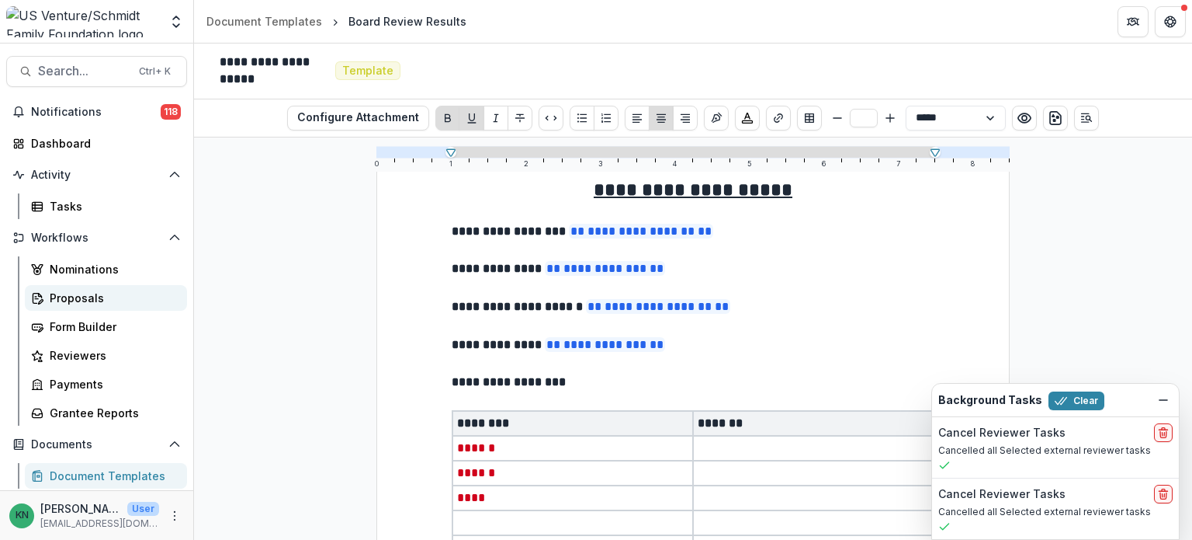
click at [78, 293] on div "Proposals" at bounding box center [112, 298] width 125 height 16
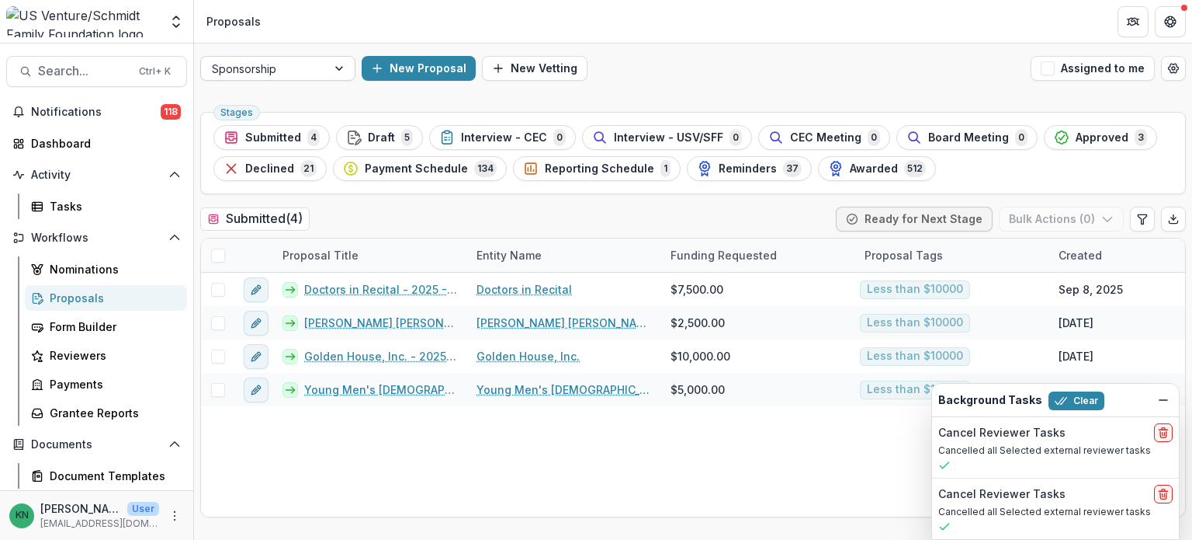
click at [345, 70] on div at bounding box center [341, 68] width 28 height 23
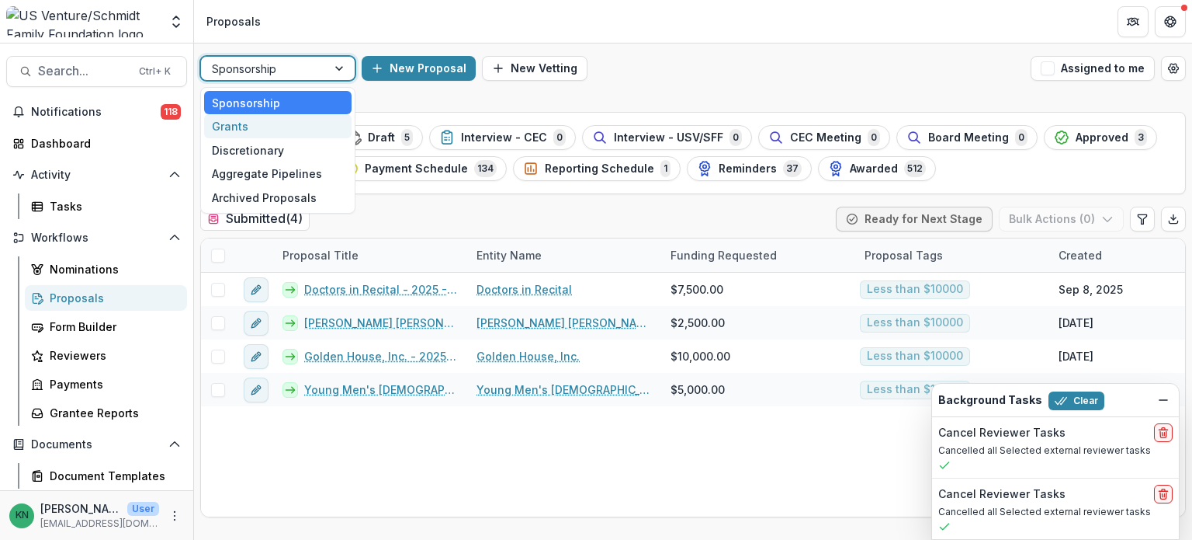
click at [238, 127] on div "Grants" at bounding box center [277, 126] width 147 height 24
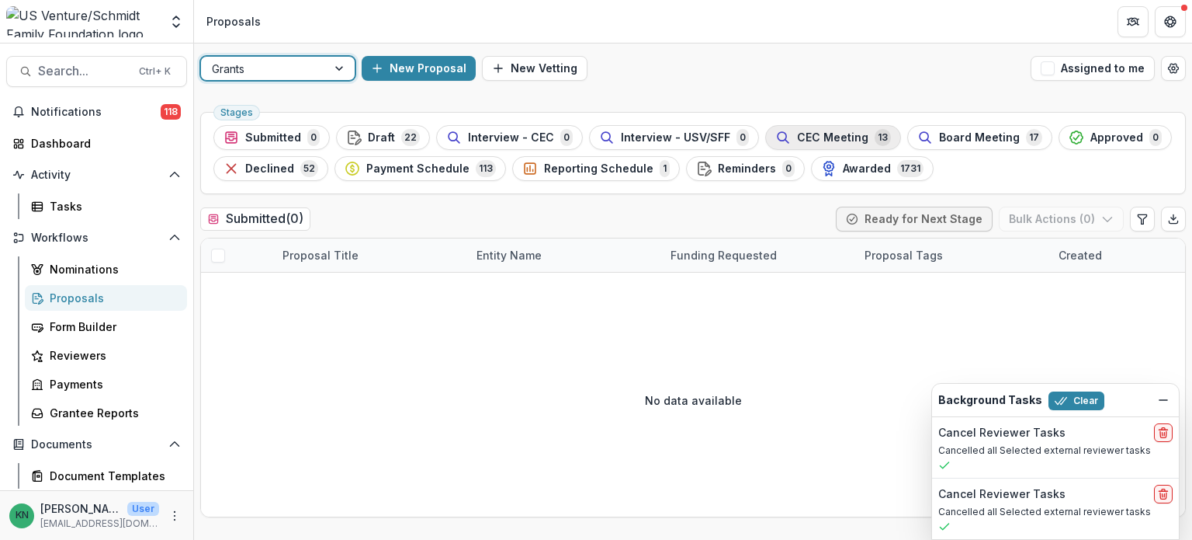
click at [807, 134] on span "CEC Meeting" at bounding box center [832, 137] width 71 height 13
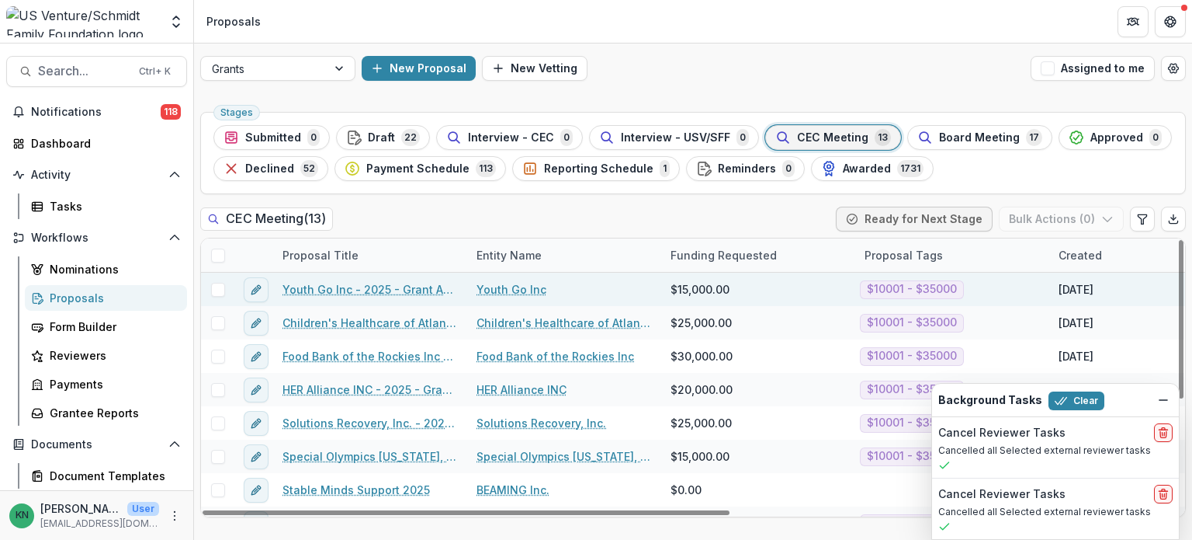
click at [326, 290] on link "Youth Go Inc - 2025 - Grant Application" at bounding box center [370, 289] width 175 height 16
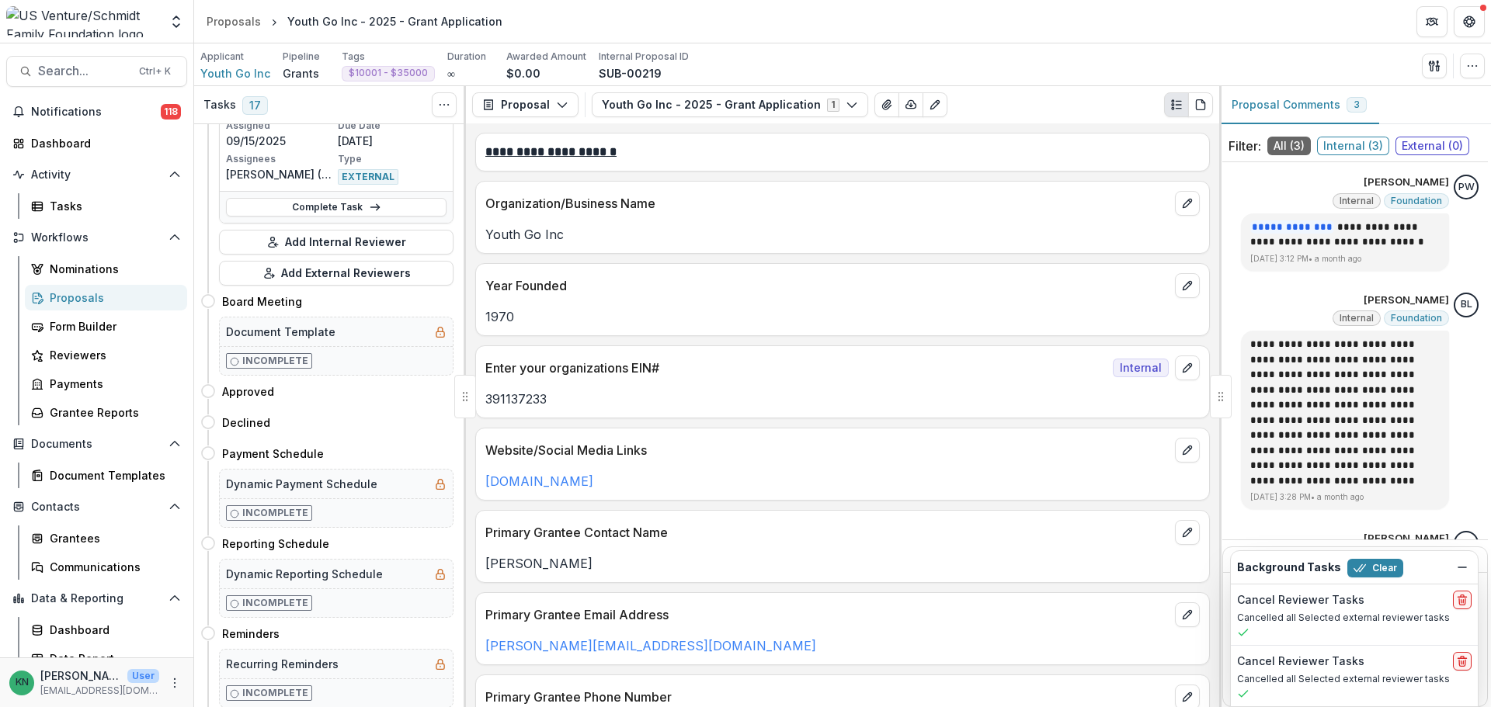
click at [89, 301] on div "Proposals" at bounding box center [112, 298] width 125 height 16
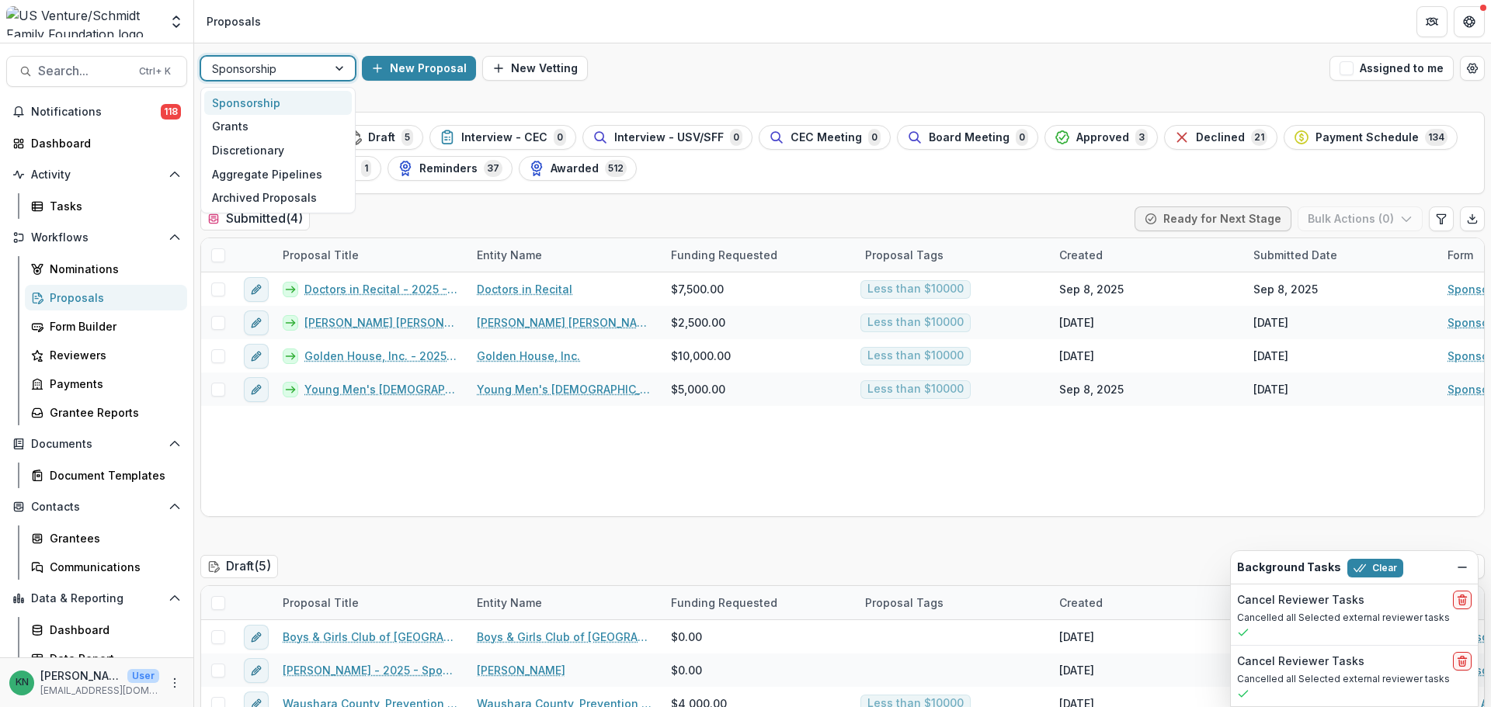
click at [339, 66] on div at bounding box center [341, 68] width 28 height 23
click at [259, 130] on div "Grants" at bounding box center [277, 127] width 147 height 24
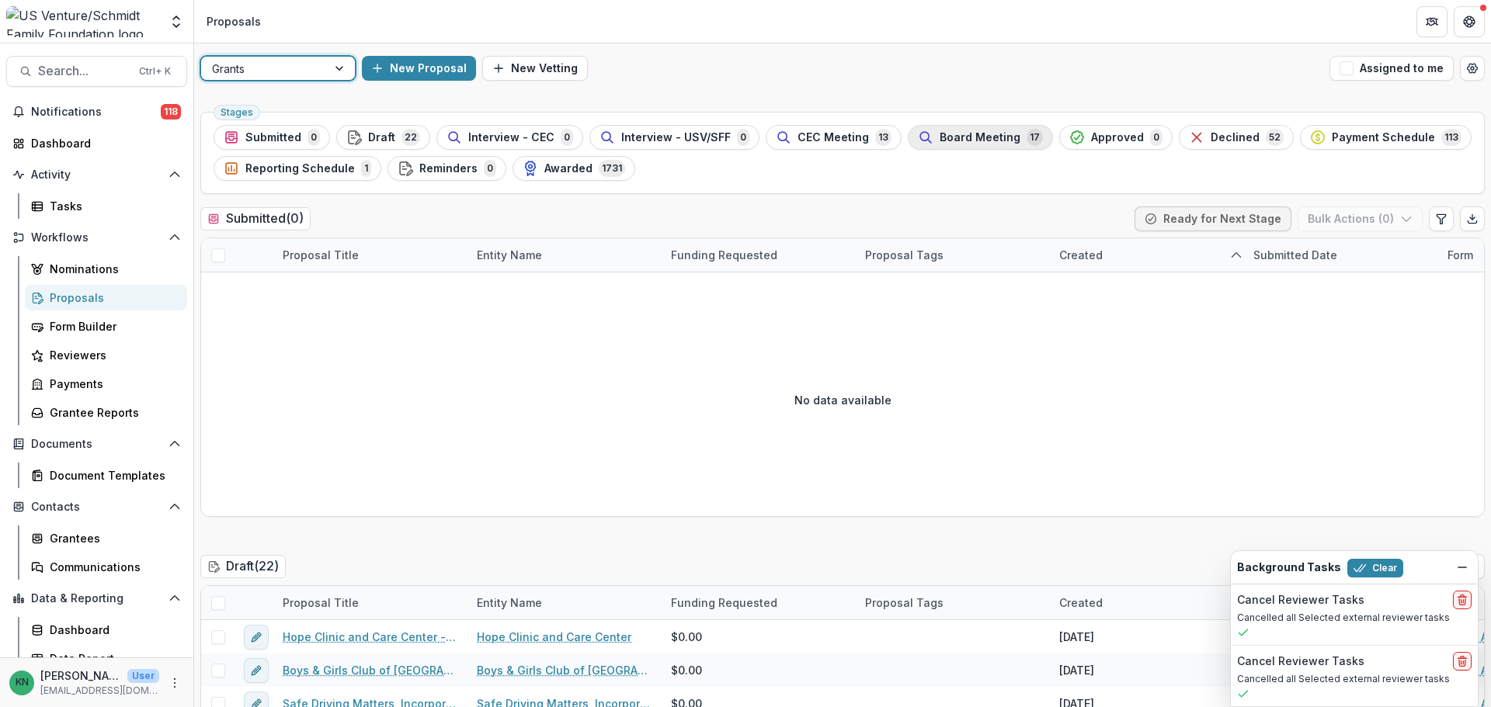
click at [970, 135] on span "Board Meeting" at bounding box center [979, 137] width 81 height 13
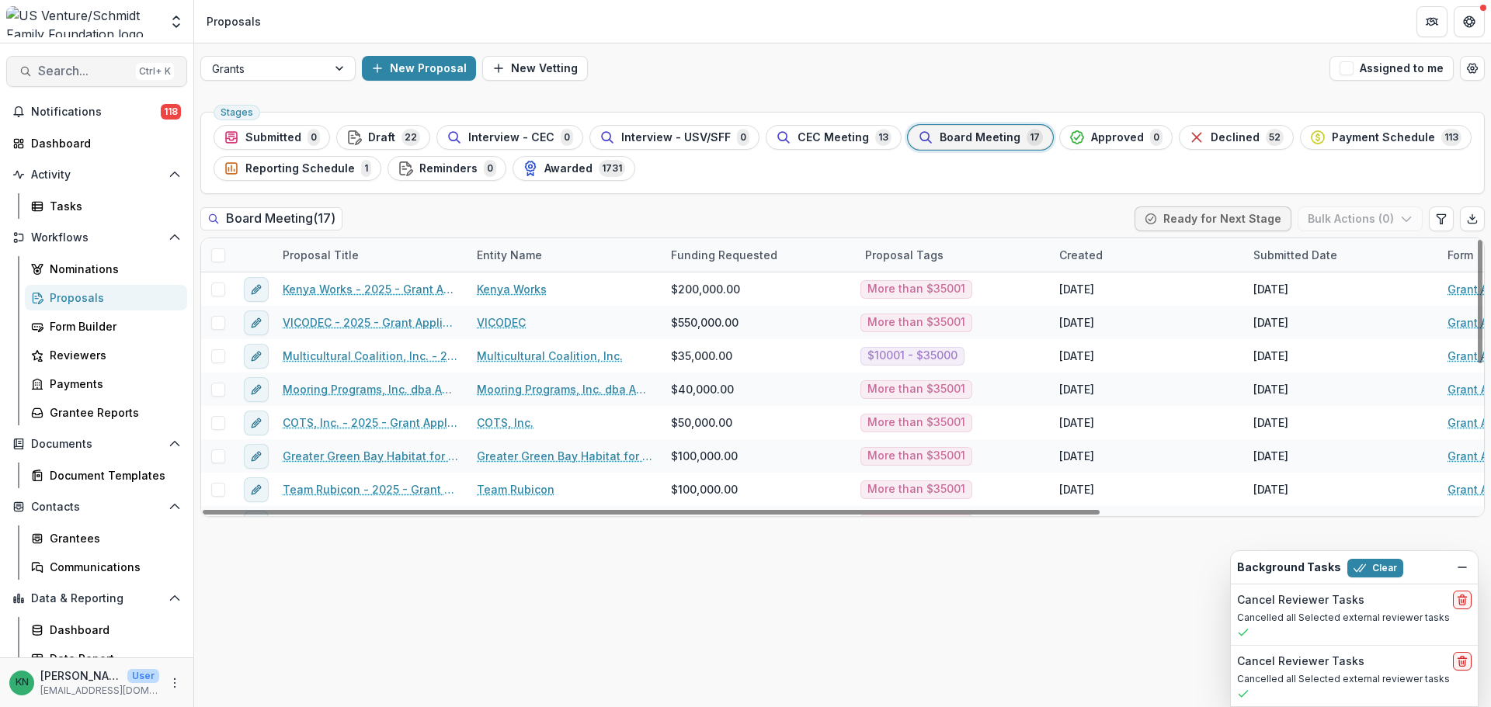
click at [61, 74] on span "Search..." at bounding box center [84, 71] width 92 height 15
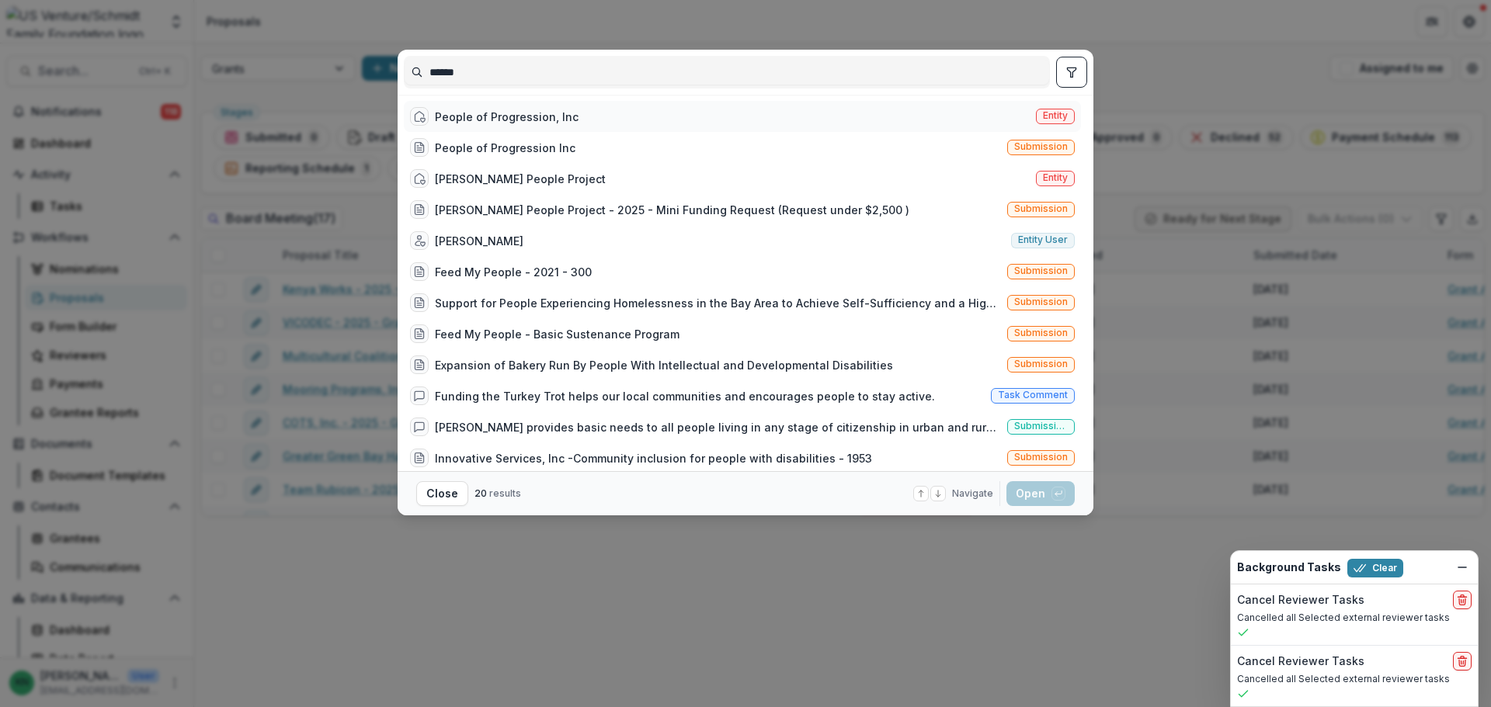
type input "******"
click at [714, 116] on div "People of Progression, Inc Entity" at bounding box center [742, 116] width 677 height 31
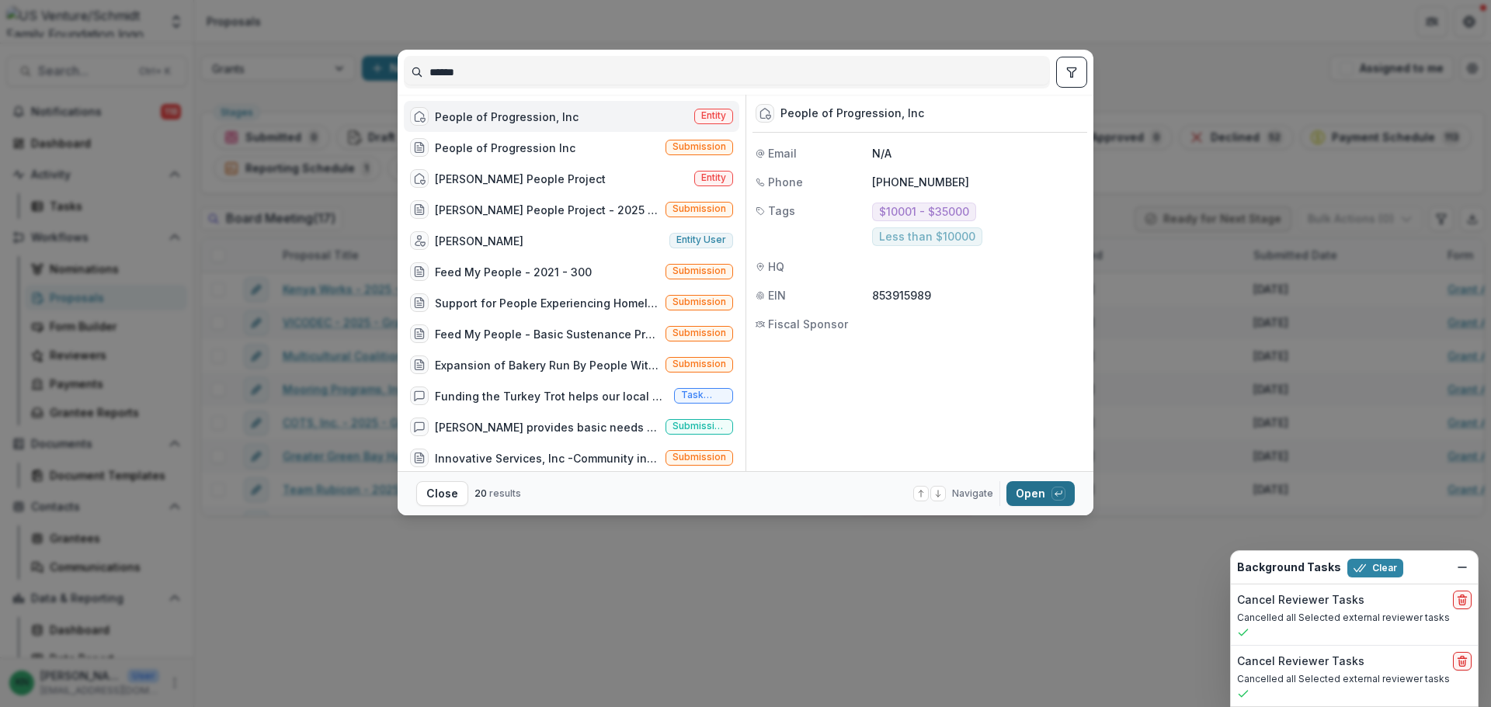
click at [1026, 490] on button "Open with enter key" at bounding box center [1040, 493] width 68 height 25
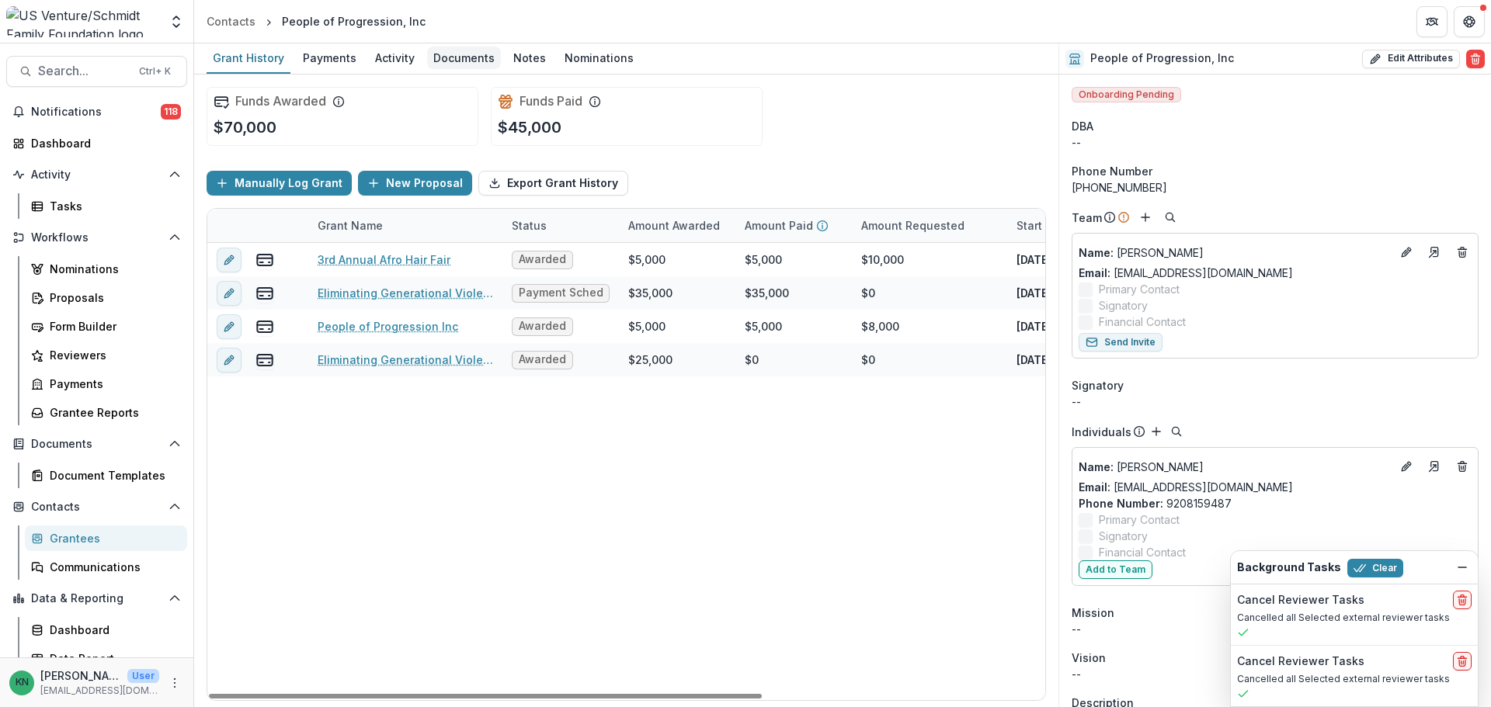
click at [457, 53] on div "Documents" at bounding box center [464, 58] width 74 height 23
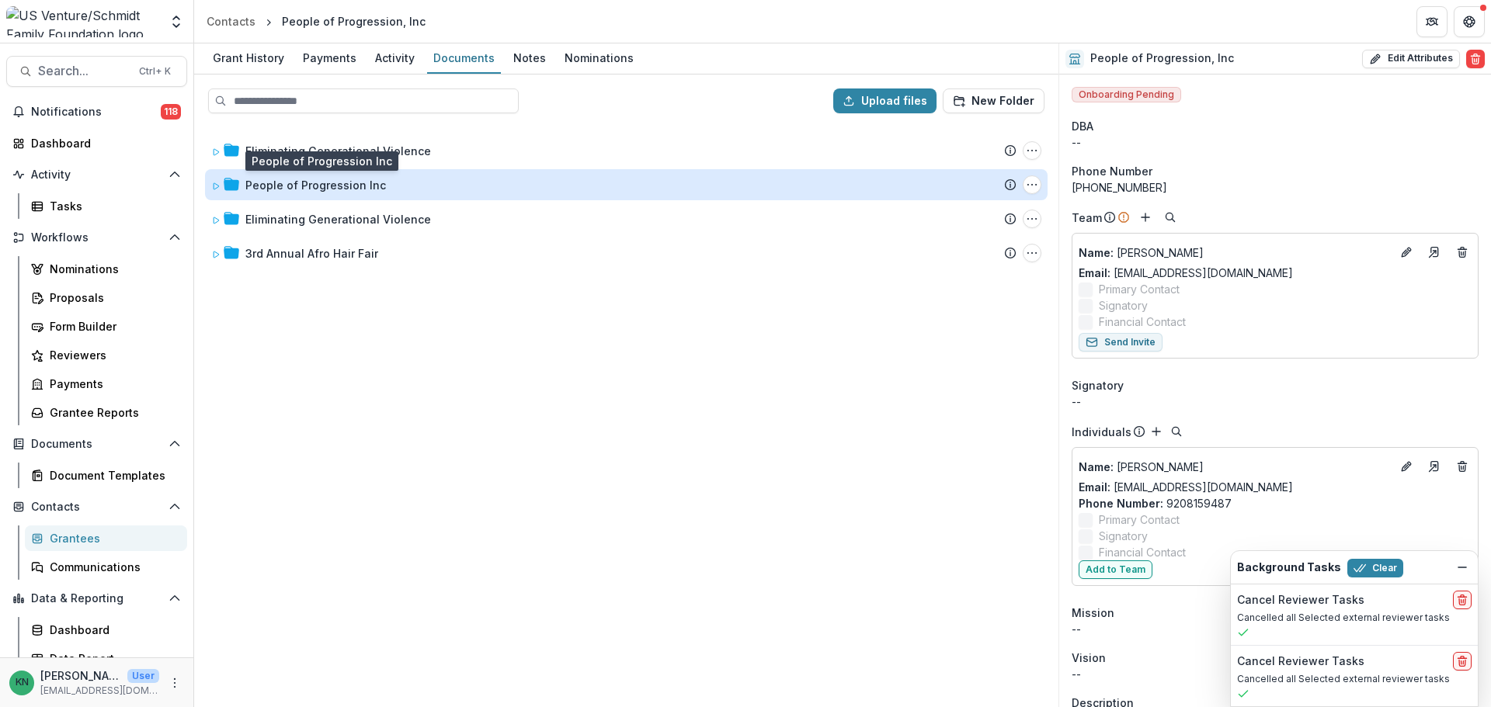
click at [307, 184] on div "People of Progression Inc" at bounding box center [315, 185] width 141 height 16
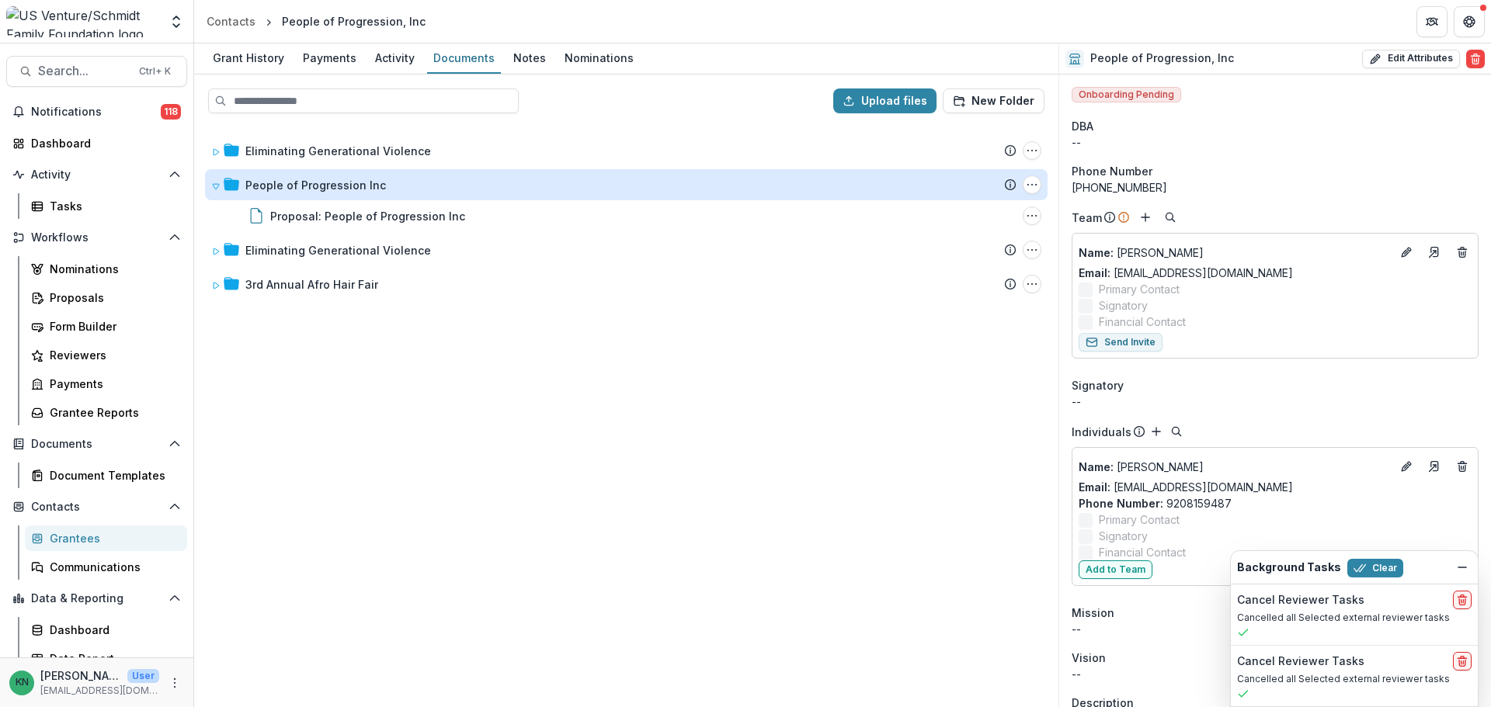
click at [307, 184] on div "People of Progression Inc" at bounding box center [315, 185] width 141 height 16
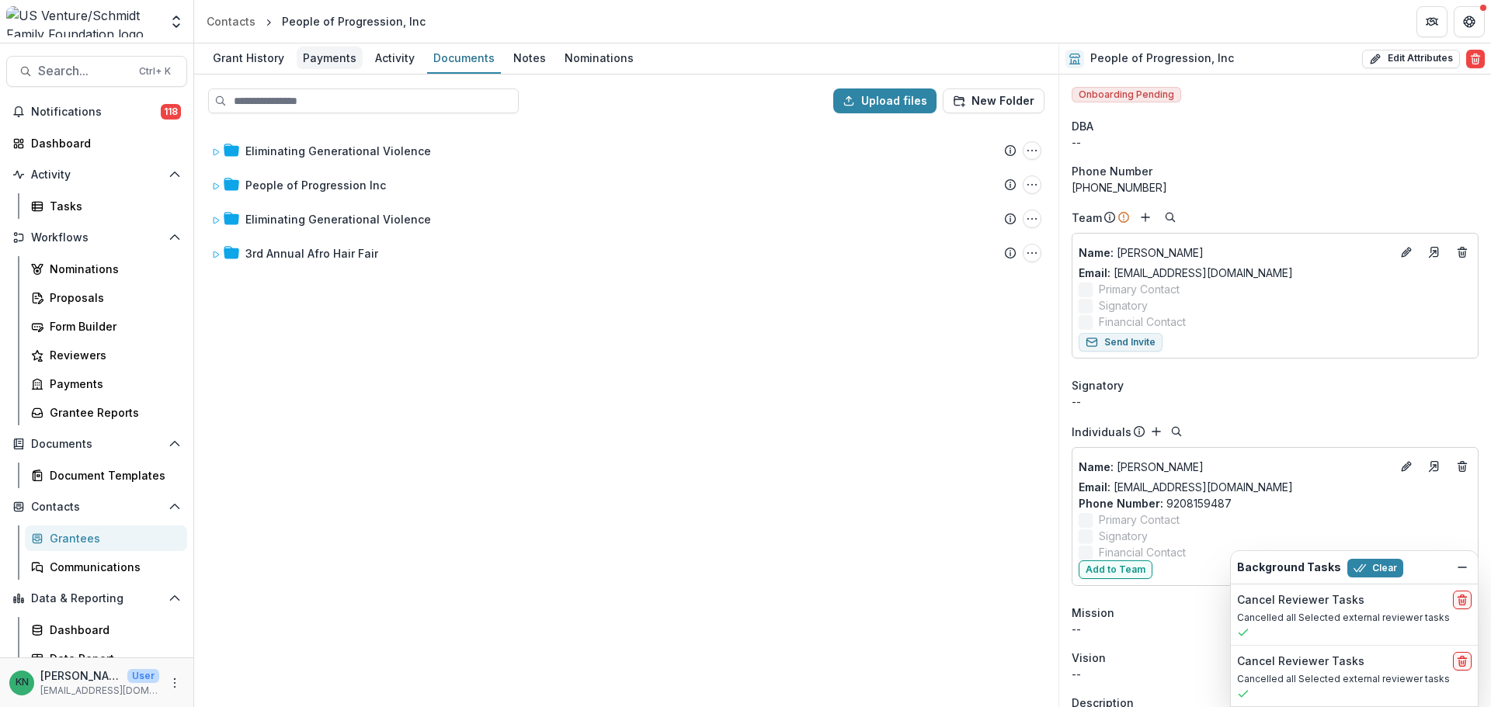
click at [338, 50] on div "Payments" at bounding box center [330, 58] width 66 height 23
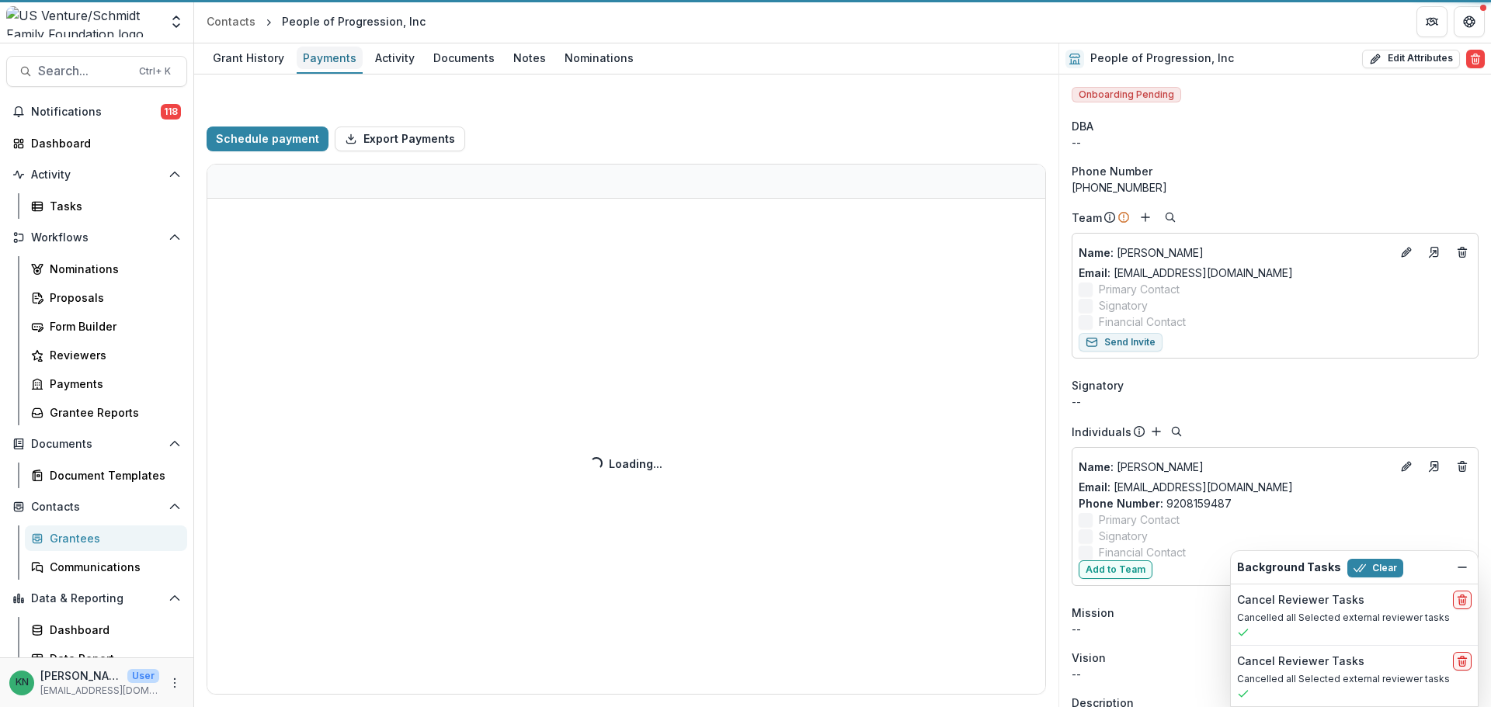
select select "****"
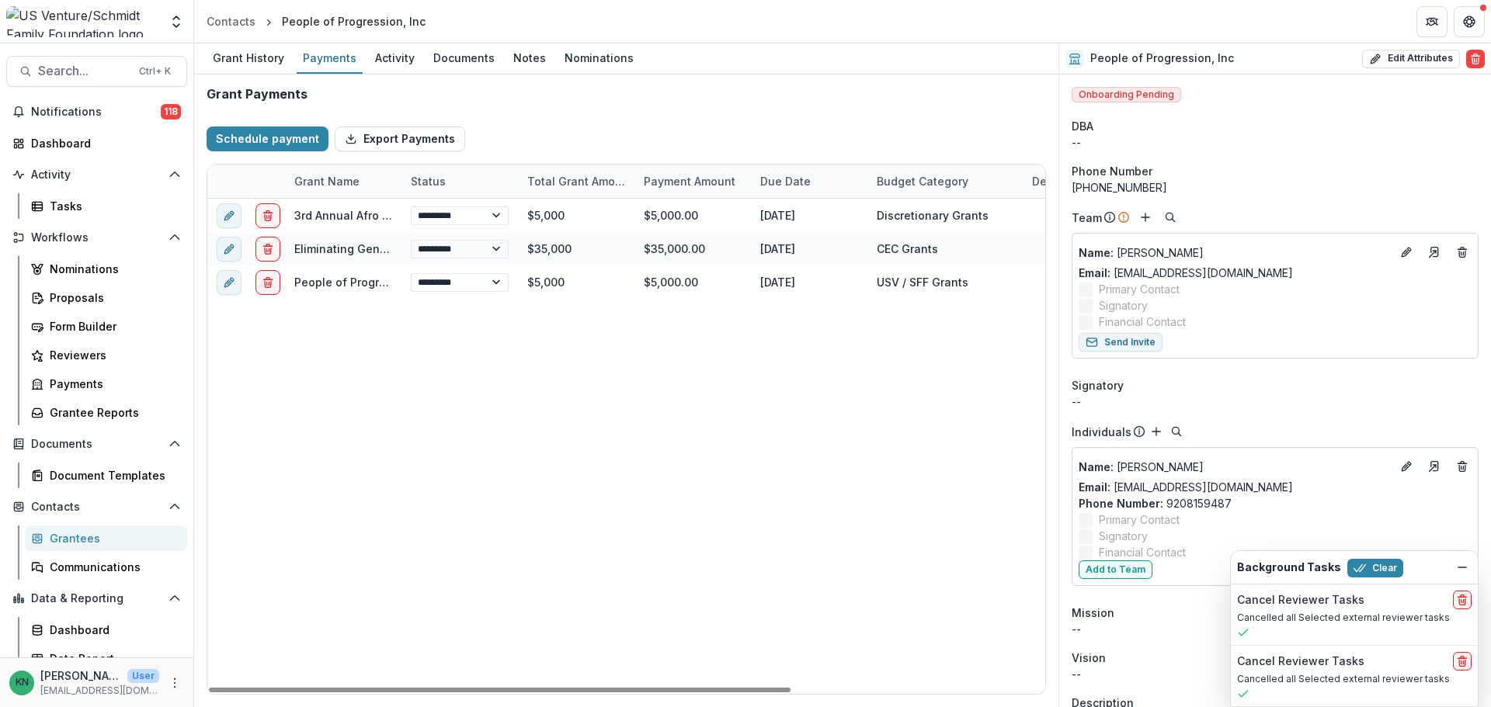
drag, startPoint x: 675, startPoint y: 690, endPoint x: 614, endPoint y: 700, distance: 62.2
click at [630, 539] on div at bounding box center [499, 690] width 581 height 5
click at [468, 57] on div "Documents" at bounding box center [464, 58] width 74 height 23
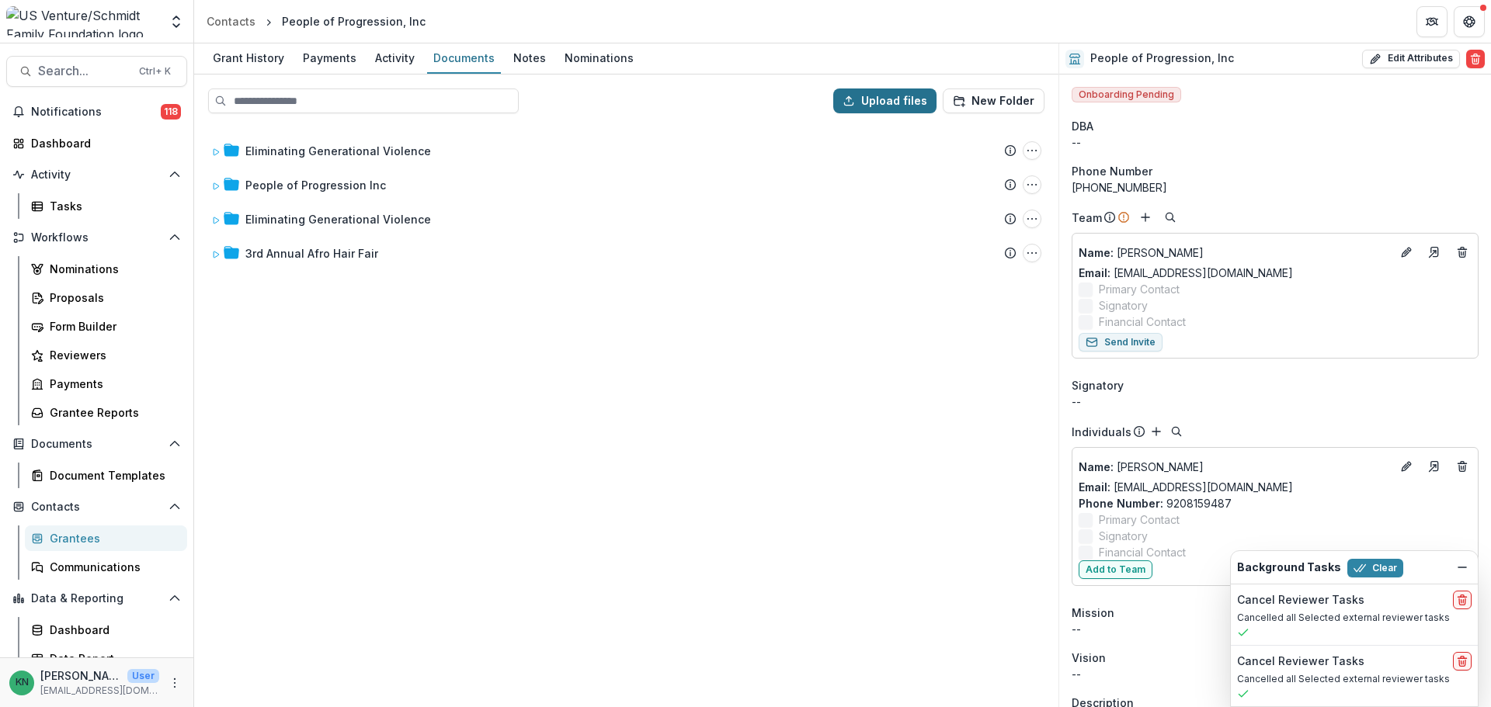
click at [899, 102] on button "Upload files" at bounding box center [884, 100] width 103 height 25
type input "**********"
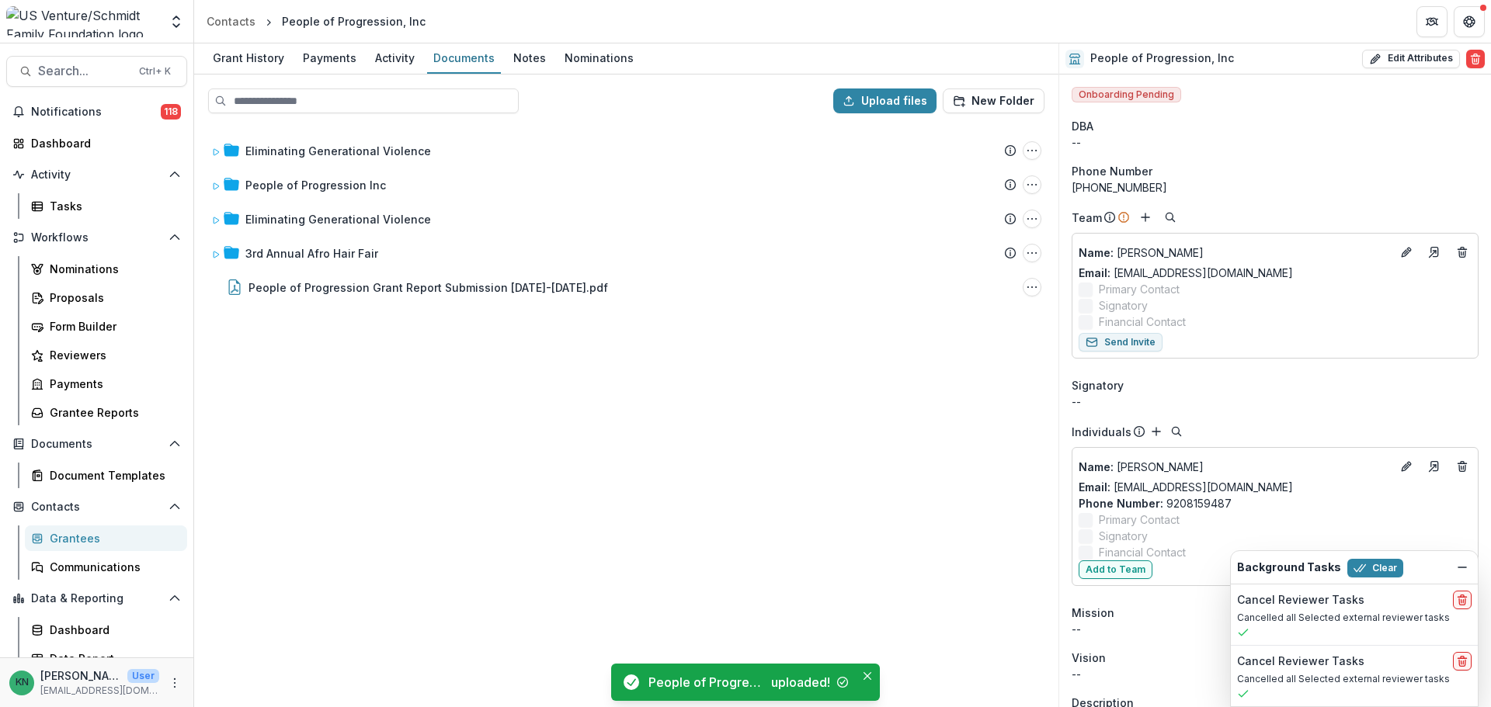
click at [456, 383] on div "Eliminating Generational Violence Submission Temelio Proposal Attached proposal…" at bounding box center [626, 416] width 861 height 580
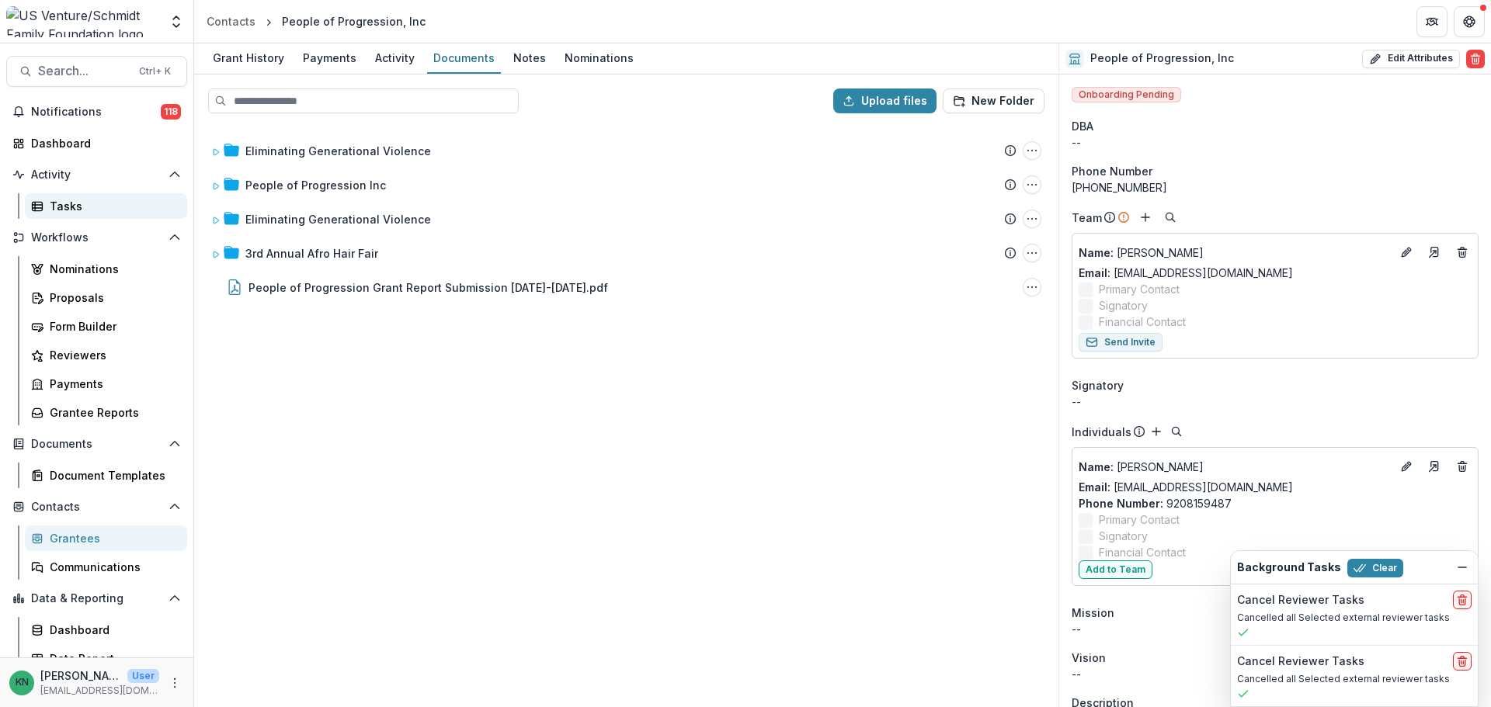
click at [68, 202] on div "Tasks" at bounding box center [112, 206] width 125 height 16
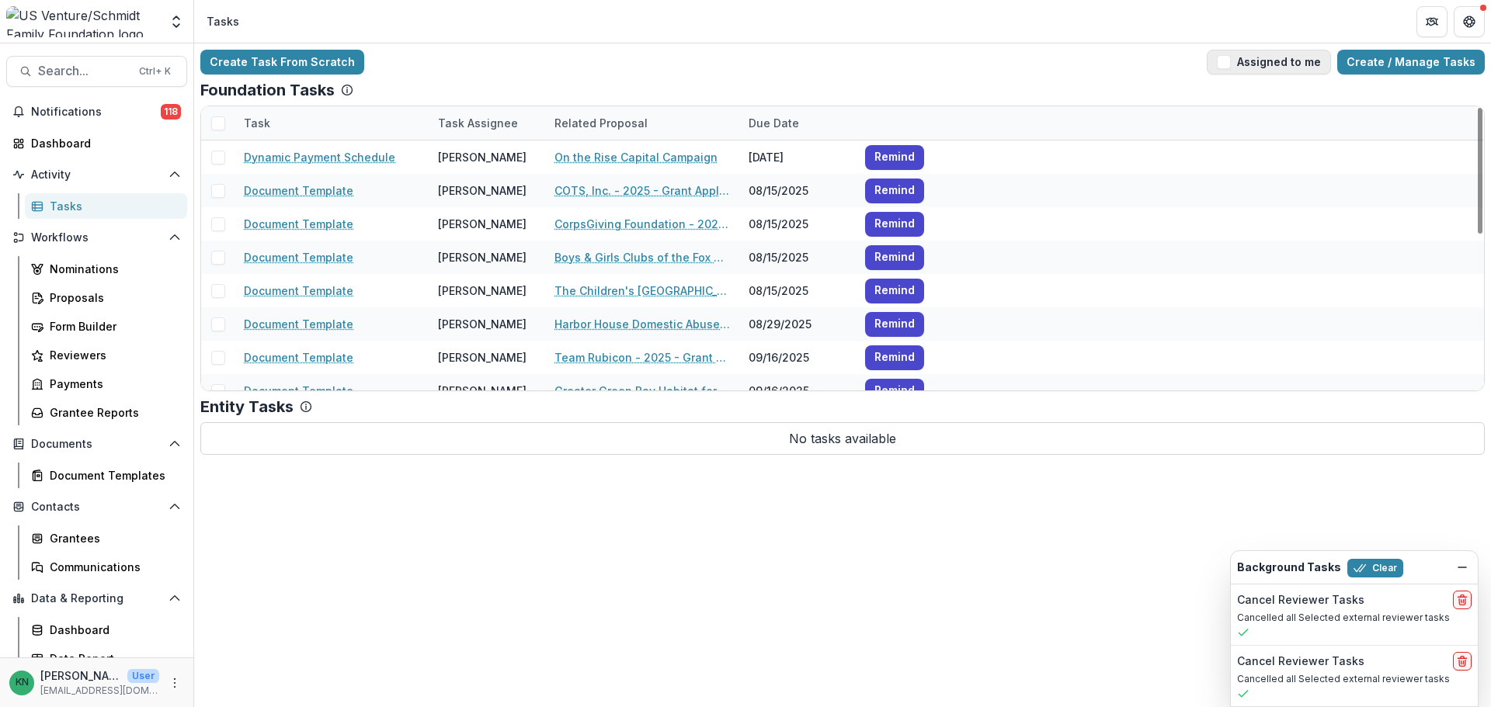
click at [1192, 61] on span "button" at bounding box center [1223, 62] width 14 height 14
click at [1192, 57] on span "button" at bounding box center [1223, 62] width 14 height 14
click at [55, 172] on span "Activity" at bounding box center [96, 174] width 131 height 13
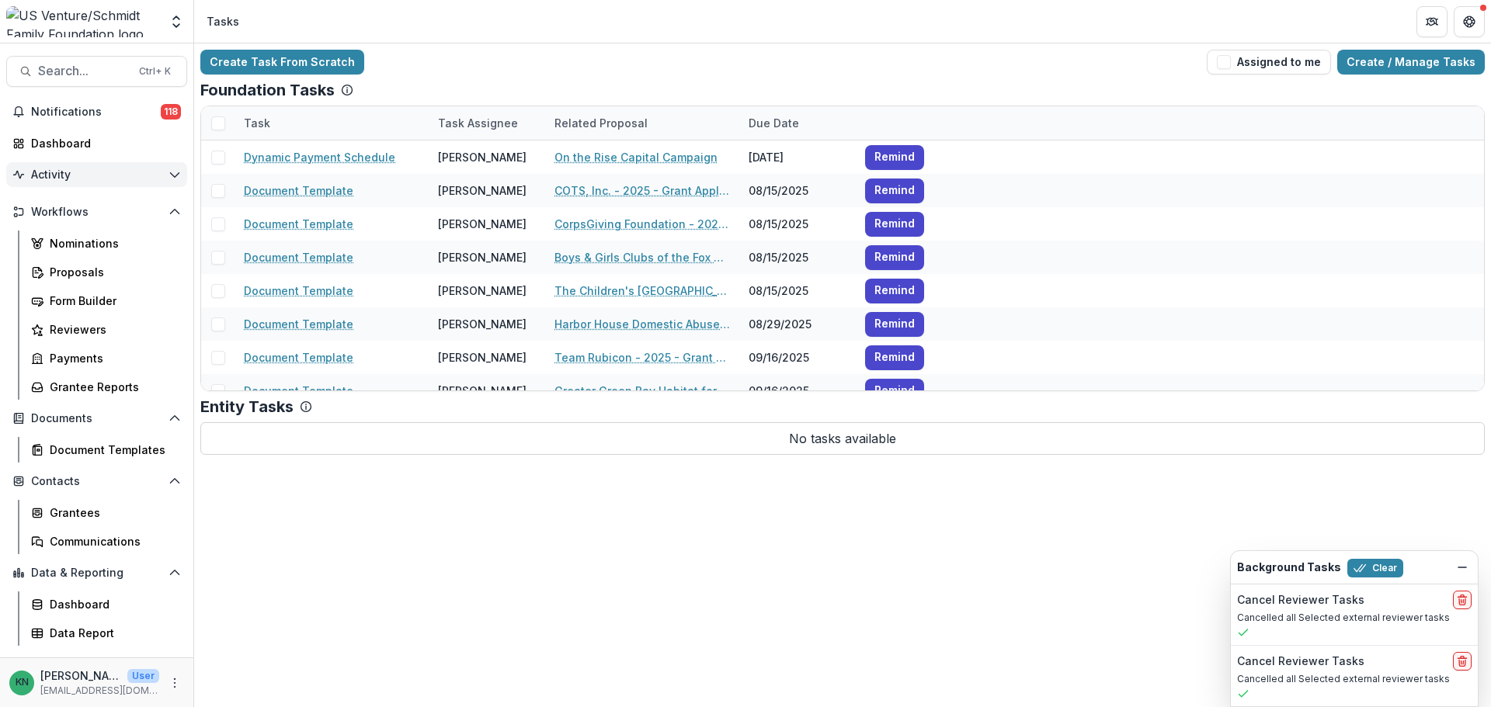
click at [55, 172] on span "Activity" at bounding box center [96, 174] width 131 height 13
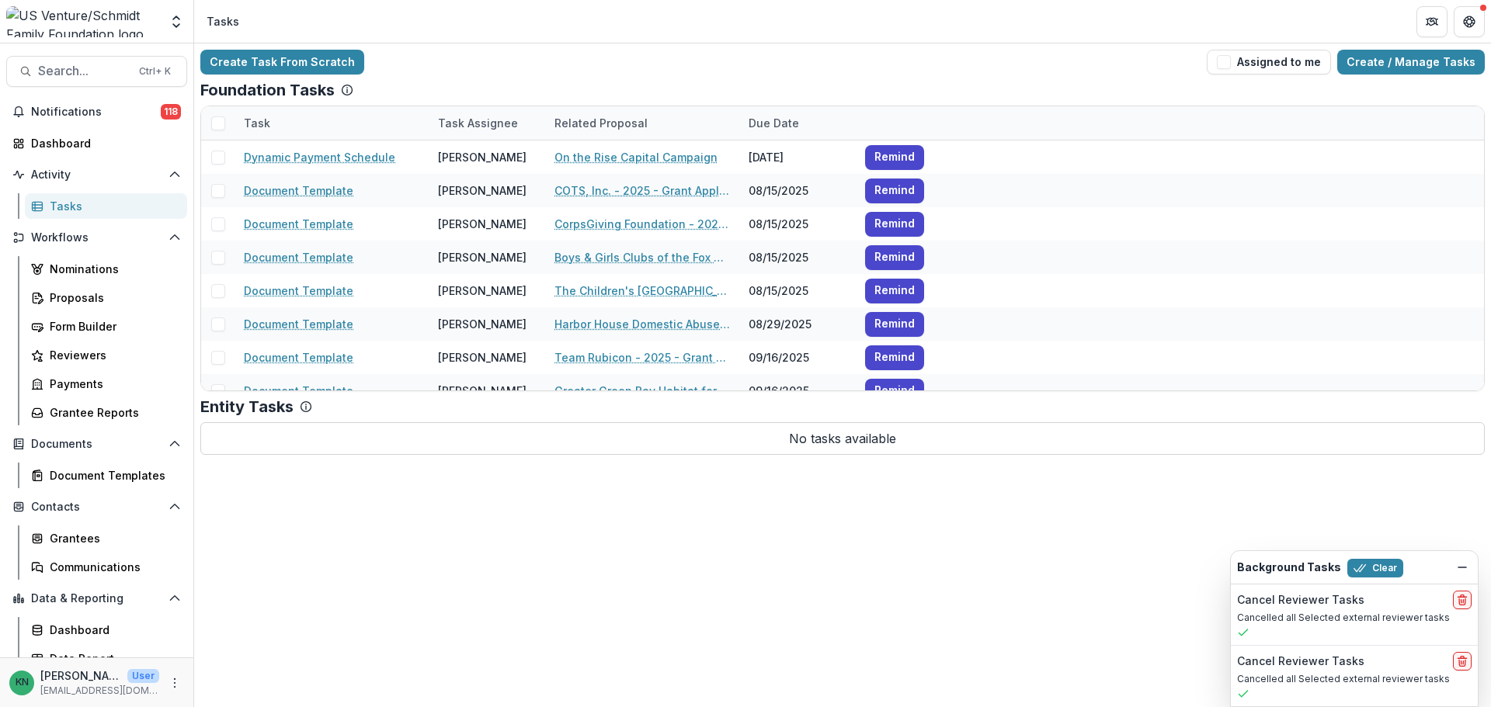
click at [36, 211] on icon at bounding box center [37, 206] width 12 height 12
click at [1192, 19] on button "Partners" at bounding box center [1431, 21] width 31 height 31
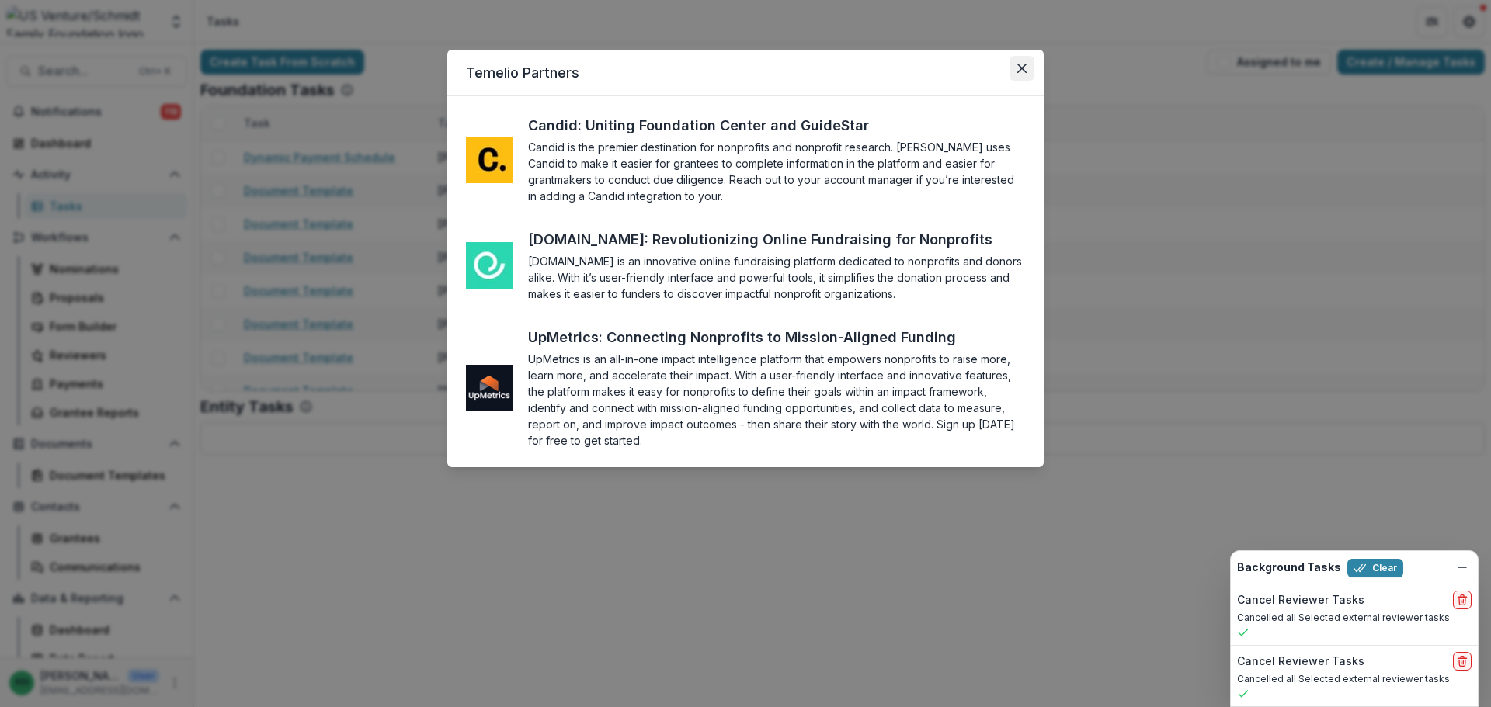
click at [1019, 70] on icon "Close" at bounding box center [1021, 68] width 9 height 9
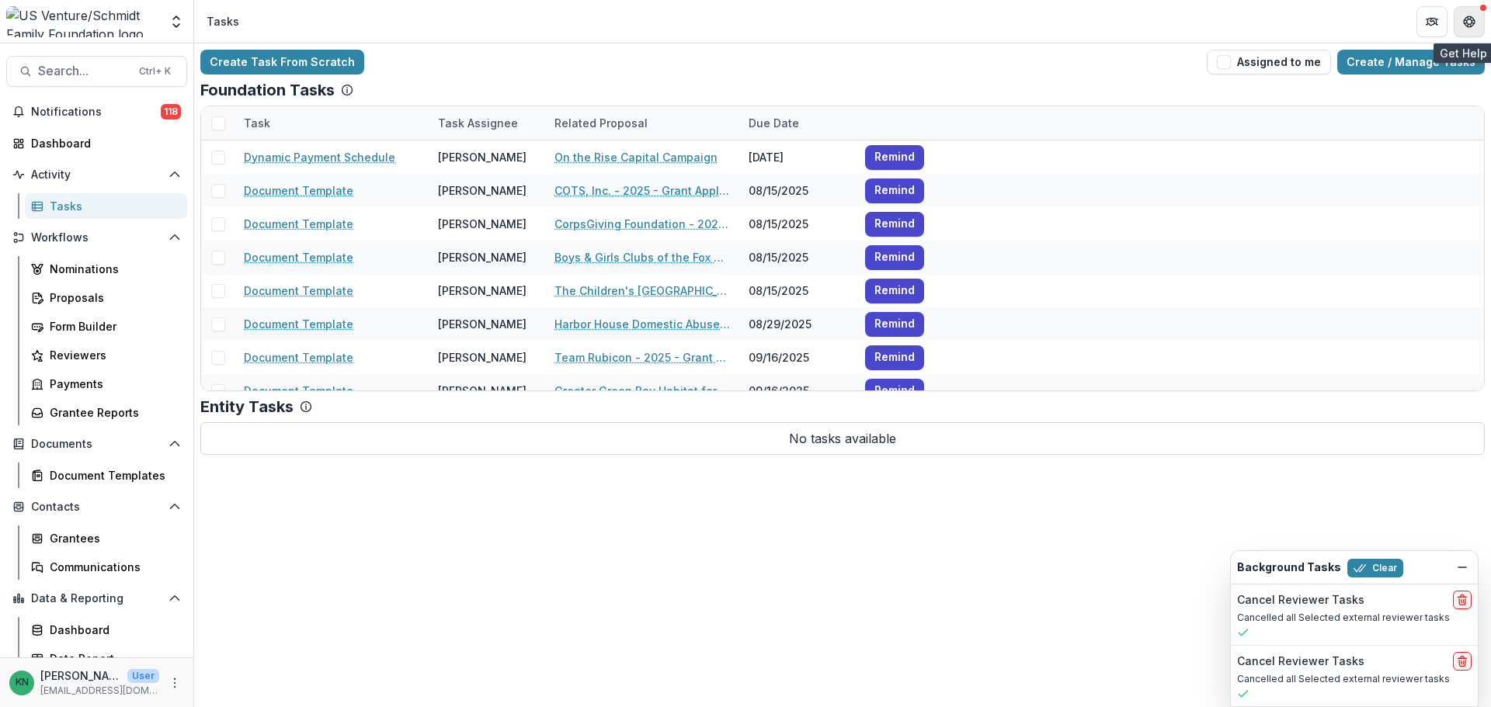
click at [1192, 22] on icon "Get Help" at bounding box center [1469, 22] width 12 height 12
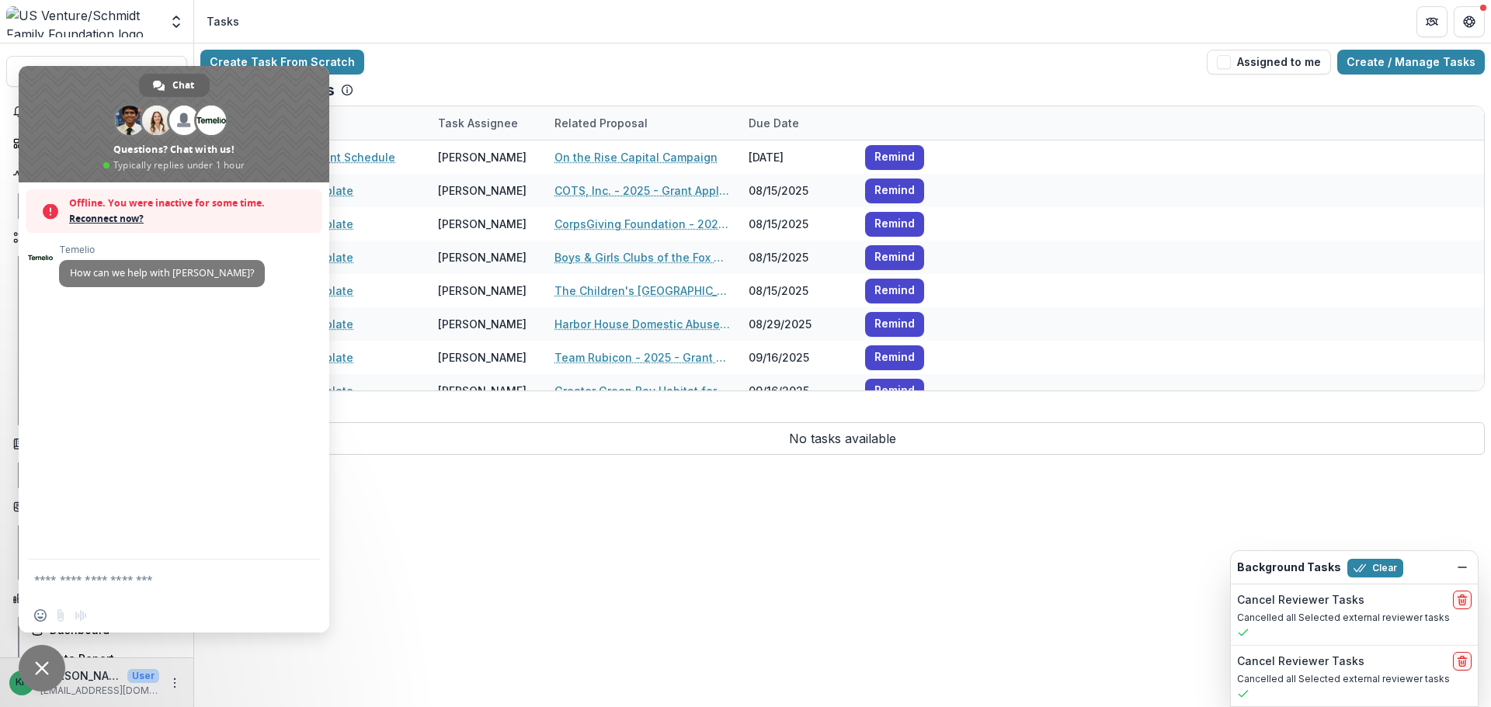
click at [1192, 21] on header "Tasks" at bounding box center [842, 21] width 1296 height 43
click at [467, 36] on header "Tasks" at bounding box center [842, 21] width 1296 height 43
click at [1192, 27] on icon "Get Help" at bounding box center [1469, 22] width 12 height 12
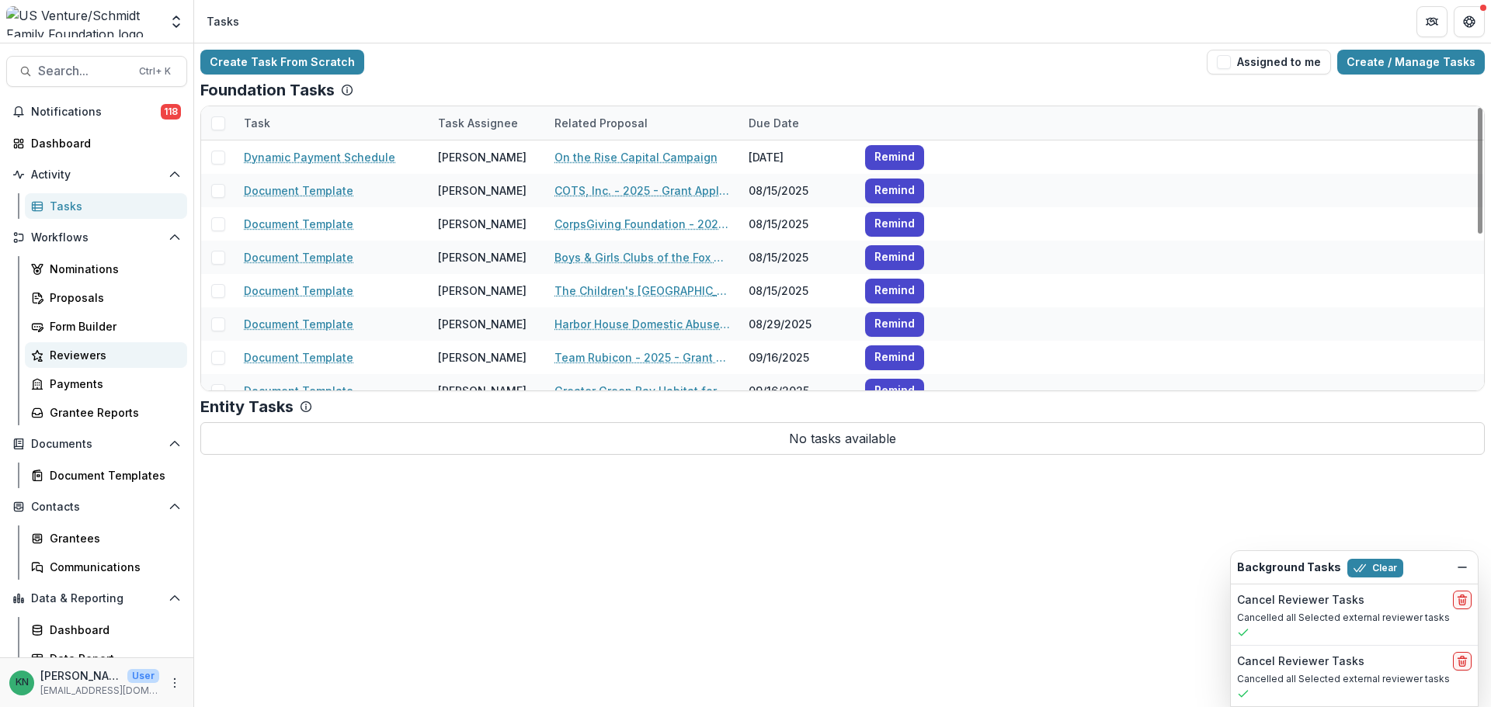
click at [58, 358] on div "Reviewers" at bounding box center [112, 355] width 125 height 16
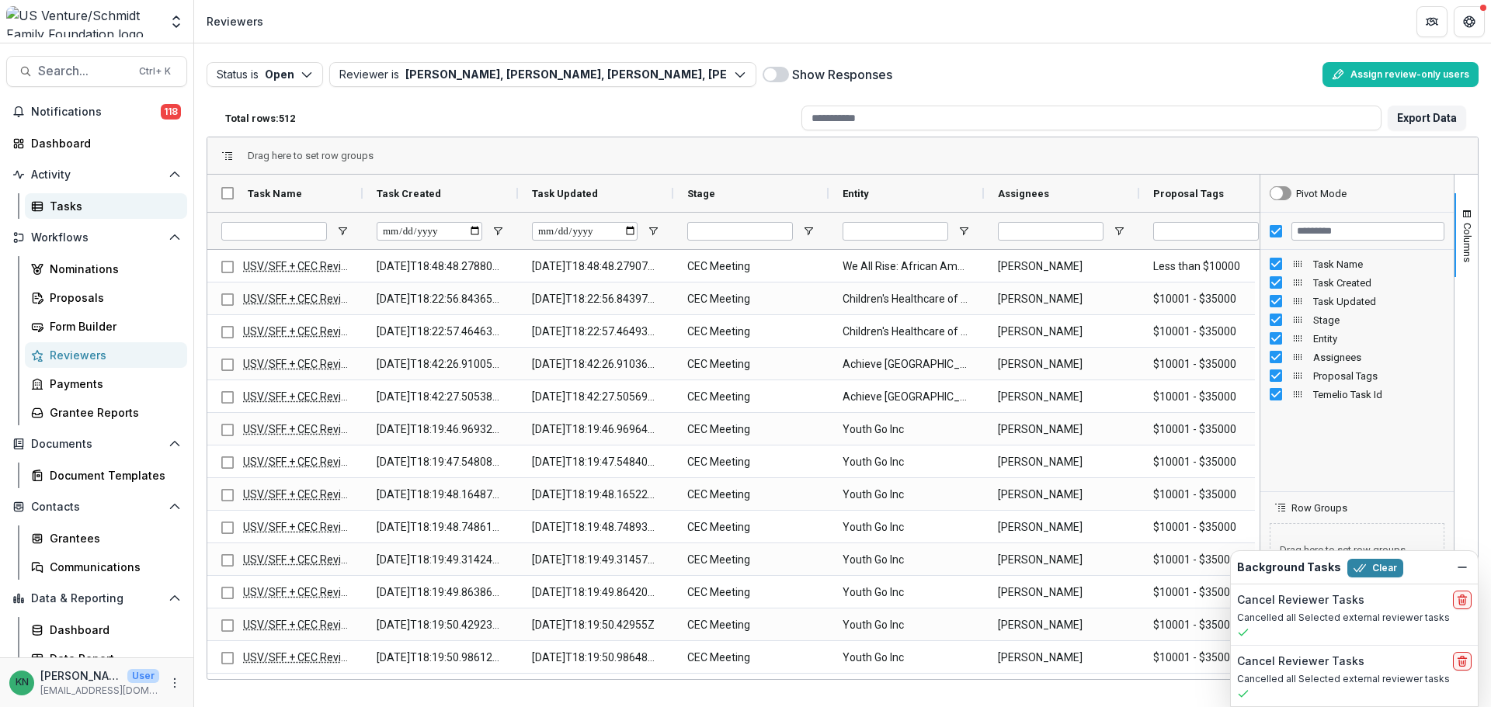
click at [53, 198] on div "Tasks" at bounding box center [112, 206] width 125 height 16
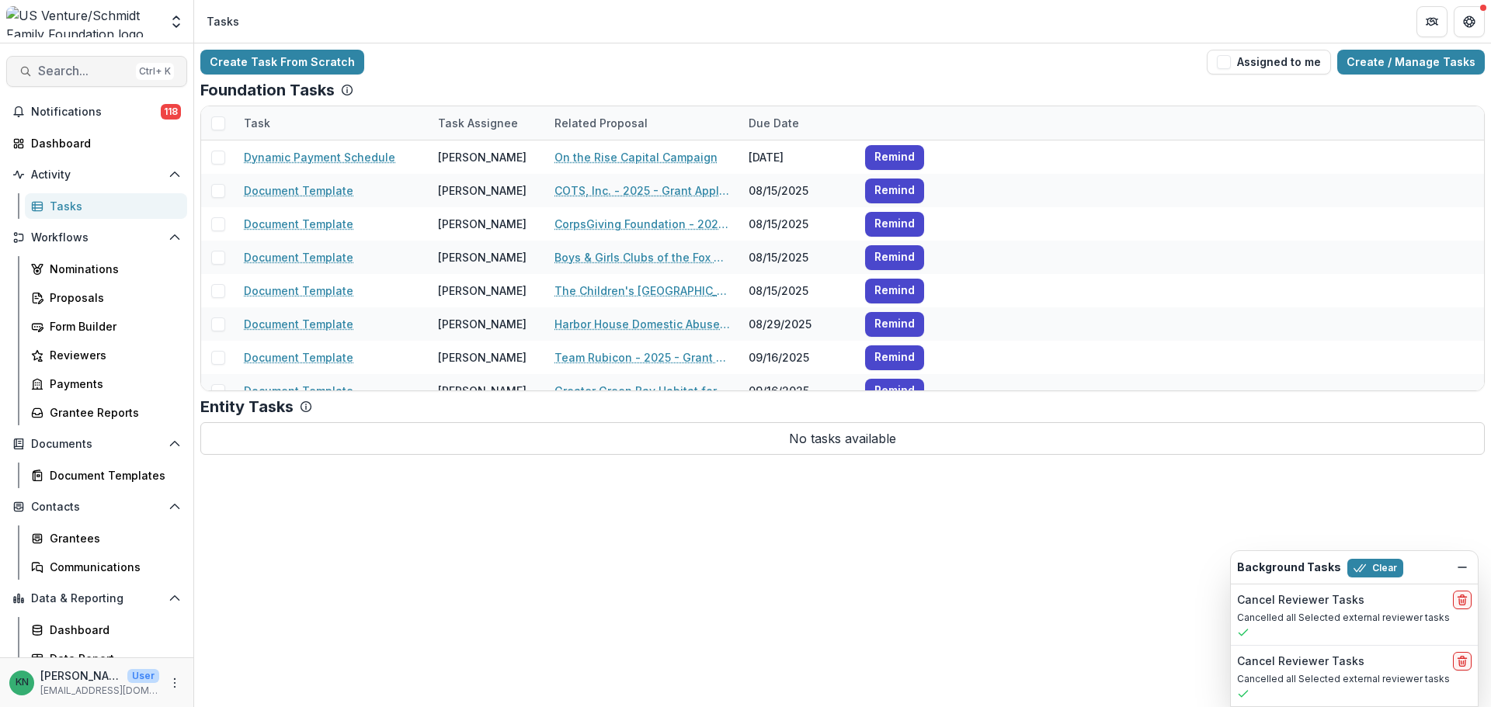
click at [50, 75] on span "Search..." at bounding box center [84, 71] width 92 height 15
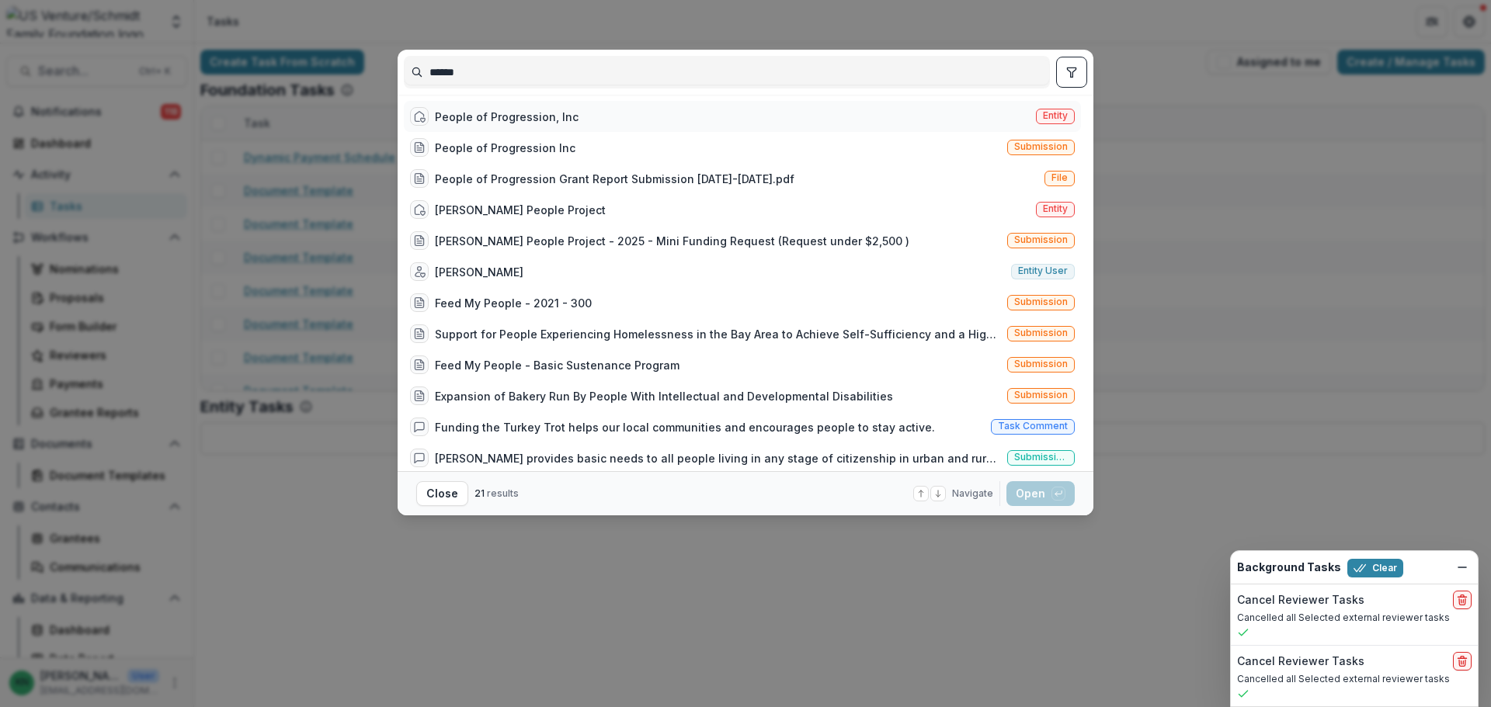
type input "******"
click at [495, 106] on div "People of Progression, Inc Entity" at bounding box center [742, 116] width 677 height 31
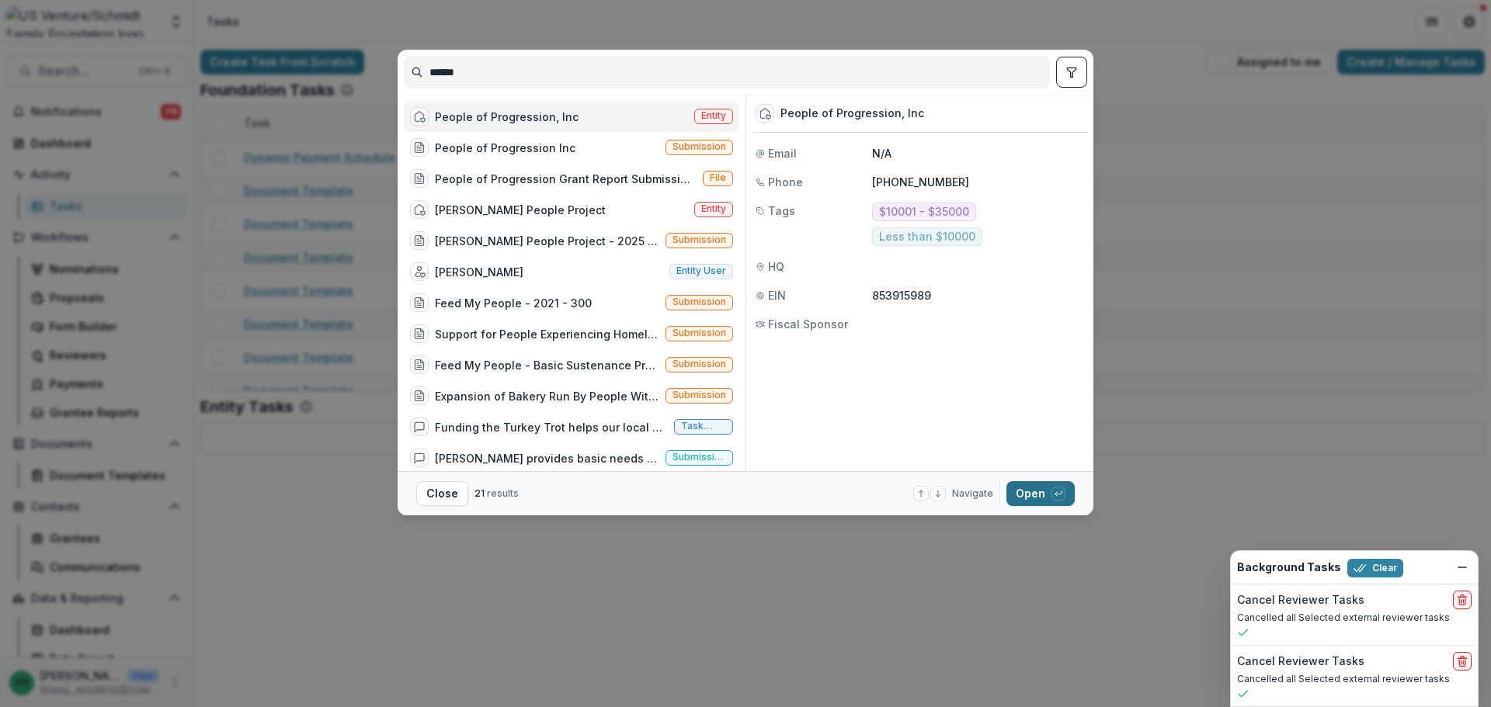
click at [1017, 484] on button "Open with enter key" at bounding box center [1040, 493] width 68 height 25
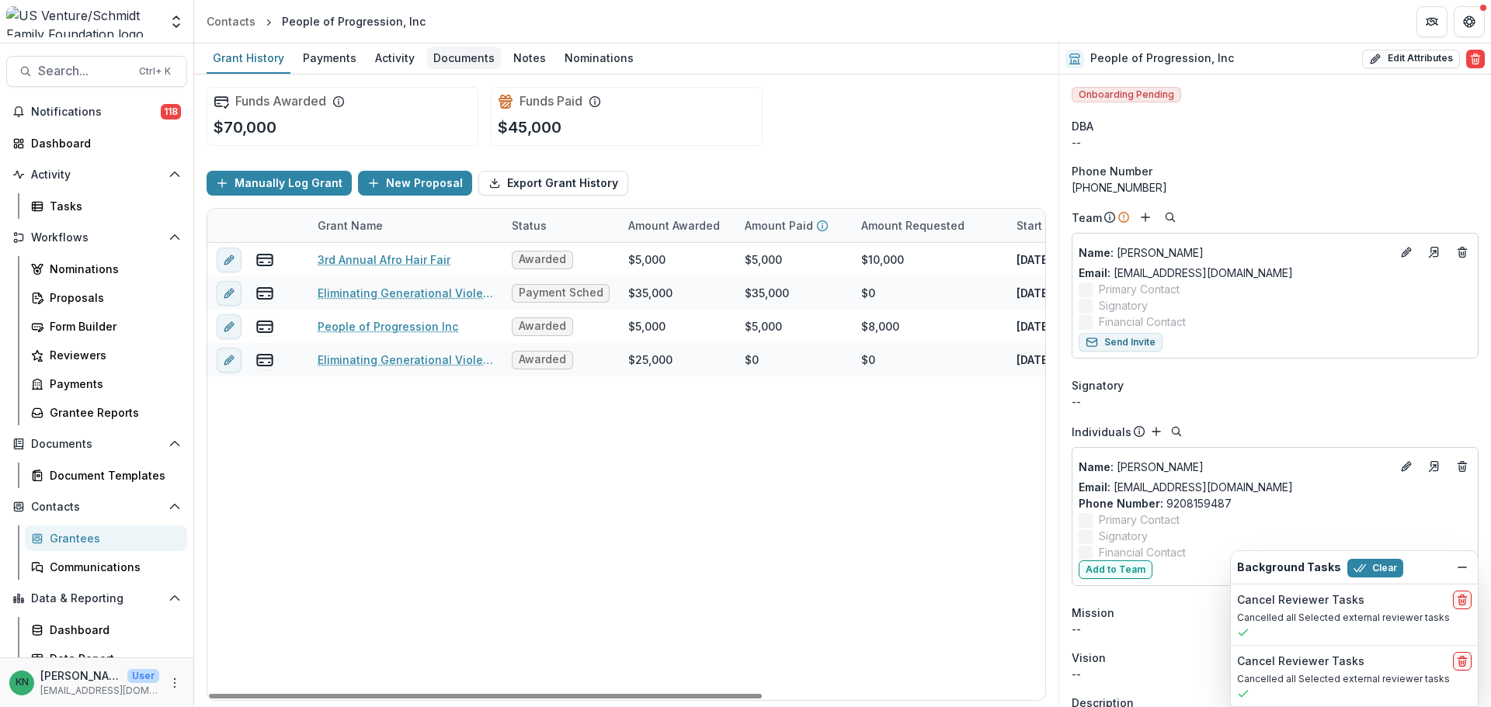
click at [460, 60] on div "Documents" at bounding box center [464, 58] width 74 height 23
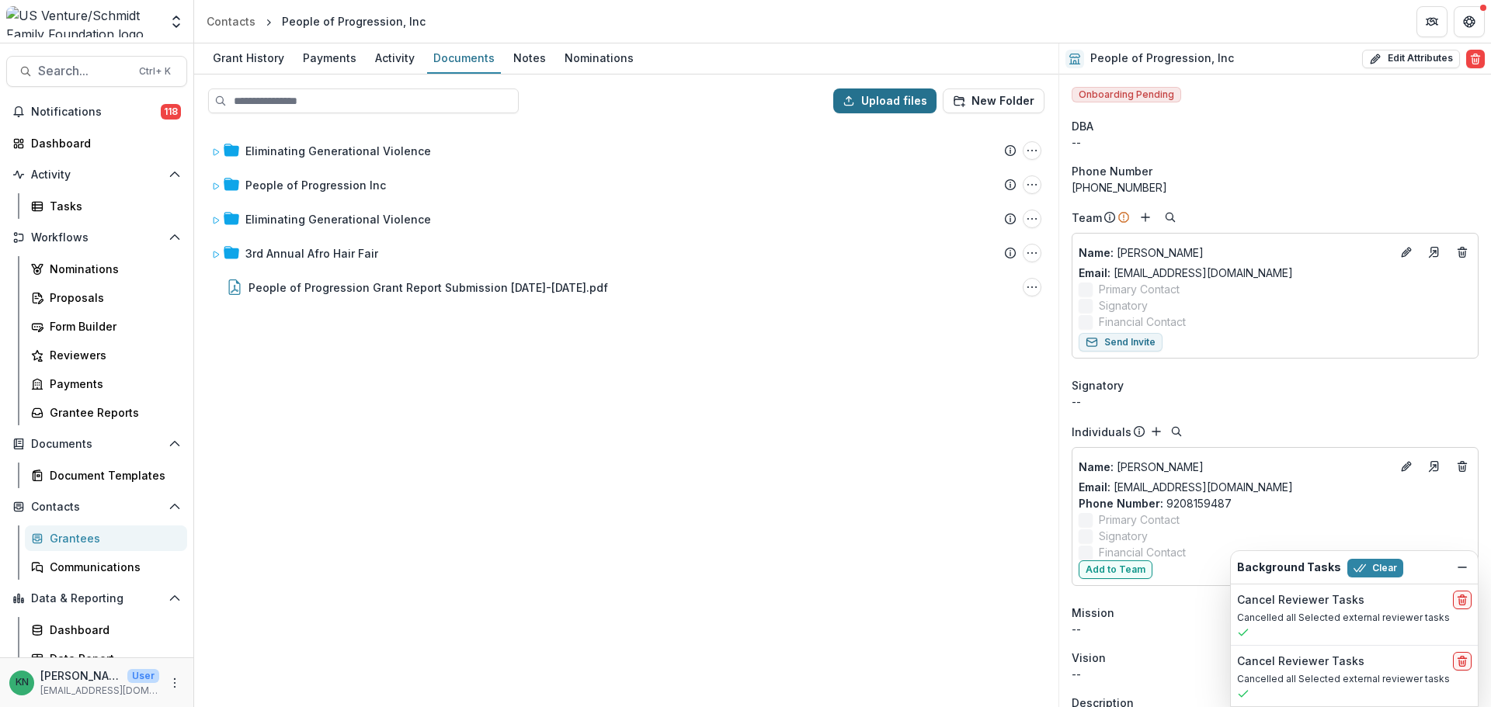
click at [897, 102] on button "Upload files" at bounding box center [884, 100] width 103 height 25
type input "**********"
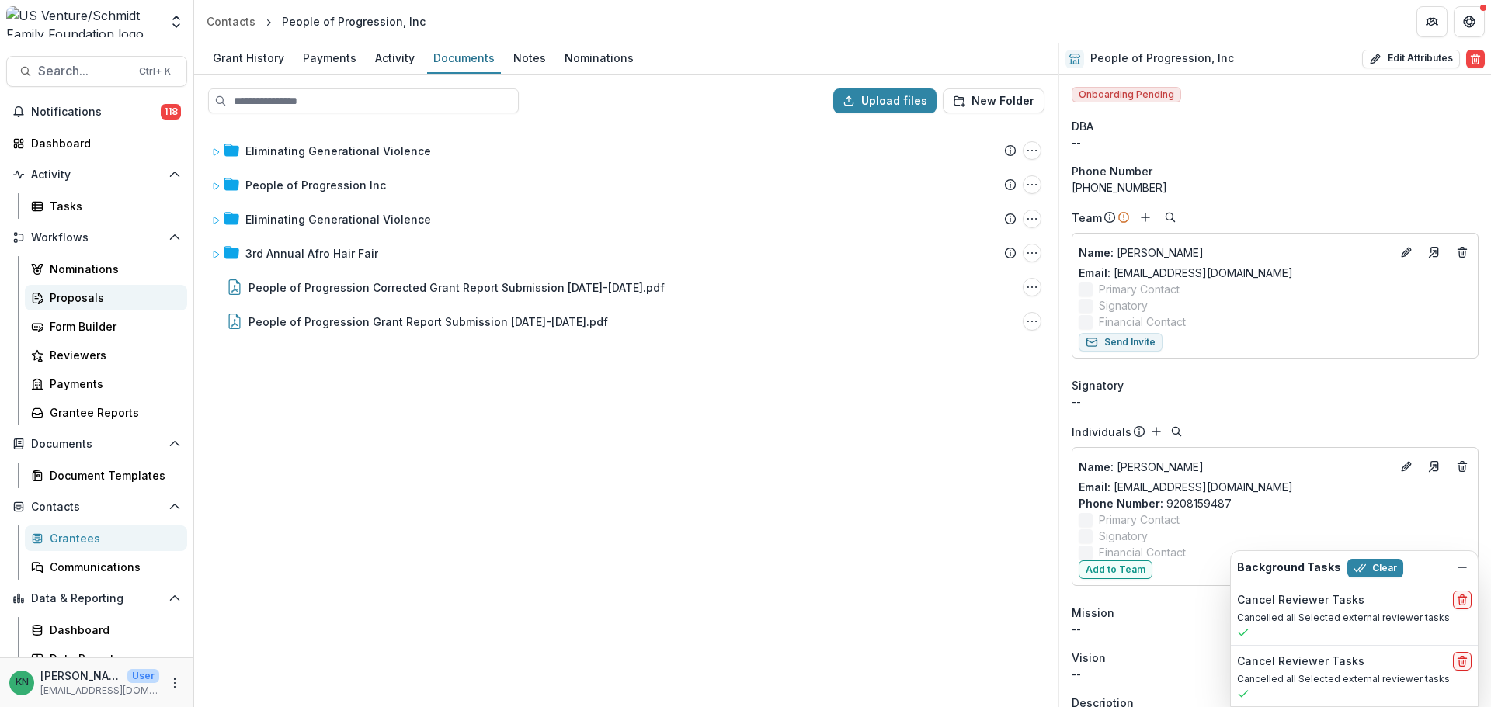
click at [69, 293] on div "Proposals" at bounding box center [112, 298] width 125 height 16
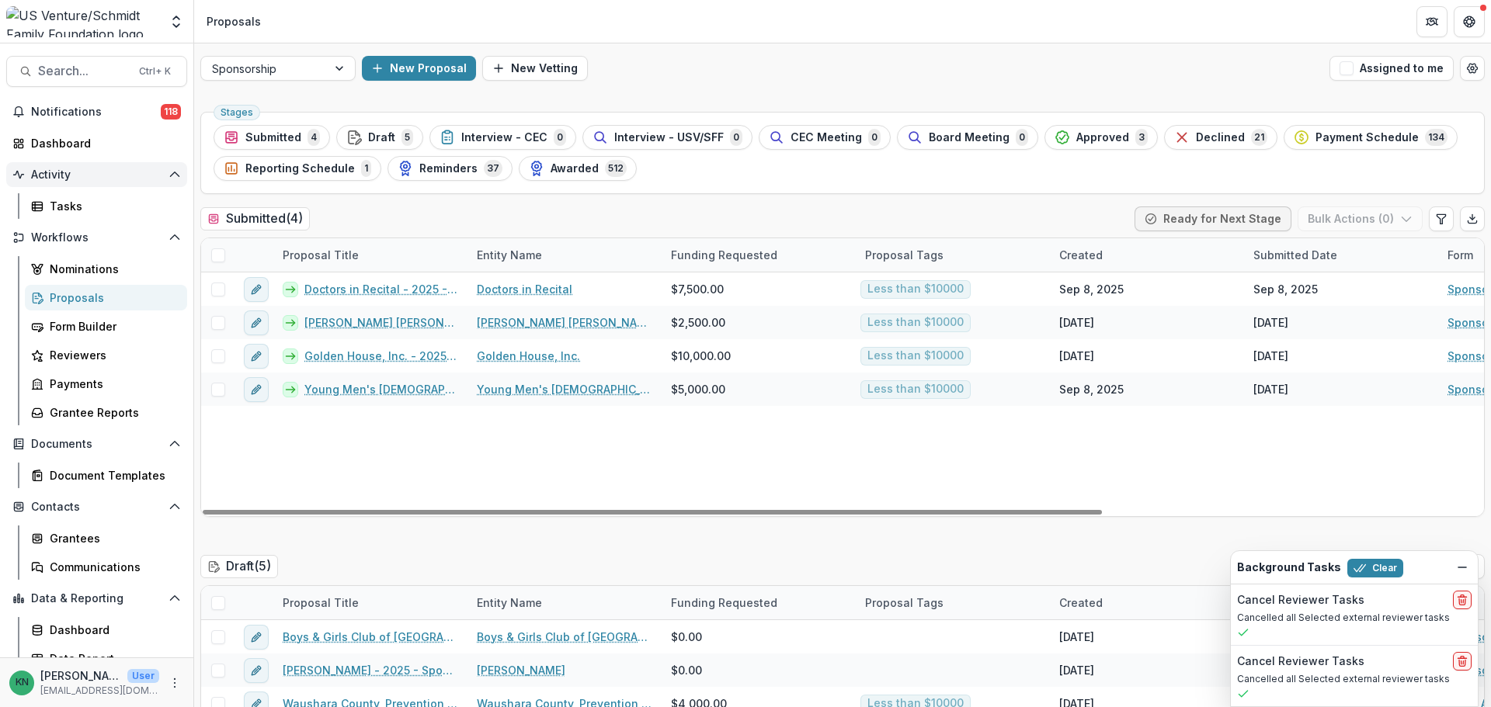
click at [62, 176] on span "Activity" at bounding box center [96, 174] width 131 height 13
